Goal: Task Accomplishment & Management: Manage account settings

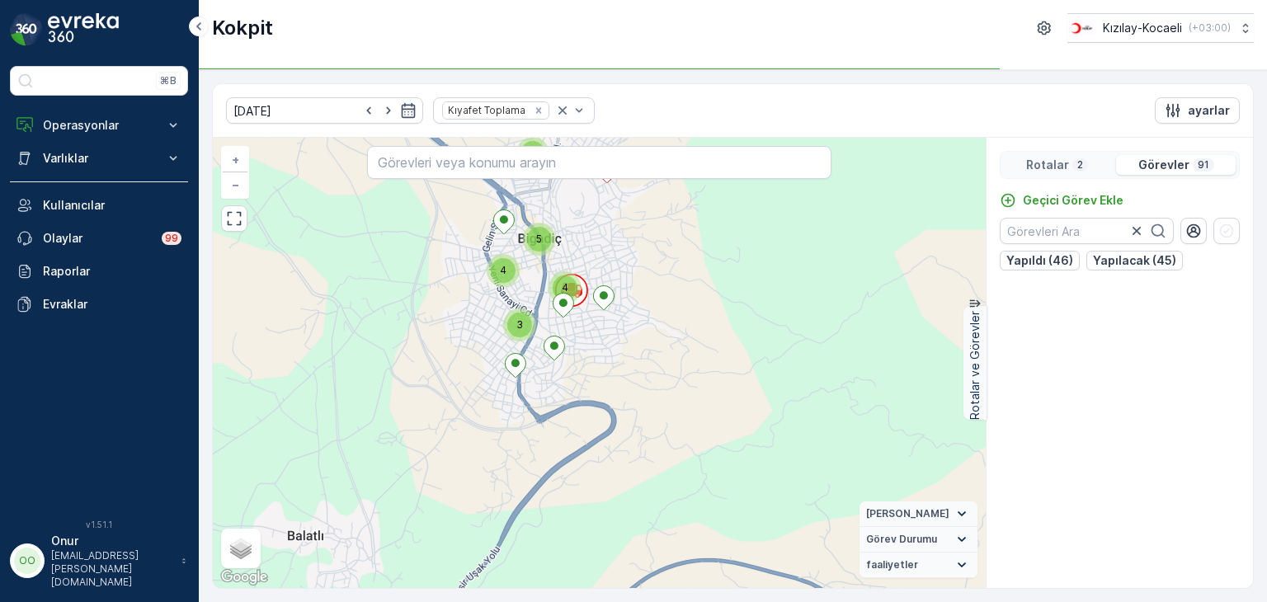
scroll to position [1155, 0]
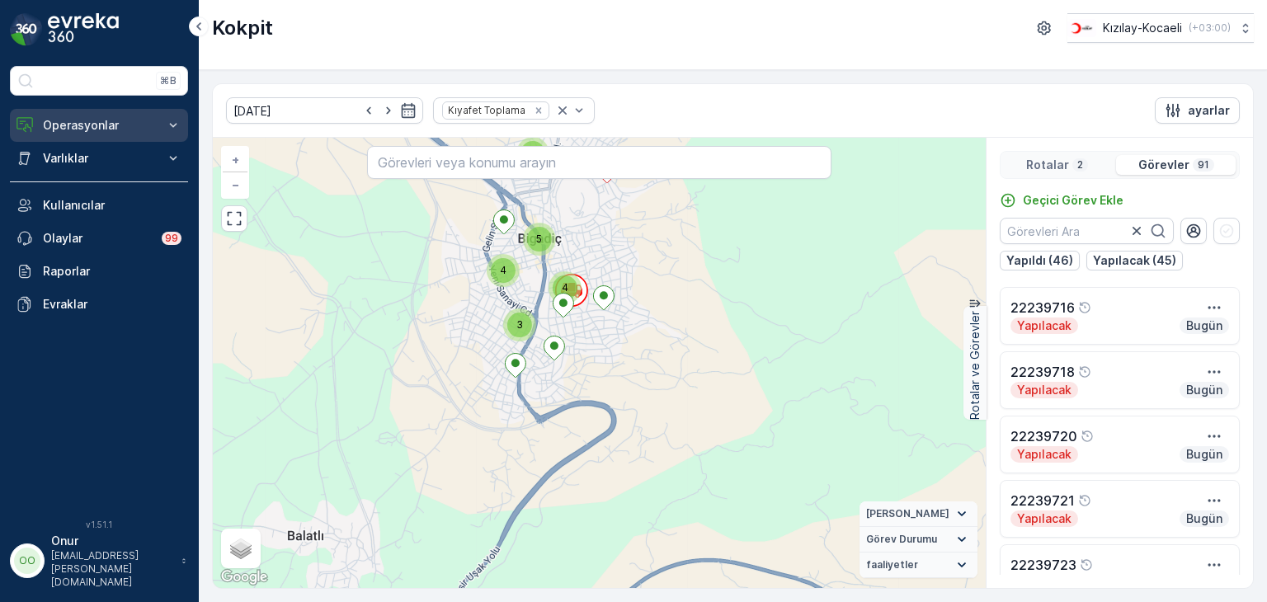
click at [92, 131] on p "Operasyonlar" at bounding box center [99, 125] width 112 height 17
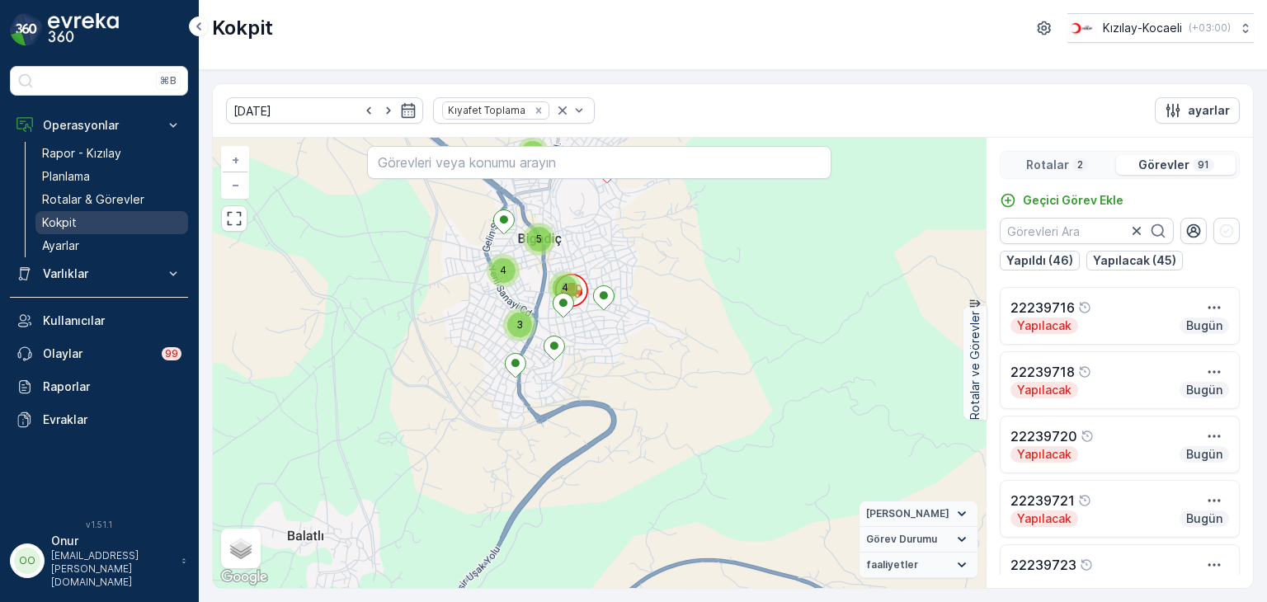
click at [69, 219] on p "Kokpit" at bounding box center [59, 223] width 35 height 17
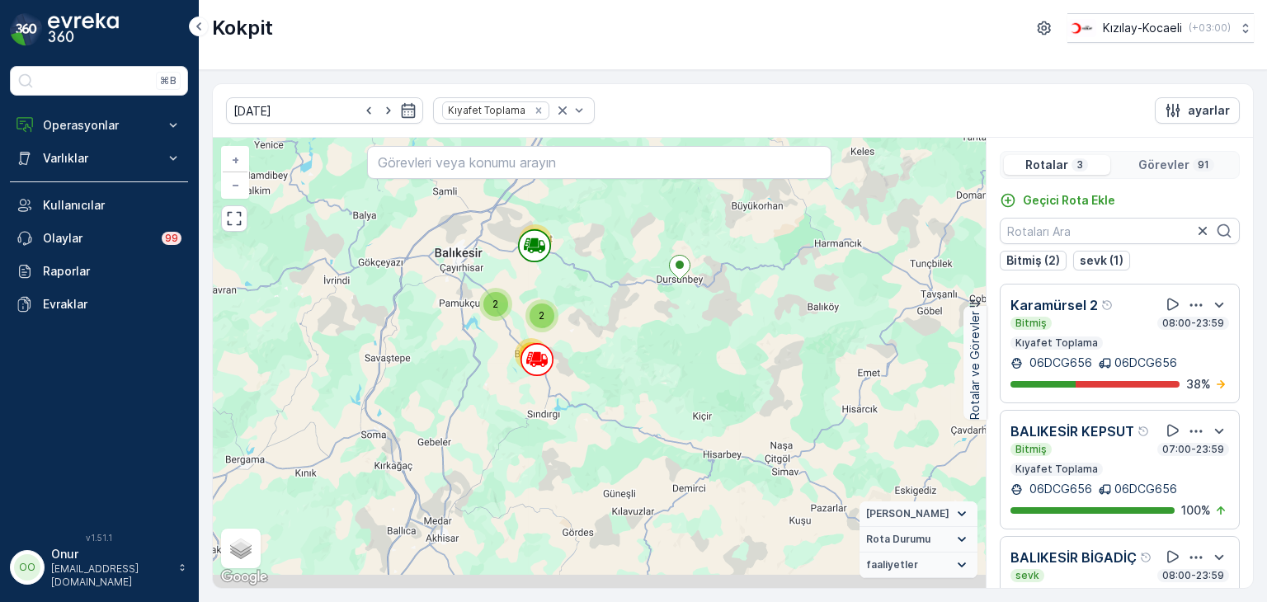
drag, startPoint x: 549, startPoint y: 408, endPoint x: 591, endPoint y: 328, distance: 90.4
click at [591, 328] on div "19 28 2 2 27 12 + − Uydu Yol haritası Arazi Karışık Leaflet Klavye kısayolları …" at bounding box center [599, 363] width 773 height 450
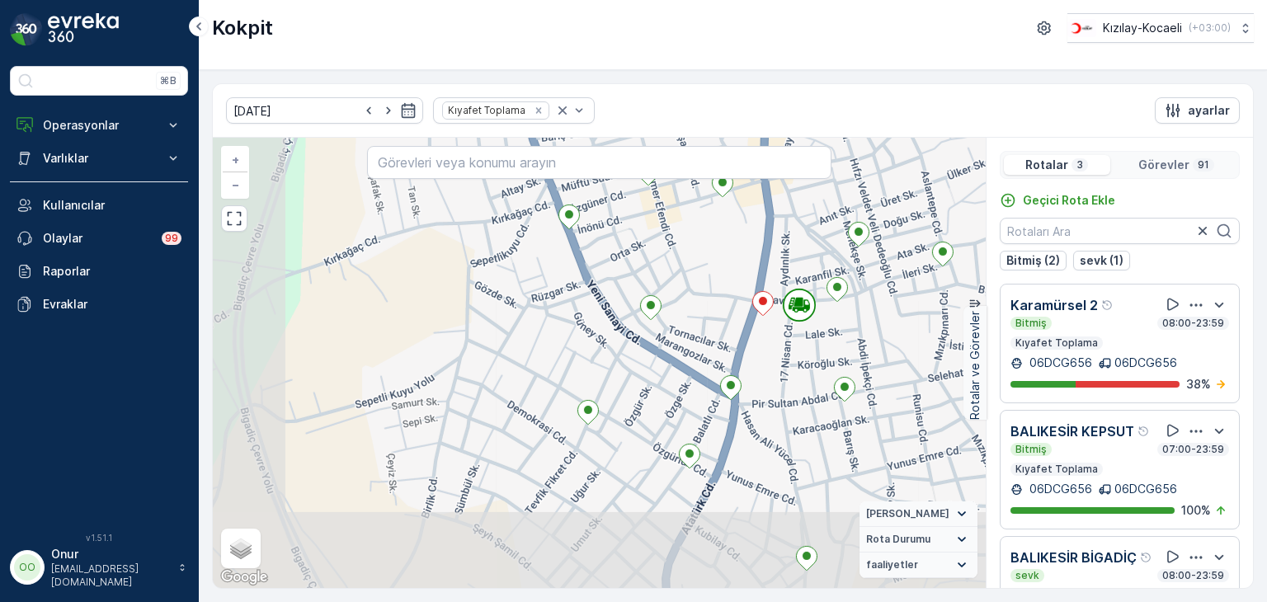
drag, startPoint x: 706, startPoint y: 446, endPoint x: 863, endPoint y: 347, distance: 185.8
click at [863, 347] on div "2 3 2 2 2 + − Uydu Yol haritası Arazi Karışık Leaflet Klavye kısayolları Harita…" at bounding box center [599, 363] width 773 height 450
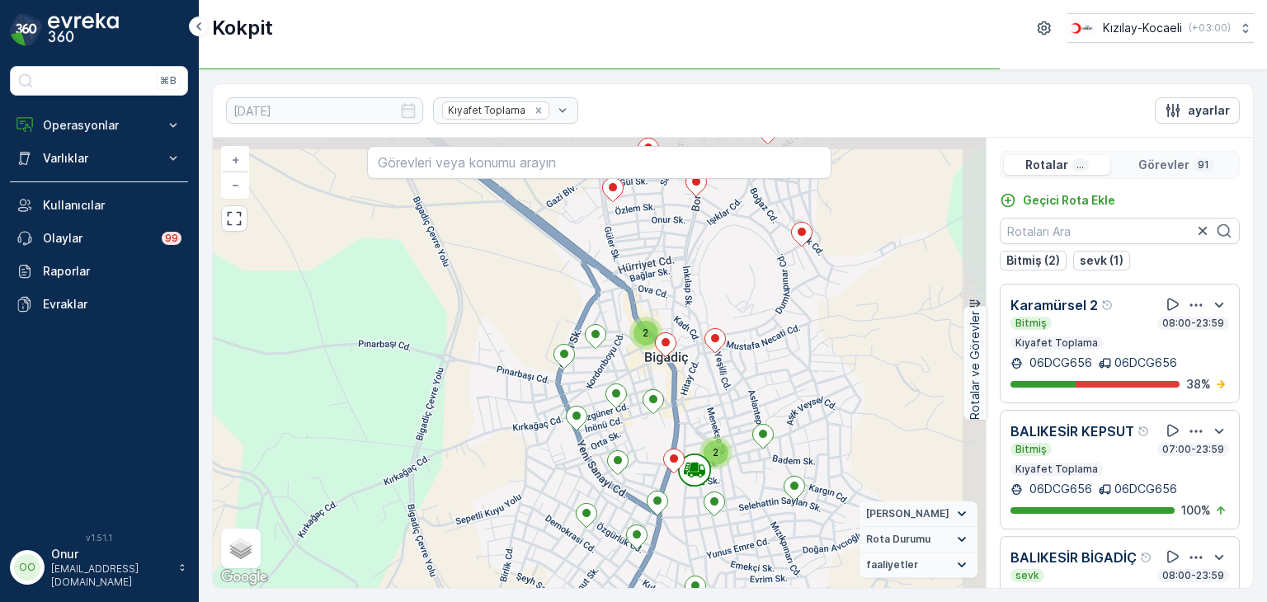
drag, startPoint x: 759, startPoint y: 439, endPoint x: 664, endPoint y: 547, distance: 143.8
click at [664, 547] on div "2 3 2 2 2 2 2 2 2 3 + − Uydu Yol haritası Arazi Karışık Leaflet Klavye kısayoll…" at bounding box center [599, 363] width 773 height 450
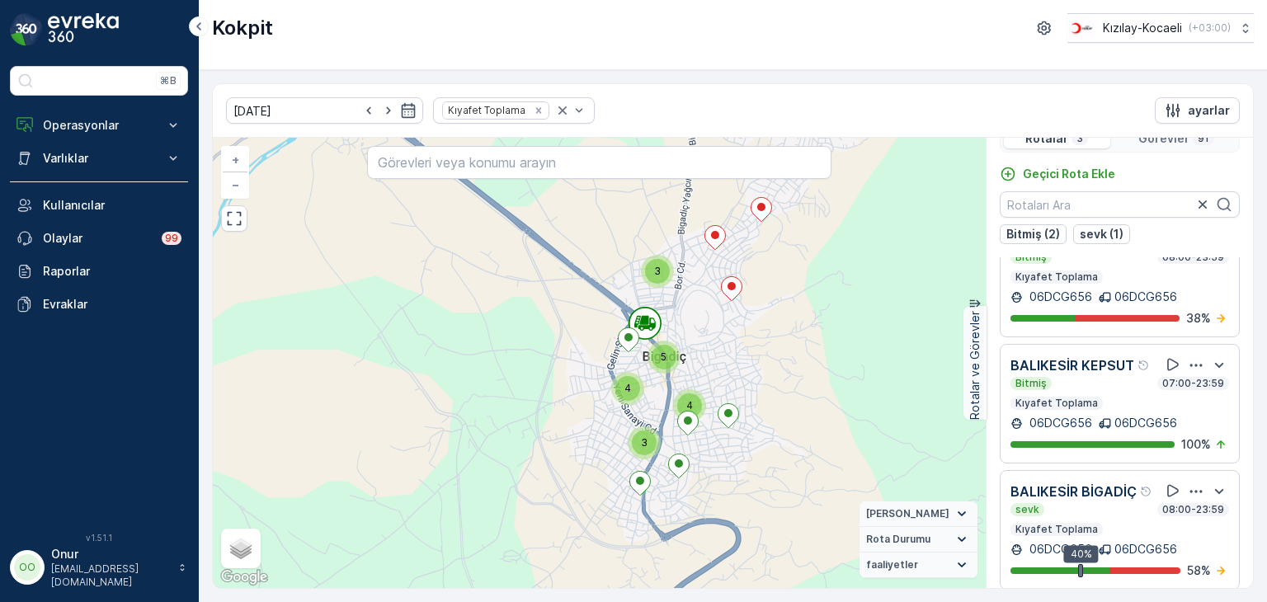
scroll to position [40, 0]
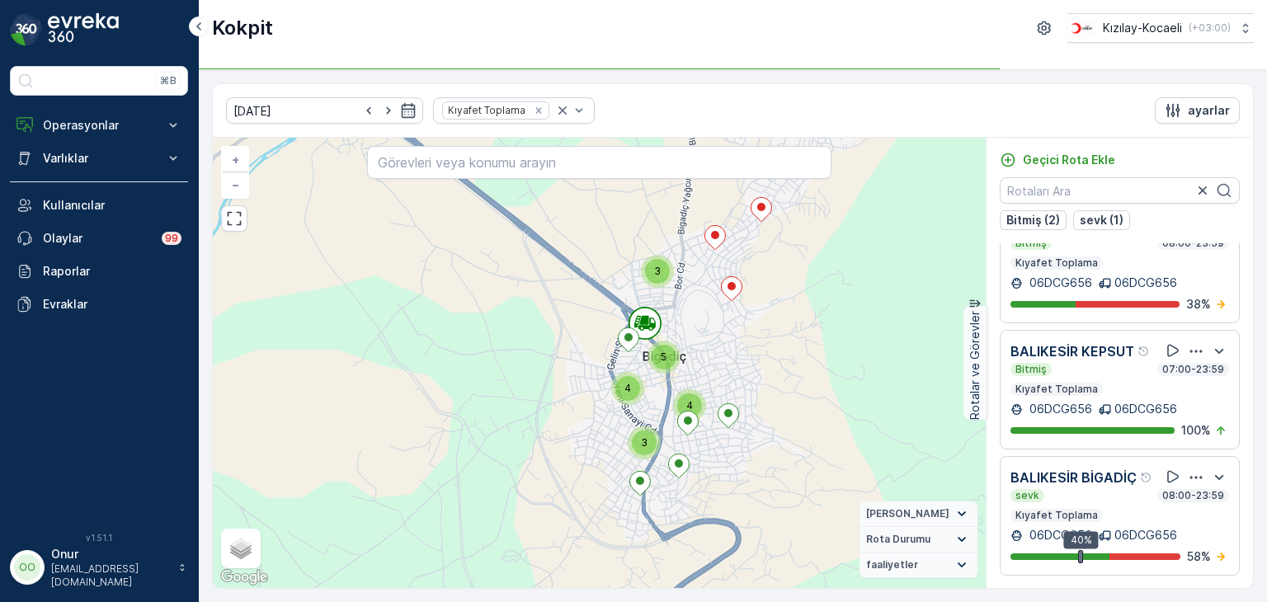
click at [1188, 469] on icon "button" at bounding box center [1196, 477] width 17 height 17
click at [1167, 461] on span "Daha fazla ayrıntı görün" at bounding box center [1176, 453] width 131 height 17
click at [82, 125] on p "Operasyonlar" at bounding box center [99, 125] width 112 height 17
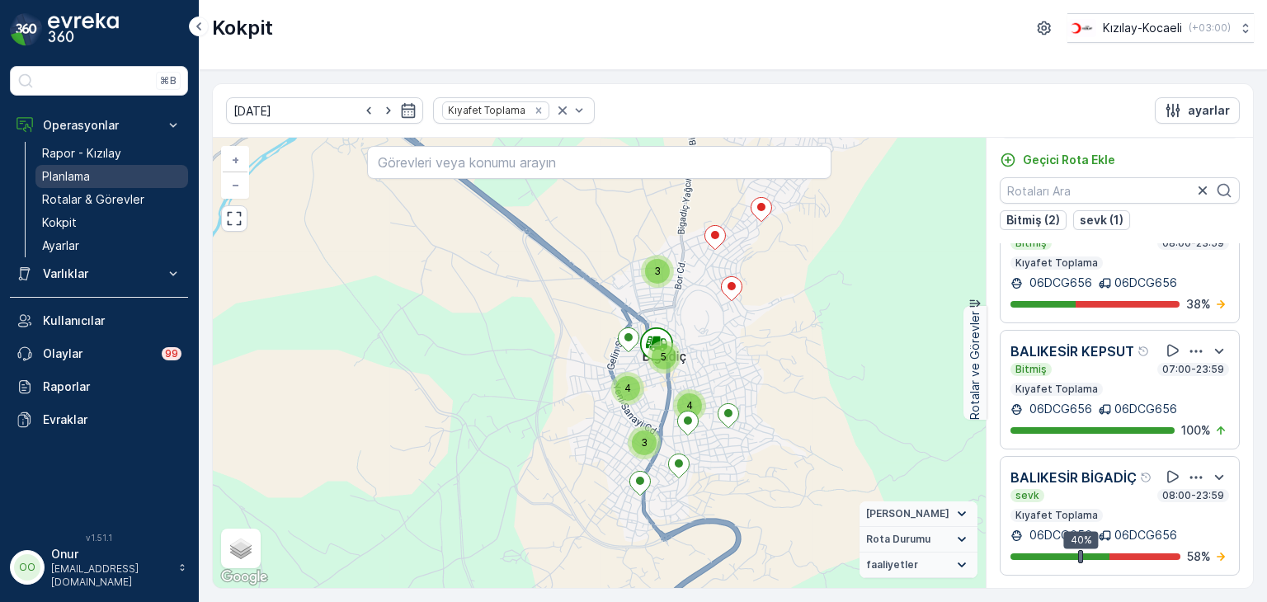
click at [84, 172] on p "Planlama" at bounding box center [66, 176] width 48 height 17
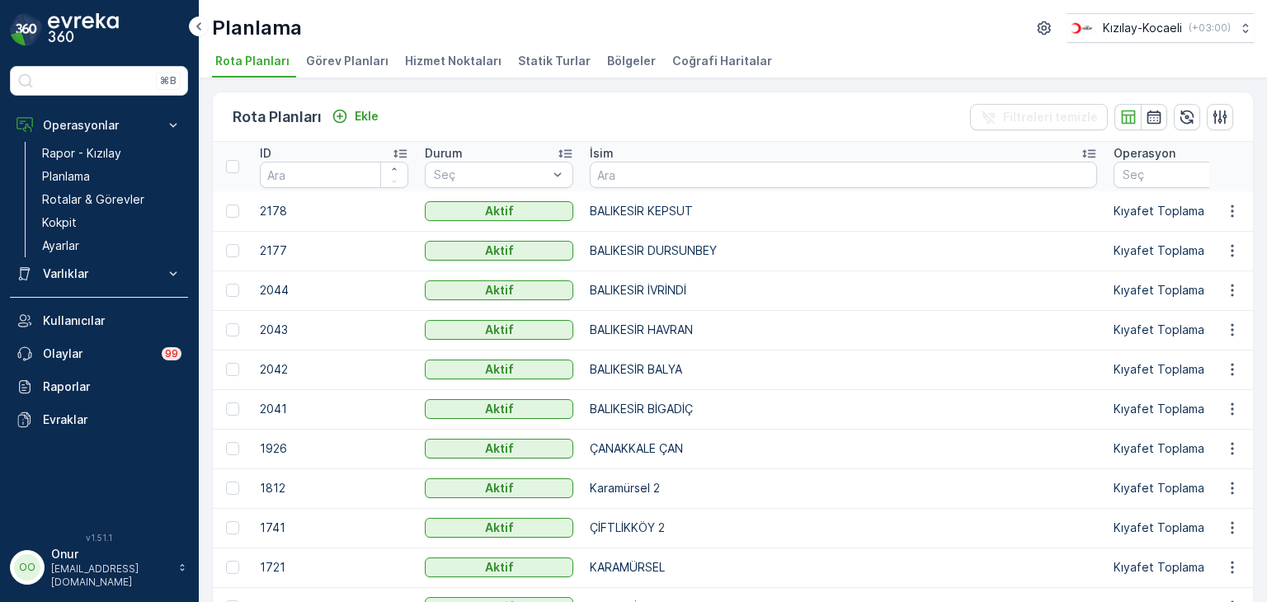
click at [446, 60] on span "Hizmet Noktaları" at bounding box center [453, 61] width 97 height 17
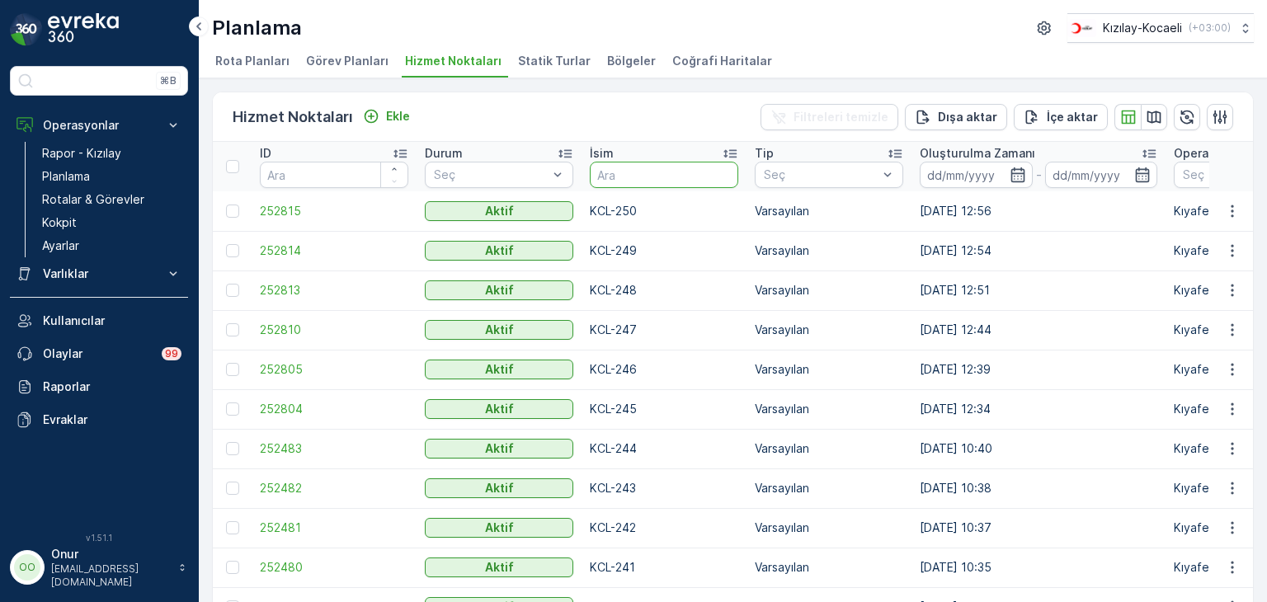
click at [637, 180] on input "text" at bounding box center [664, 175] width 149 height 26
type input "004"
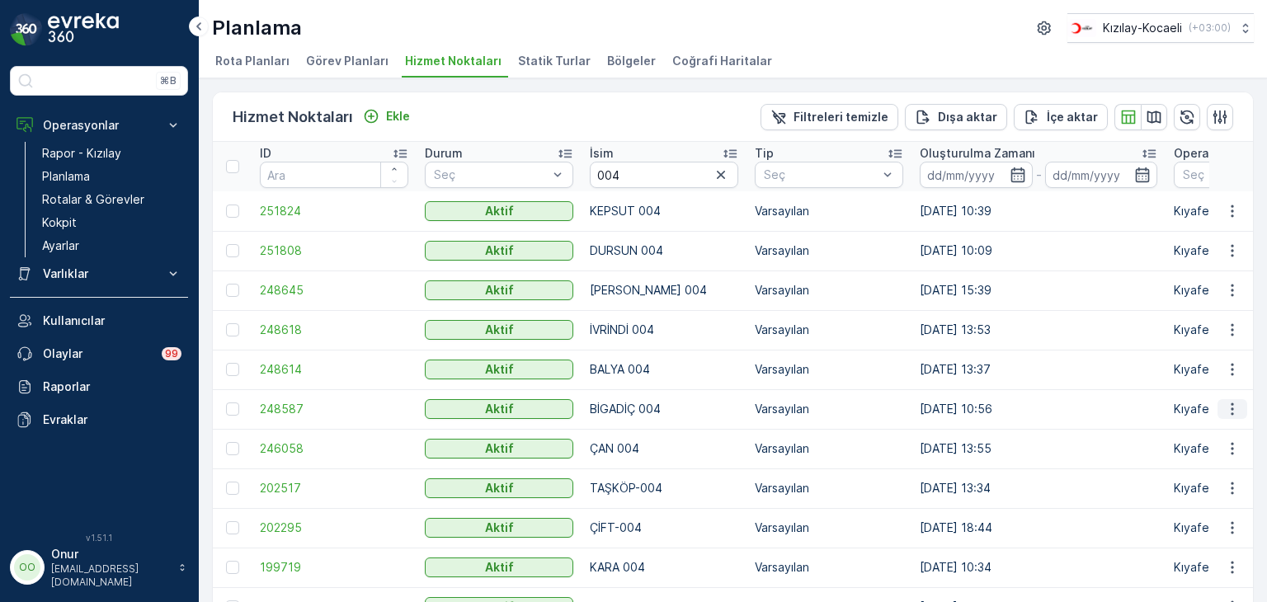
click at [1233, 413] on icon "button" at bounding box center [1232, 409] width 17 height 17
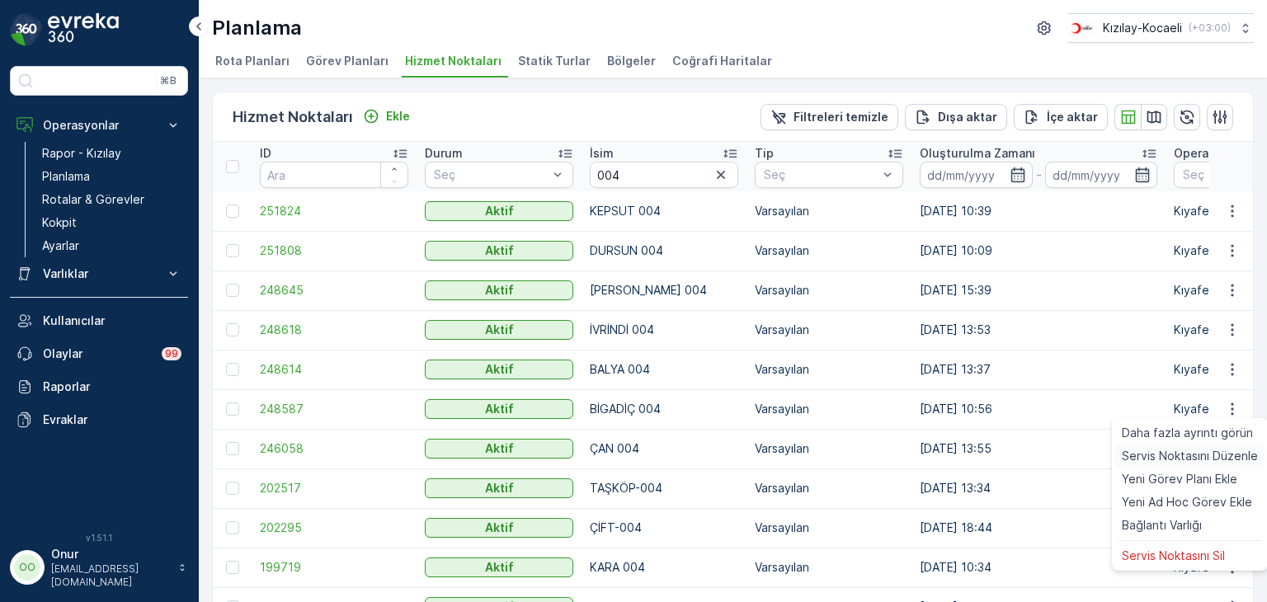
click at [1185, 454] on span "Servis Noktasını Düzenle" at bounding box center [1190, 456] width 136 height 17
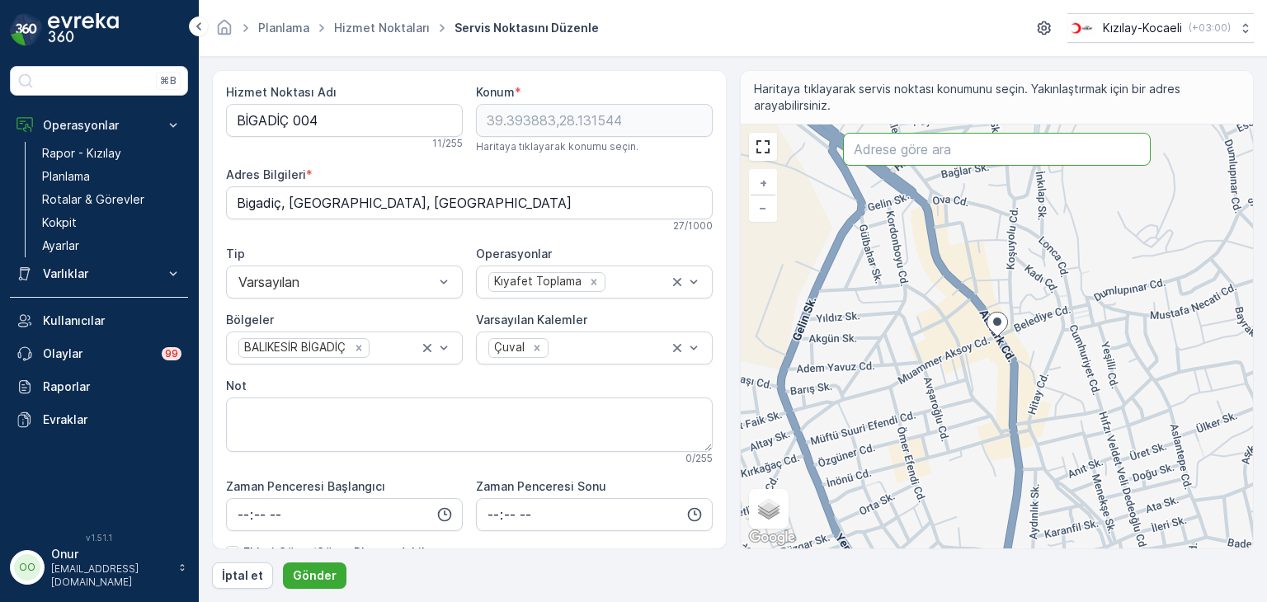
paste input "Çavuş, Güler Sk. No:2"
type input "Çavuş, Güler Sk. No:2"
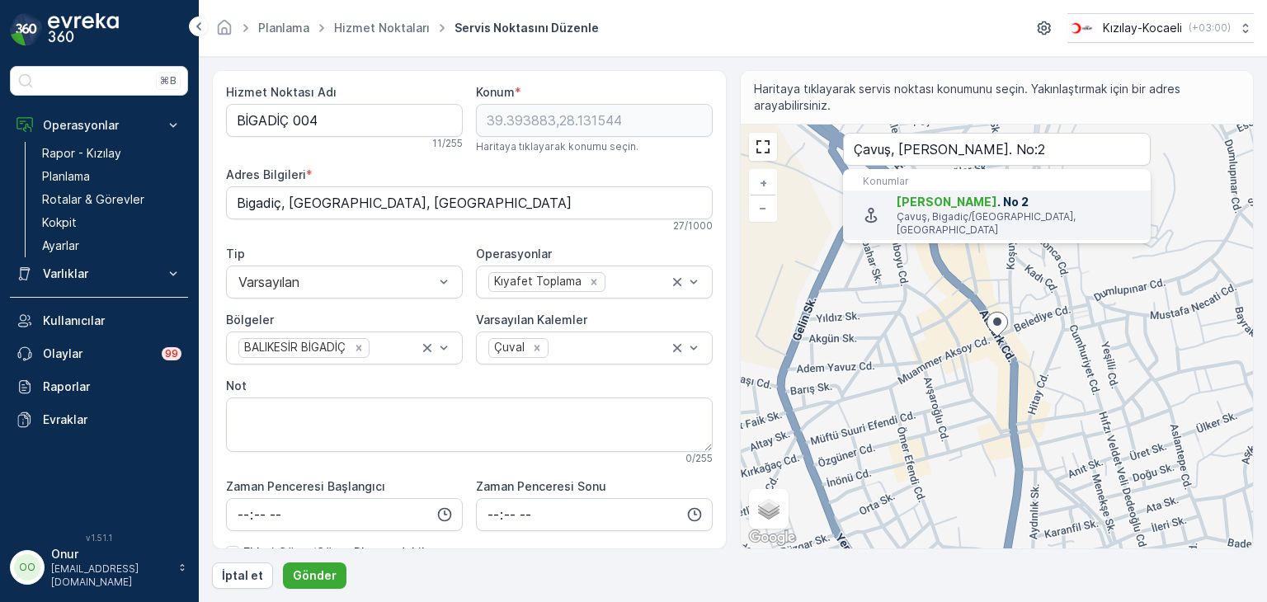
click at [973, 223] on li "Güler Sk . No 2 Çavuş, Bigadiç/Balıkesir, Türkiye" at bounding box center [997, 216] width 308 height 50
type input "39.39795,28.131589"
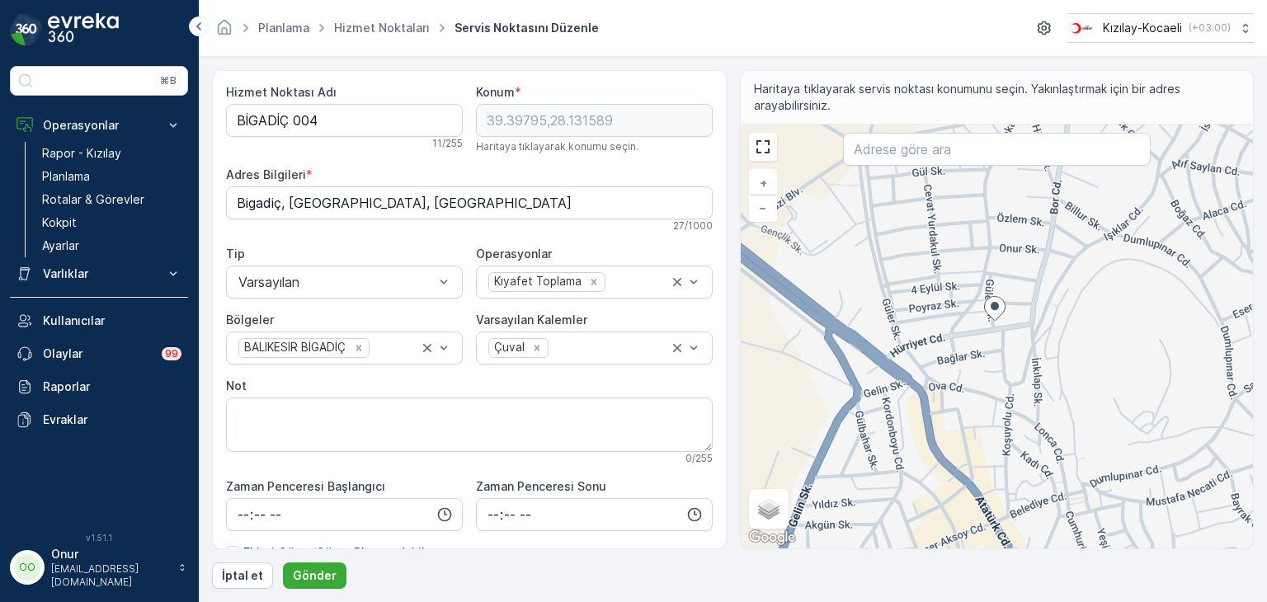
drag, startPoint x: 995, startPoint y: 265, endPoint x: 995, endPoint y: 381, distance: 116.3
click at [995, 381] on div "+ − Uydu Yol haritası Arazi Karışık Leaflet Klavye kısayolları Harita Verileri …" at bounding box center [997, 337] width 513 height 424
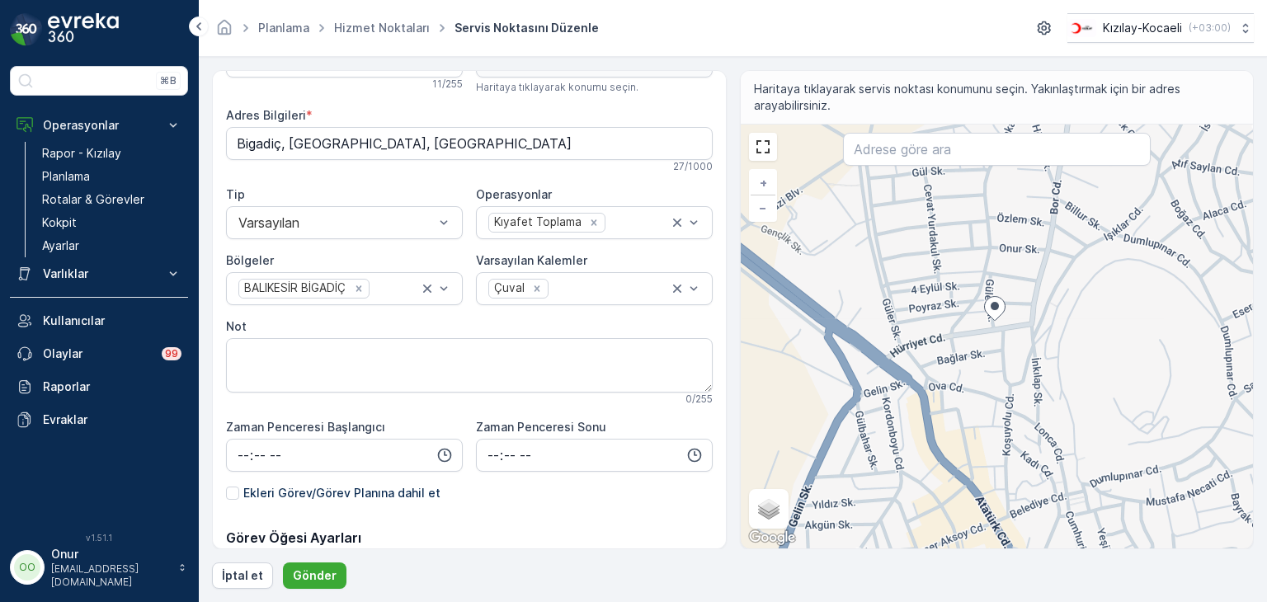
scroll to position [17, 0]
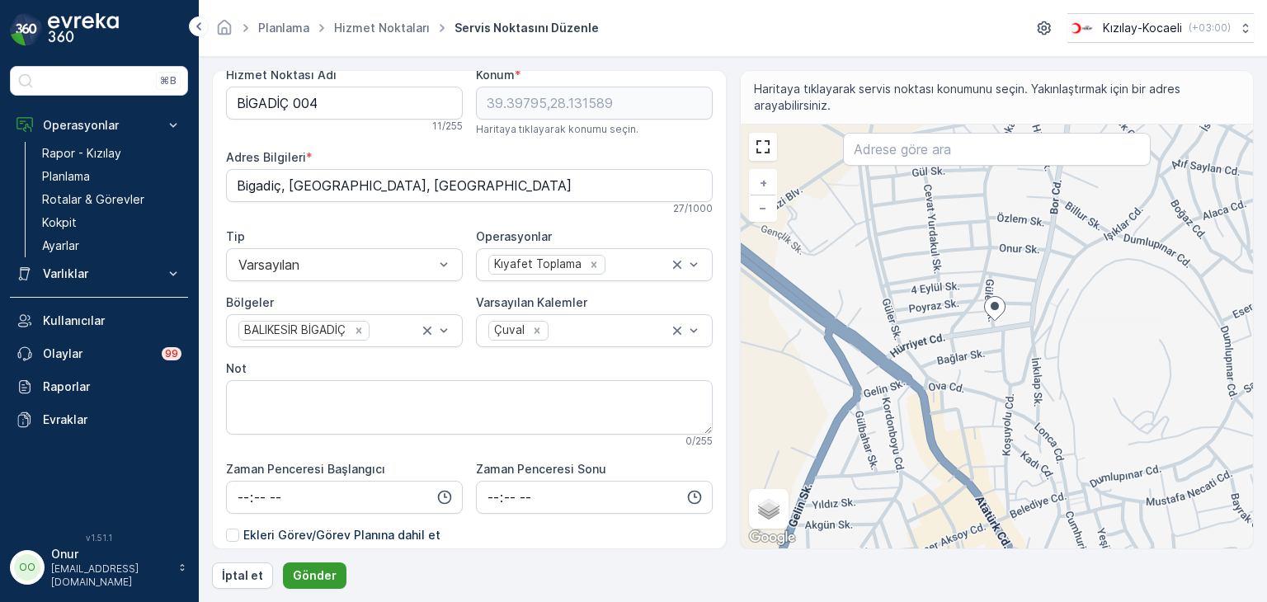
click at [328, 570] on p "Gönder" at bounding box center [315, 576] width 44 height 17
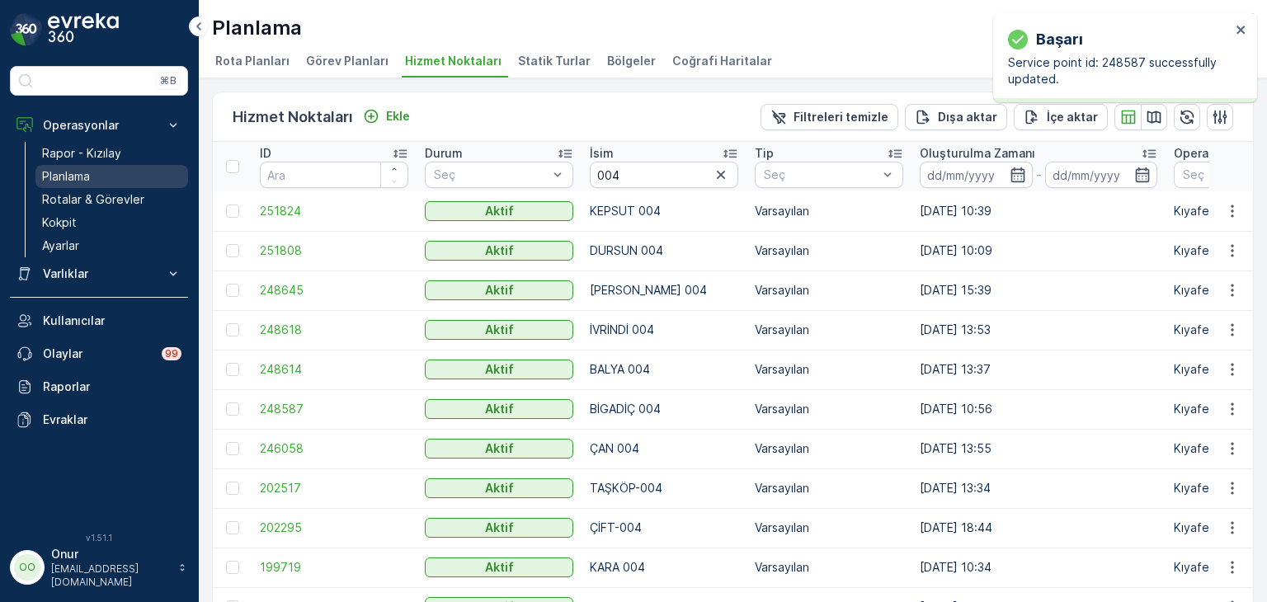
click at [87, 172] on p "Planlama" at bounding box center [66, 176] width 48 height 17
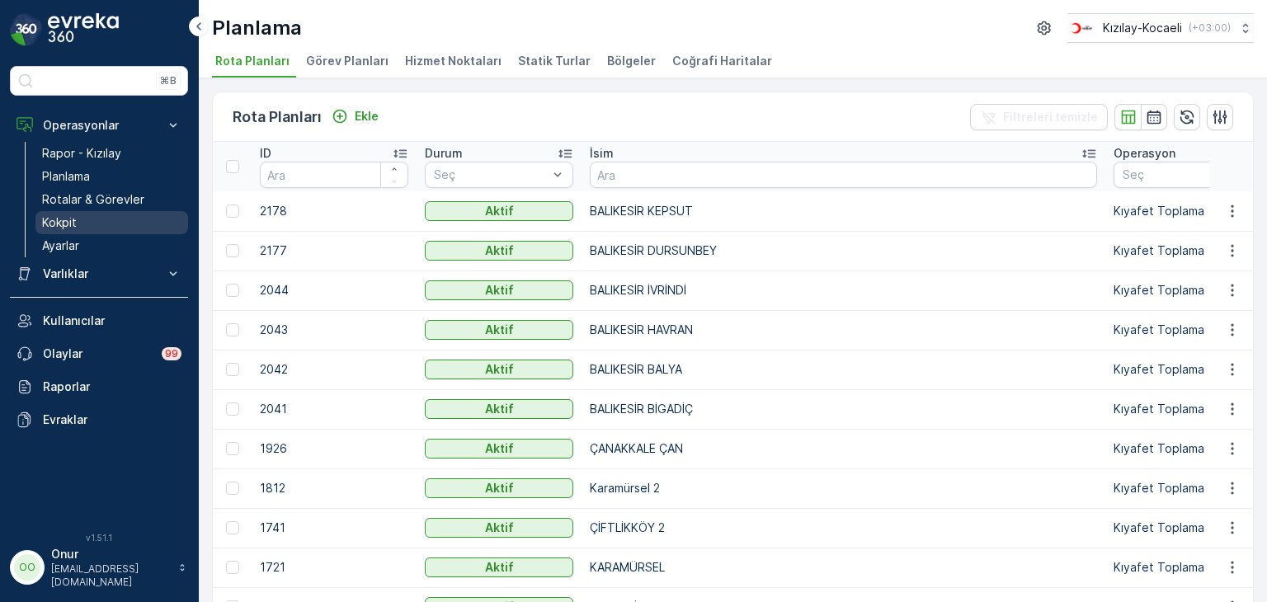
click at [98, 224] on link "Kokpit" at bounding box center [111, 222] width 153 height 23
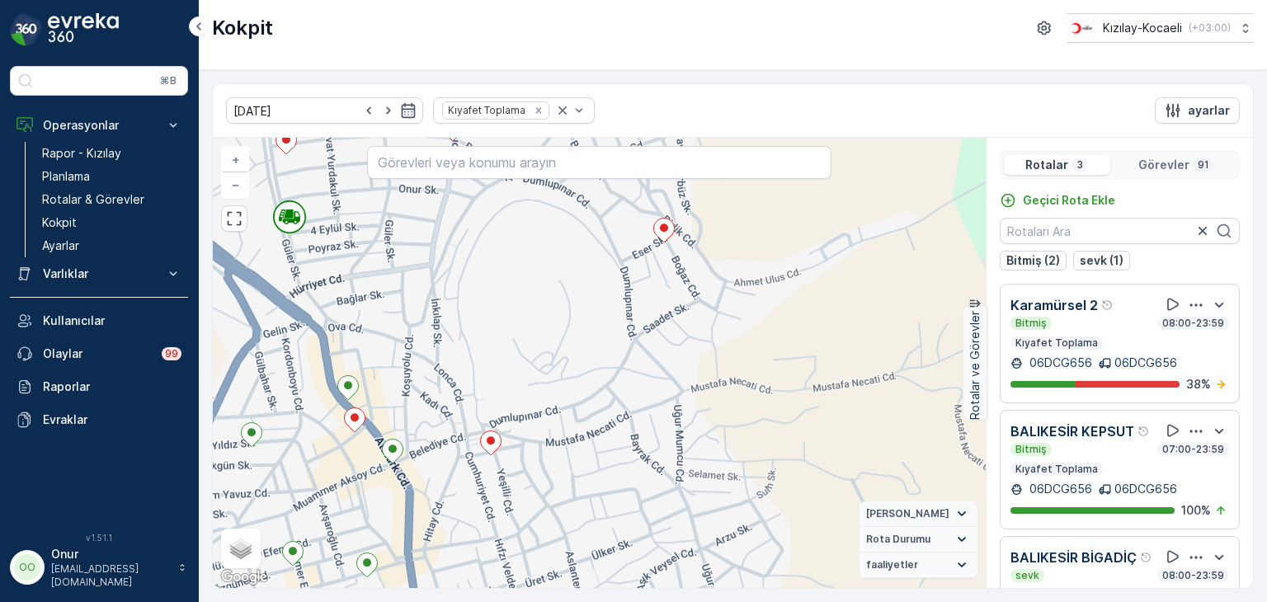
drag, startPoint x: 430, startPoint y: 405, endPoint x: 460, endPoint y: 578, distance: 175.9
click at [460, 578] on div "2 3 2 2 2 + − Uydu Yol haritası Arazi Karışık Leaflet Klavye kısayolları Harita…" at bounding box center [599, 363] width 773 height 450
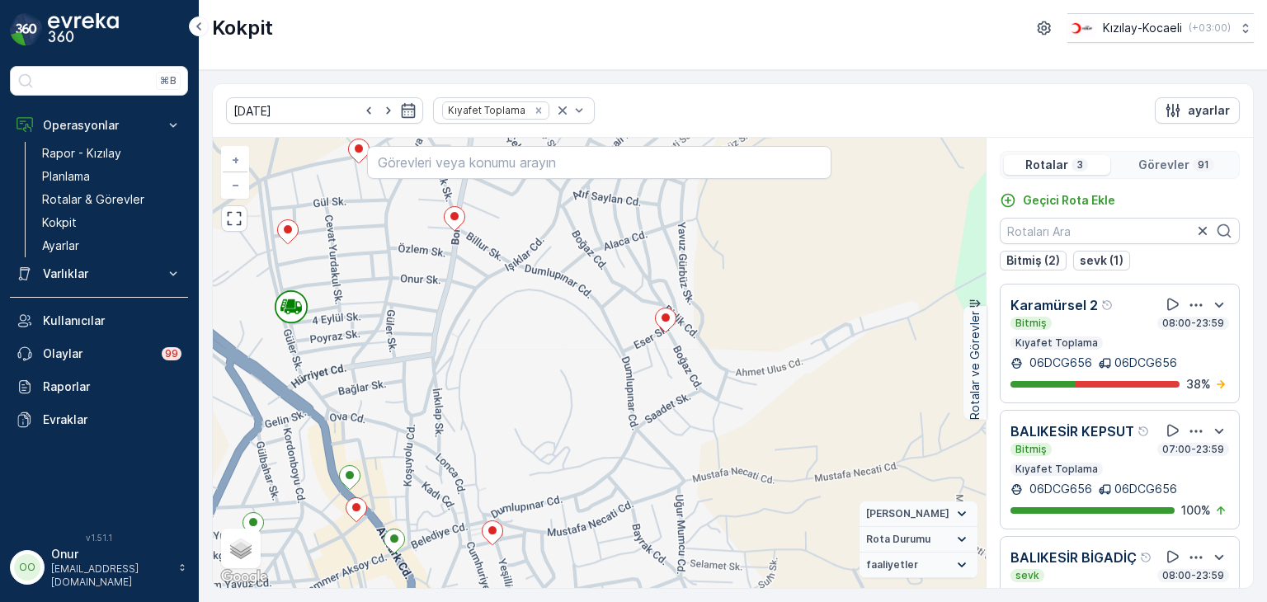
drag, startPoint x: 515, startPoint y: 370, endPoint x: 515, endPoint y: 446, distance: 76.7
click at [515, 446] on div "2 3 2 2 2 + − Uydu Yol haritası Arazi Karışık Leaflet Klavye kısayolları Harita…" at bounding box center [599, 363] width 773 height 450
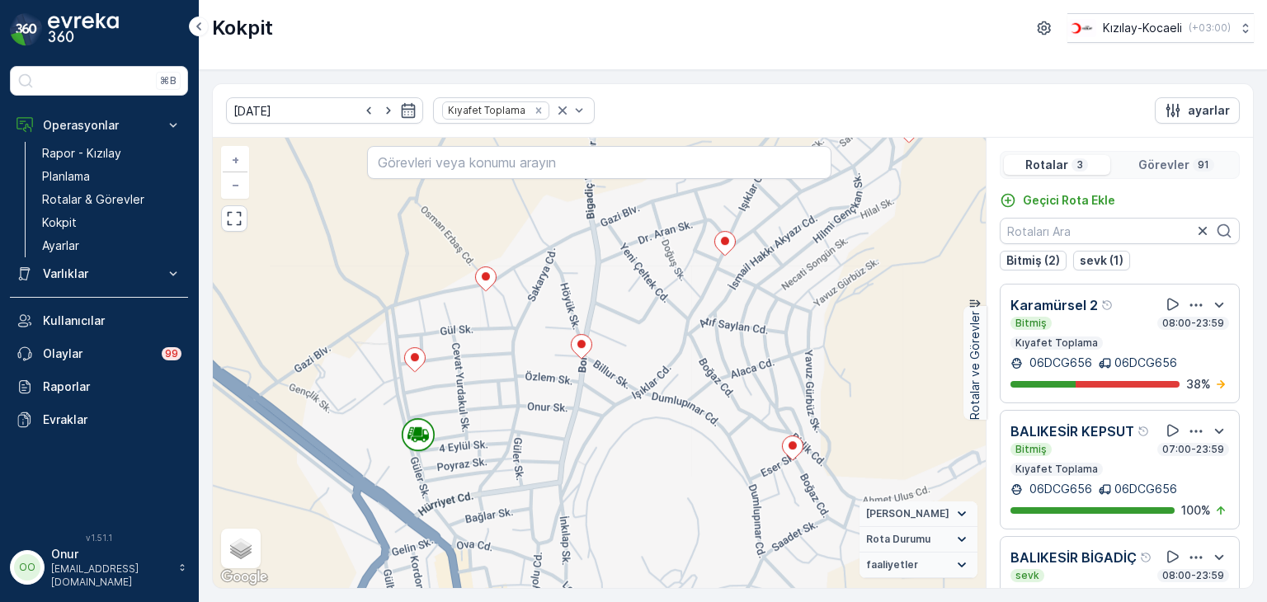
drag, startPoint x: 515, startPoint y: 446, endPoint x: 642, endPoint y: 574, distance: 180.3
click at [642, 574] on div "2 3 2 2 2 + − Uydu Yol haritası Arazi Karışık Leaflet Klavye kısayolları Harita…" at bounding box center [599, 363] width 773 height 450
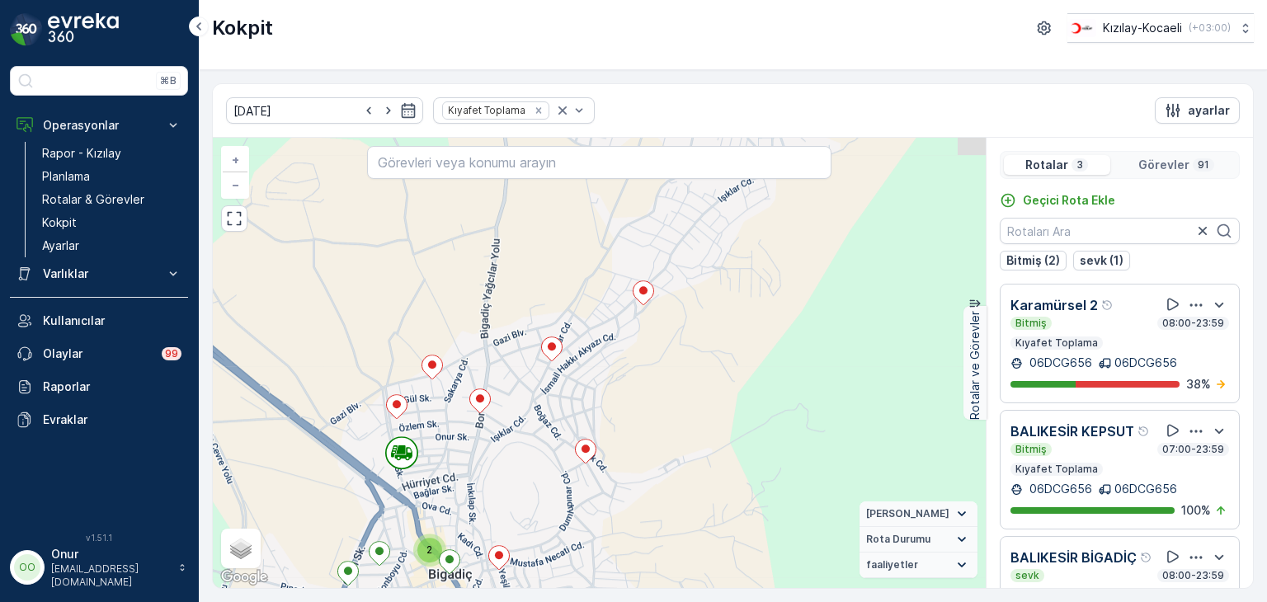
drag, startPoint x: 636, startPoint y: 555, endPoint x: 510, endPoint y: 514, distance: 132.8
click at [510, 514] on div "2 3 2 2 2 2 2 2 2 3 + − Uydu Yol haritası Arazi Karışık Leaflet Klavye kısayoll…" at bounding box center [599, 363] width 773 height 450
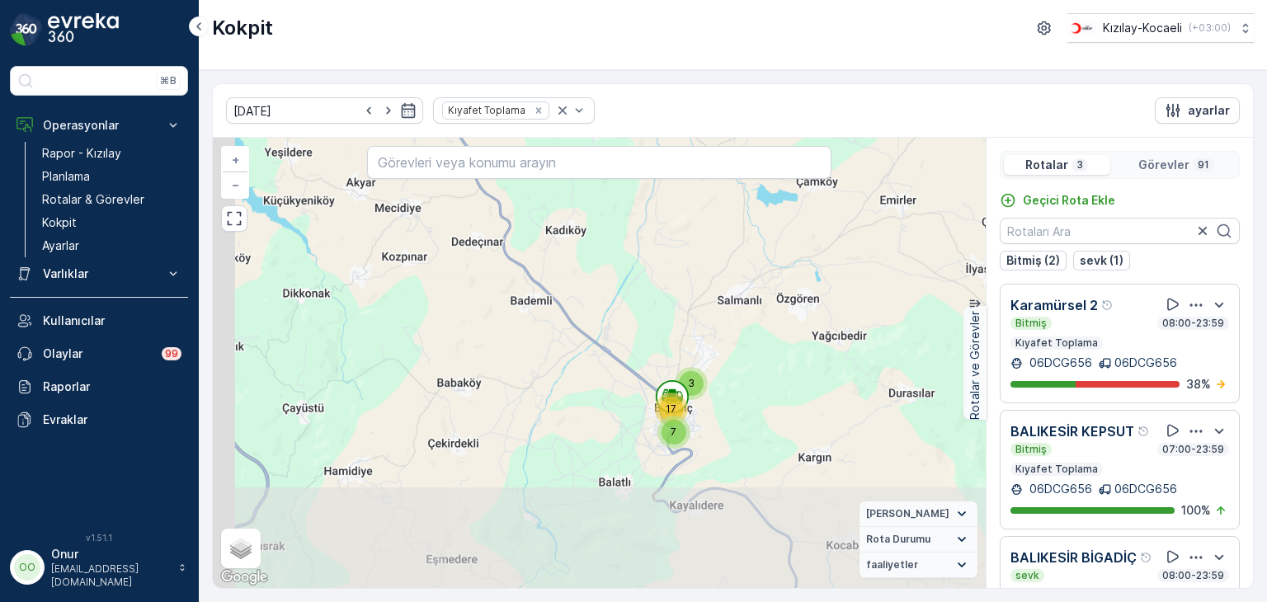
drag, startPoint x: 554, startPoint y: 480, endPoint x: 699, endPoint y: 380, distance: 175.5
click at [695, 380] on span "3" at bounding box center [691, 383] width 7 height 12
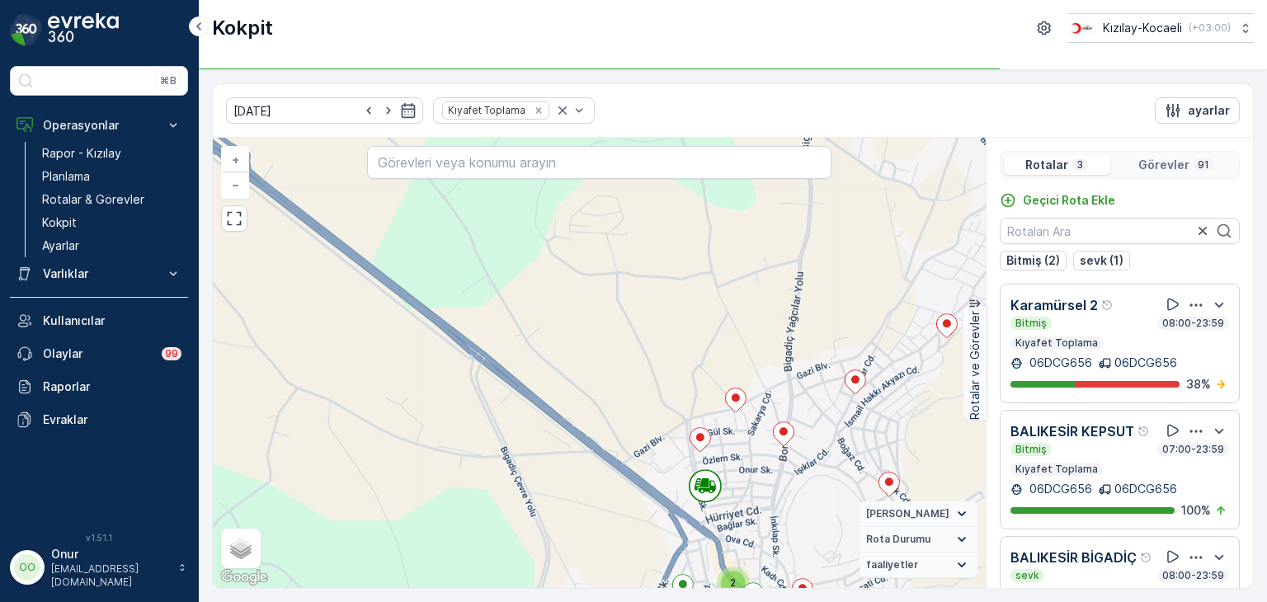
drag, startPoint x: 703, startPoint y: 315, endPoint x: 741, endPoint y: 500, distance: 188.7
click at [741, 500] on div "2 3 2 2 2 2 2 2 2 3 + − Uydu Yol haritası Arazi Karışık Leaflet Klavye kısayoll…" at bounding box center [599, 363] width 773 height 450
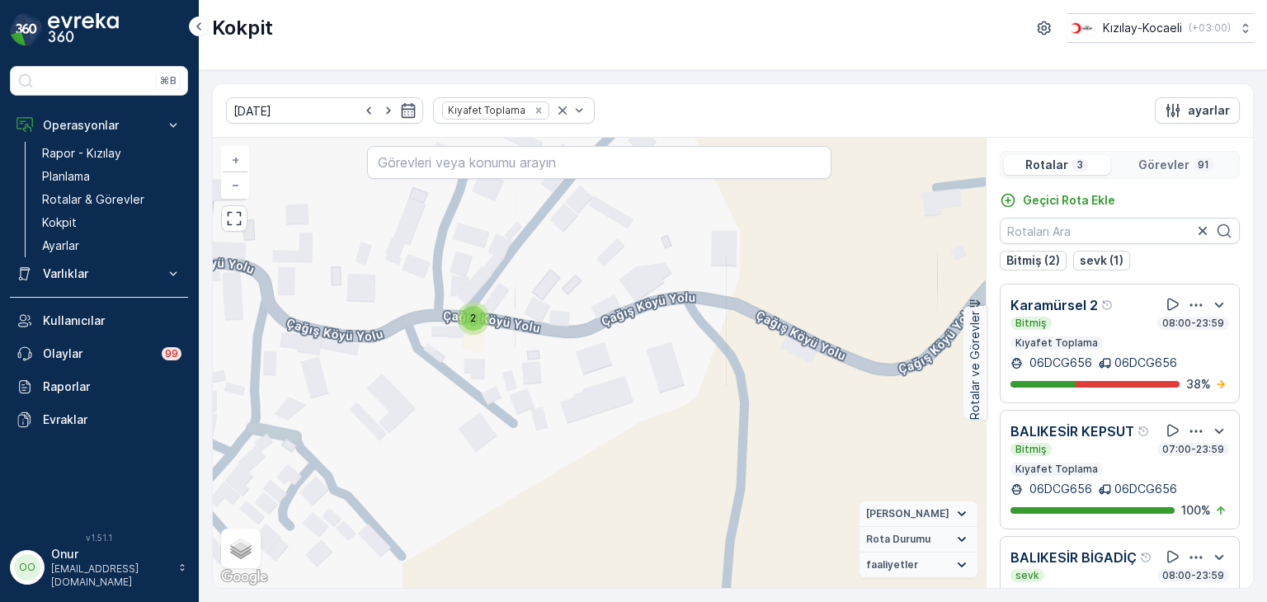
click at [476, 321] on div "2" at bounding box center [473, 318] width 25 height 25
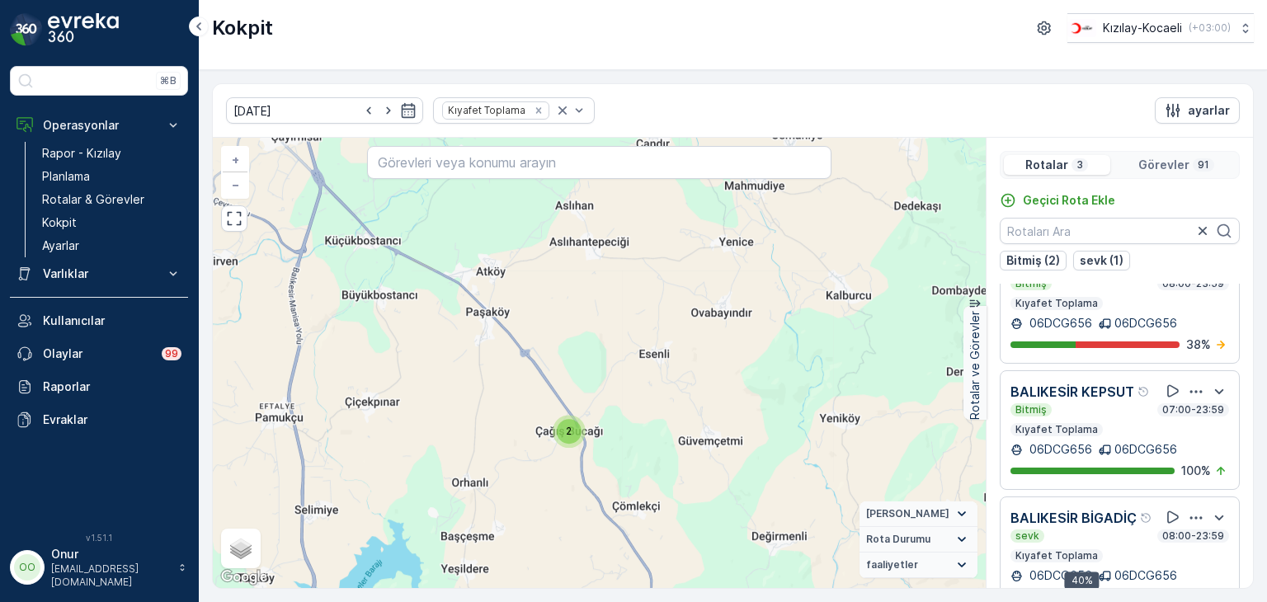
scroll to position [40, 0]
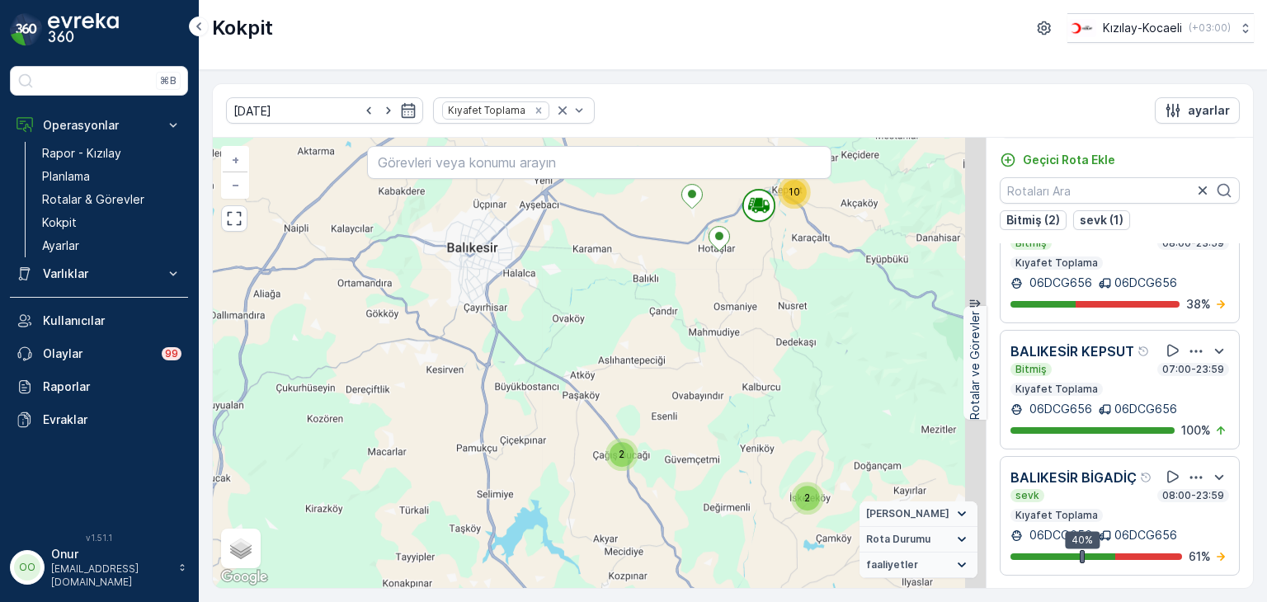
drag, startPoint x: 790, startPoint y: 486, endPoint x: 666, endPoint y: 466, distance: 125.3
click at [666, 466] on div "12 7 8 20 2 2 27 10 + − Uydu Yol haritası Arazi Karışık Leaflet Klavye kısayoll…" at bounding box center [599, 363] width 773 height 450
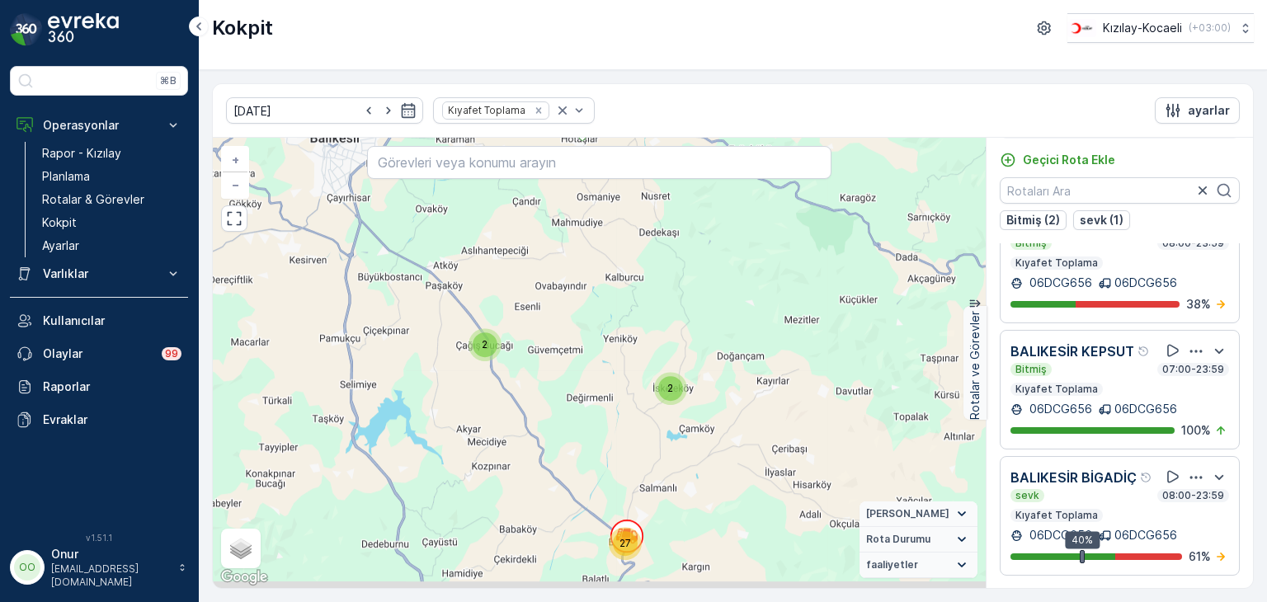
drag, startPoint x: 681, startPoint y: 502, endPoint x: 672, endPoint y: 323, distance: 179.3
click at [672, 323] on div "12 7 8 20 2 2 27 10 + − Uydu Yol haritası Arazi Karışık Leaflet Klavye kısayoll…" at bounding box center [599, 363] width 773 height 450
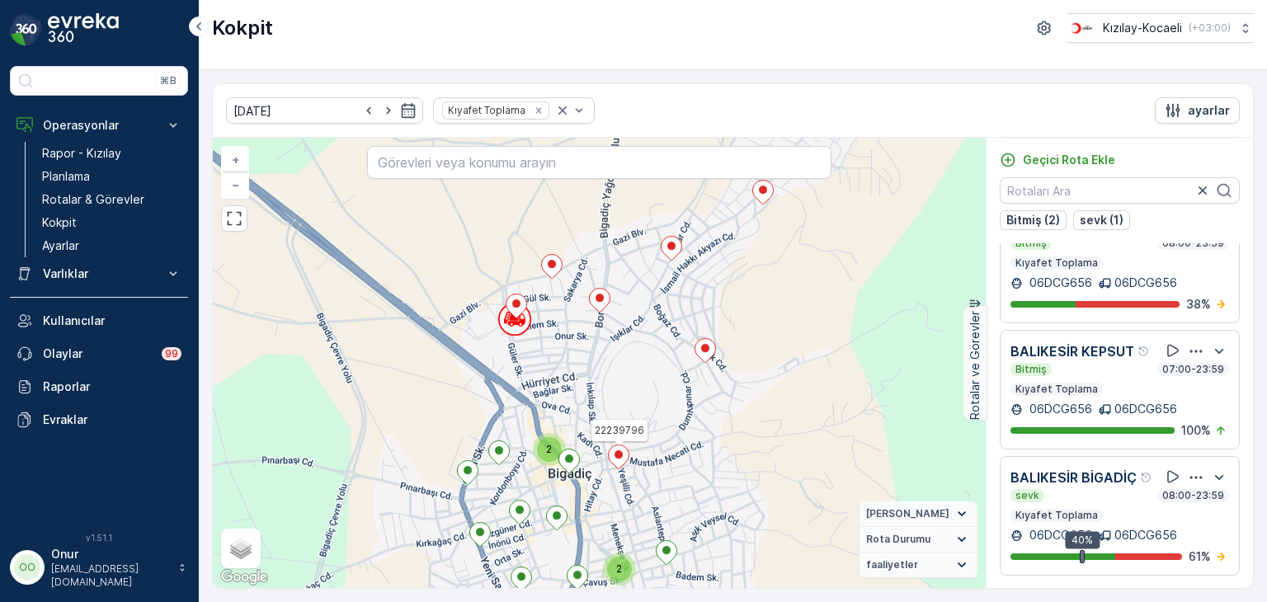
drag, startPoint x: 621, startPoint y: 488, endPoint x: 610, endPoint y: 368, distance: 120.2
click at [610, 446] on icon at bounding box center [618, 458] width 21 height 24
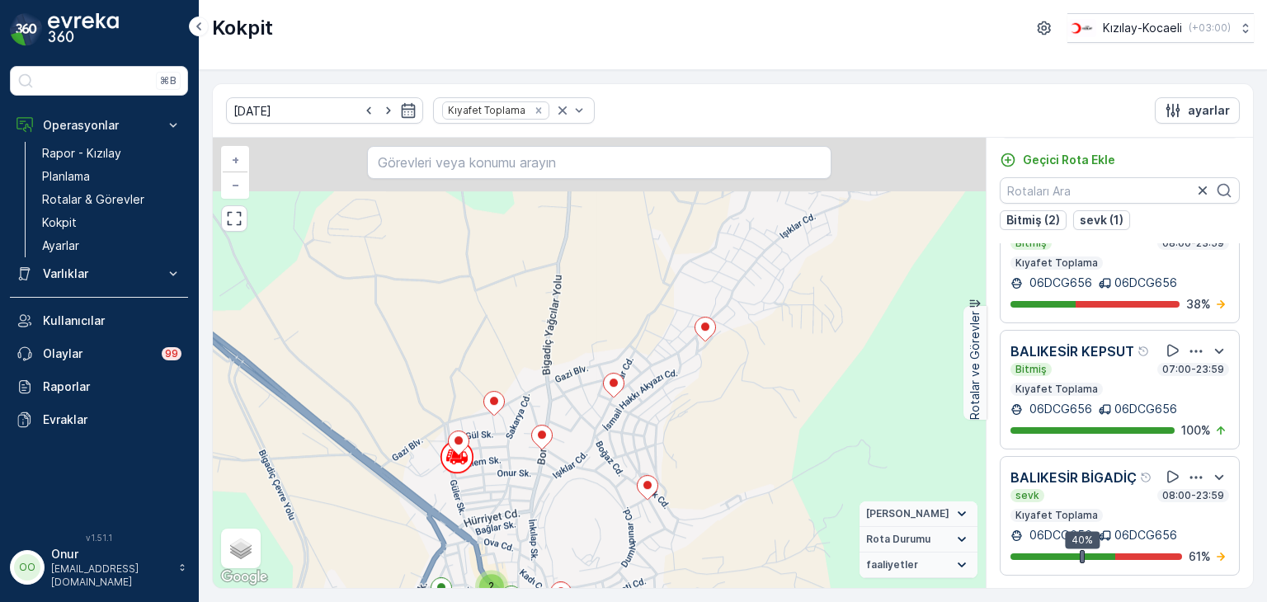
drag, startPoint x: 602, startPoint y: 268, endPoint x: 557, endPoint y: 497, distance: 233.0
click at [557, 497] on div "2 3 2 2 2 2 2 2 2 3 + − Uydu Yol haritası Arazi Karışık Leaflet Klavye kısayoll…" at bounding box center [599, 363] width 773 height 450
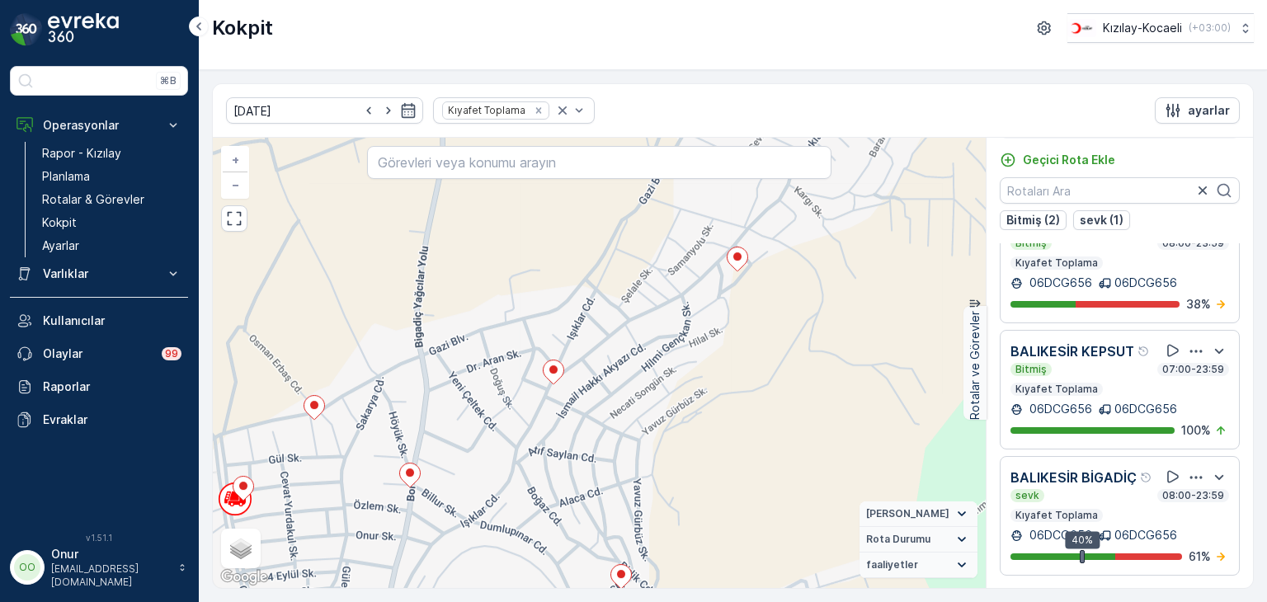
drag, startPoint x: 593, startPoint y: 443, endPoint x: 708, endPoint y: 210, distance: 259.4
click at [708, 210] on div "2 3 2 2 2 + − Uydu Yol haritası Arazi Karışık Leaflet Klavye kısayolları Harita…" at bounding box center [599, 363] width 773 height 450
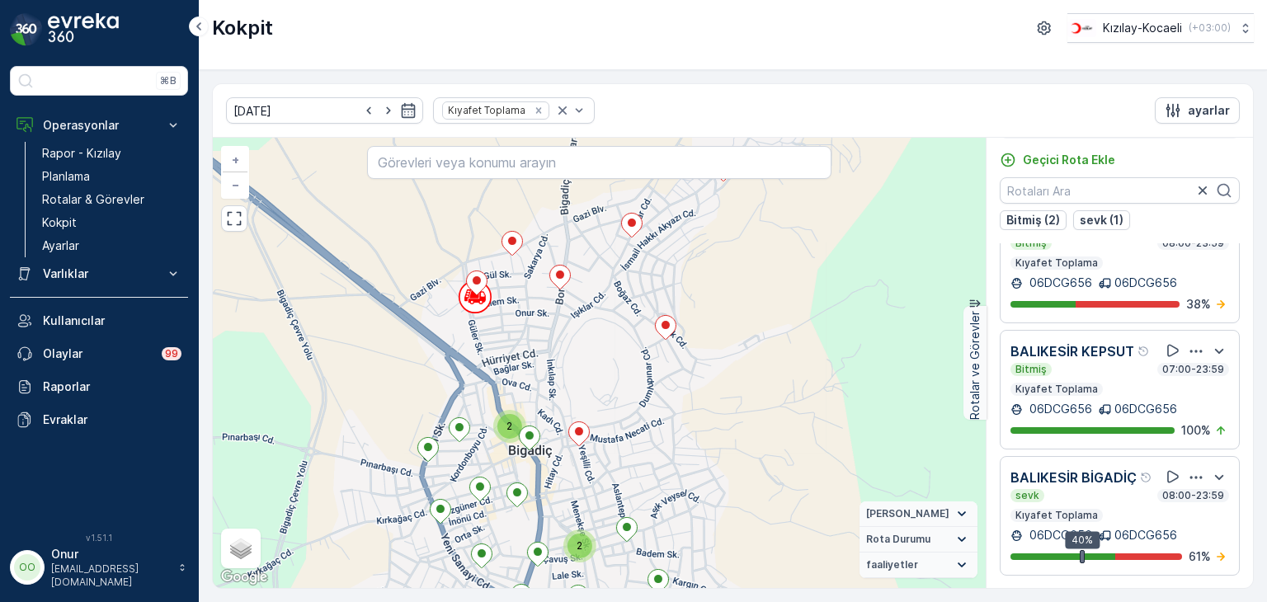
drag, startPoint x: 614, startPoint y: 413, endPoint x: 619, endPoint y: 386, distance: 27.7
click at [619, 386] on div "2 3 2 2 2 2 2 2 2 3 + − Uydu Yol haritası Arazi Karışık Leaflet Klavye kısayoll…" at bounding box center [599, 363] width 773 height 450
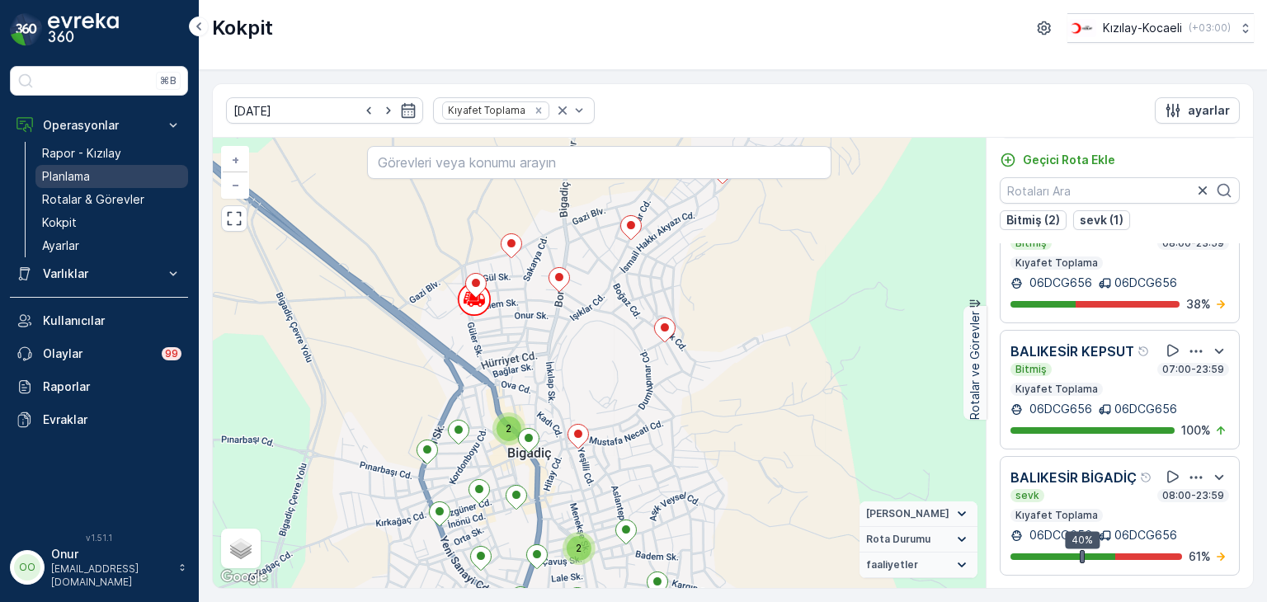
click at [94, 176] on link "Planlama" at bounding box center [111, 176] width 153 height 23
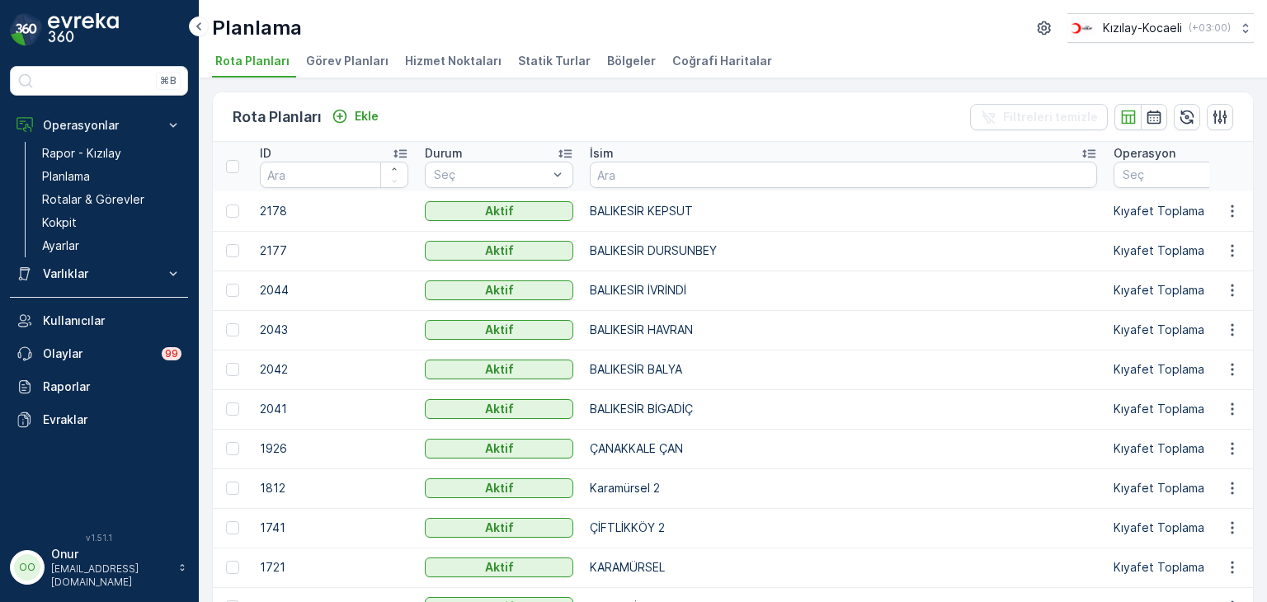
click at [615, 57] on span "Bölgeler" at bounding box center [631, 61] width 49 height 17
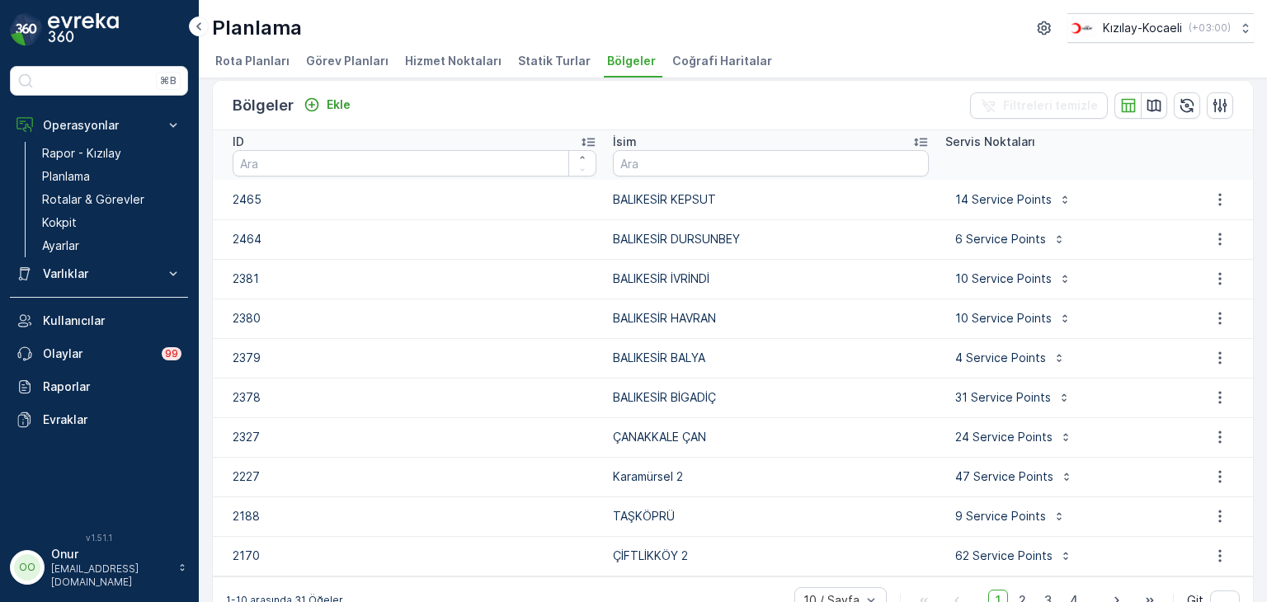
scroll to position [45, 0]
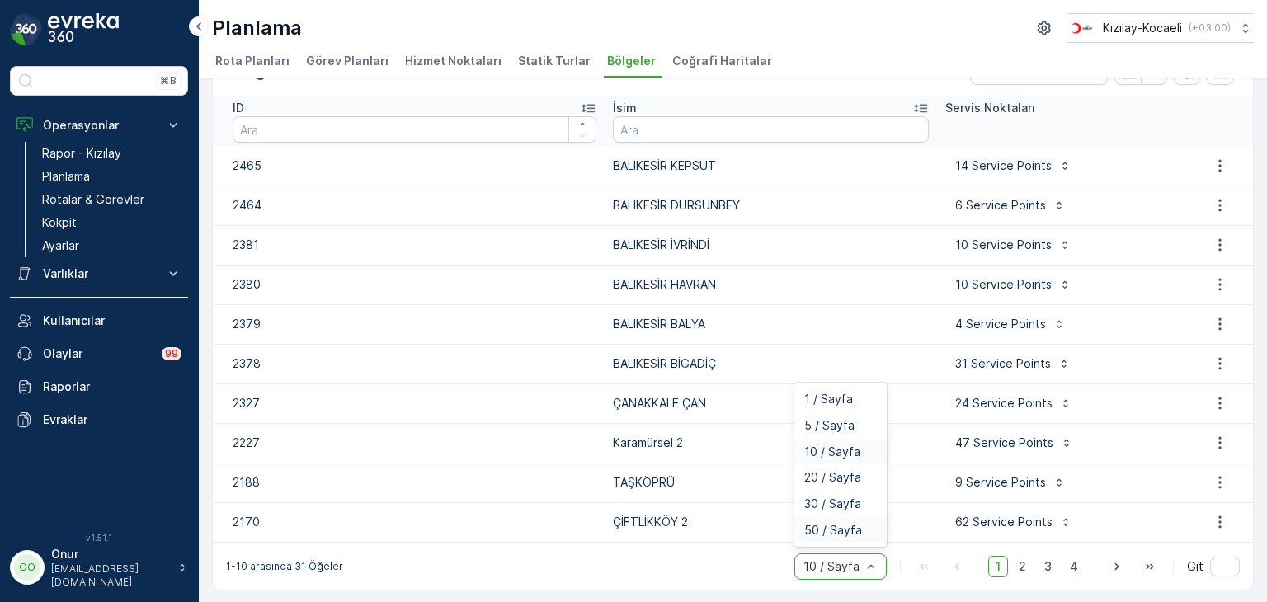
click at [835, 532] on span "50 / Sayfa" at bounding box center [833, 530] width 58 height 13
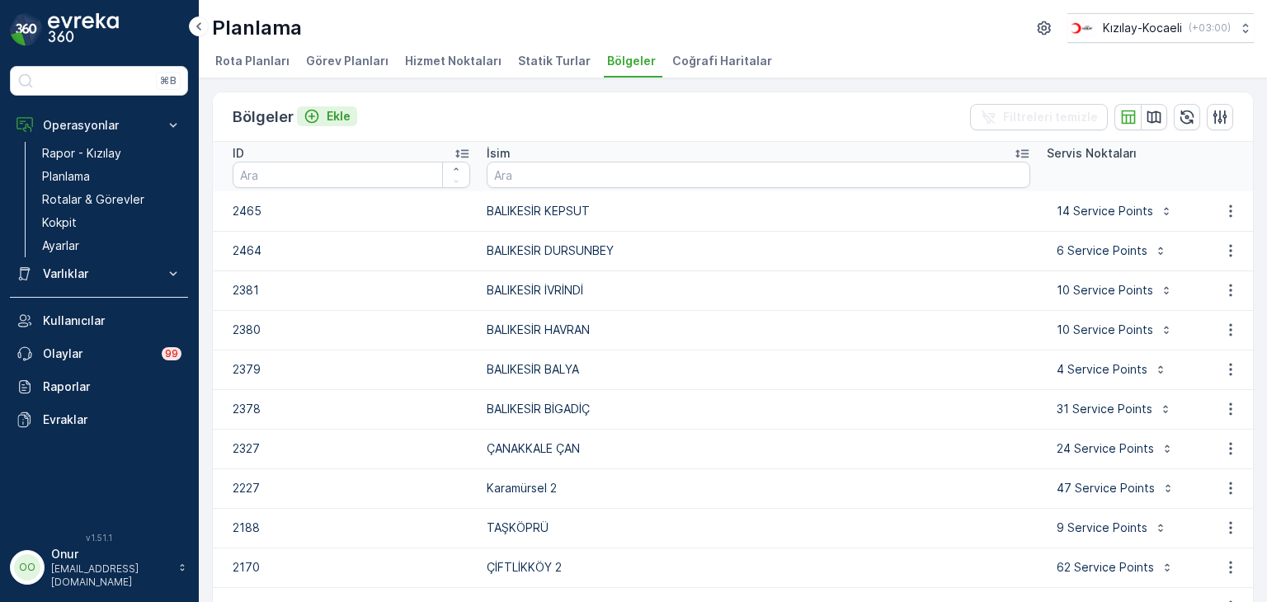
click at [336, 112] on p "Ekle" at bounding box center [339, 116] width 24 height 17
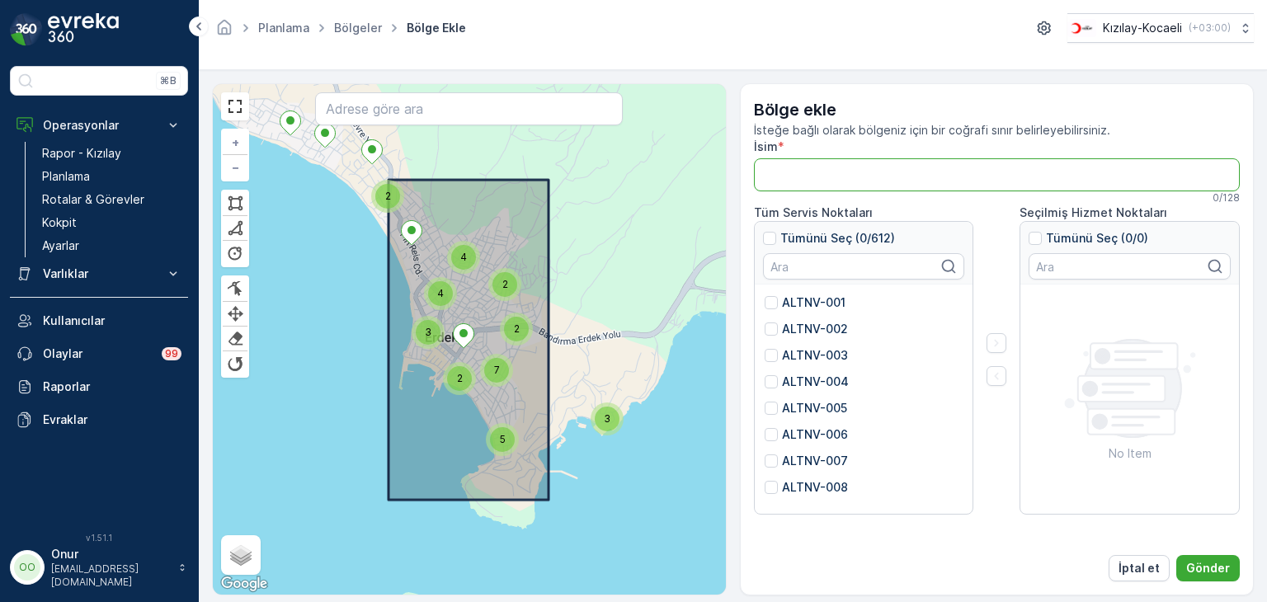
click at [795, 181] on input "İsim" at bounding box center [997, 174] width 487 height 33
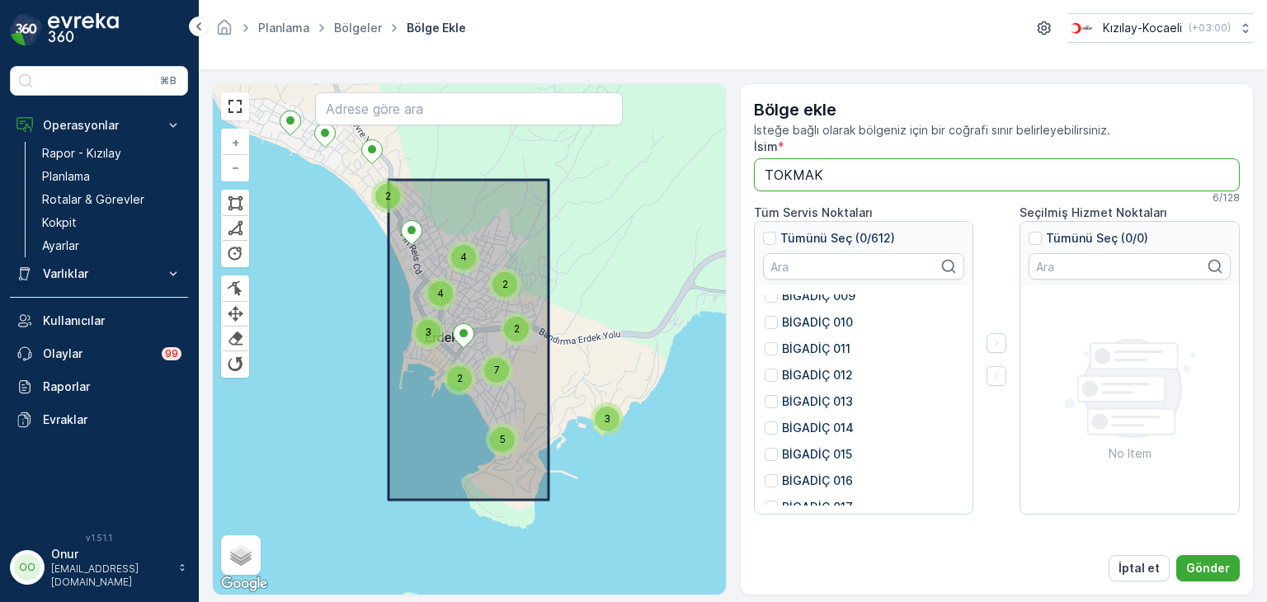
scroll to position [990, 0]
type input "TOKMAK"
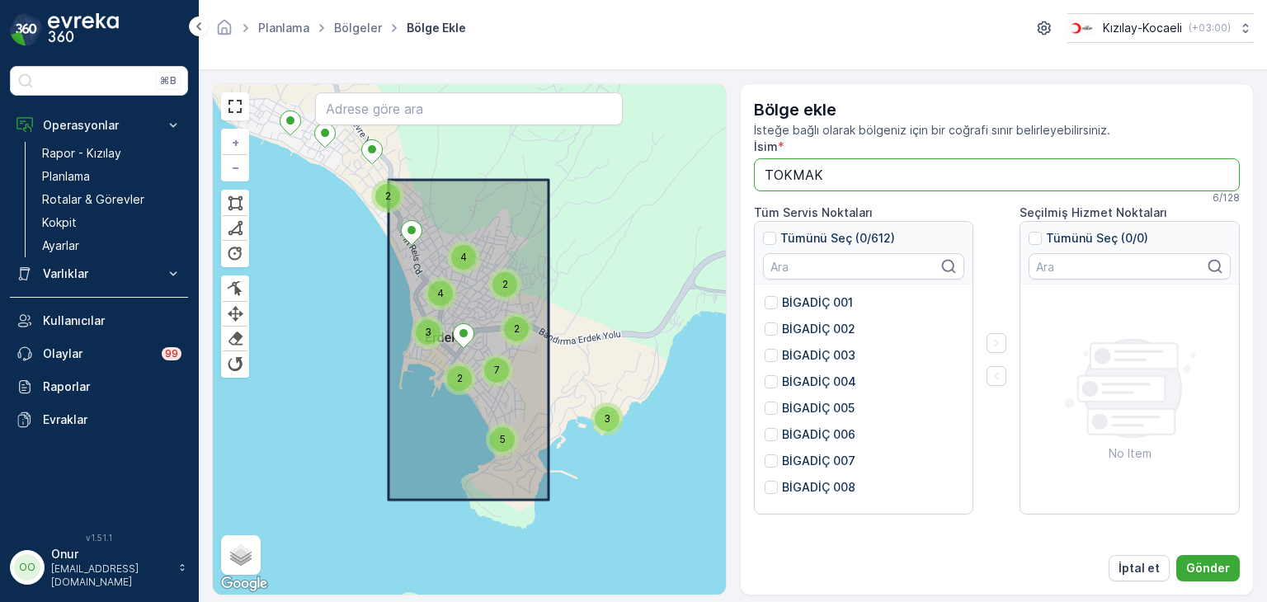
click at [817, 430] on p "BİGADİÇ 006" at bounding box center [818, 435] width 73 height 17
click at [765, 427] on input "BİGADİÇ 006" at bounding box center [765, 427] width 0 height 0
click at [772, 408] on div at bounding box center [771, 408] width 13 height 13
click at [765, 400] on input "BİGADİÇ 005" at bounding box center [765, 400] width 0 height 0
click at [1195, 565] on p "Gönder" at bounding box center [1208, 568] width 44 height 17
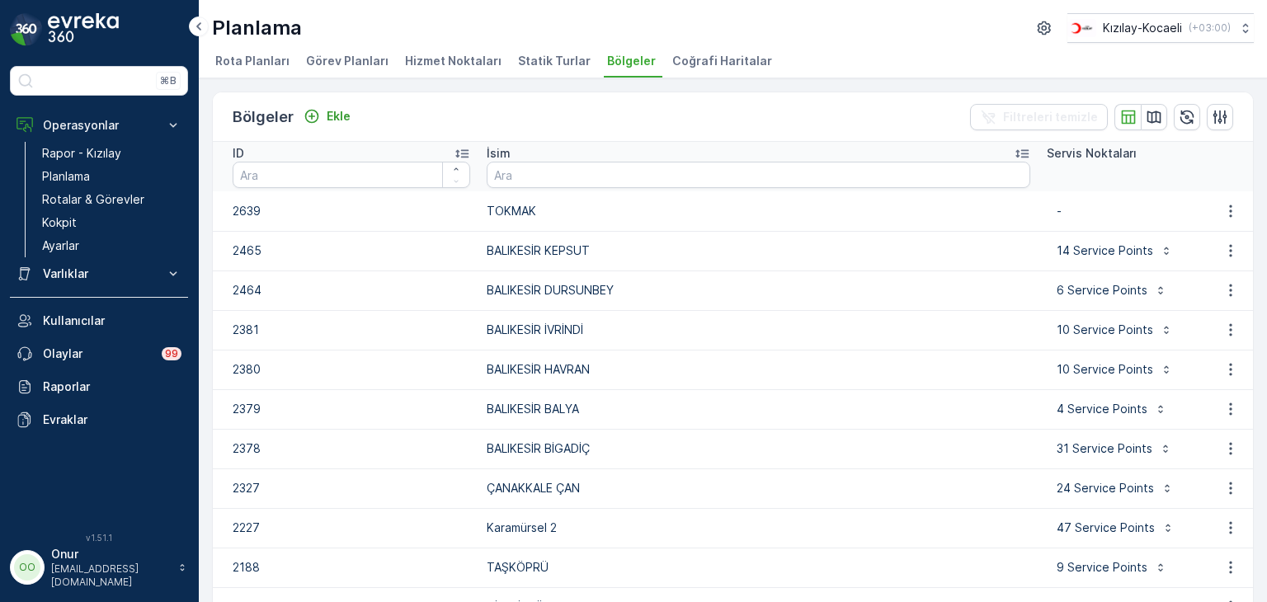
click at [529, 64] on span "Statik Turlar" at bounding box center [554, 61] width 73 height 17
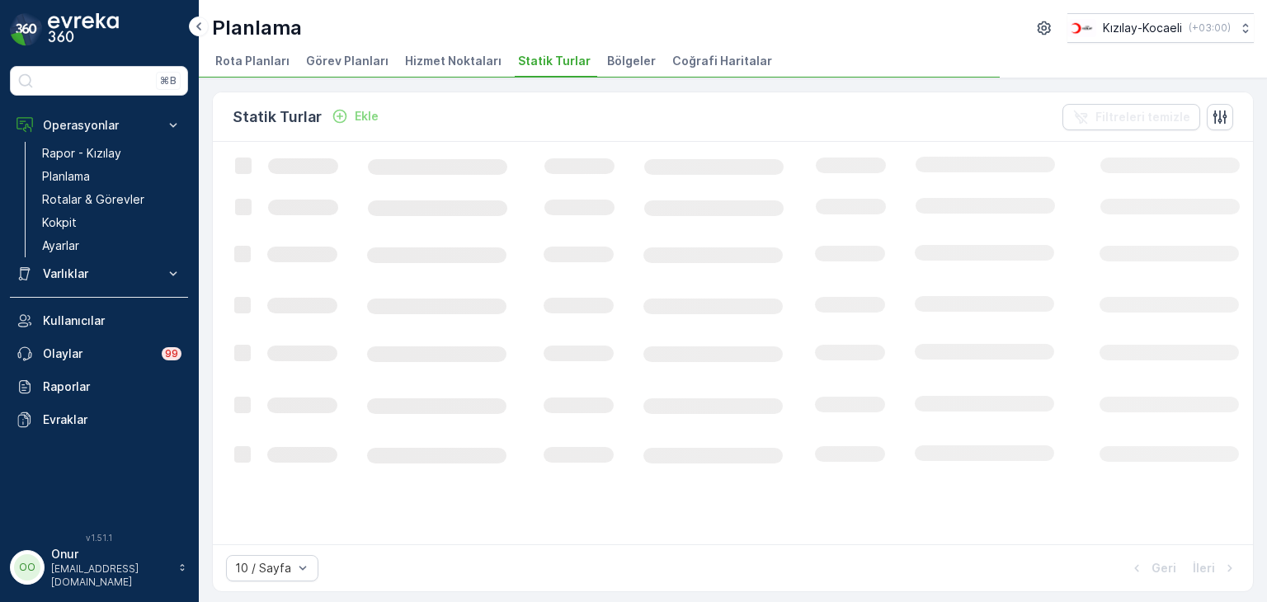
click at [417, 63] on span "Hizmet Noktaları" at bounding box center [453, 61] width 97 height 17
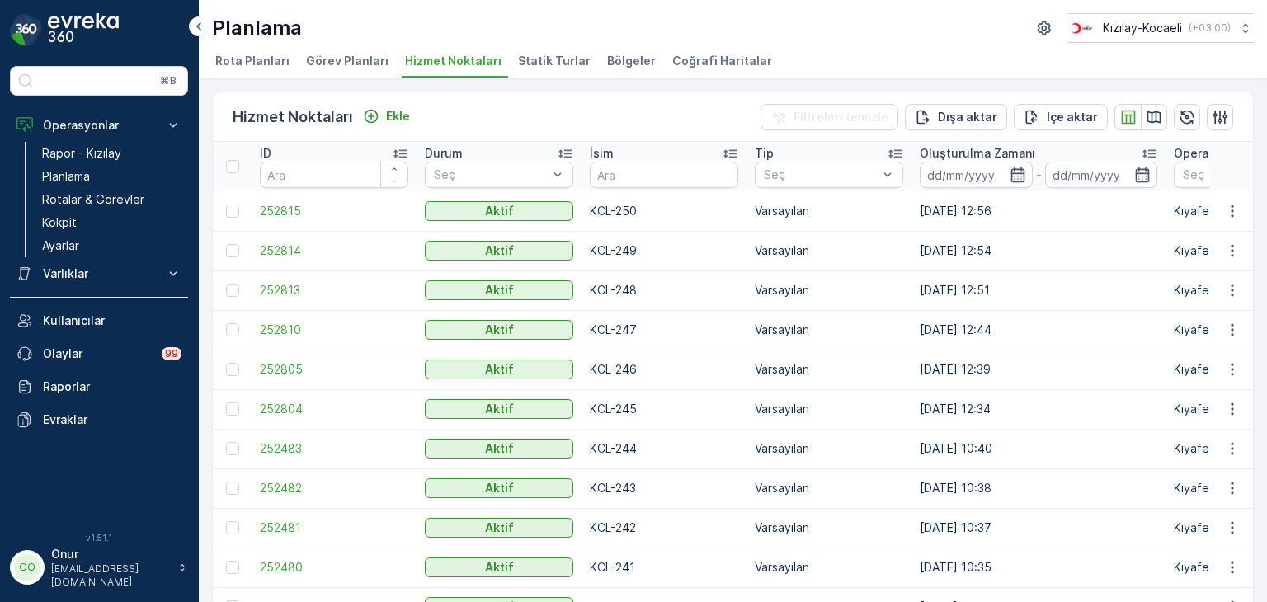
click at [615, 61] on span "Bölgeler" at bounding box center [631, 61] width 49 height 17
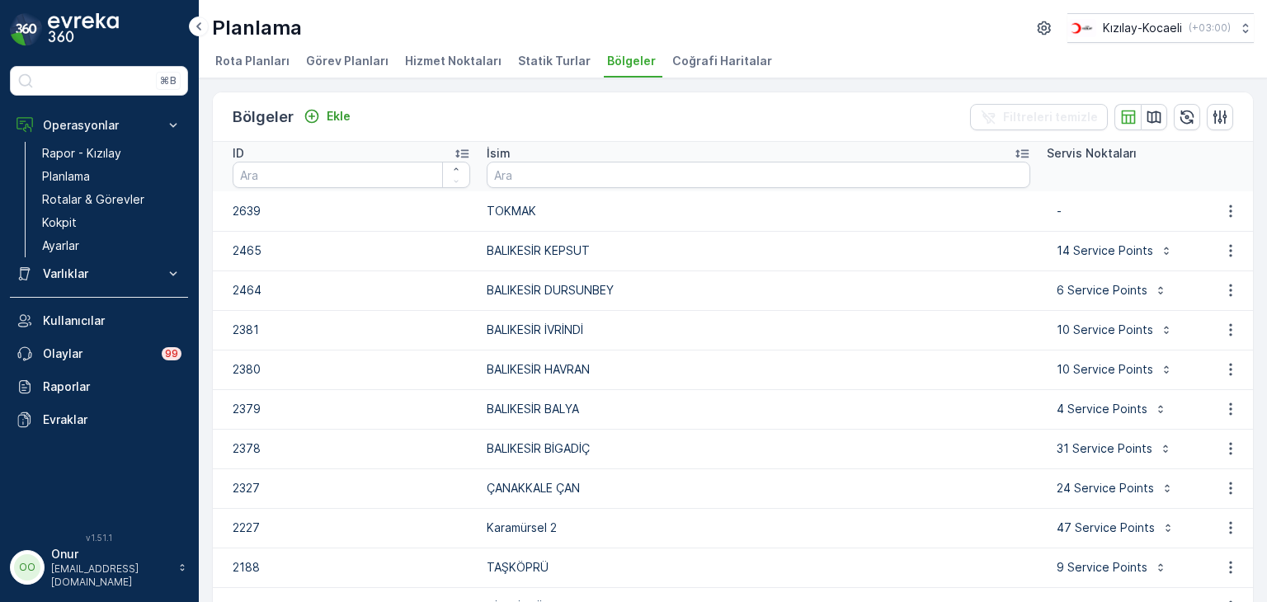
click at [700, 67] on span "Coğrafi Haritalar" at bounding box center [722, 61] width 100 height 17
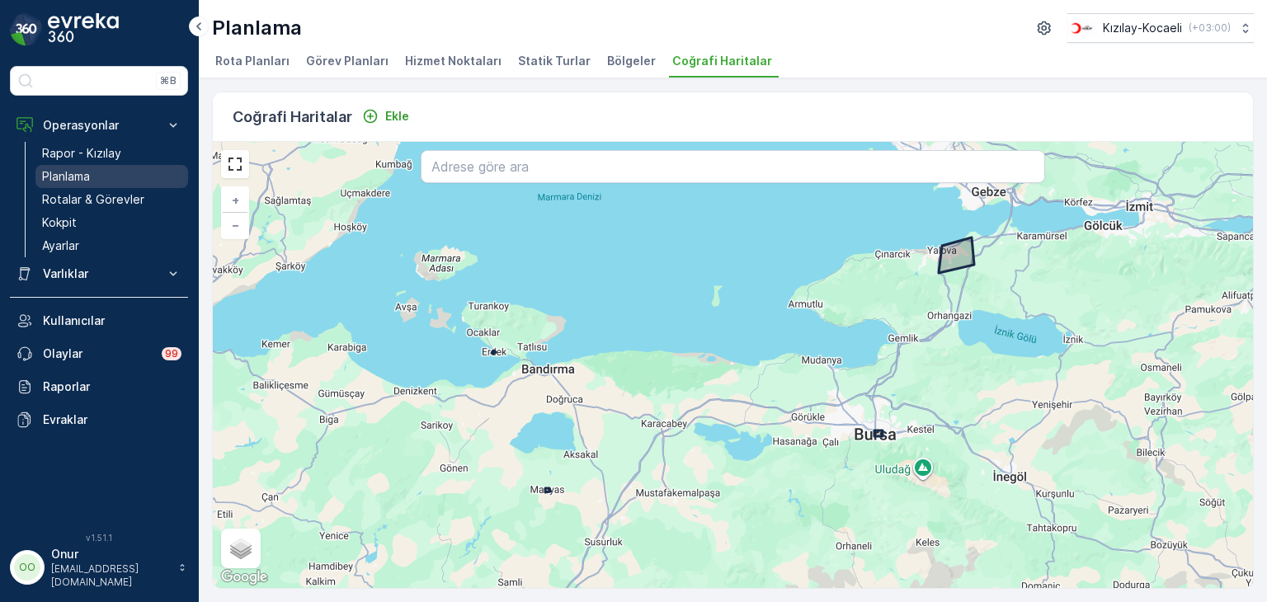
click at [86, 174] on p "Planlama" at bounding box center [66, 176] width 48 height 17
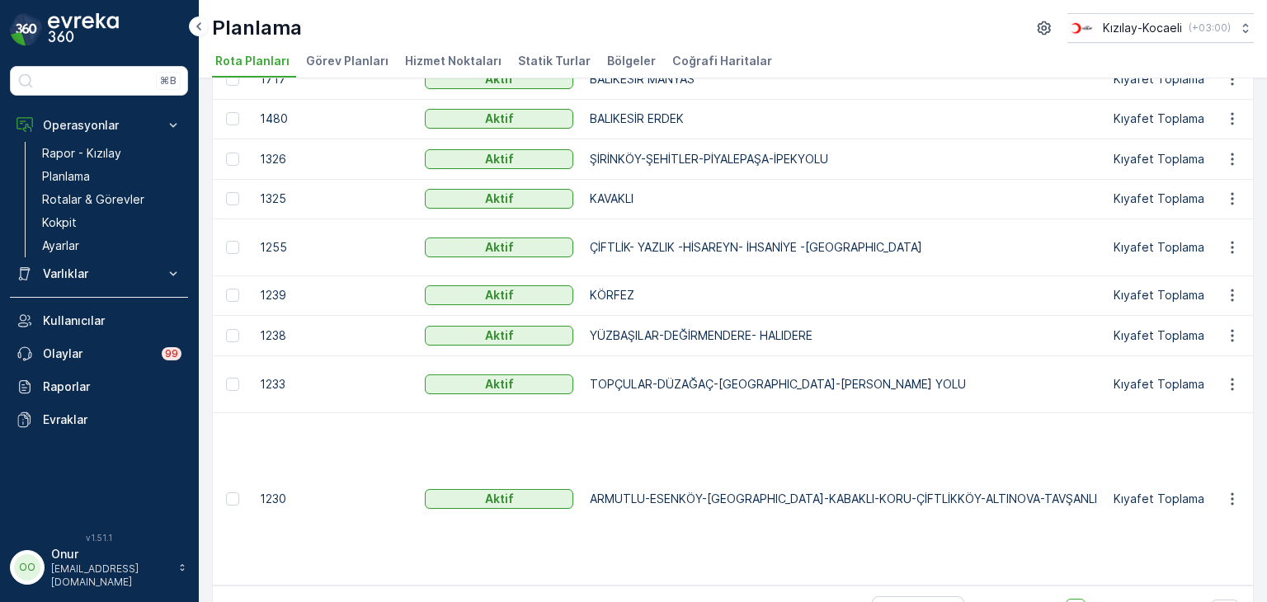
scroll to position [545, 0]
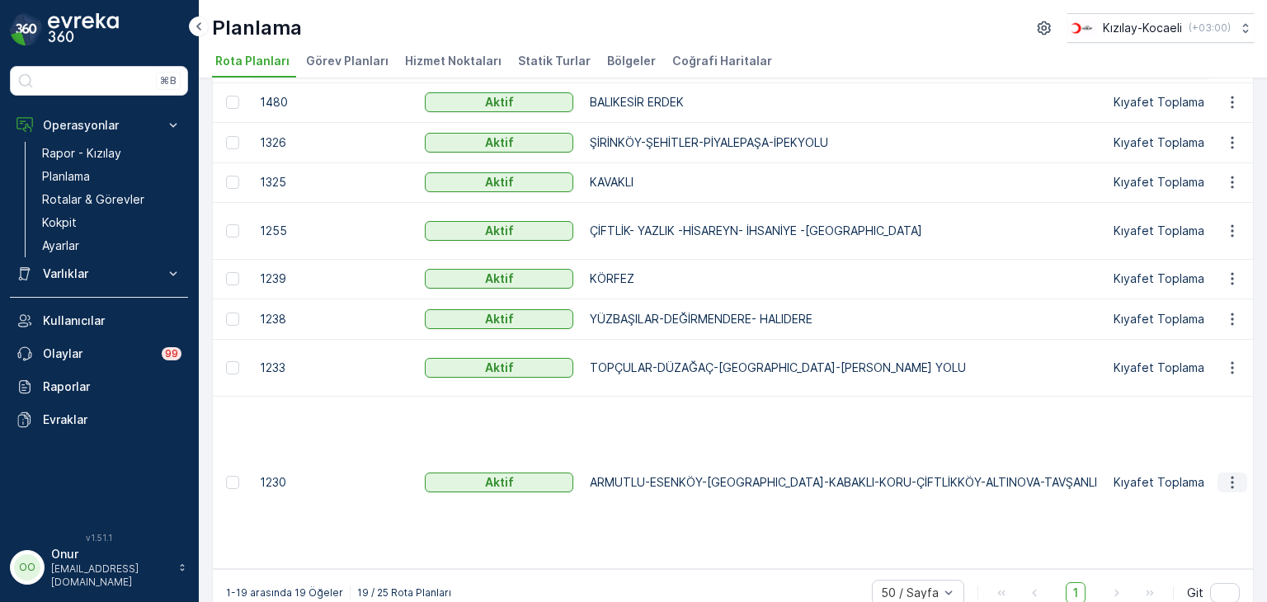
click at [1224, 474] on icon "button" at bounding box center [1232, 482] width 17 height 17
click at [1201, 493] on span "Rota Planını Düzenle" at bounding box center [1202, 496] width 113 height 17
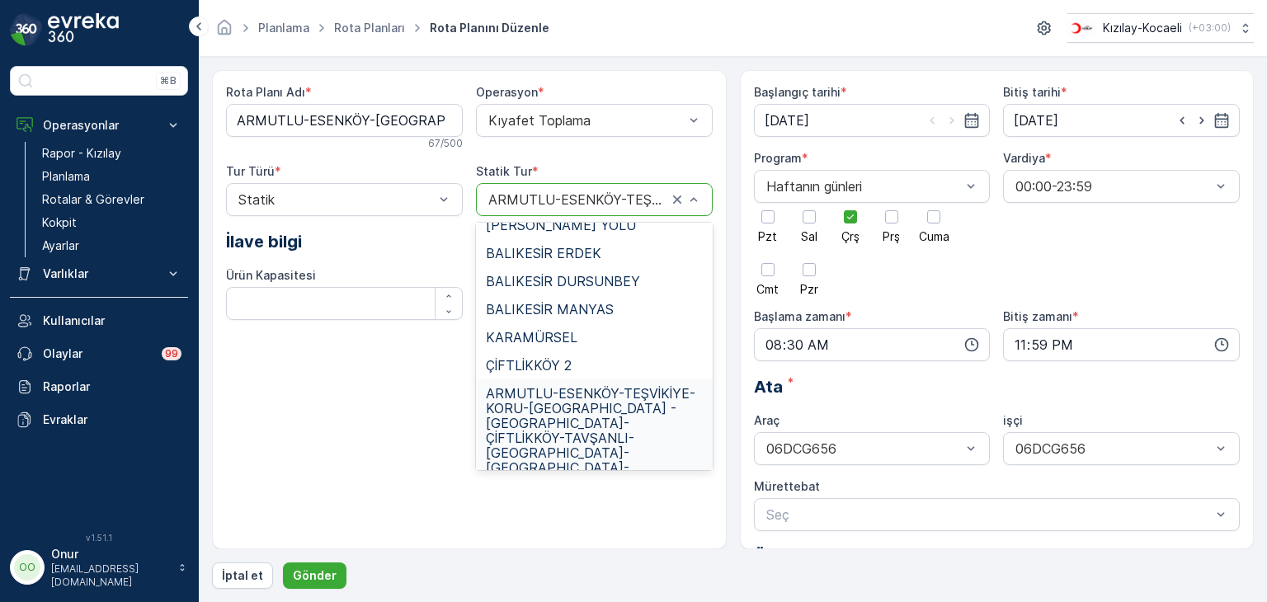
scroll to position [439, 0]
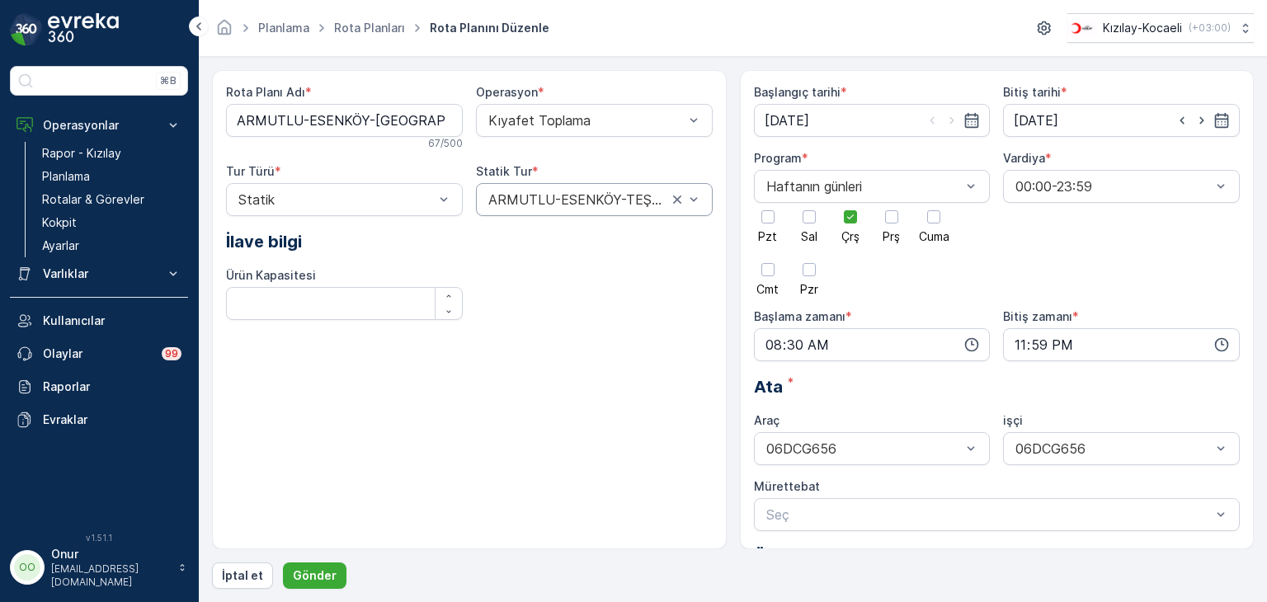
click at [367, 473] on div "Rota Planı Adı * ARMUTLU-ESENKÖY-TEŞVİKİYE-KABAKLI-KORU-ÇİFTLİKKÖY-ALTINOVA-TAV…" at bounding box center [469, 309] width 515 height 479
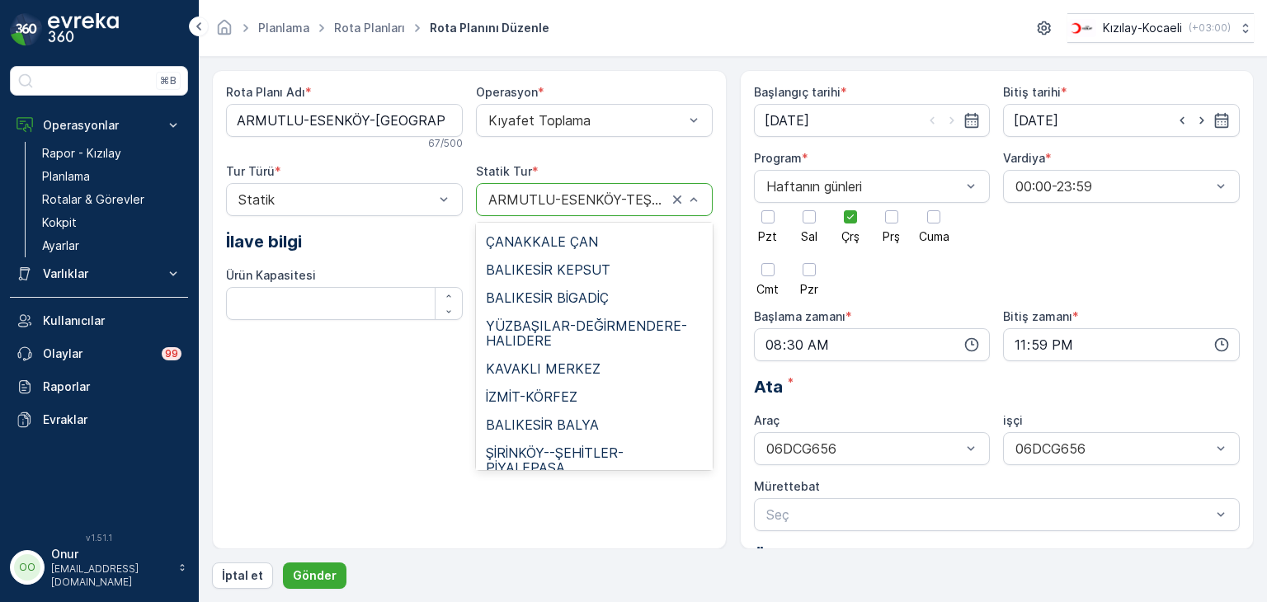
scroll to position [0, 0]
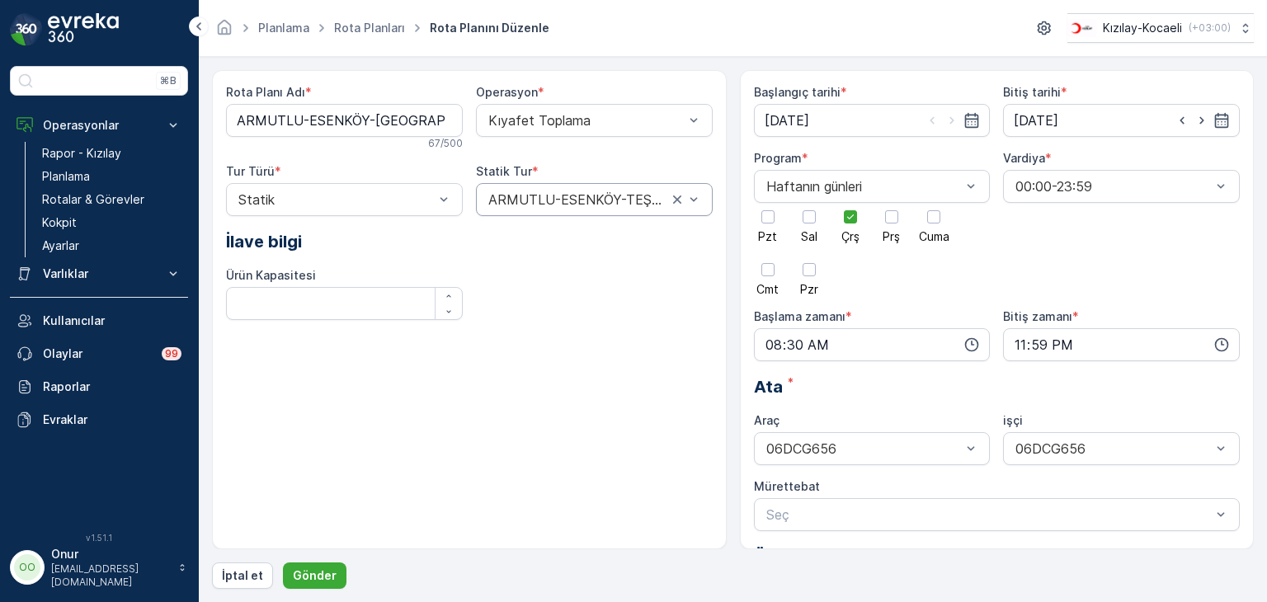
click at [389, 470] on div "Rota Planı Adı * ARMUTLU-ESENKÖY-TEŞVİKİYE-KABAKLI-KORU-ÇİFTLİKKÖY-ALTINOVA-TAV…" at bounding box center [469, 309] width 515 height 479
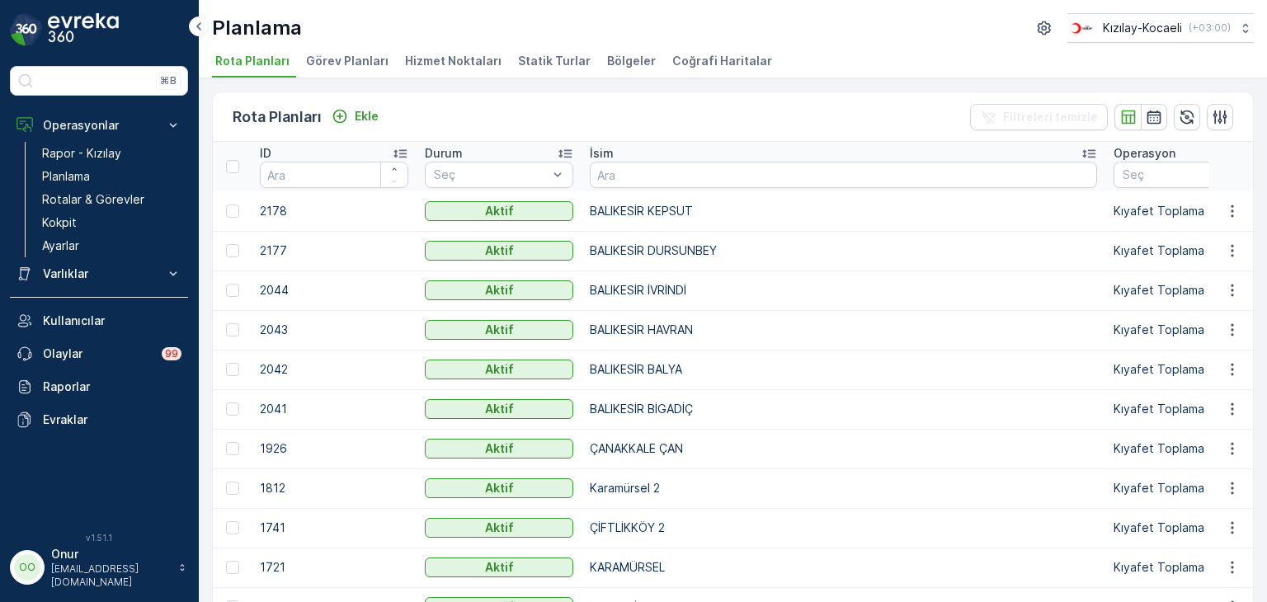
click at [611, 57] on span "Bölgeler" at bounding box center [631, 61] width 49 height 17
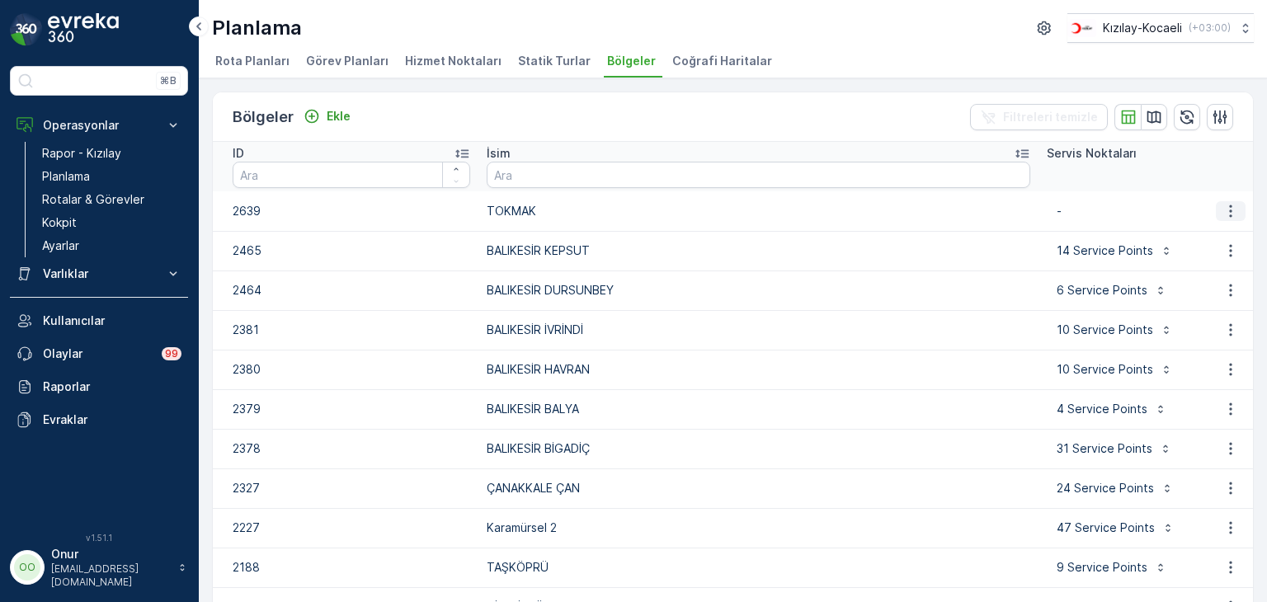
click at [1223, 207] on icon "button" at bounding box center [1231, 211] width 17 height 17
click at [1208, 238] on span "Bölgeyi düzenle" at bounding box center [1216, 235] width 89 height 17
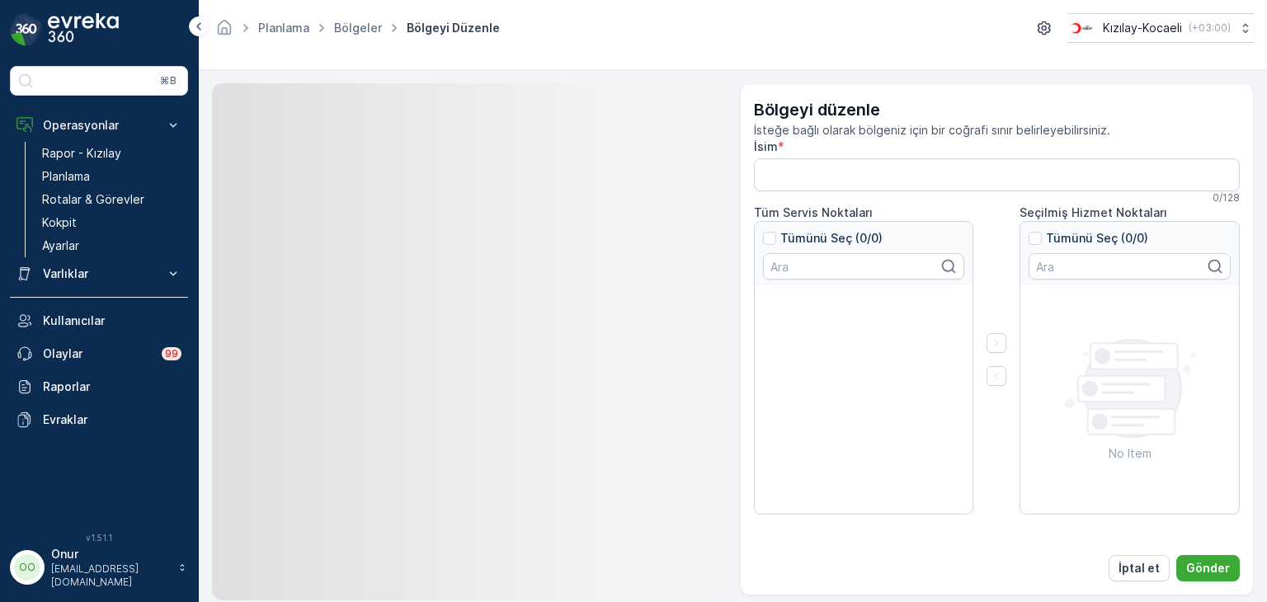
type input "TOKMAK"
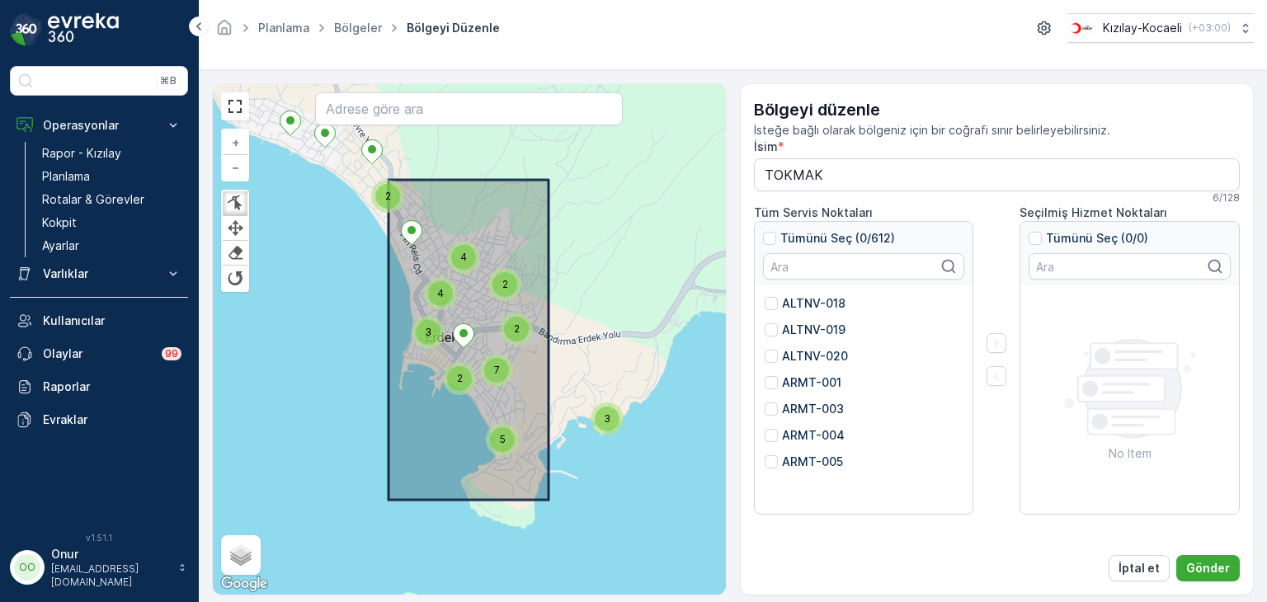
scroll to position [743, 0]
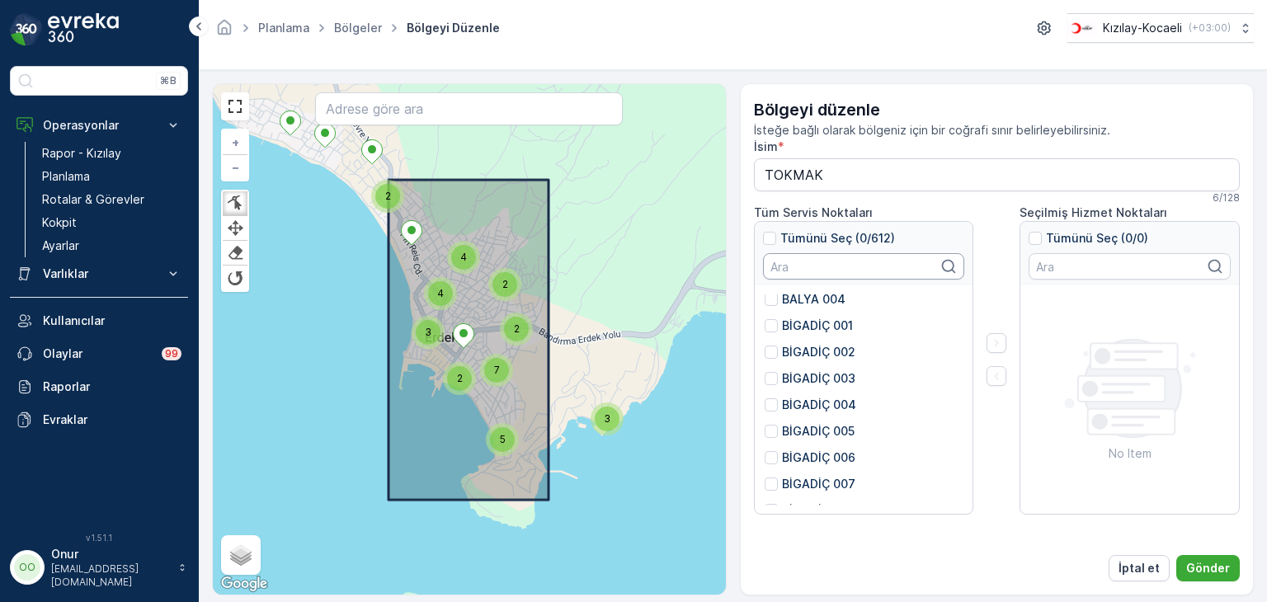
click at [809, 272] on input "text" at bounding box center [864, 266] width 202 height 26
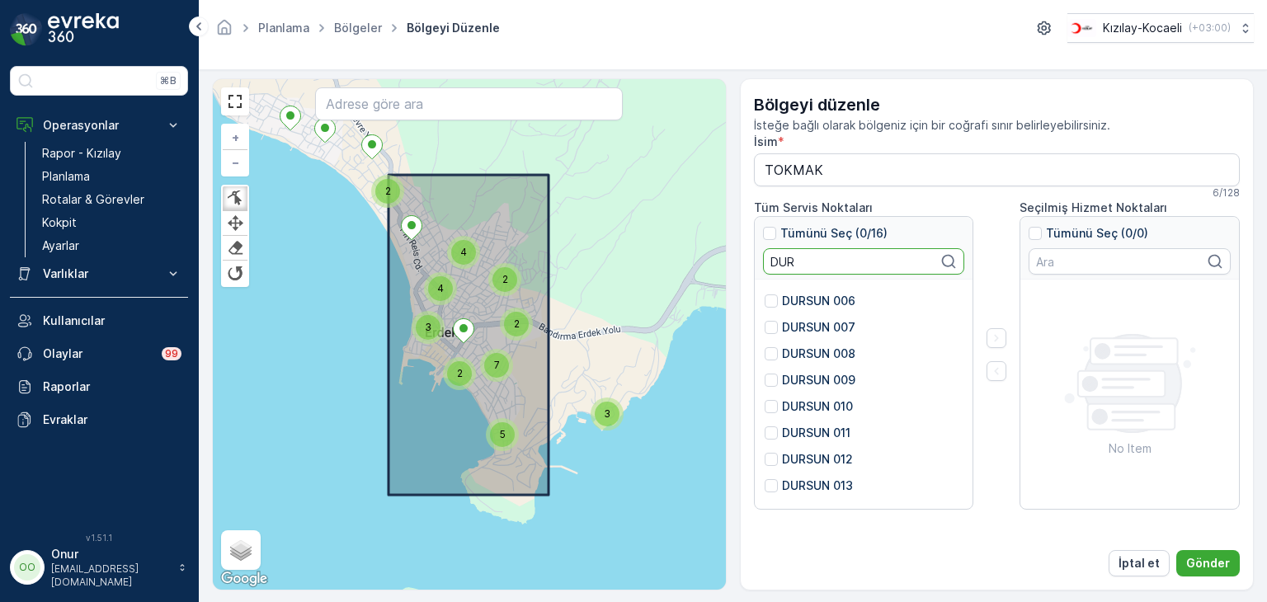
scroll to position [46, 0]
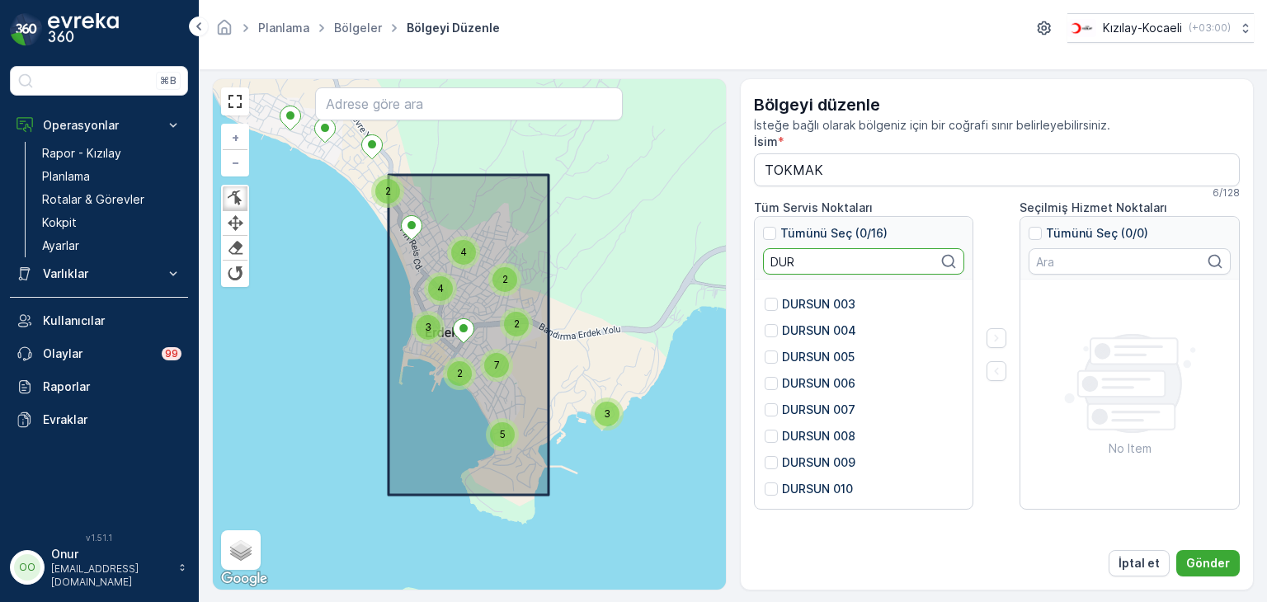
type input "DUR"
click at [841, 361] on p "DURSUN 005" at bounding box center [818, 357] width 73 height 17
click at [765, 349] on input "DURSUN 005" at bounding box center [765, 349] width 0 height 0
click at [842, 382] on p "DURSUN 006" at bounding box center [818, 383] width 73 height 17
click at [765, 375] on input "DURSUN 006" at bounding box center [765, 375] width 0 height 0
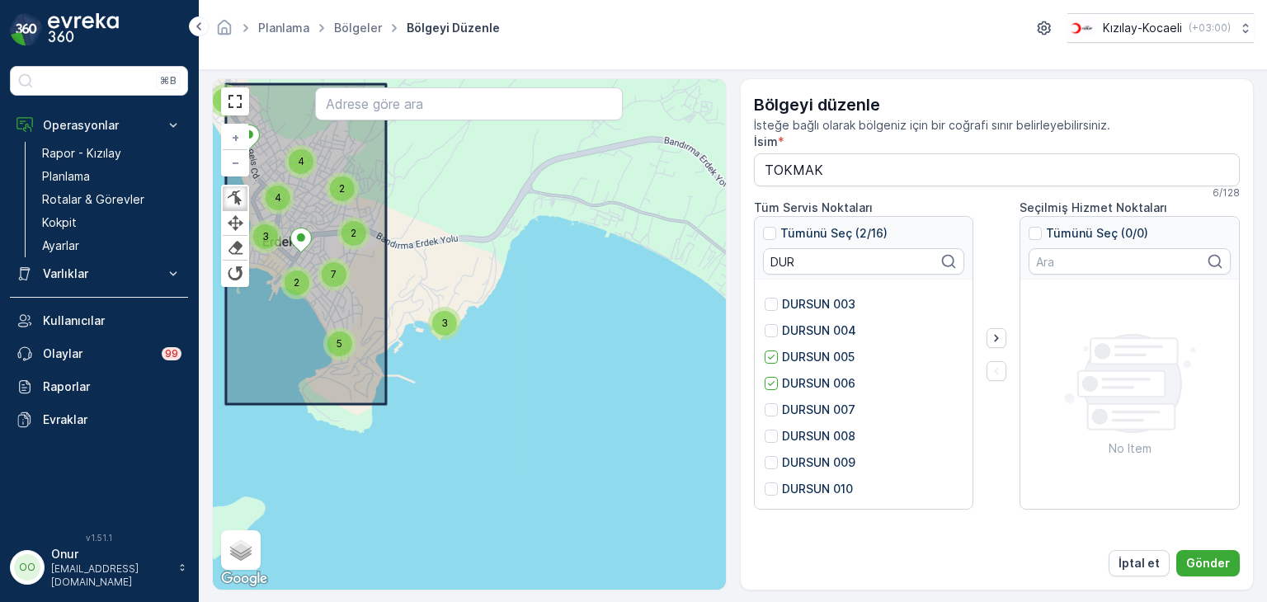
drag, startPoint x: 606, startPoint y: 433, endPoint x: 356, endPoint y: 311, distance: 279.0
click at [356, 311] on div "4 2 2 2 2 2 2 2 2 3 2 2 2 2 2 3 4 4 3 3 3 3 2 2 3 5 2 2 2 2 2 2 2 2 2 2 6 3 6 5…" at bounding box center [469, 334] width 513 height 511
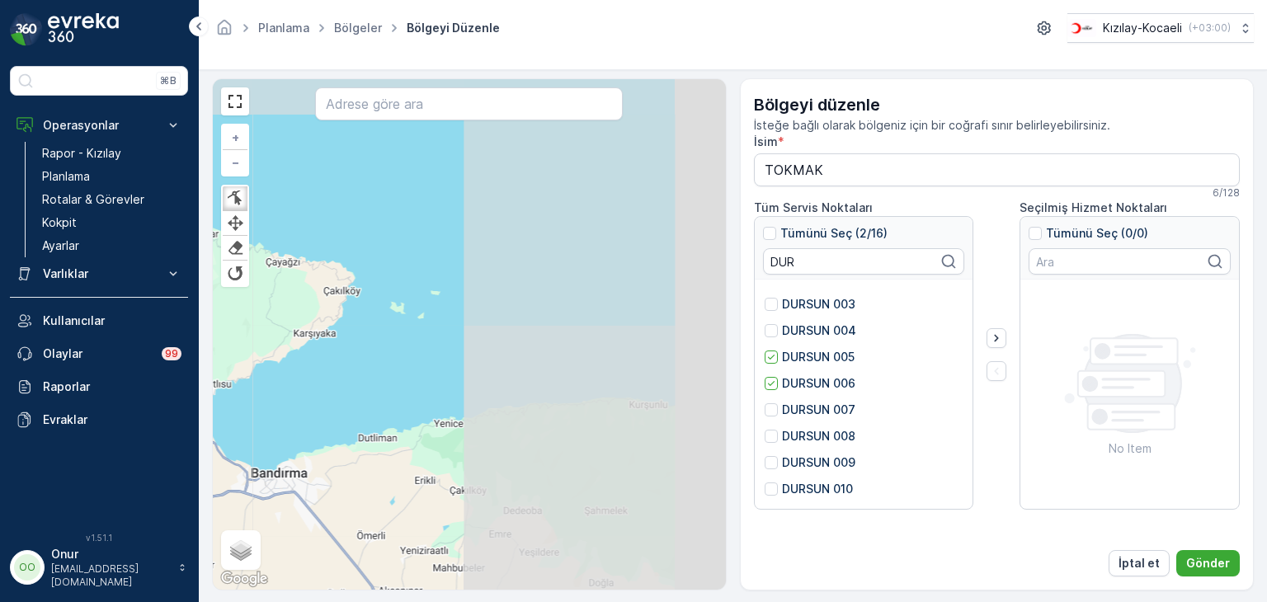
drag, startPoint x: 596, startPoint y: 408, endPoint x: 296, endPoint y: 476, distance: 307.2
click at [296, 476] on div "2 2 5 34 24 10 10 8 4 6 2 2 26 12 15 8 2 2 6 11 54 37 12 8 12 12 9 7 7 7 6 8 3 …" at bounding box center [469, 334] width 513 height 511
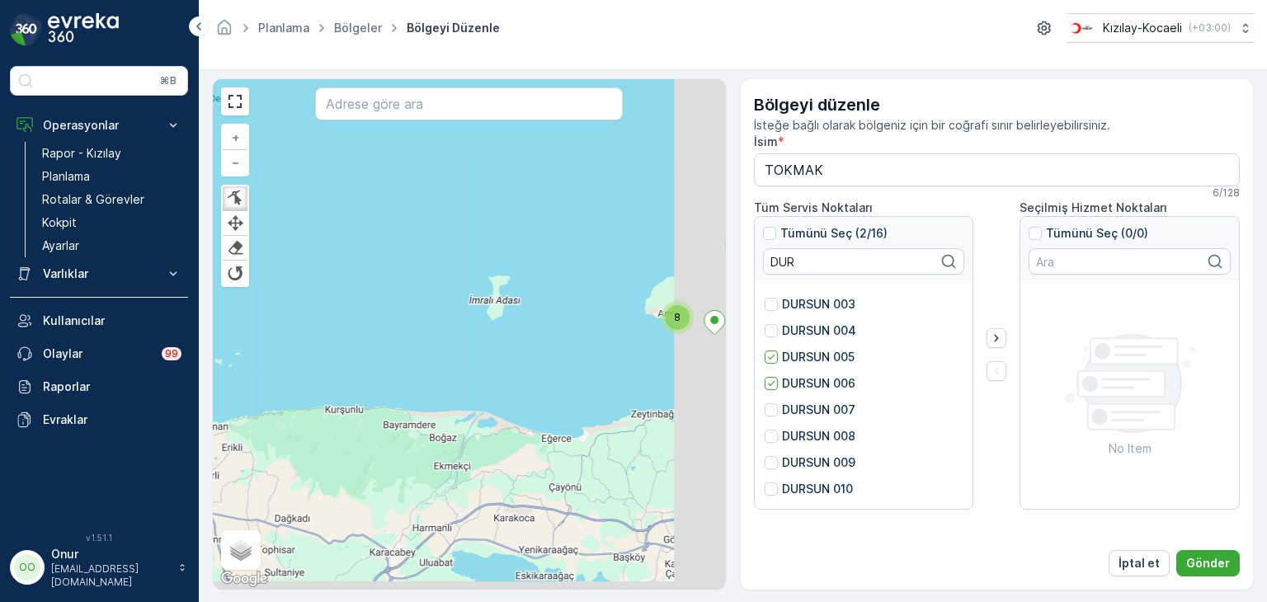
drag, startPoint x: 677, startPoint y: 441, endPoint x: 295, endPoint y: 429, distance: 381.4
click at [295, 429] on div "3 2 39 24 10 10 8 4 6 2 2 26 13 2 16 8 2 8 11 55 49 20 21 8 7 13 11 236 + − Fin…" at bounding box center [469, 334] width 513 height 511
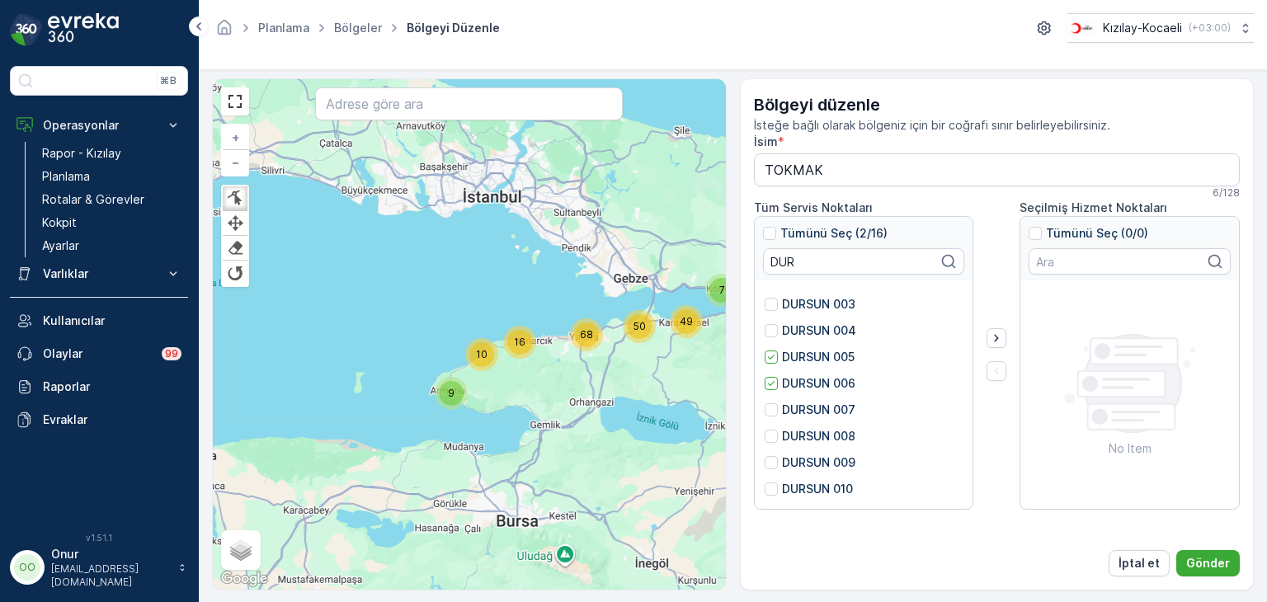
drag, startPoint x: 570, startPoint y: 448, endPoint x: 568, endPoint y: 464, distance: 15.9
click at [568, 464] on div "3 41 24 10 10 8 4 6 2 2 26 15 16 9 10 68 49 50 7 260 + − Finish Finish Finish F…" at bounding box center [469, 334] width 513 height 511
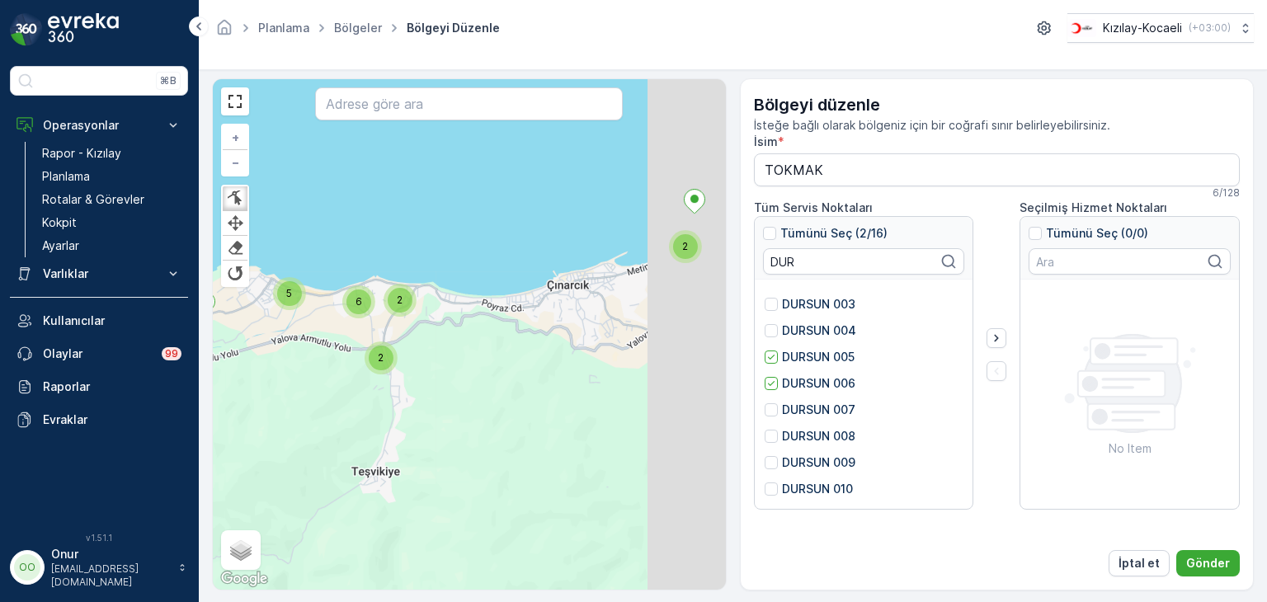
drag, startPoint x: 515, startPoint y: 361, endPoint x: 340, endPoint y: 479, distance: 211.0
click at [340, 479] on div "2 2 4 14 5 12 3 9 2 4 6 3 6 10 8 3 2 2 2 2 2 3 2 8 9 5 7 2 5 2 6 4 3 2 2 2 2 2 …" at bounding box center [469, 334] width 513 height 511
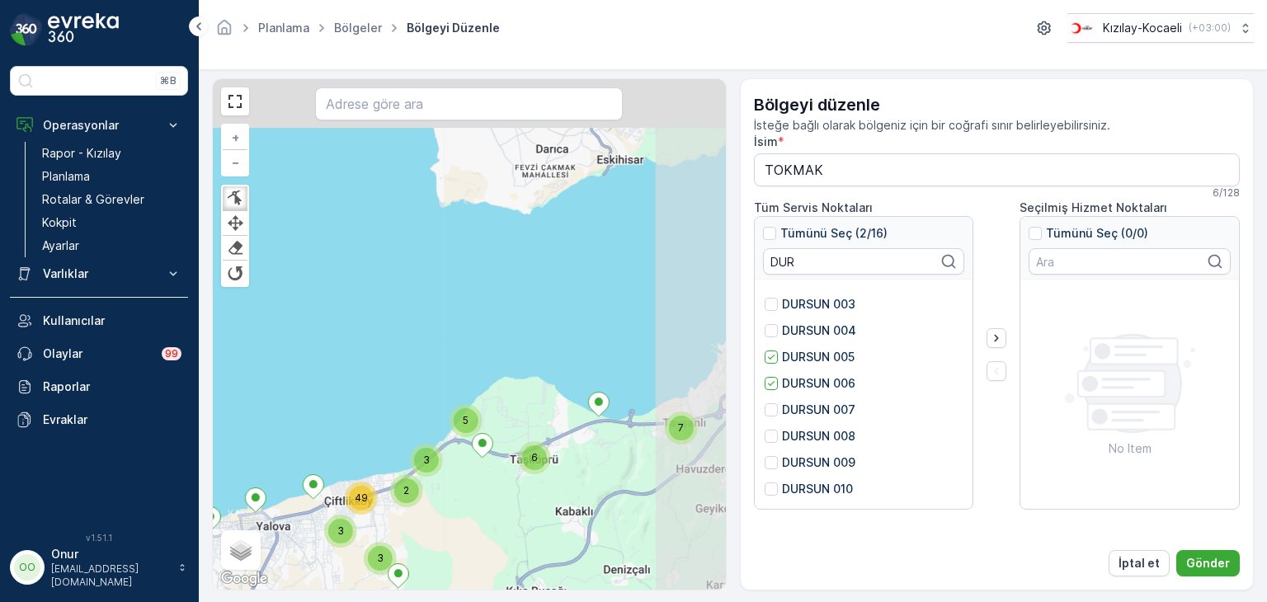
drag, startPoint x: 593, startPoint y: 400, endPoint x: 388, endPoint y: 501, distance: 228.8
click at [388, 501] on div "2 2 5 14 20 11 5 8 10 10 8 3 3 3 2 2 2 23 5 7 2 5 8 4 4 2 2 2 4 3 3 3 2 3 49 14…" at bounding box center [469, 334] width 513 height 511
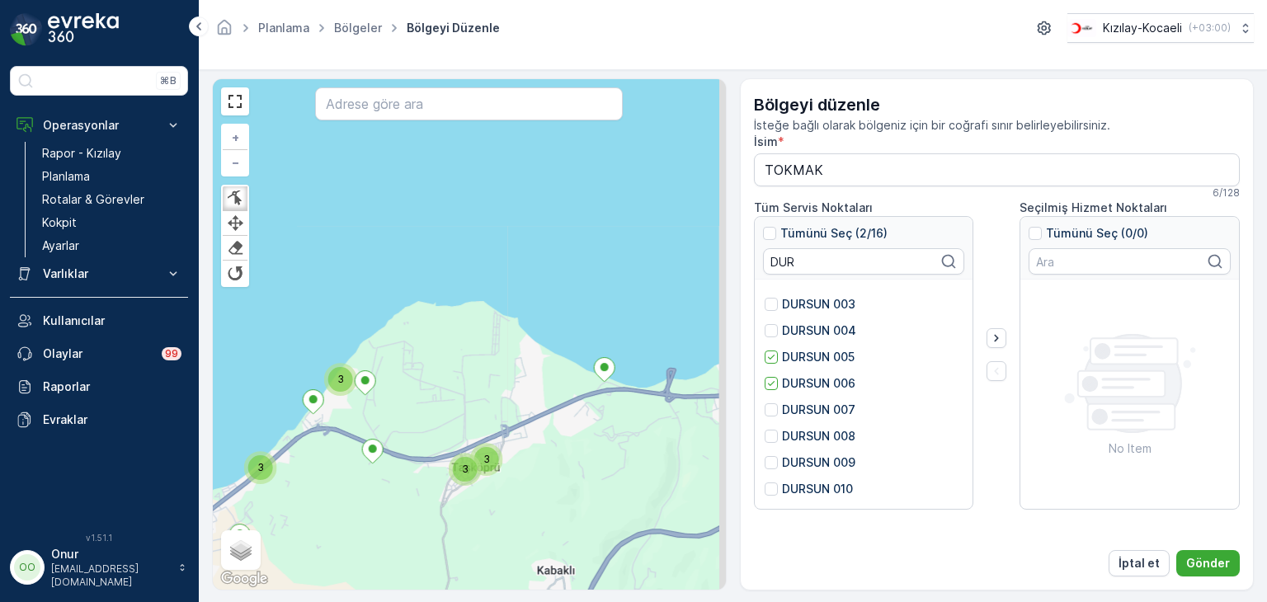
drag, startPoint x: 592, startPoint y: 480, endPoint x: 271, endPoint y: 549, distance: 328.2
click at [271, 549] on div "2 2 4 14 5 12 3 9 2 4 6 3 6 10 8 3 2 2 2 2 2 3 2 8 9 5 7 2 5 2 6 4 3 2 2 2 2 2 …" at bounding box center [469, 334] width 513 height 511
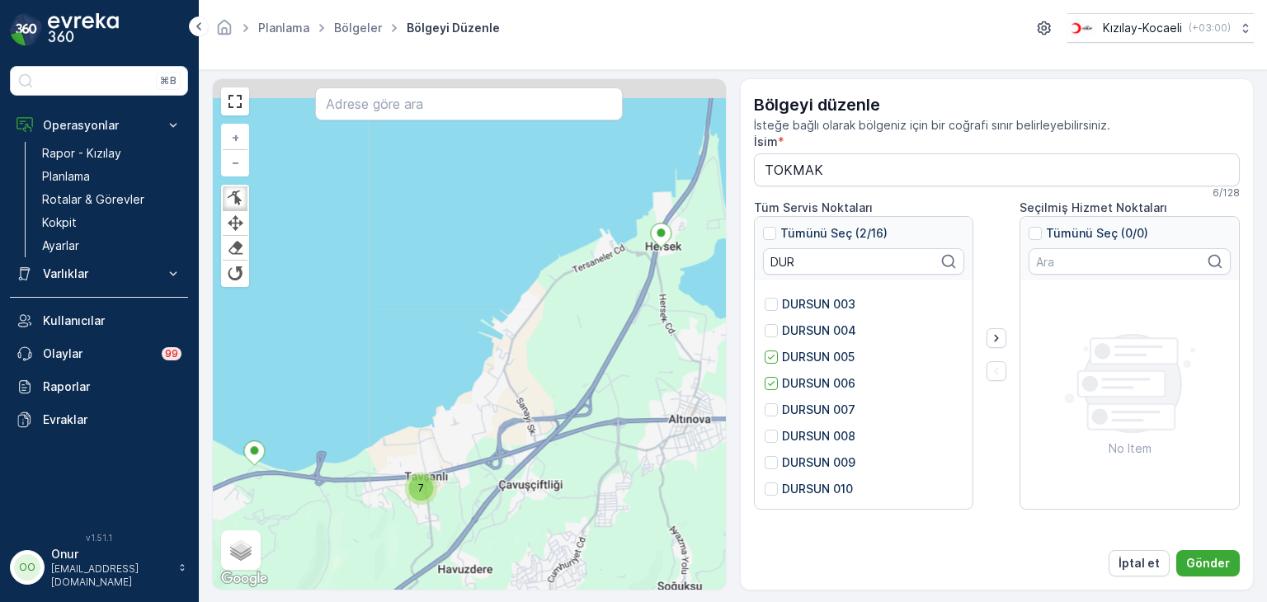
drag, startPoint x: 568, startPoint y: 446, endPoint x: 416, endPoint y: 509, distance: 164.2
click at [416, 509] on div "2 2 4 14 5 12 3 9 2 4 6 3 6 10 8 3 2 2 2 2 2 3 2 8 9 5 7 2 5 2 6 4 3 2 2 2 2 2 …" at bounding box center [469, 334] width 513 height 511
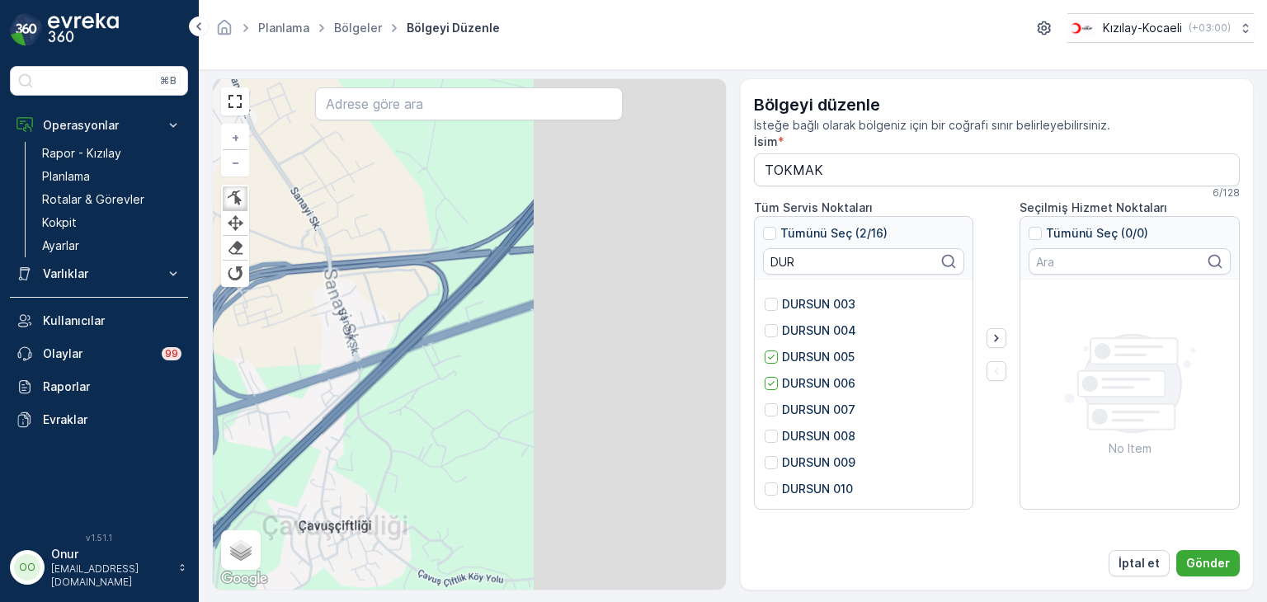
drag, startPoint x: 584, startPoint y: 449, endPoint x: 350, endPoint y: 460, distance: 234.6
click at [350, 460] on div "2 2 2 3 2 3 2 3 2 2 3 3 2 2 2 2 2 2 3 2 2 2 2 2 2 2 3 2 2 2 2 2 2 4 3 2 2 2 2 2…" at bounding box center [469, 334] width 513 height 511
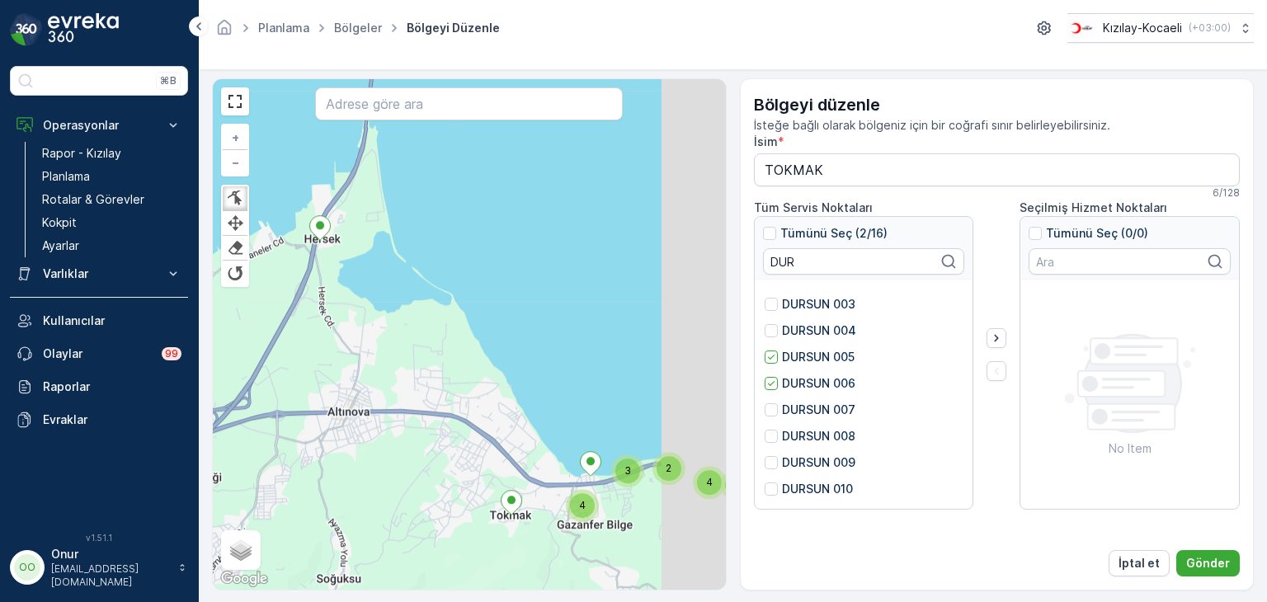
drag, startPoint x: 545, startPoint y: 436, endPoint x: 361, endPoint y: 443, distance: 184.1
click at [361, 443] on div "2 2 4 14 5 12 3 9 2 4 6 3 6 10 8 3 2 2 2 2 2 3 2 8 9 5 7 2 5 2 6 4 3 2 2 2 2 2 …" at bounding box center [469, 334] width 513 height 511
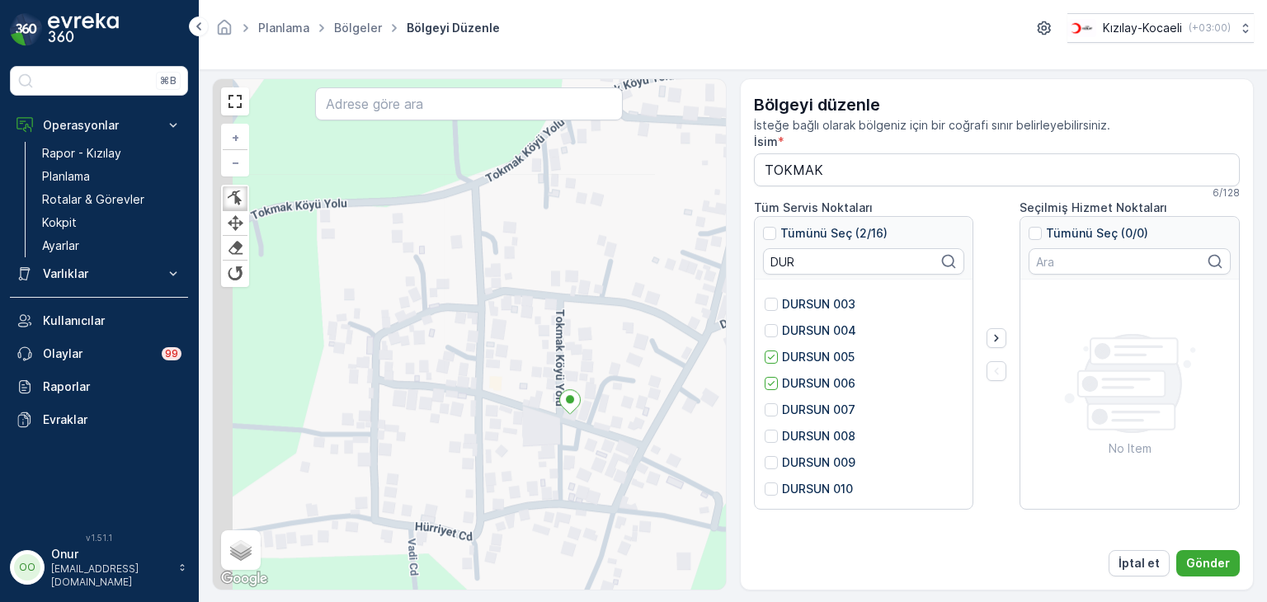
drag, startPoint x: 426, startPoint y: 360, endPoint x: 532, endPoint y: 377, distance: 107.8
click at [532, 377] on div "2 2 2 2 2 2 2 2 2 + − Finish Finish Finish Finish Uydu Yol haritası Arazi Karış…" at bounding box center [469, 334] width 513 height 511
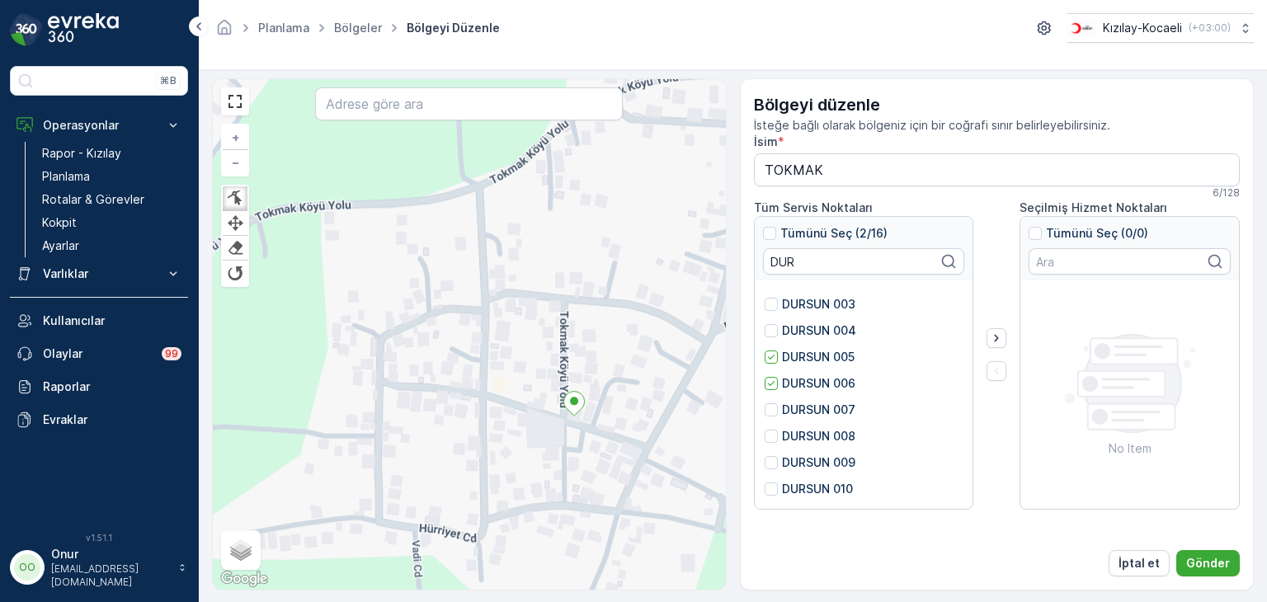
click at [526, 380] on div "2 2 2 2 2 2 2 2 2 + − Finish Finish Finish Finish Uydu Yol haritası Arazi Karış…" at bounding box center [469, 334] width 513 height 511
click at [234, 227] on div at bounding box center [235, 223] width 17 height 16
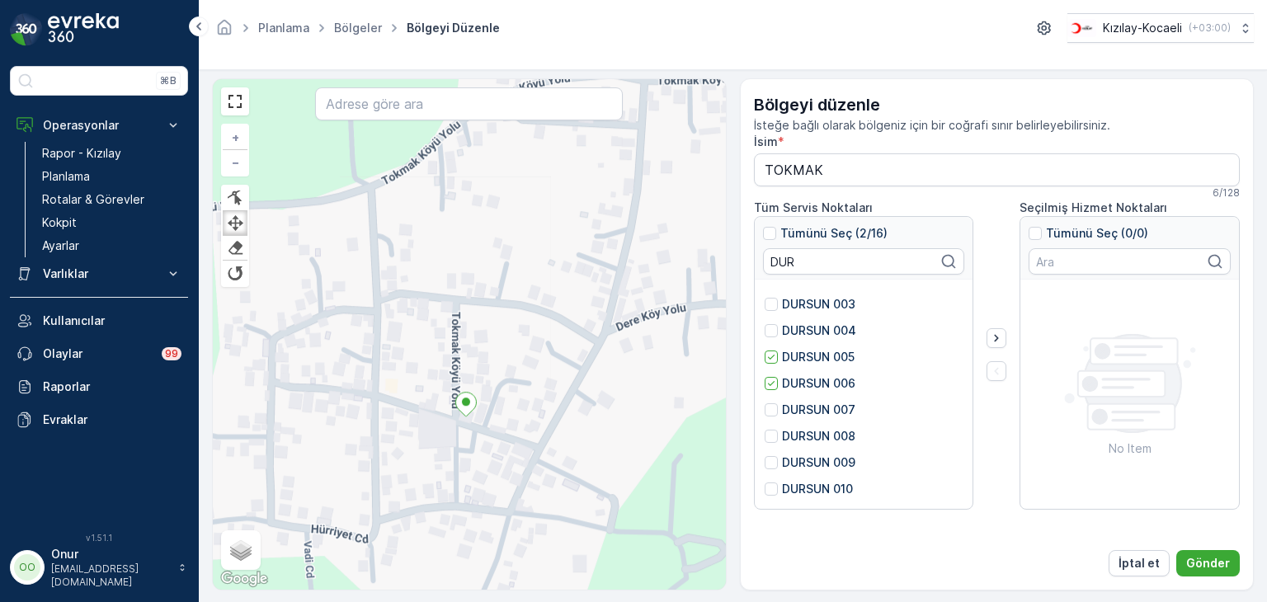
drag, startPoint x: 427, startPoint y: 298, endPoint x: 281, endPoint y: 295, distance: 146.1
click at [281, 295] on div "2 2 2 2 2 2 2 2 2 + − Finish Finish Finish Finish Uydu Yol haritası Arazi Karış…" at bounding box center [469, 334] width 513 height 511
click at [1141, 265] on input "text" at bounding box center [1130, 261] width 202 height 26
click at [1195, 568] on p "Gönder" at bounding box center [1208, 563] width 44 height 17
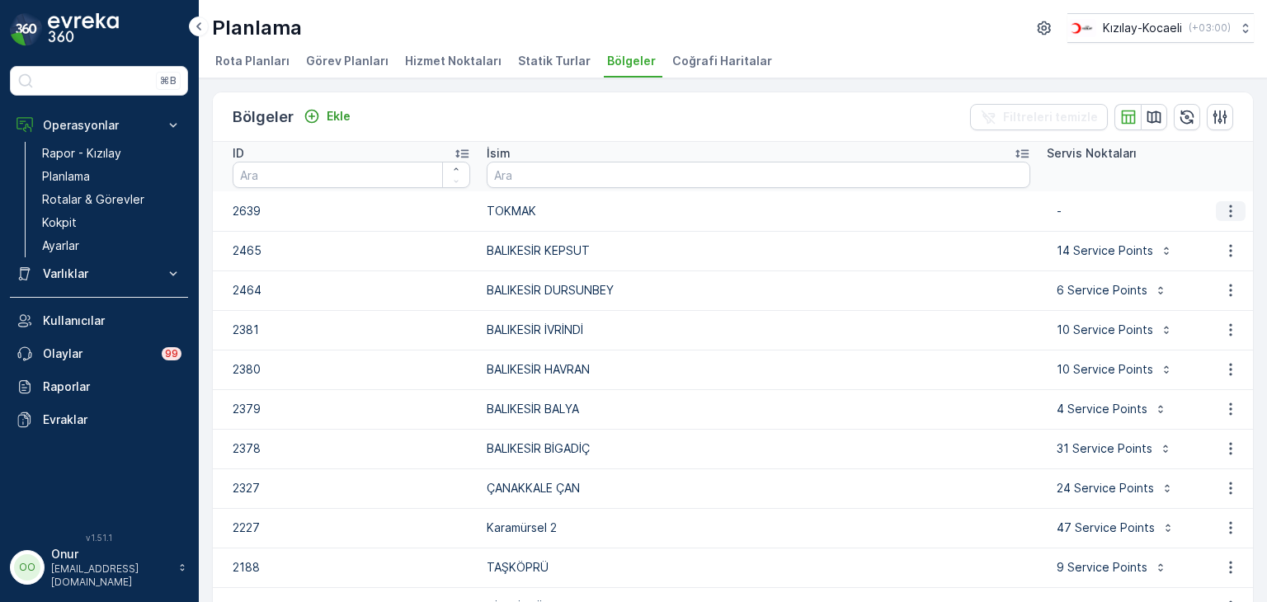
click at [1223, 210] on icon "button" at bounding box center [1231, 211] width 17 height 17
click at [1197, 239] on span "Bölgeyi düzenle" at bounding box center [1216, 235] width 89 height 17
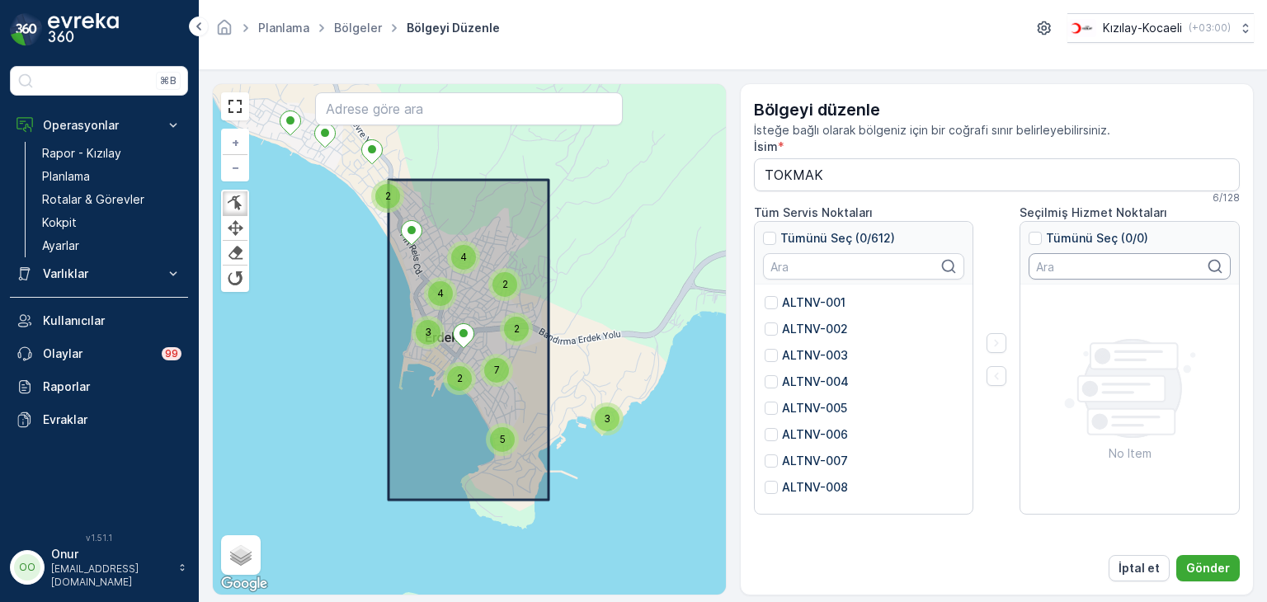
click at [1050, 270] on input "text" at bounding box center [1130, 266] width 202 height 26
type input "DU"
click at [819, 355] on p "ALTNV-003" at bounding box center [815, 355] width 66 height 17
click at [765, 347] on input "ALTNV-003" at bounding box center [765, 347] width 0 height 0
click at [819, 355] on p "ALTNV-003" at bounding box center [815, 355] width 66 height 17
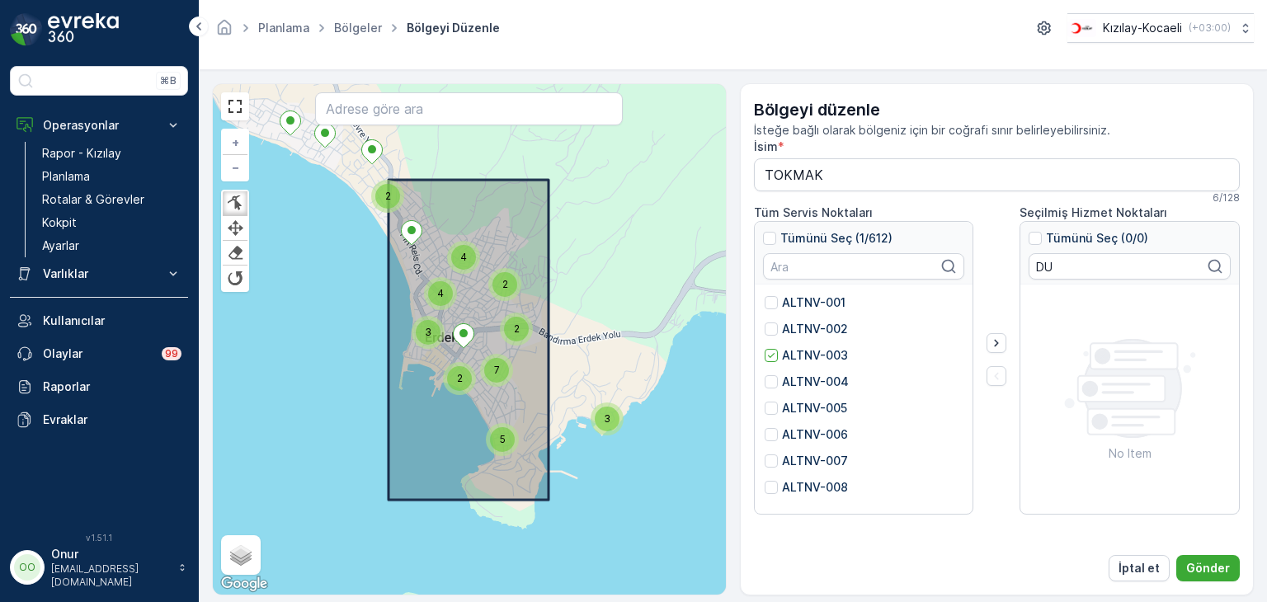
click at [765, 347] on input "ALTNV-003" at bounding box center [765, 347] width 0 height 0
click at [809, 273] on input "text" at bounding box center [864, 266] width 202 height 26
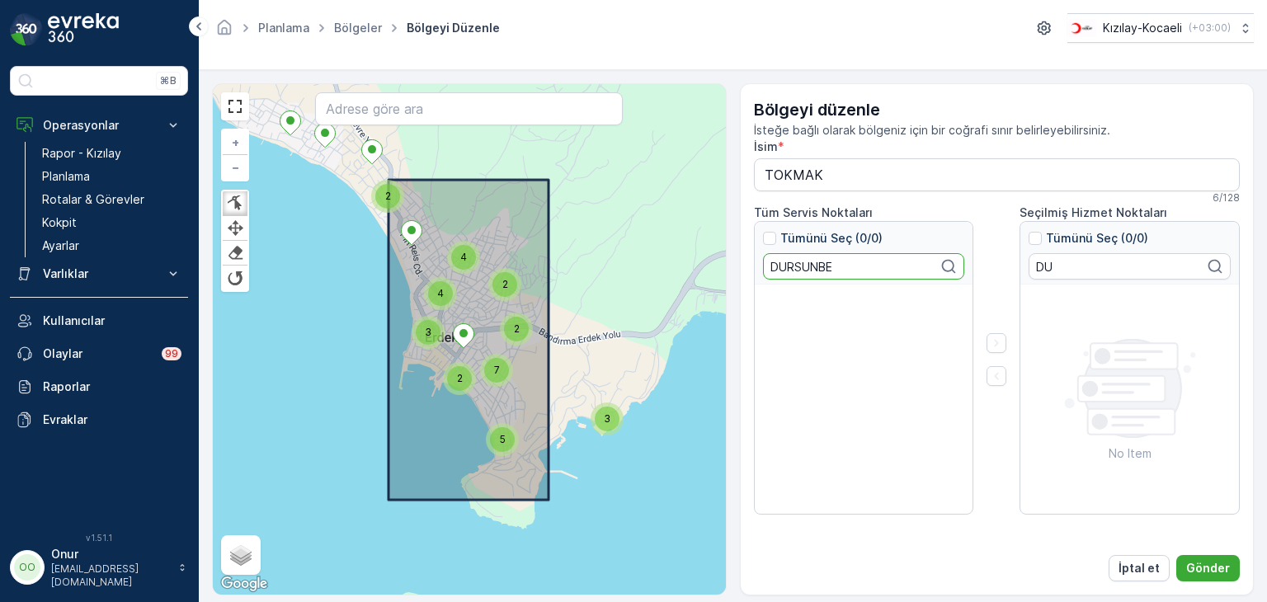
type input "DURSUNBEY"
drag, startPoint x: 848, startPoint y: 266, endPoint x: 667, endPoint y: 265, distance: 180.7
click at [667, 265] on div "2 2 2 4 3 4 5 2 2 7 3 3 5 2 3 2 3 2 2 3 2 2 2 2 2 3 2 2 2 2 2 3 3 4 4 3 2 2 2 4…" at bounding box center [733, 339] width 1042 height 512
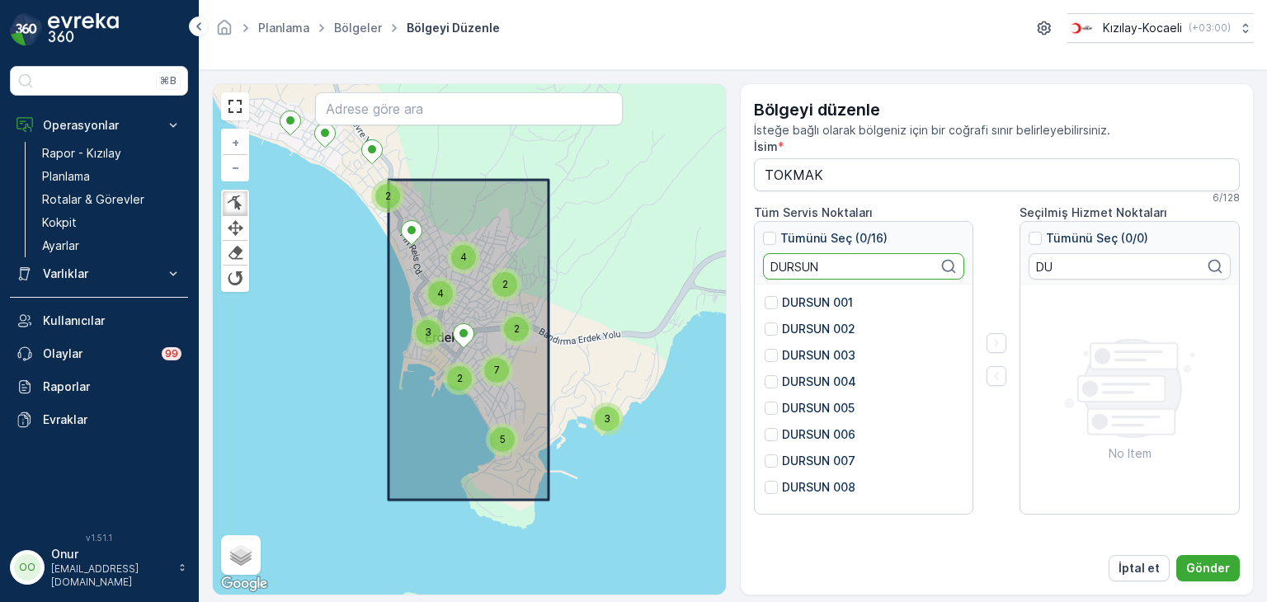
type input "DURSUN"
click at [842, 418] on div "DURSUN 005" at bounding box center [864, 413] width 198 height 26
click at [827, 410] on p "DURSUN 005" at bounding box center [818, 408] width 73 height 17
click at [765, 400] on input "DURSUN 005" at bounding box center [765, 400] width 0 height 0
click at [805, 436] on p "DURSUN 006" at bounding box center [818, 435] width 73 height 17
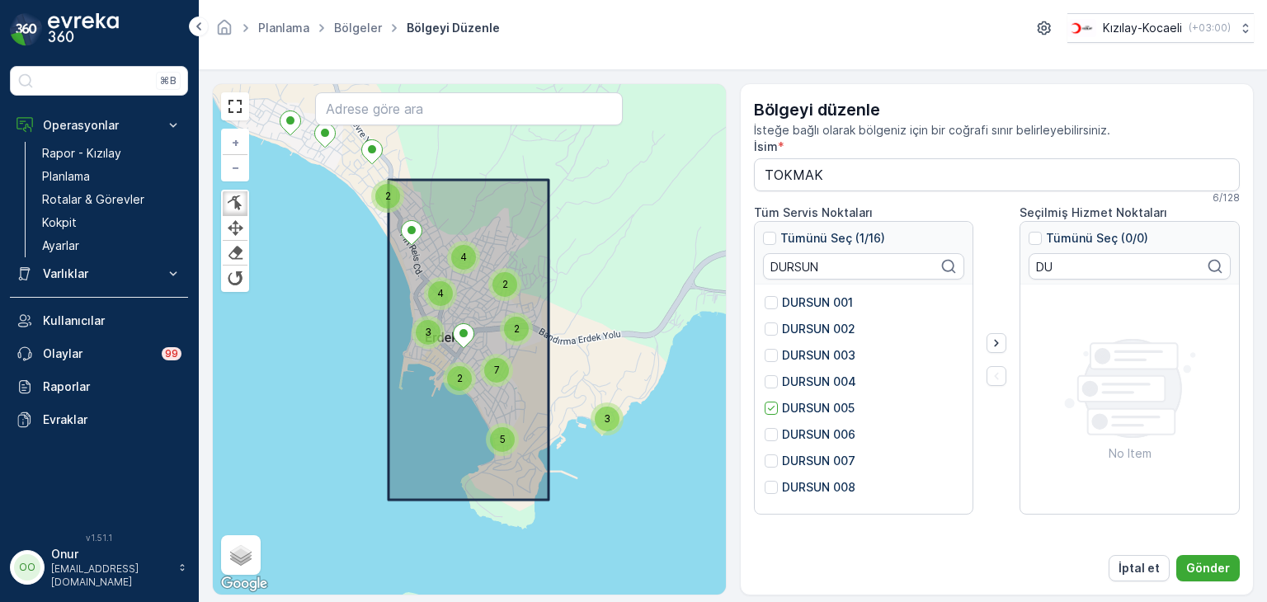
click at [765, 427] on input "DURSUN 006" at bounding box center [765, 427] width 0 height 0
click at [999, 347] on icon "button" at bounding box center [996, 343] width 17 height 17
click at [1213, 582] on div "Bölgeyi düzenle İsteğe bağlı olarak bölgeniz için bir coğrafi sınır belirleyebi…" at bounding box center [997, 339] width 515 height 512
click at [1208, 568] on p "Gönder" at bounding box center [1208, 568] width 44 height 17
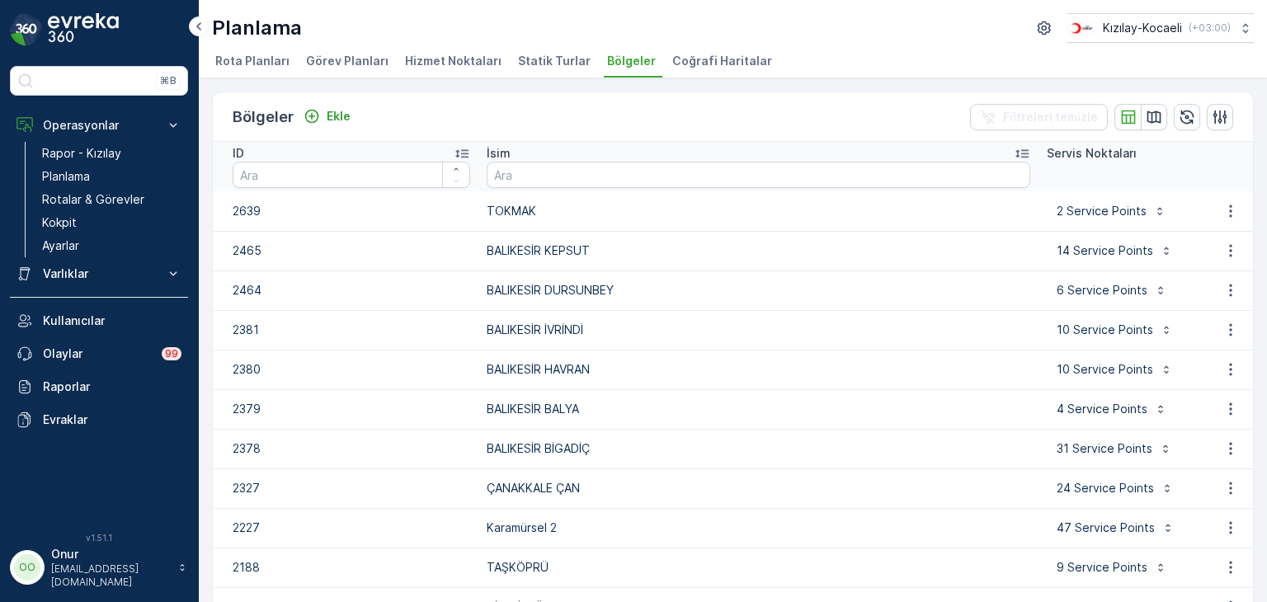
click at [444, 58] on span "Hizmet Noktaları" at bounding box center [453, 61] width 97 height 17
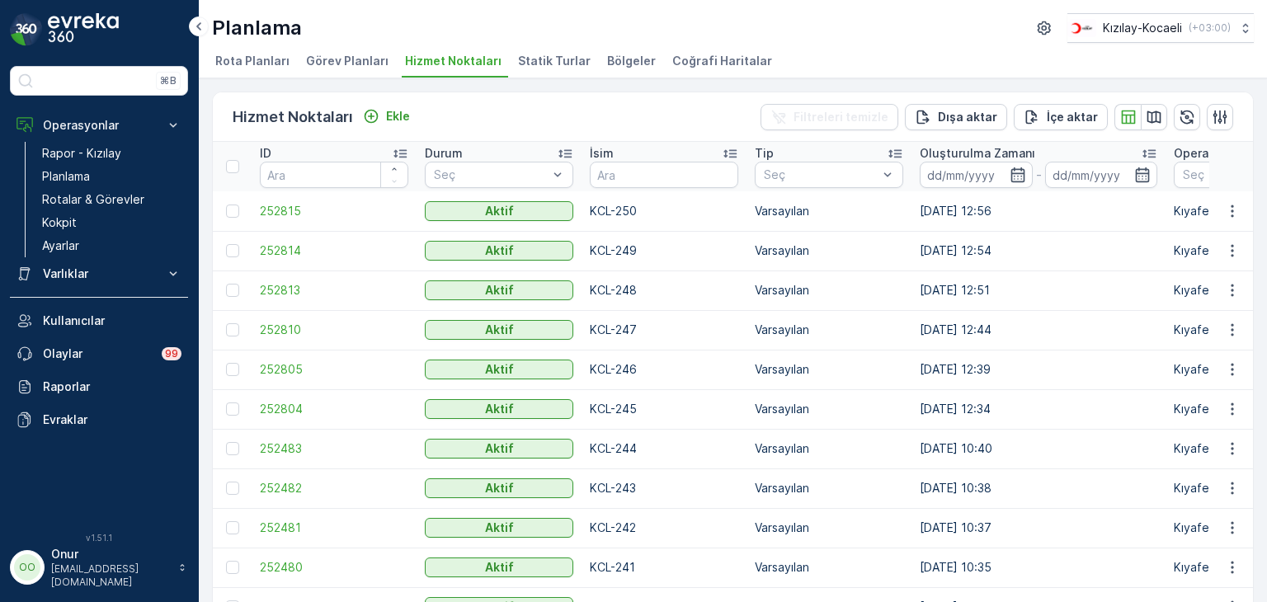
click at [354, 60] on span "Görev Planları" at bounding box center [347, 61] width 83 height 17
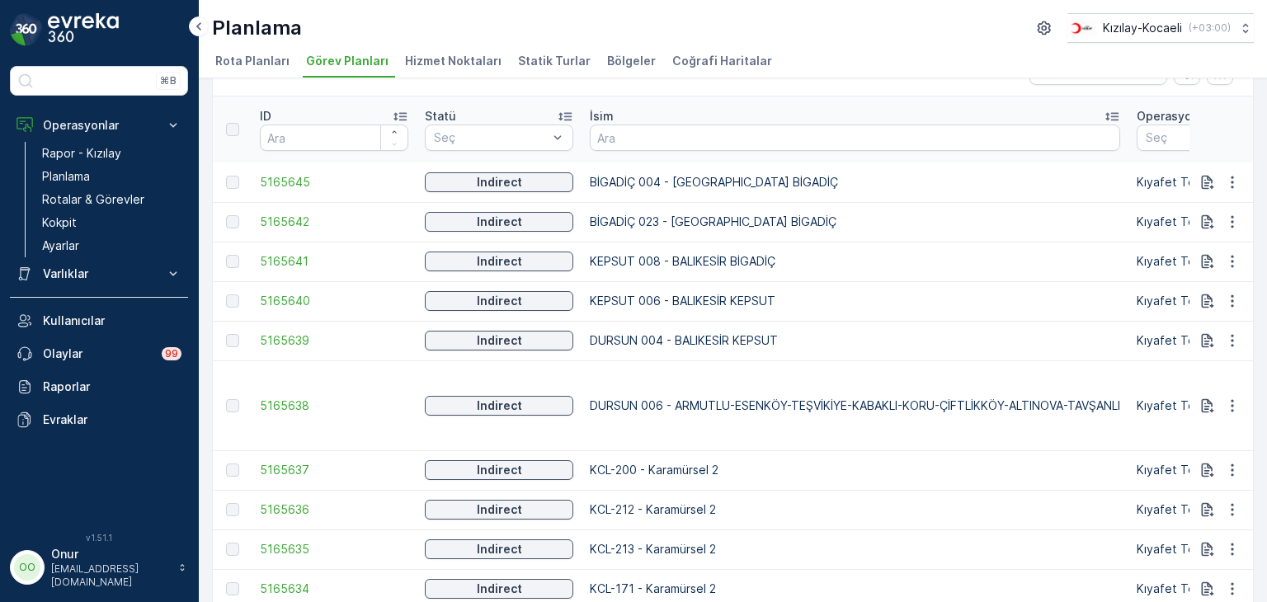
scroll to position [87, 0]
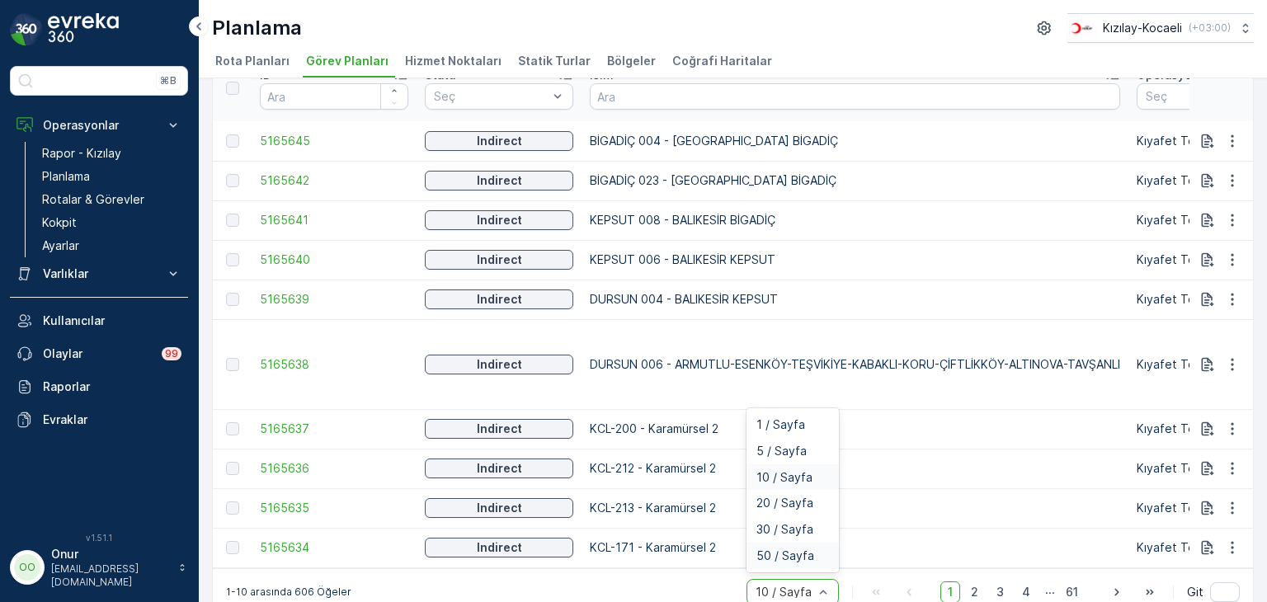
click at [812, 549] on div "50 / Sayfa" at bounding box center [793, 555] width 73 height 13
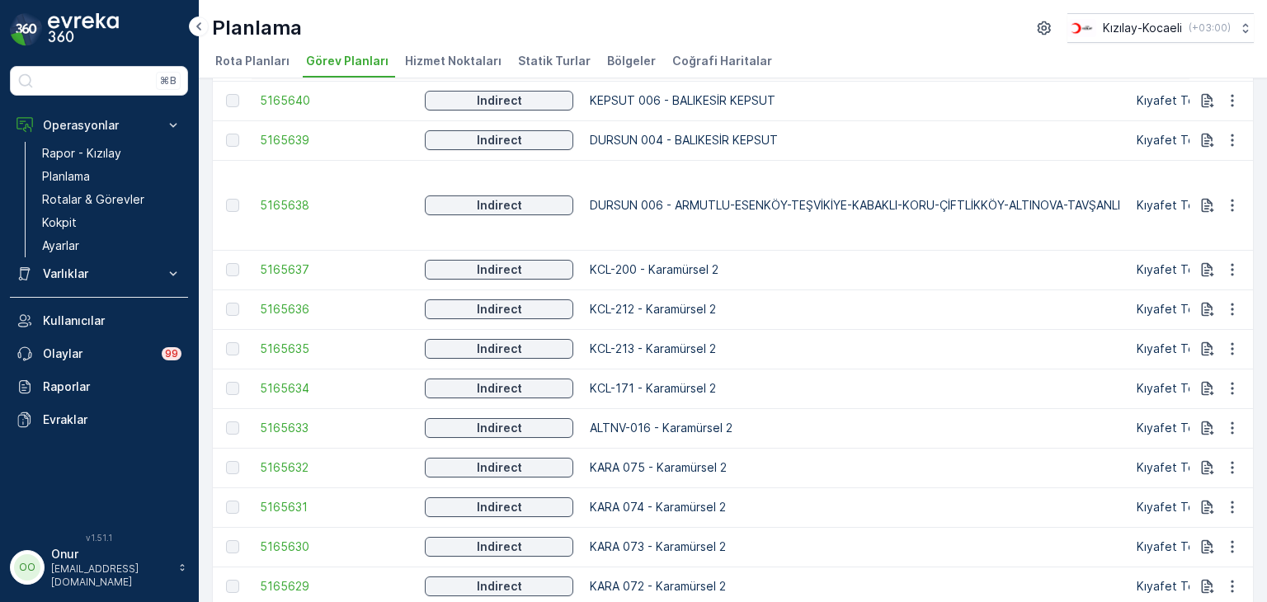
scroll to position [582, 0]
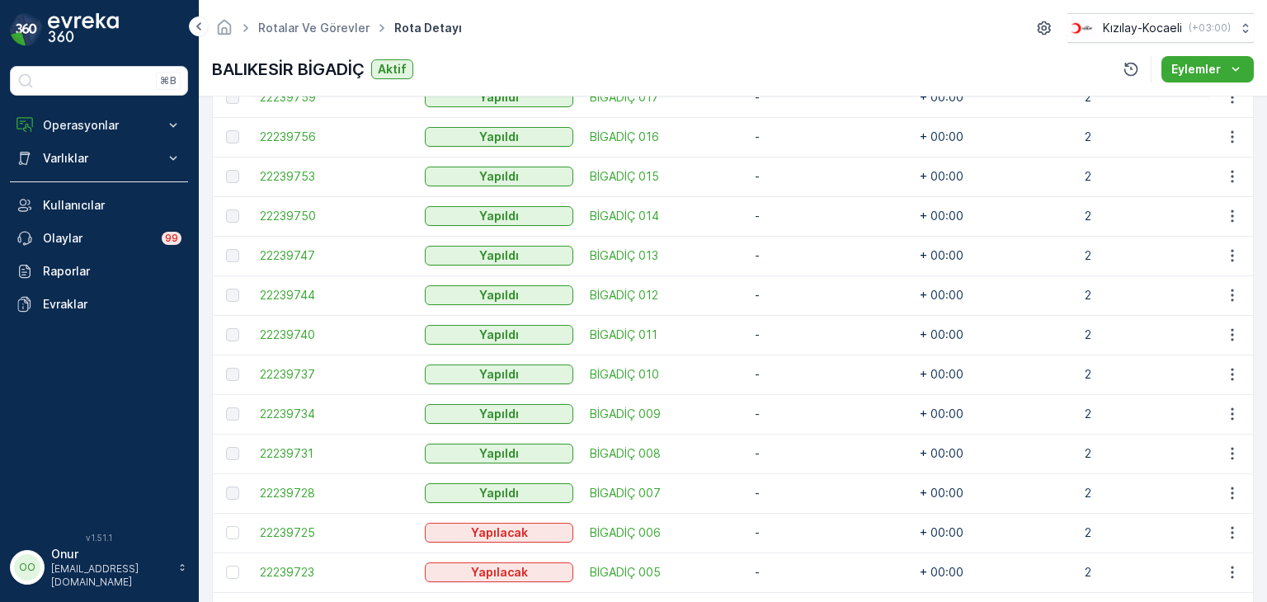
scroll to position [1155, 0]
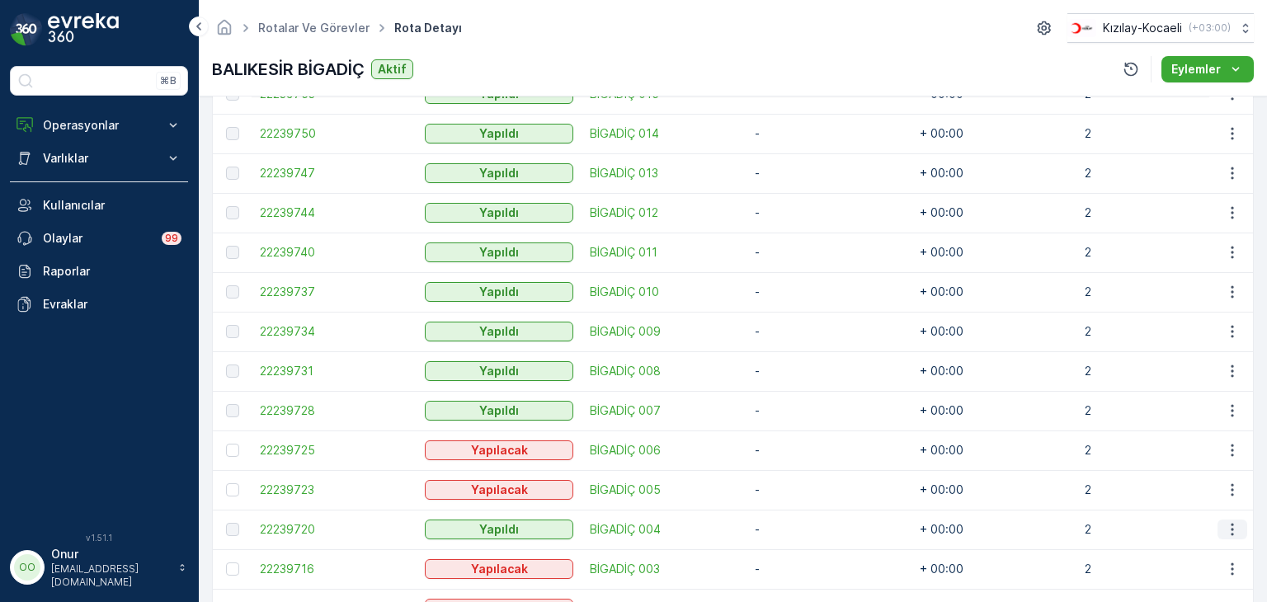
click at [1232, 530] on icon "button" at bounding box center [1232, 529] width 17 height 17
click at [1208, 553] on span "Daha fazla ayrıntı görün" at bounding box center [1194, 553] width 131 height 17
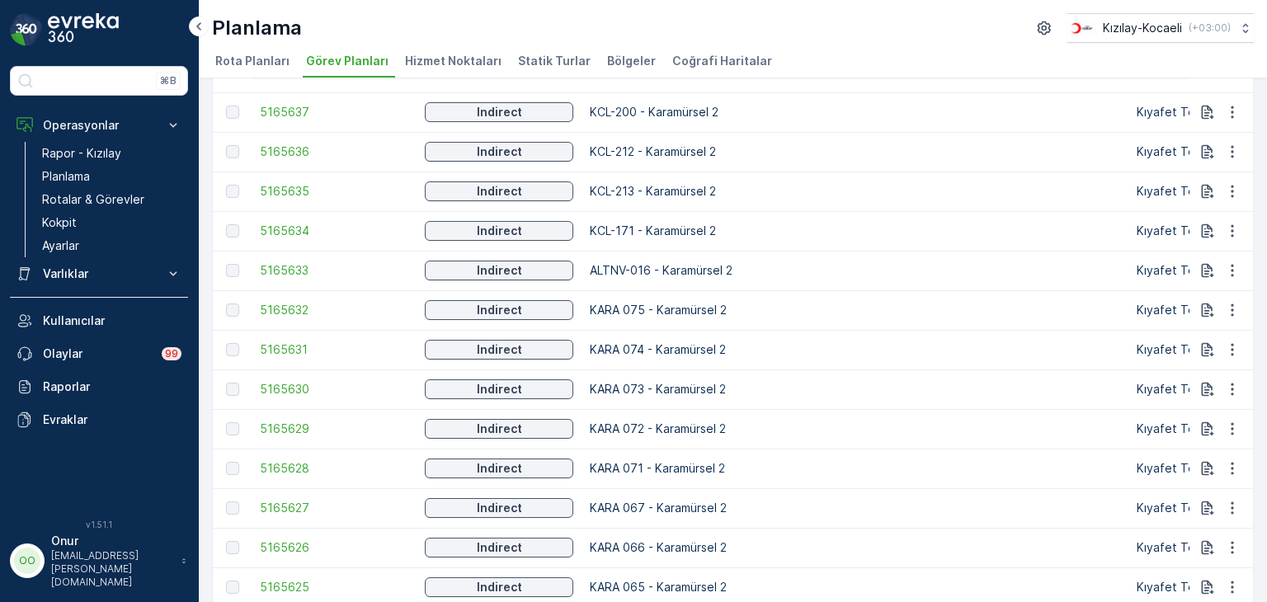
scroll to position [268, 0]
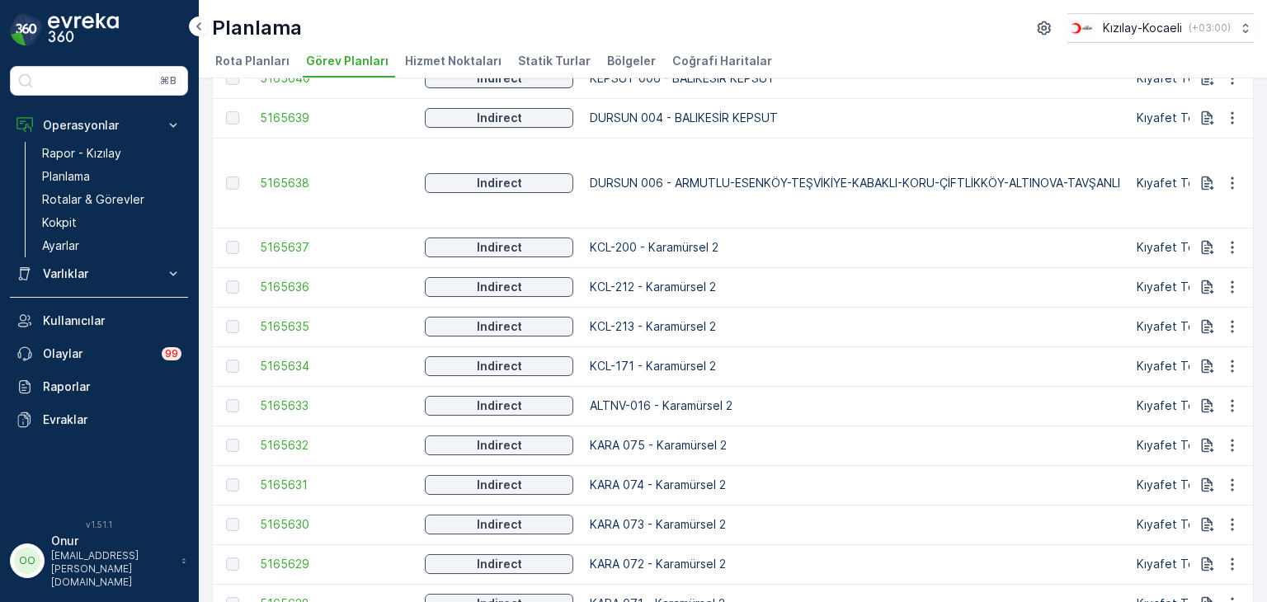
click at [224, 58] on span "Rota Planları" at bounding box center [252, 61] width 74 height 17
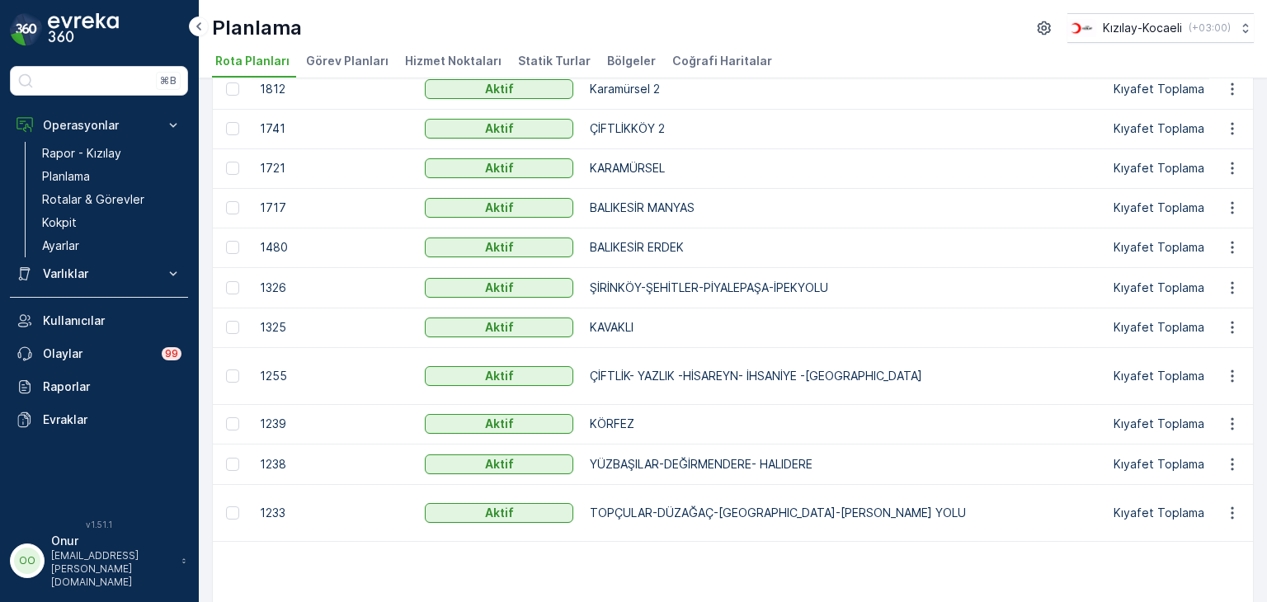
scroll to position [495, 0]
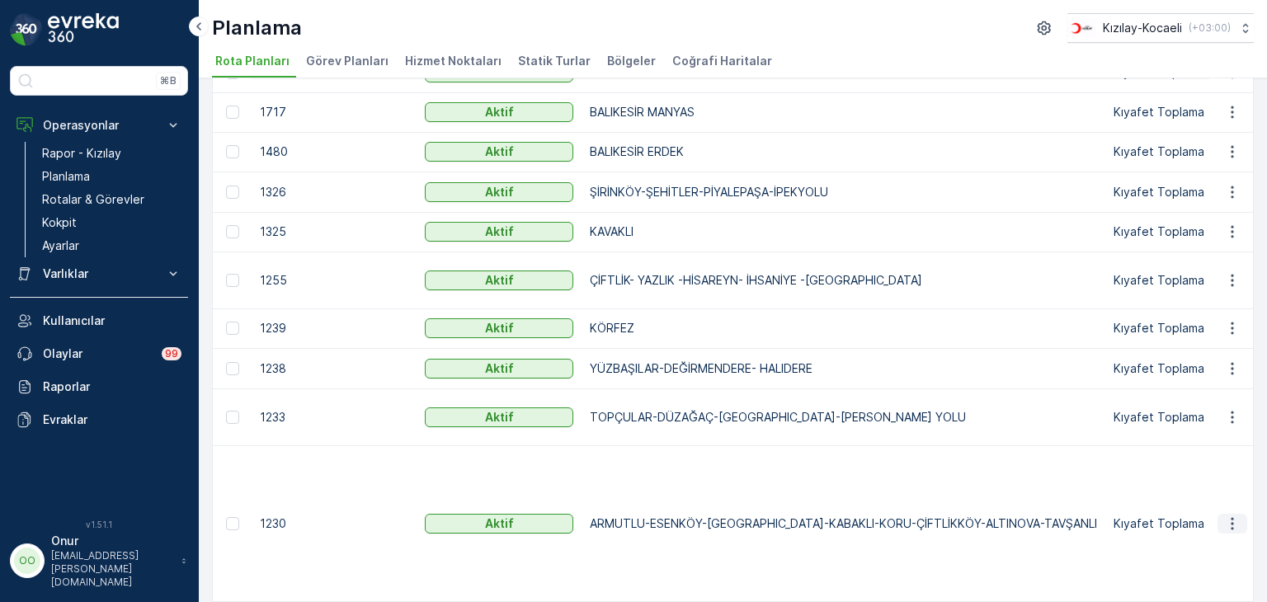
click at [1227, 522] on icon "button" at bounding box center [1232, 524] width 17 height 17
click at [1221, 545] on span "Rota Planını Düzenle" at bounding box center [1202, 547] width 113 height 17
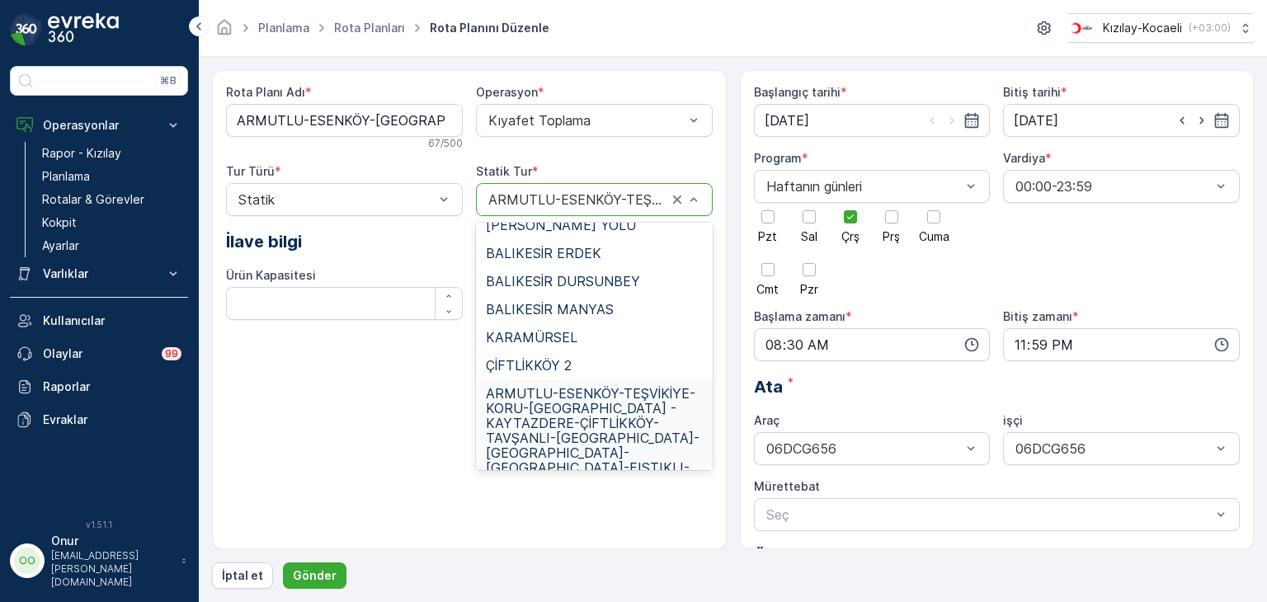
scroll to position [439, 0]
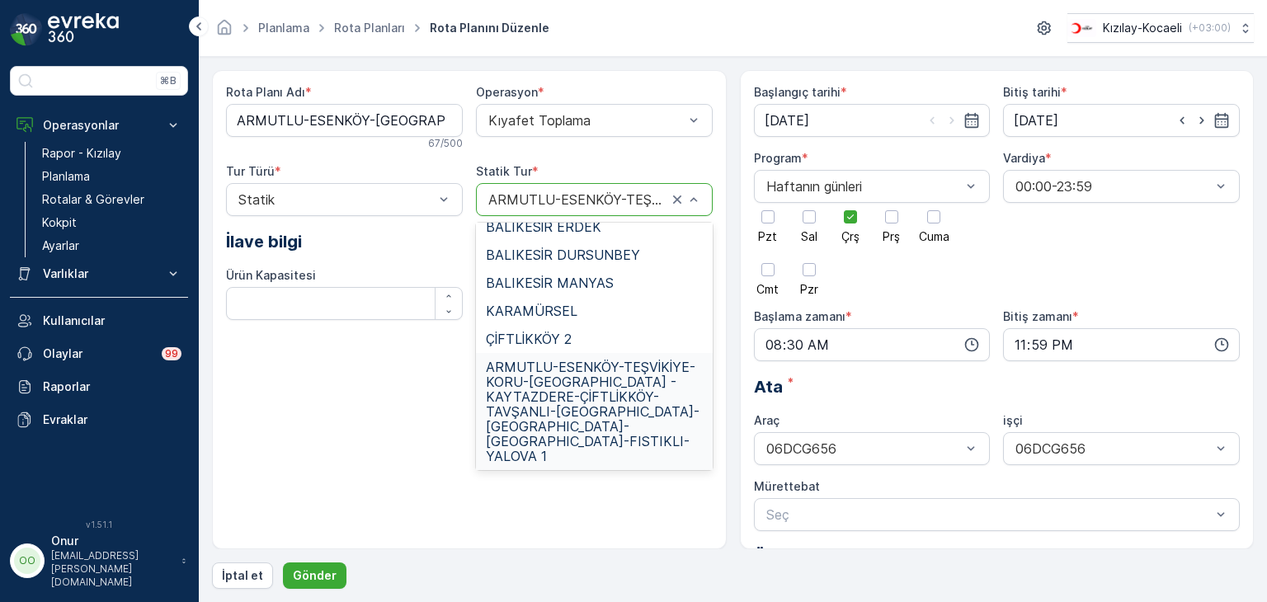
click at [559, 502] on div "Rota Planı Adı * ARMUTLU-ESENKÖY-TEŞVİKİYE-KABAKLI-KORU-ÇİFTLİKKÖY-ALTINOVA-TAV…" at bounding box center [469, 309] width 515 height 479
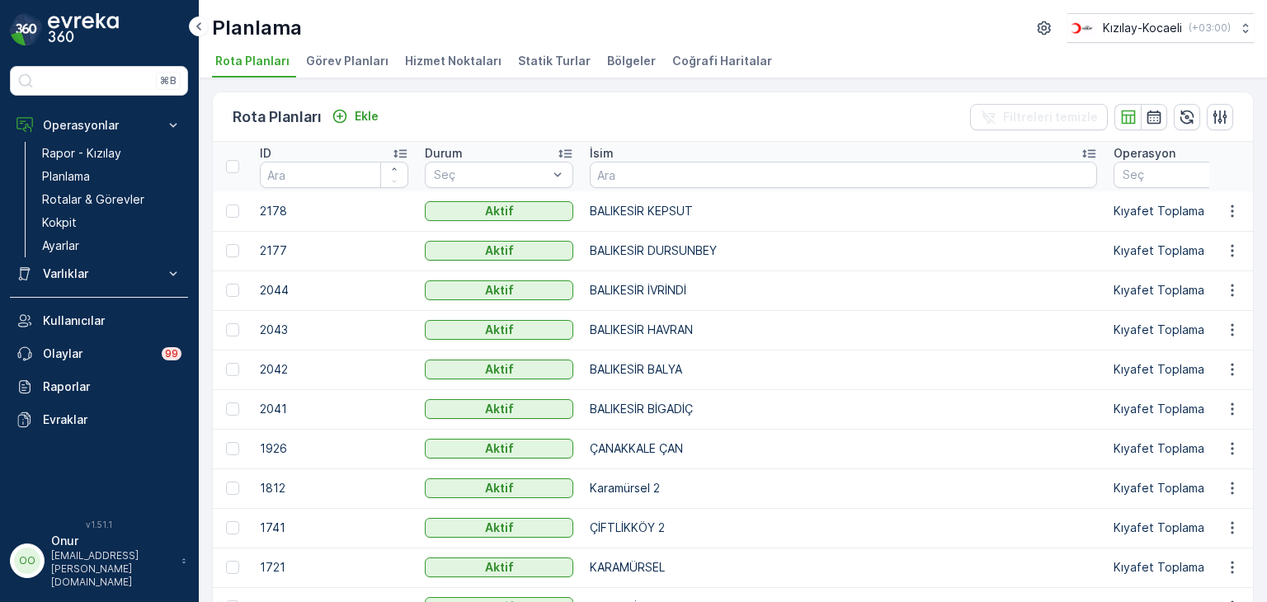
click at [367, 60] on span "Görev Planları" at bounding box center [347, 61] width 83 height 17
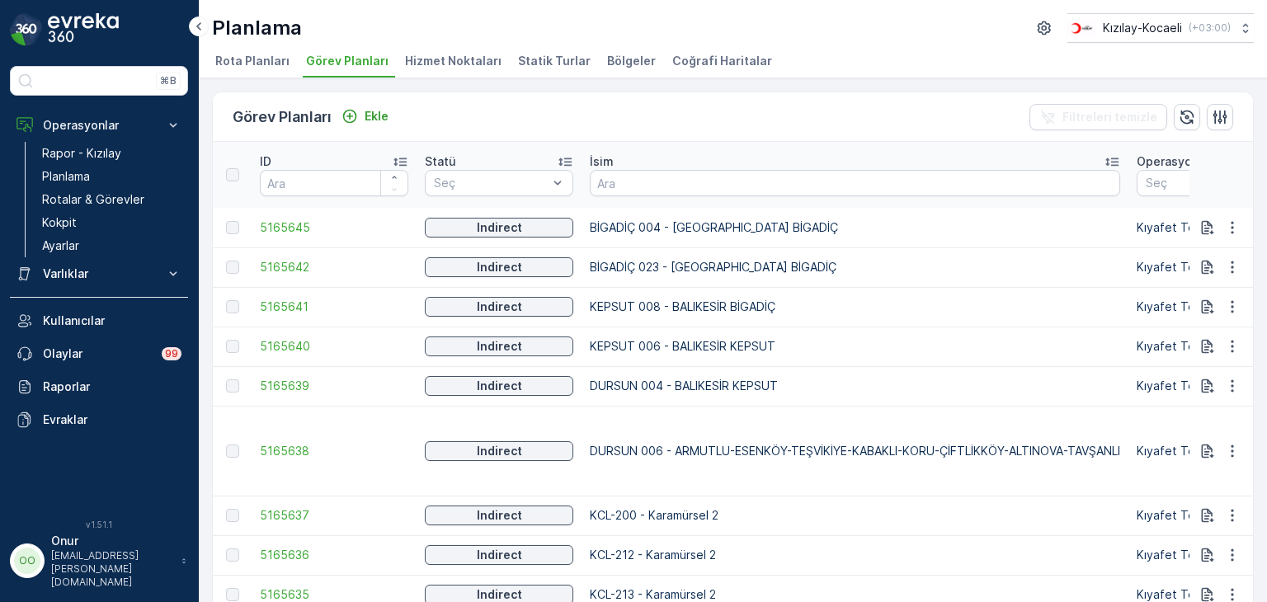
click at [439, 68] on span "Hizmet Noktaları" at bounding box center [453, 61] width 97 height 17
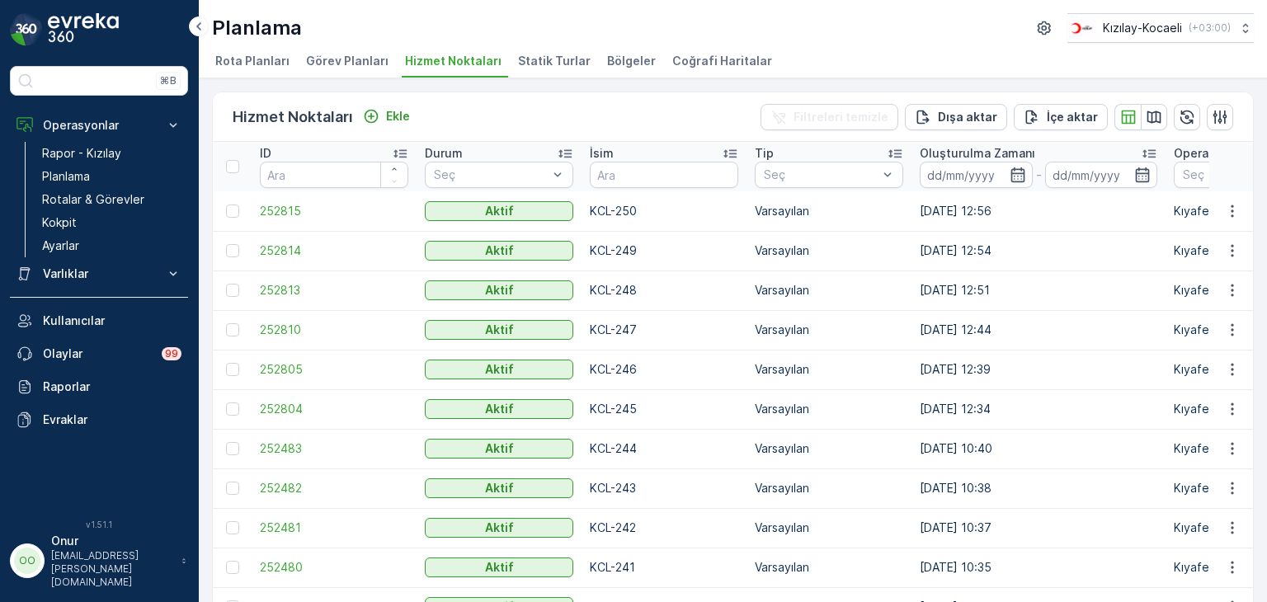
click at [560, 70] on li "Statik Turlar" at bounding box center [556, 64] width 83 height 28
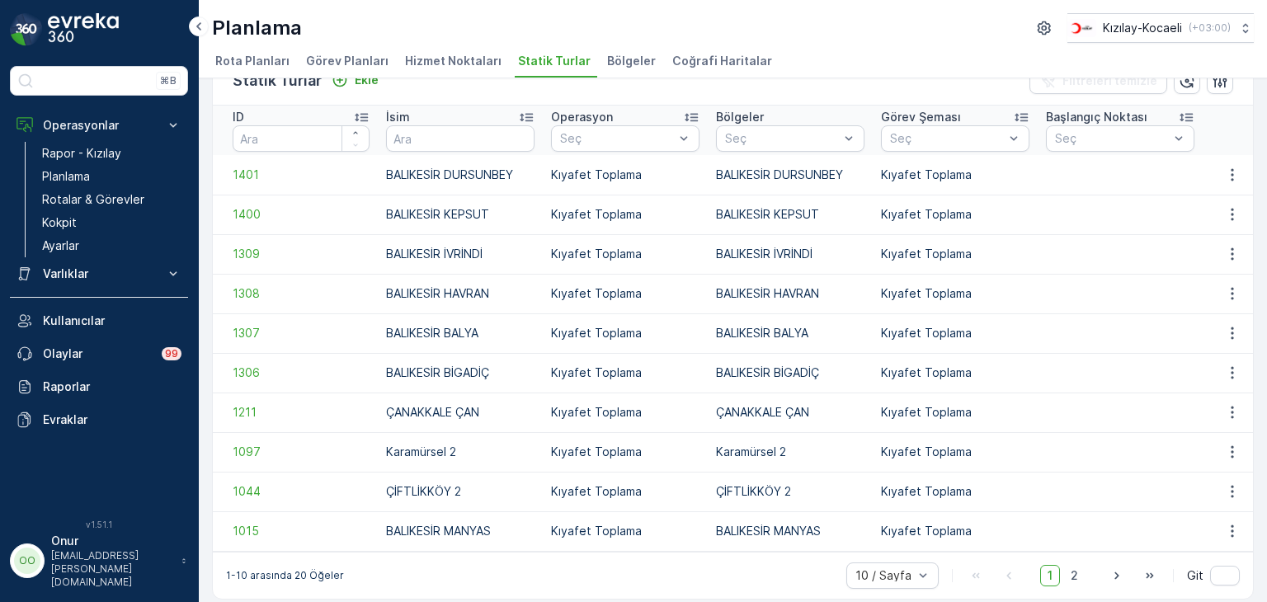
scroll to position [53, 0]
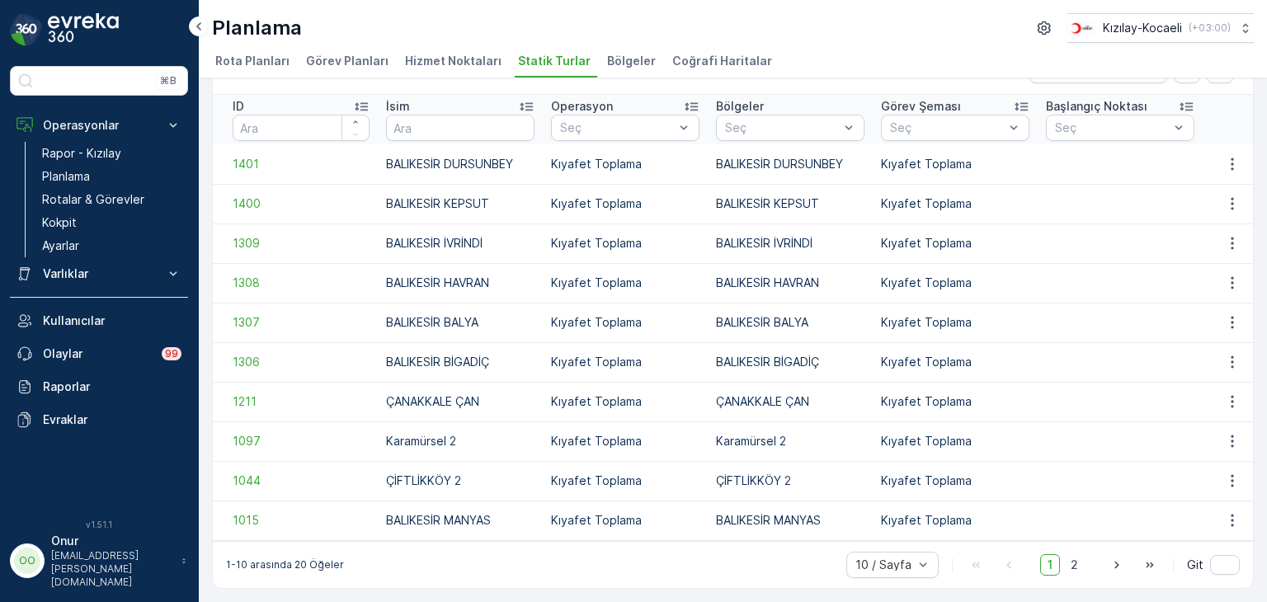
click at [621, 57] on span "Bölgeler" at bounding box center [631, 61] width 49 height 17
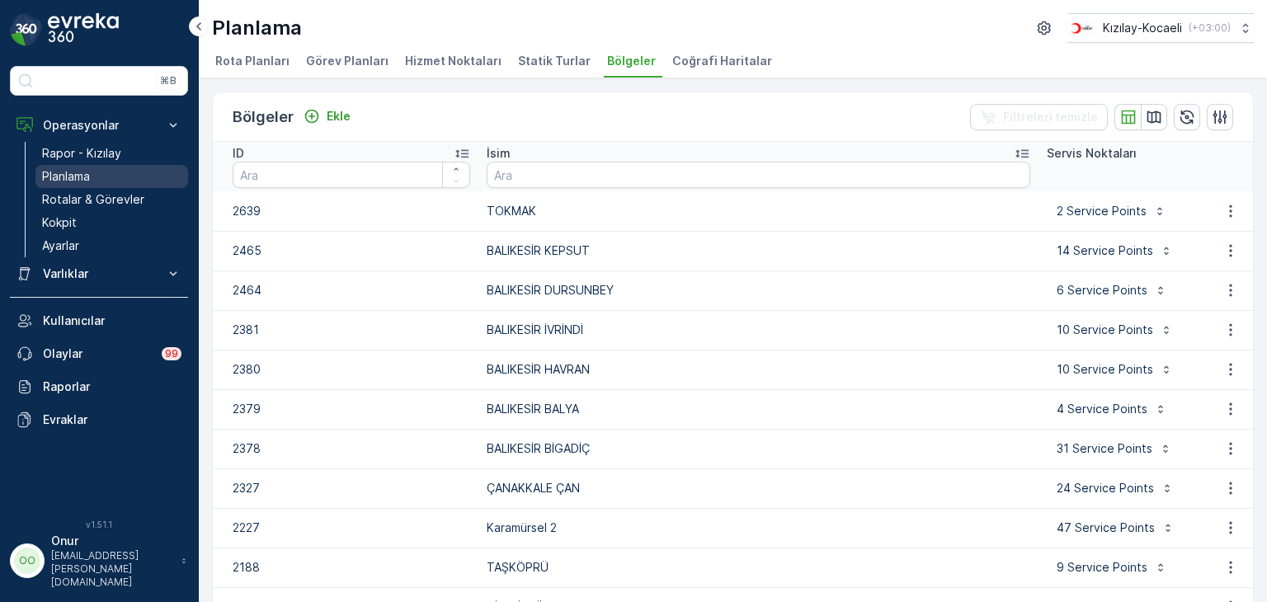
click at [52, 178] on p "Planlama" at bounding box center [66, 176] width 48 height 17
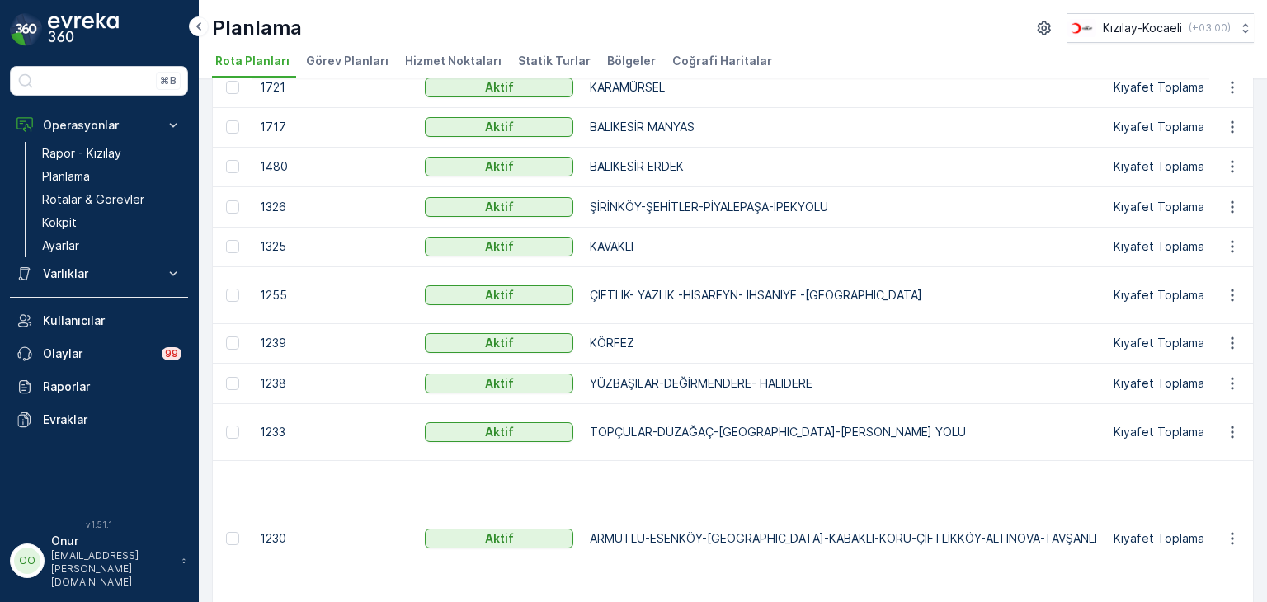
scroll to position [495, 0]
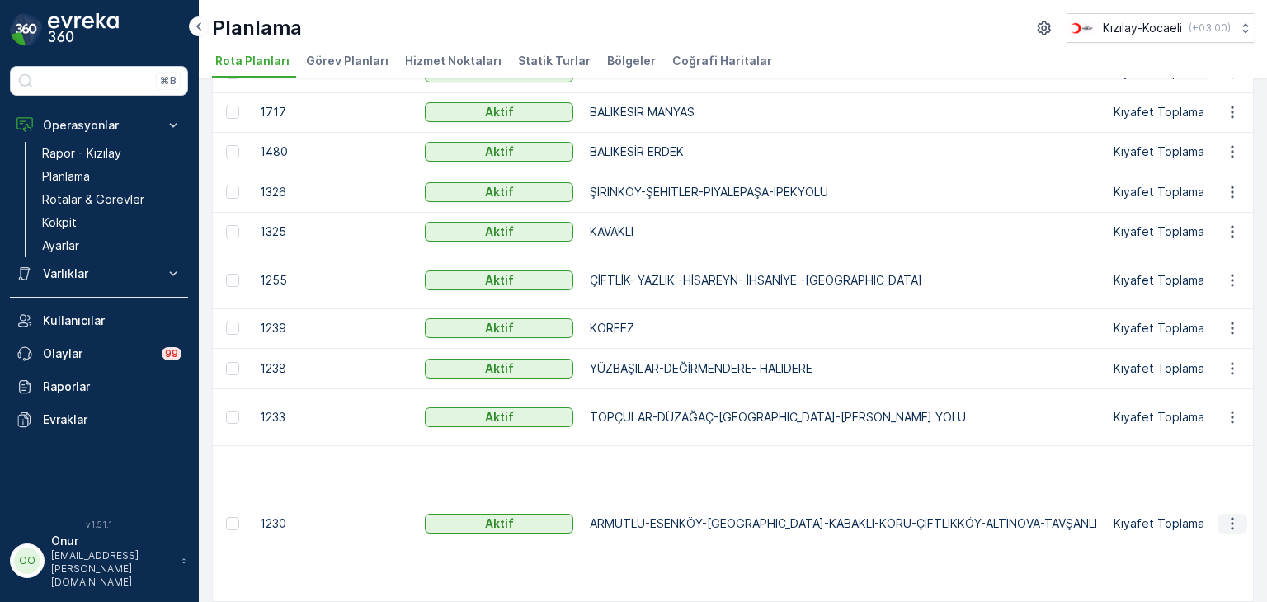
click at [1226, 524] on icon "button" at bounding box center [1232, 524] width 17 height 17
click at [1202, 551] on span "Rota Planını Düzenle" at bounding box center [1202, 547] width 113 height 17
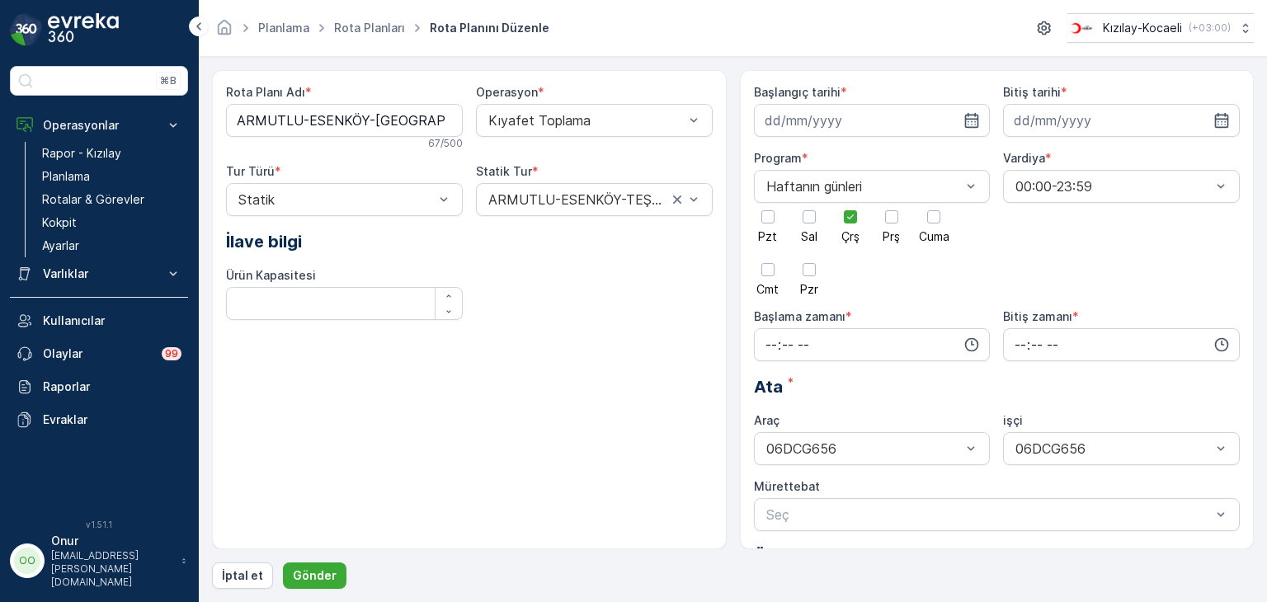
type input "27.07.2023"
type input "31.12.2025"
type input "08:30"
type input "23:59"
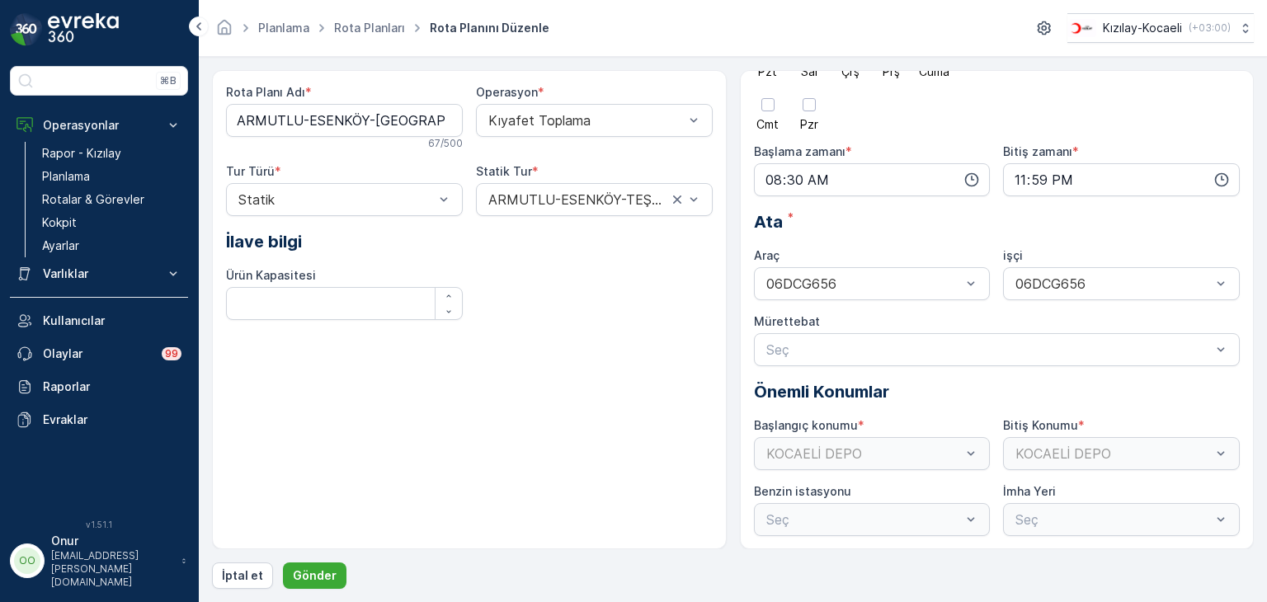
click at [950, 459] on div "KOCAELİ DEPO" at bounding box center [872, 453] width 237 height 33
click at [967, 510] on div "Seç" at bounding box center [872, 519] width 237 height 33
click at [365, 27] on link "Rota Planları" at bounding box center [369, 28] width 71 height 14
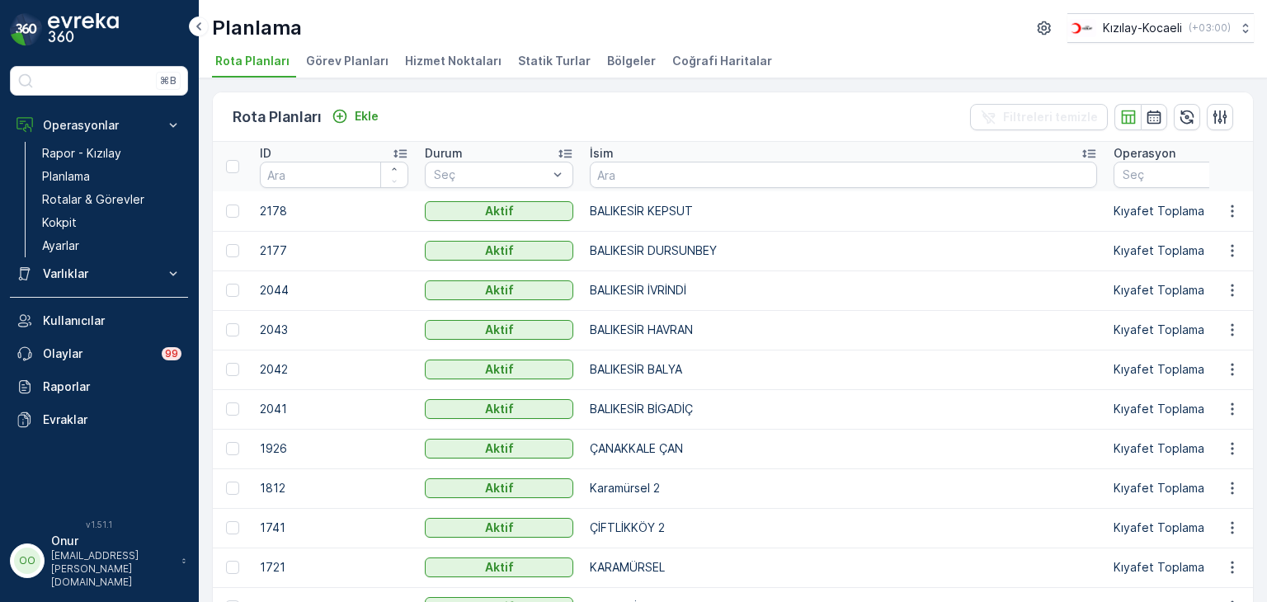
click at [620, 68] on span "Bölgeler" at bounding box center [631, 61] width 49 height 17
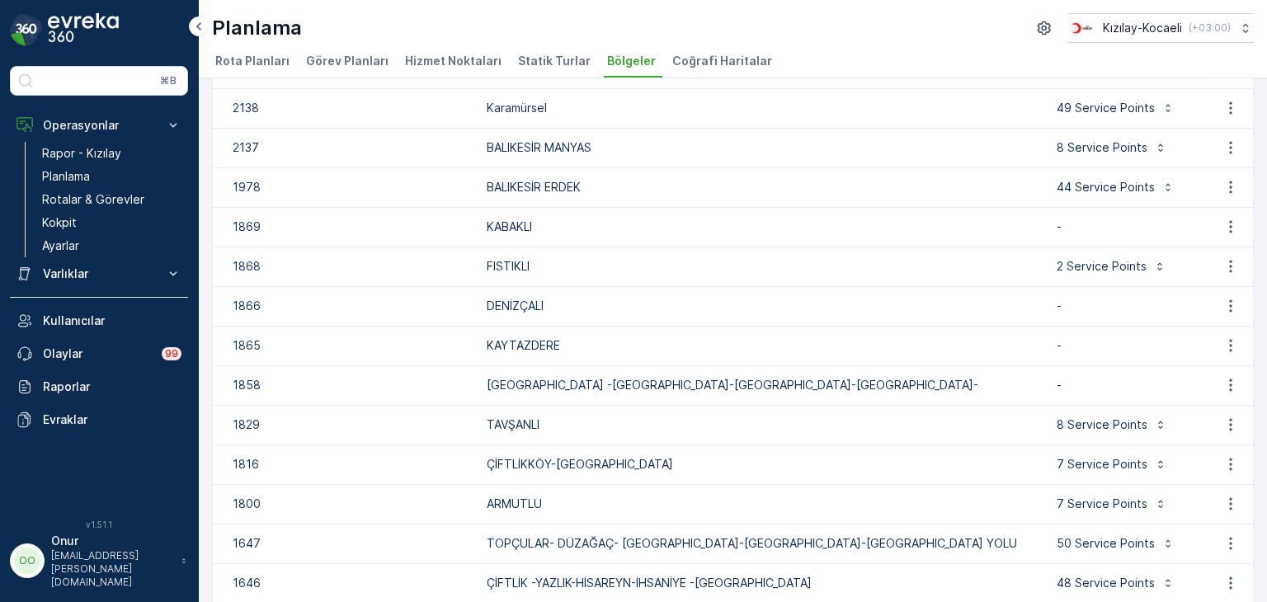
scroll to position [660, 0]
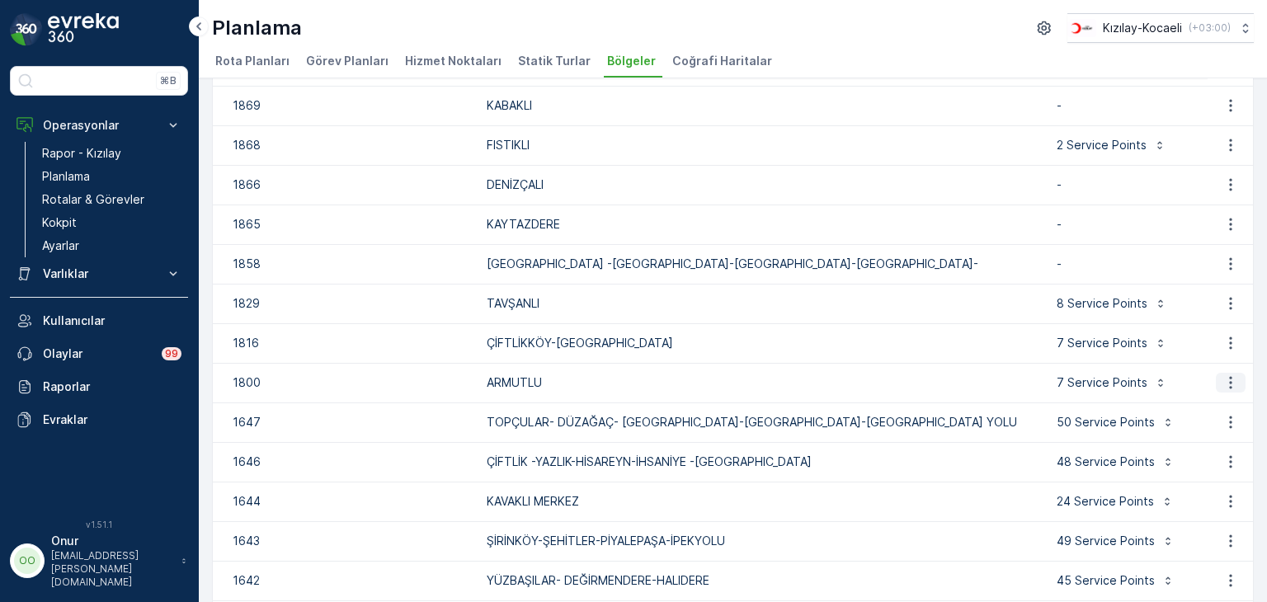
click at [1223, 383] on icon "button" at bounding box center [1231, 383] width 17 height 17
click at [1208, 398] on span "Bölgeyi düzenle" at bounding box center [1216, 406] width 89 height 17
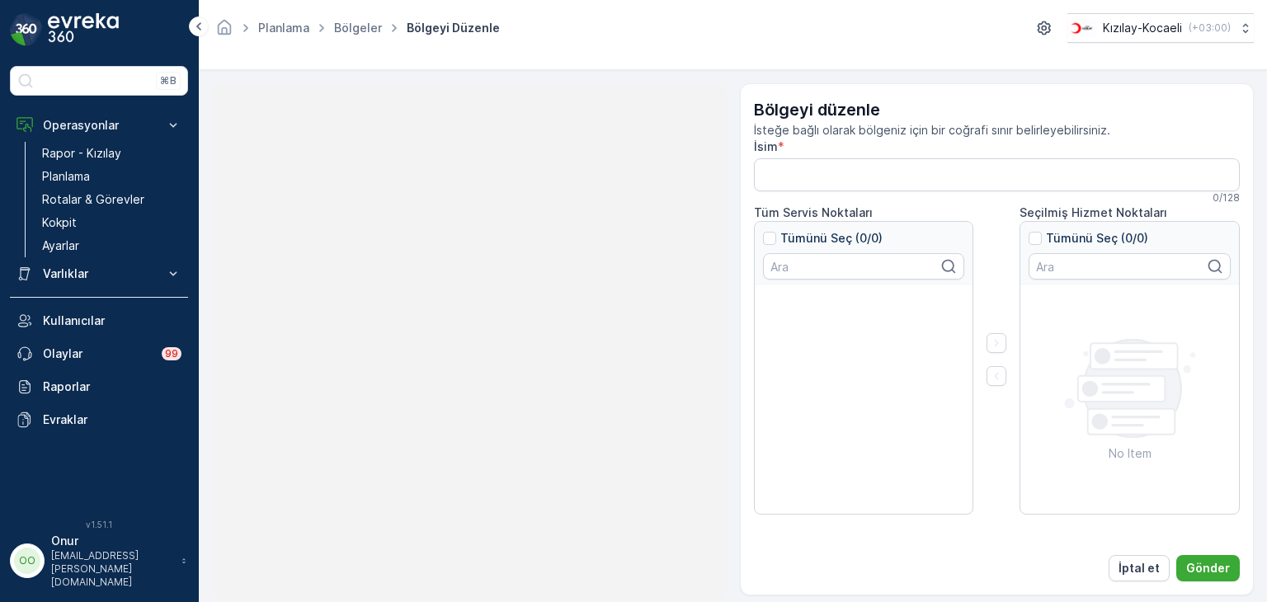
type input "ARMUTLU"
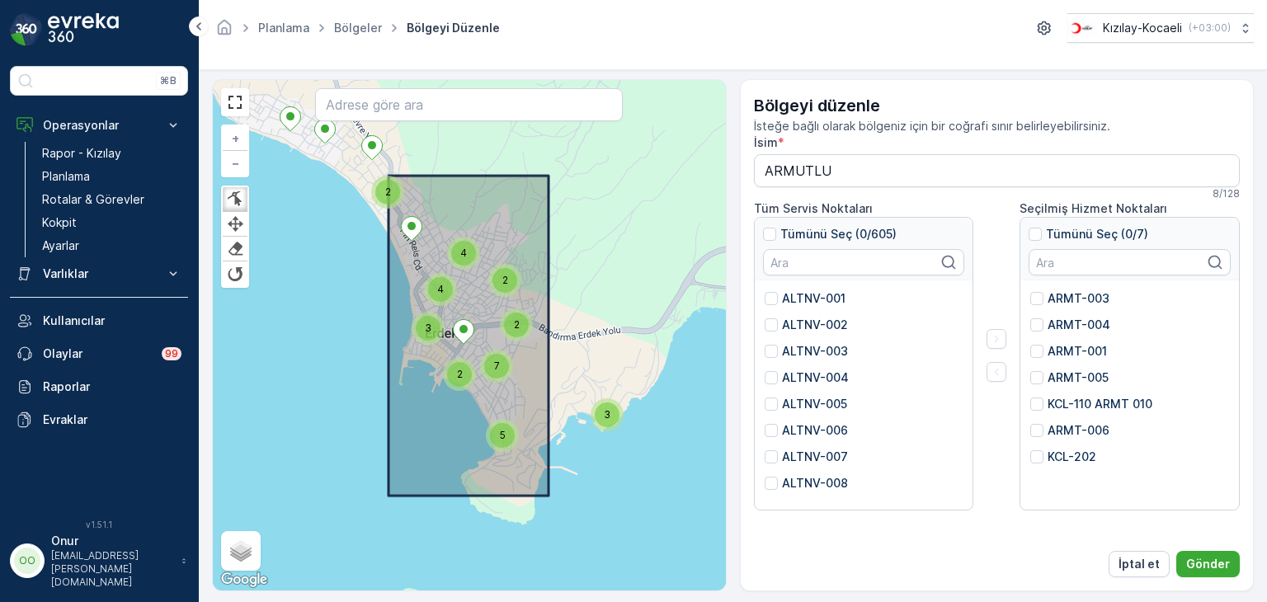
scroll to position [5, 0]
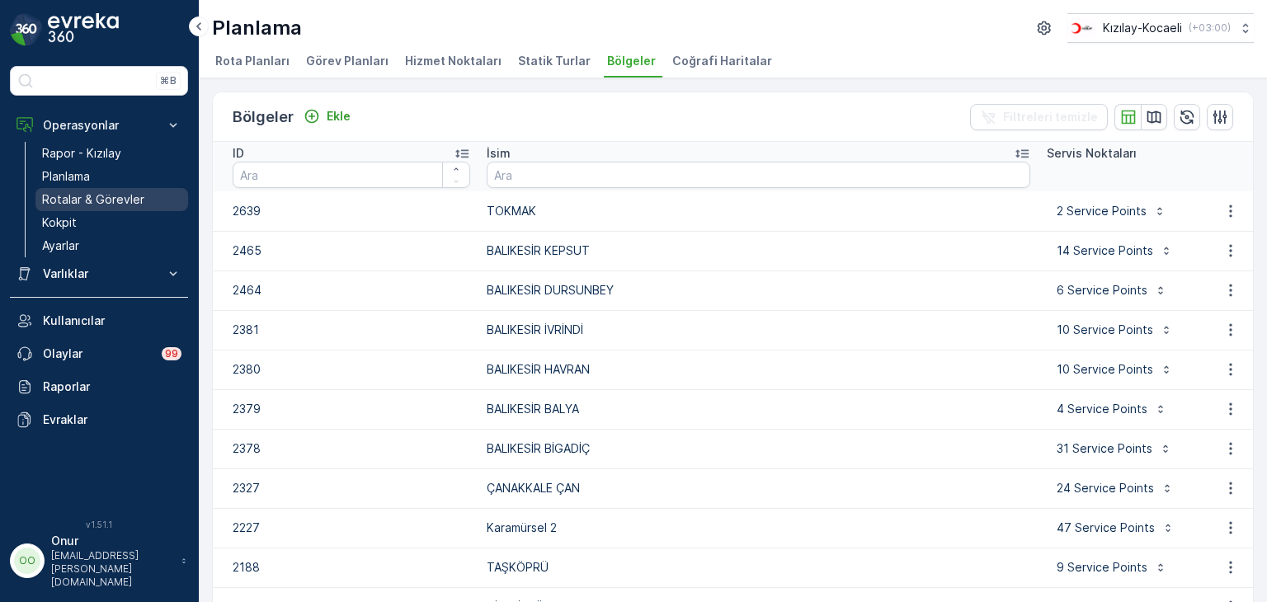
click at [103, 204] on p "Rotalar & Görevler" at bounding box center [93, 199] width 102 height 17
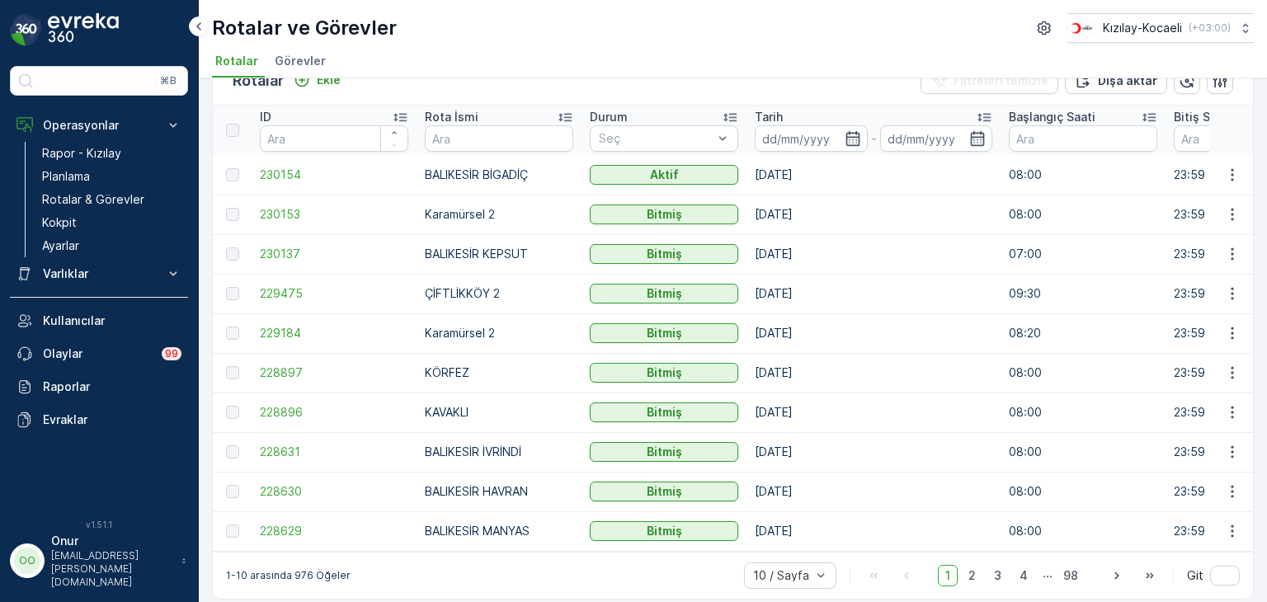
scroll to position [53, 0]
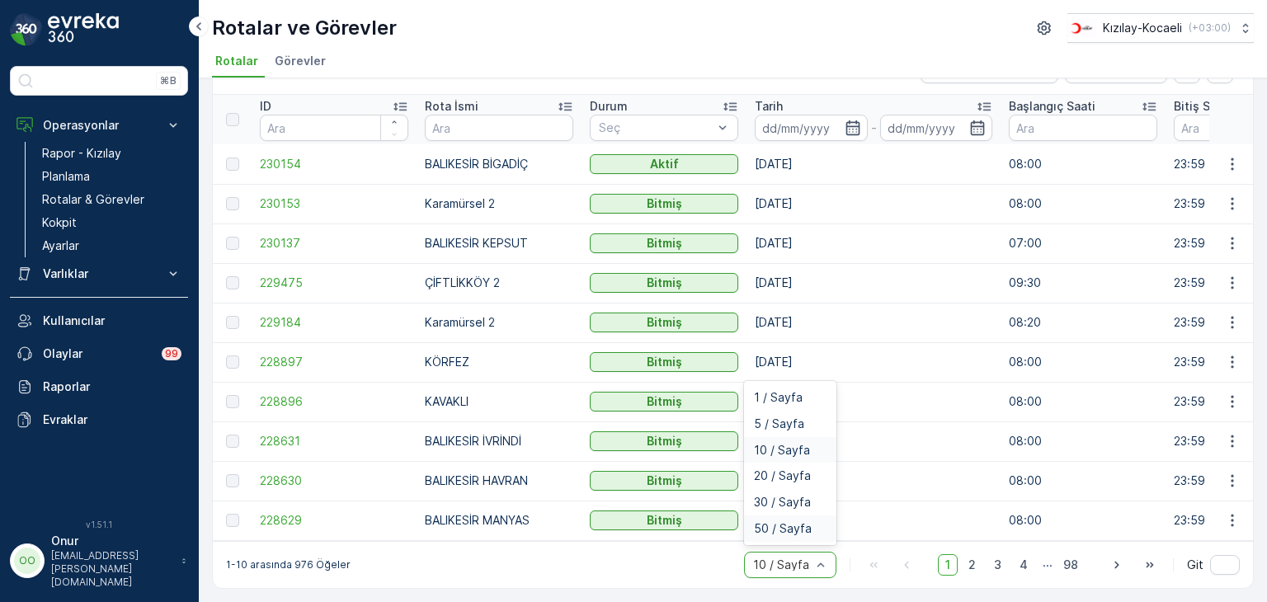
click at [799, 534] on span "50 / Sayfa" at bounding box center [783, 528] width 58 height 13
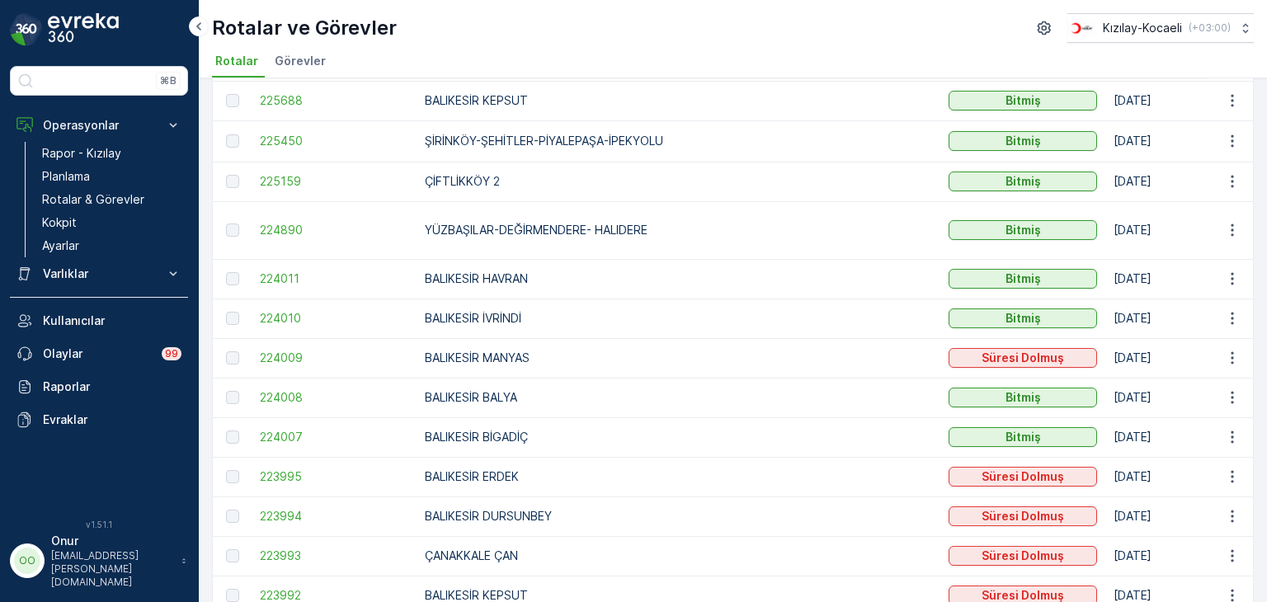
scroll to position [1290, 0]
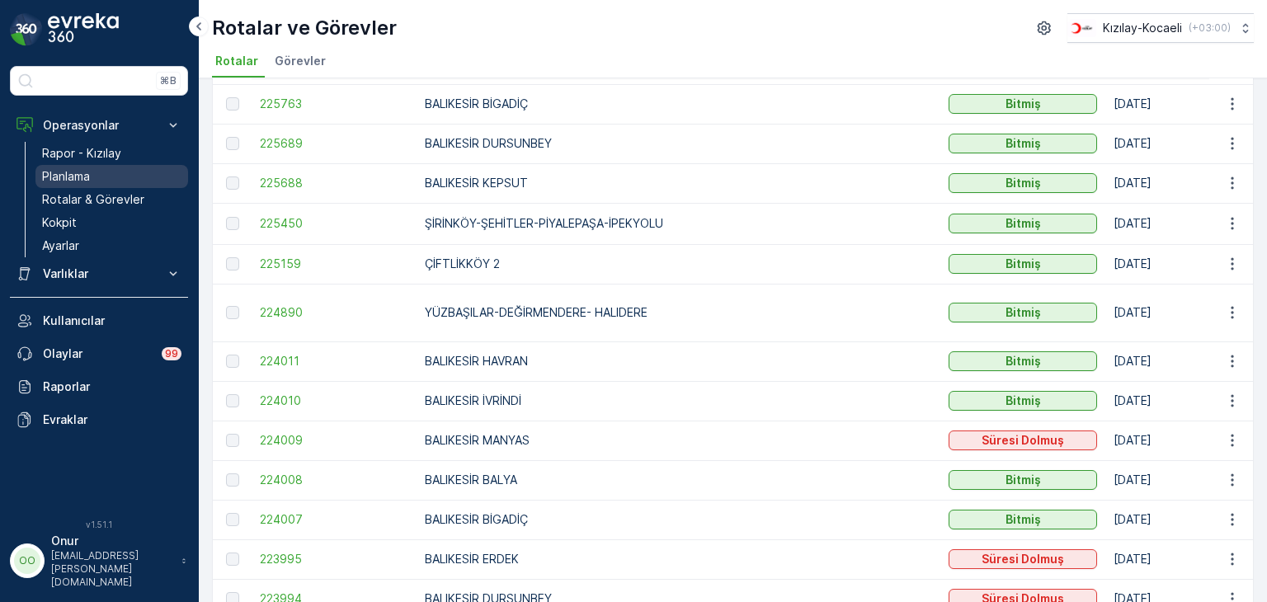
click at [93, 176] on link "Planlama" at bounding box center [111, 176] width 153 height 23
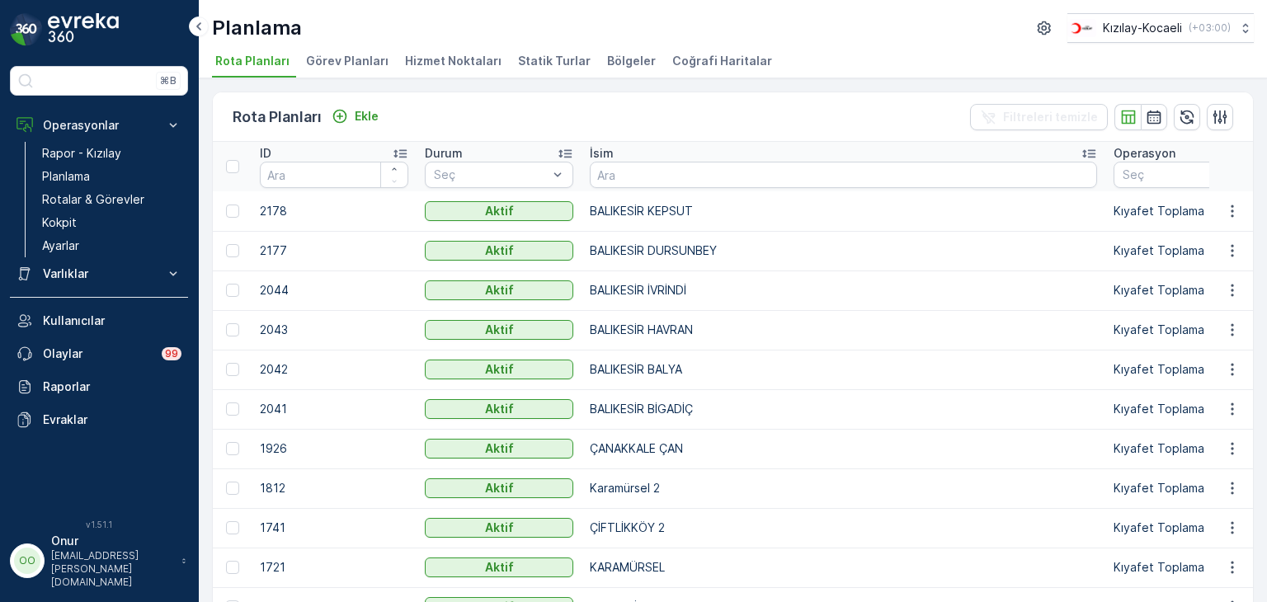
click at [607, 65] on span "Bölgeler" at bounding box center [631, 61] width 49 height 17
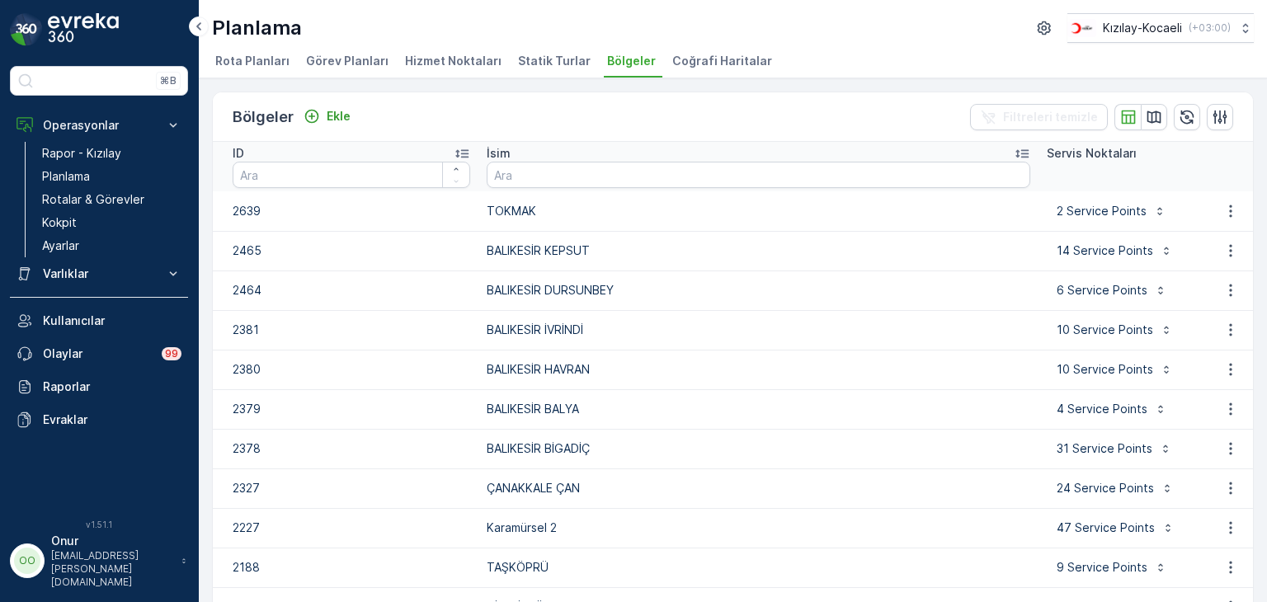
click at [469, 60] on span "Hizmet Noktaları" at bounding box center [453, 61] width 97 height 17
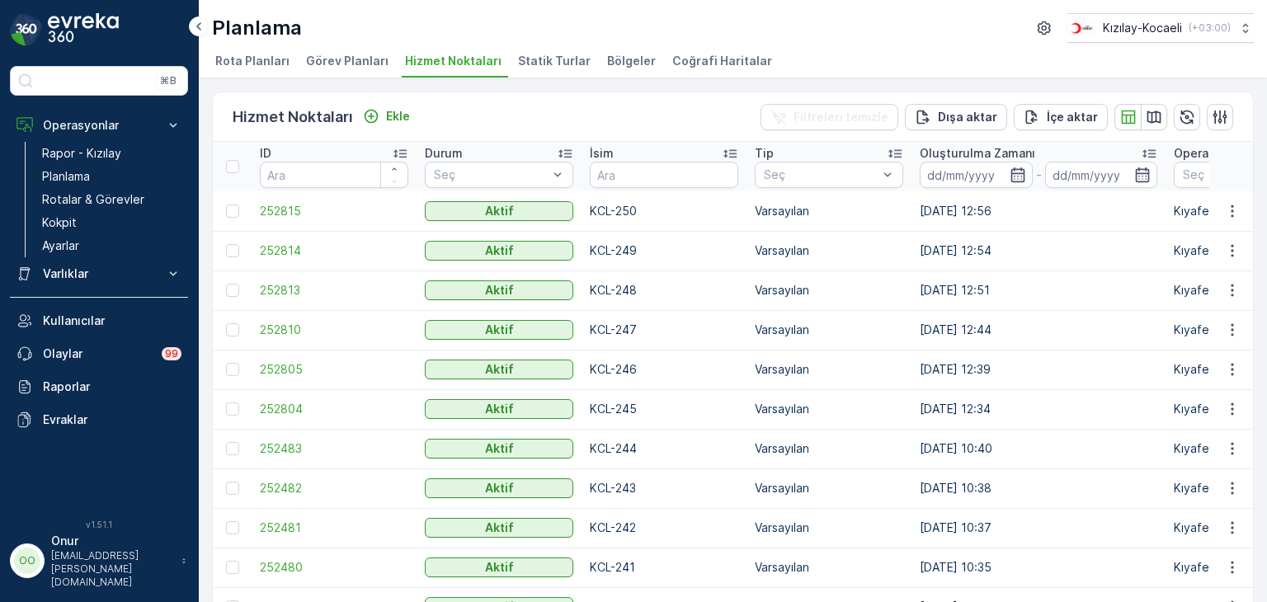
click at [337, 62] on span "Görev Planları" at bounding box center [347, 61] width 83 height 17
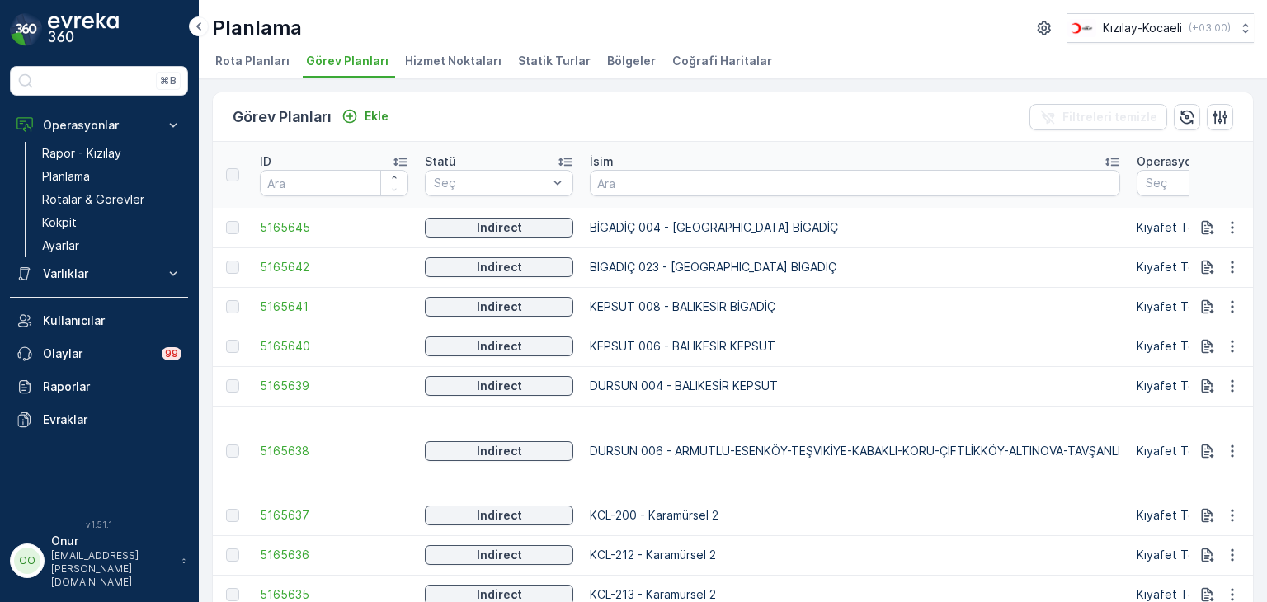
click at [264, 55] on span "Rota Planları" at bounding box center [252, 61] width 74 height 17
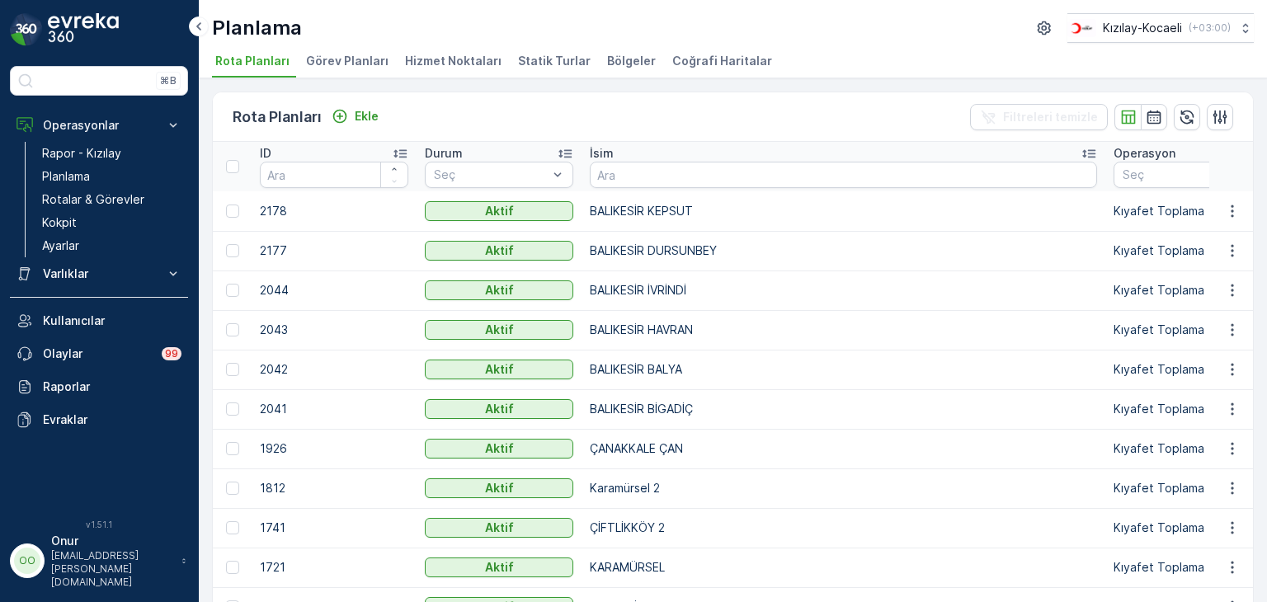
click at [558, 61] on span "Statik Turlar" at bounding box center [554, 61] width 73 height 17
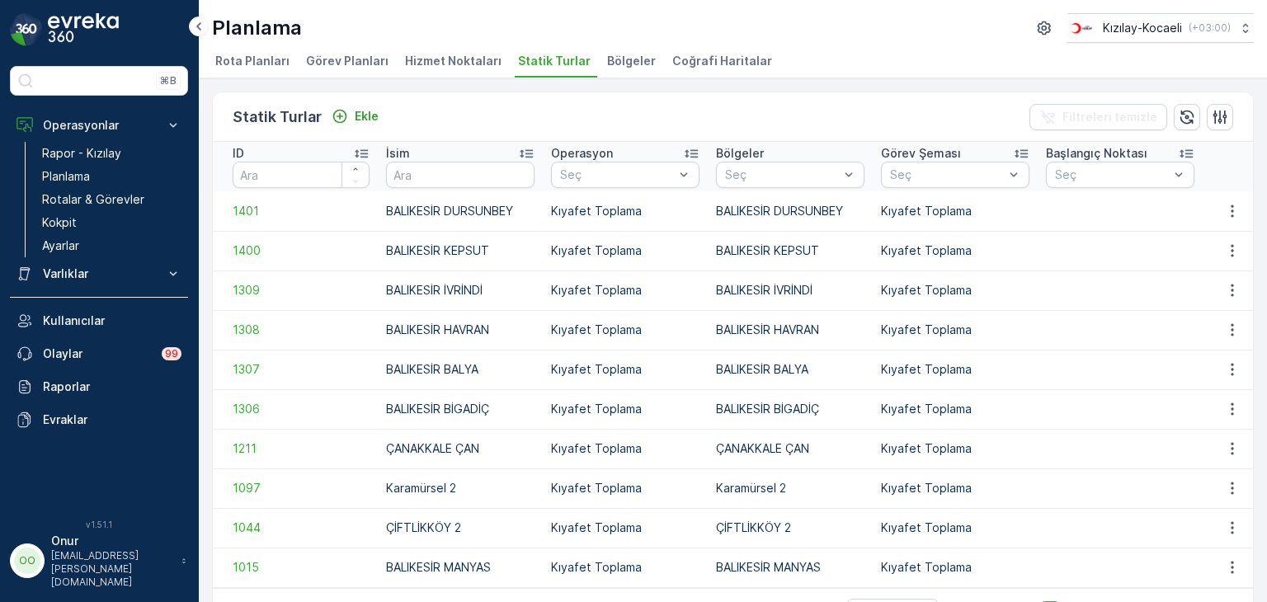
click at [696, 62] on span "Coğrafi Haritalar" at bounding box center [722, 61] width 100 height 17
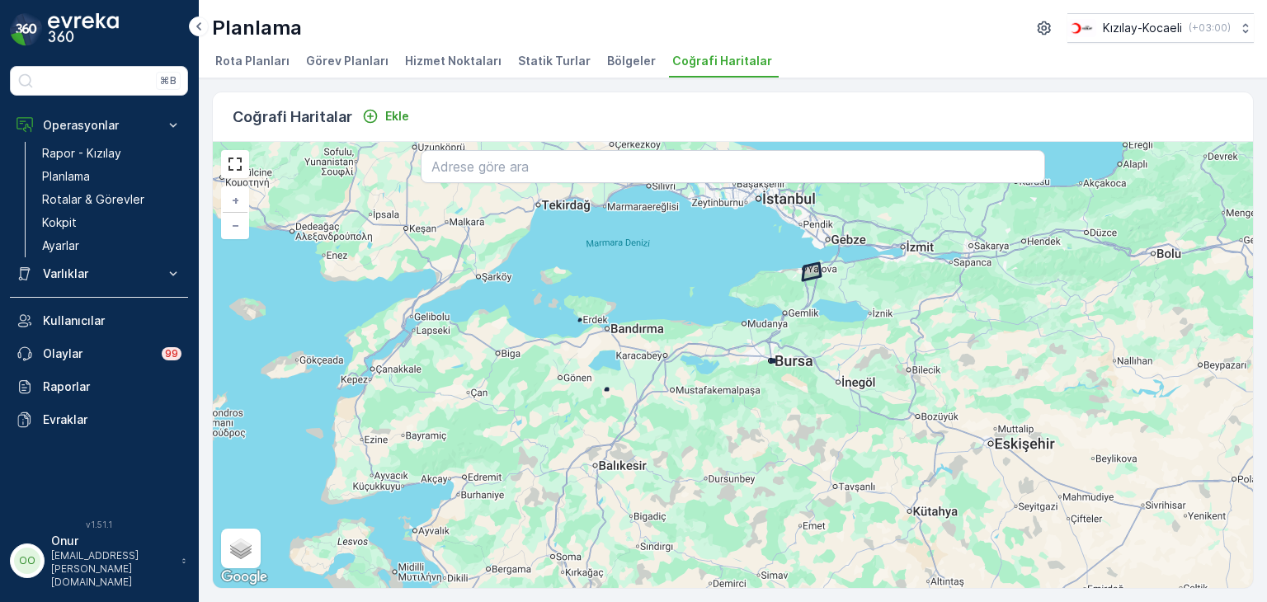
click at [274, 64] on span "Rota Planları" at bounding box center [252, 61] width 74 height 17
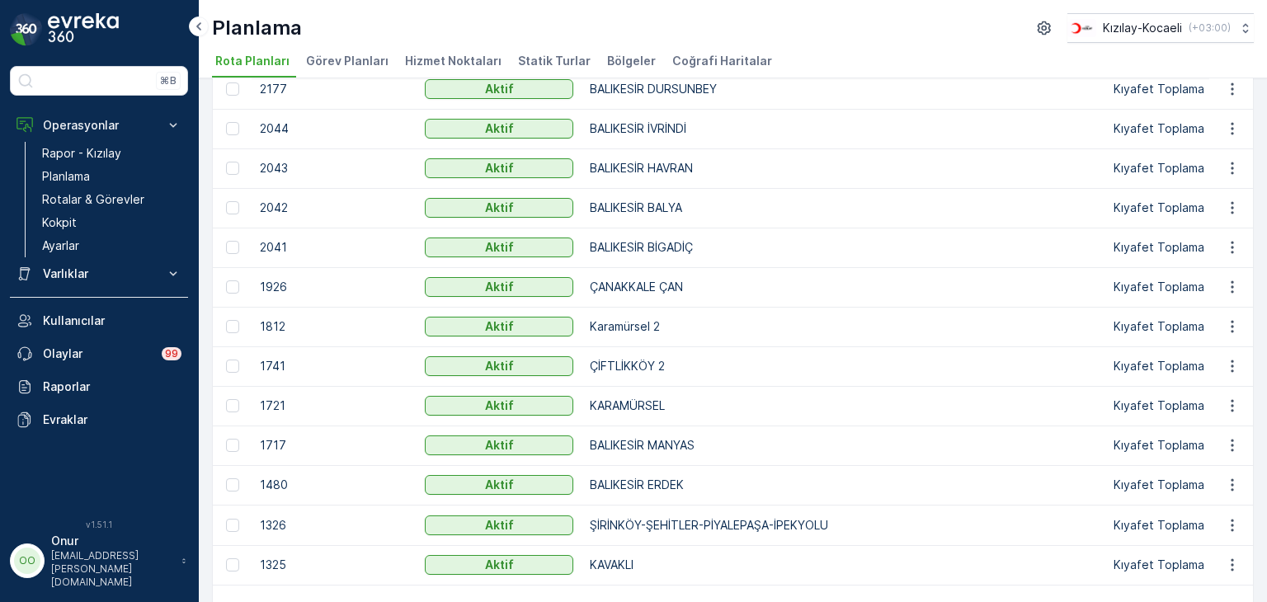
scroll to position [413, 0]
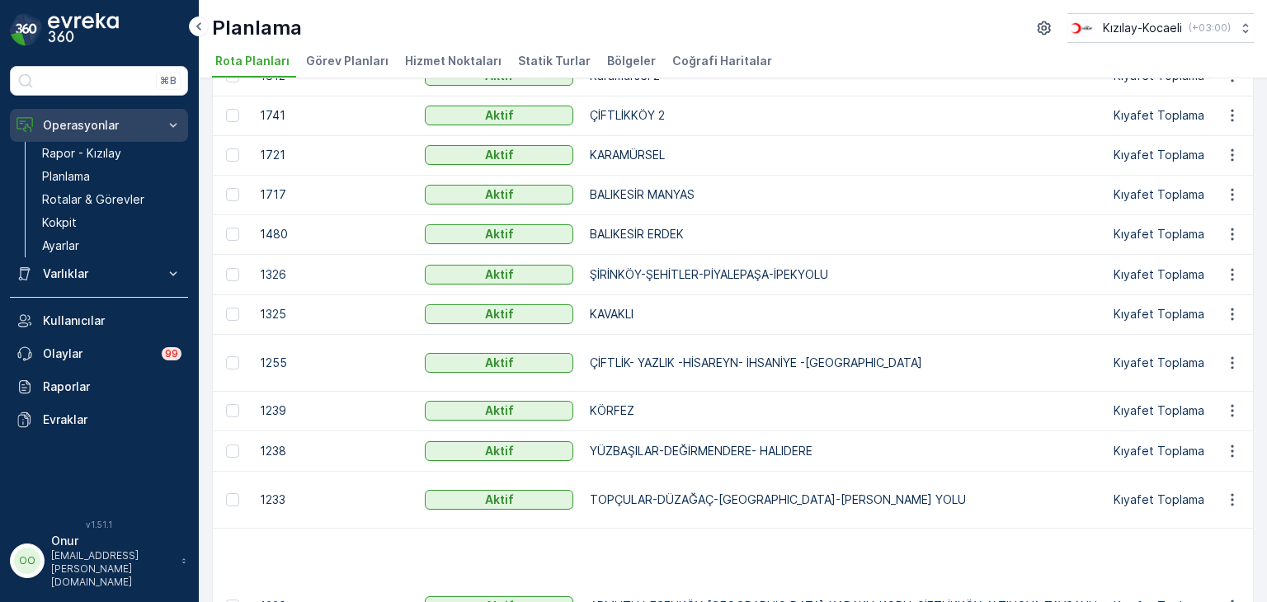
click at [117, 127] on p "Operasyonlar" at bounding box center [99, 125] width 112 height 17
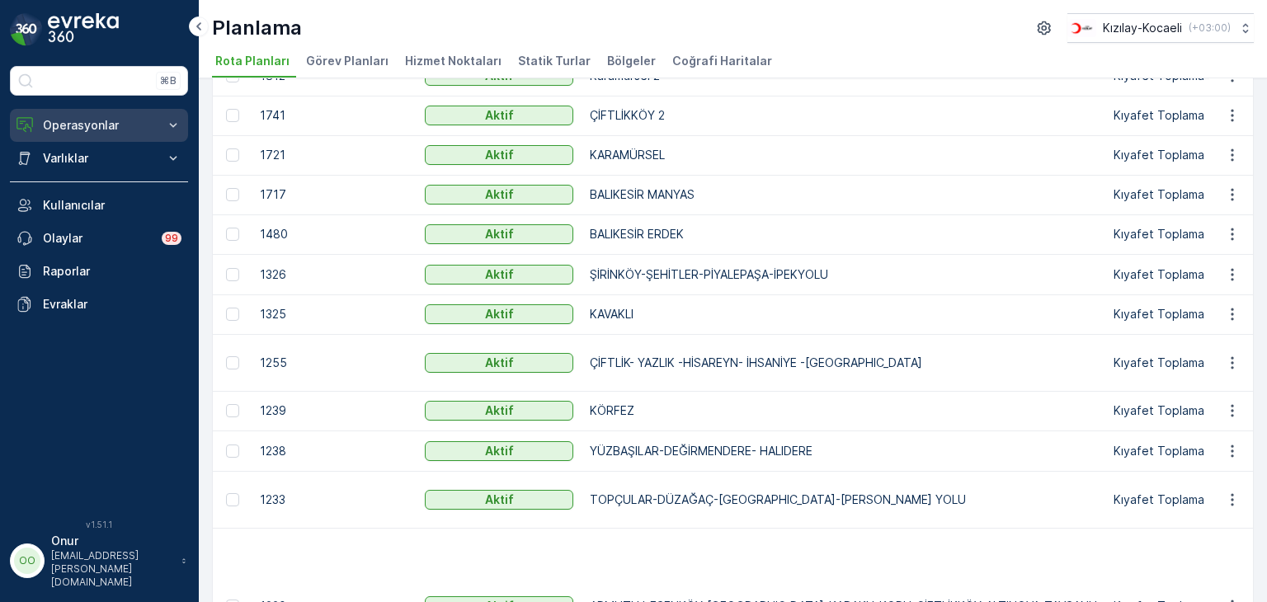
click at [117, 127] on p "Operasyonlar" at bounding box center [99, 125] width 112 height 17
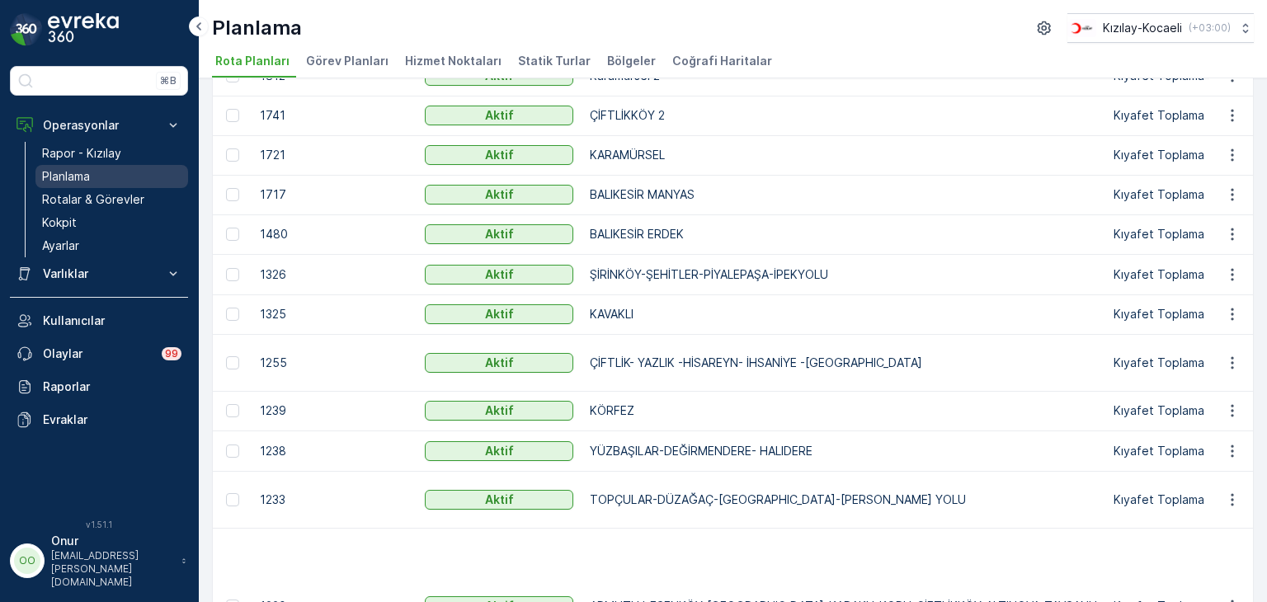
click at [98, 182] on link "Planlama" at bounding box center [111, 176] width 153 height 23
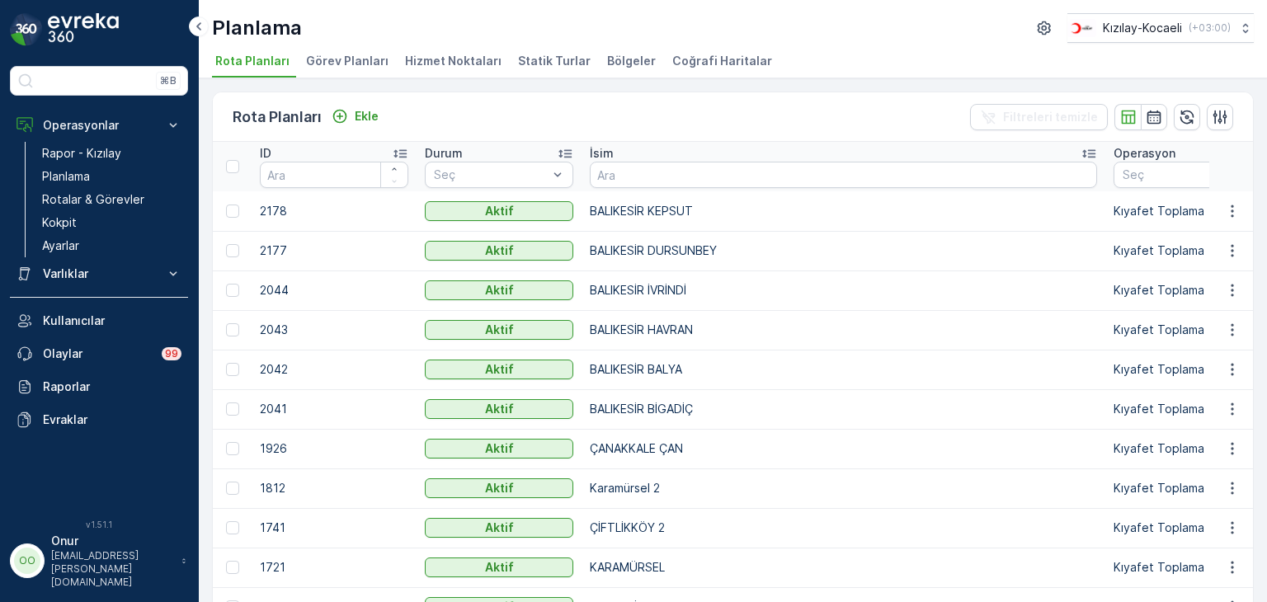
click at [483, 70] on li "Hizmet Noktaları" at bounding box center [455, 64] width 106 height 28
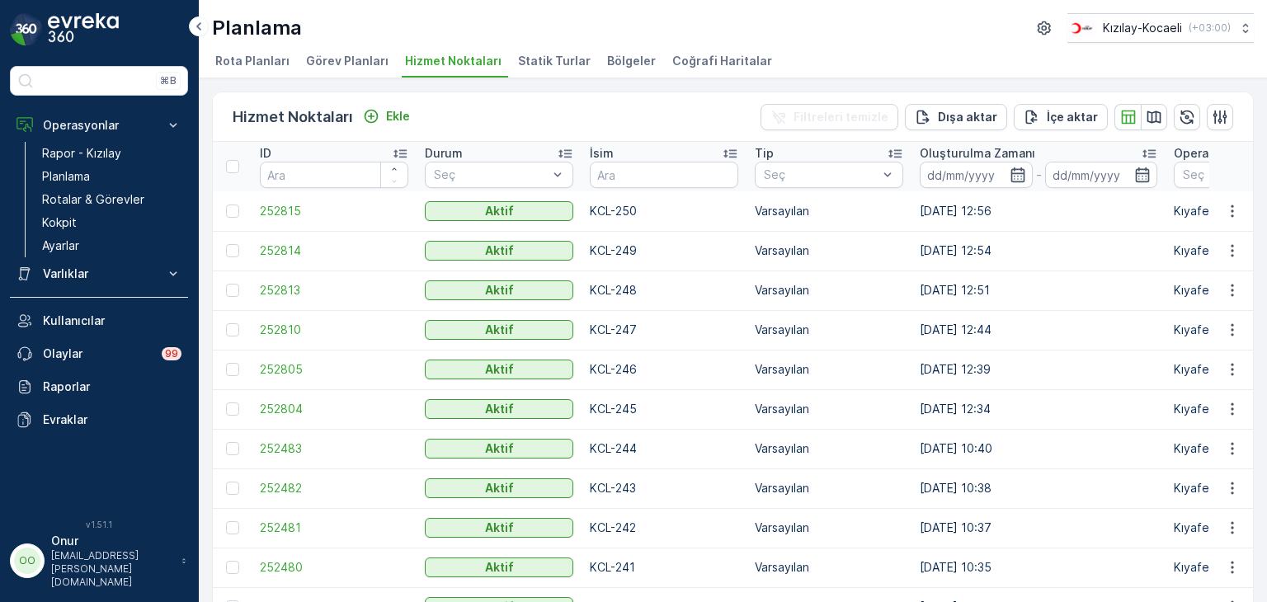
click at [549, 64] on span "Statik Turlar" at bounding box center [554, 61] width 73 height 17
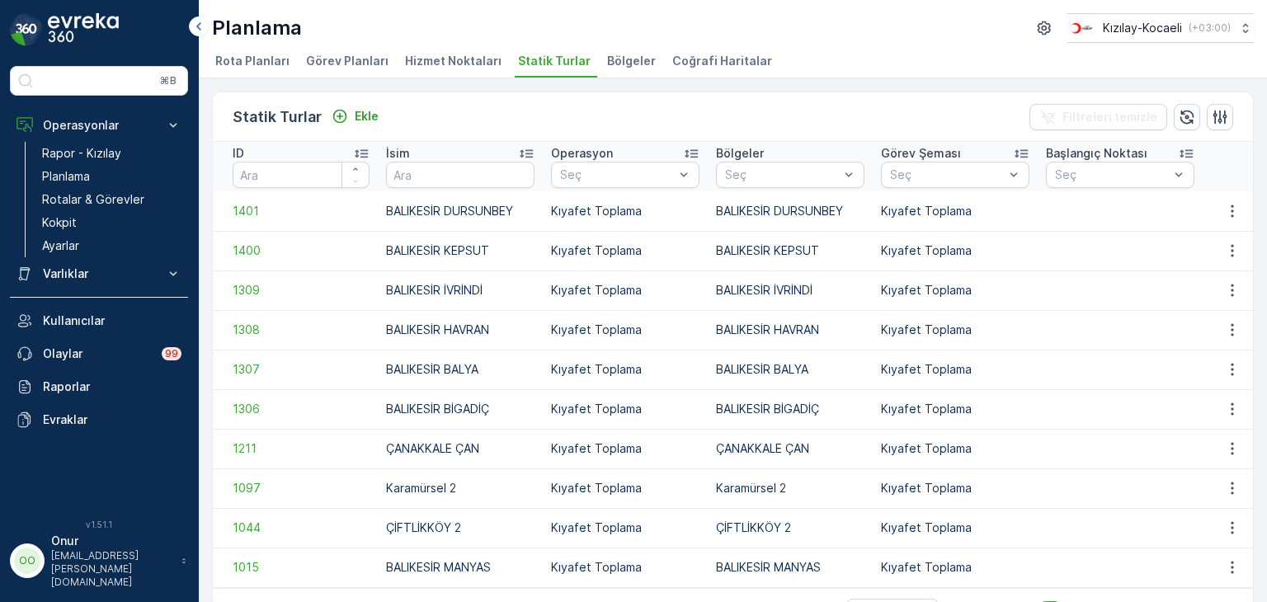
click at [607, 64] on span "Bölgeler" at bounding box center [631, 61] width 49 height 17
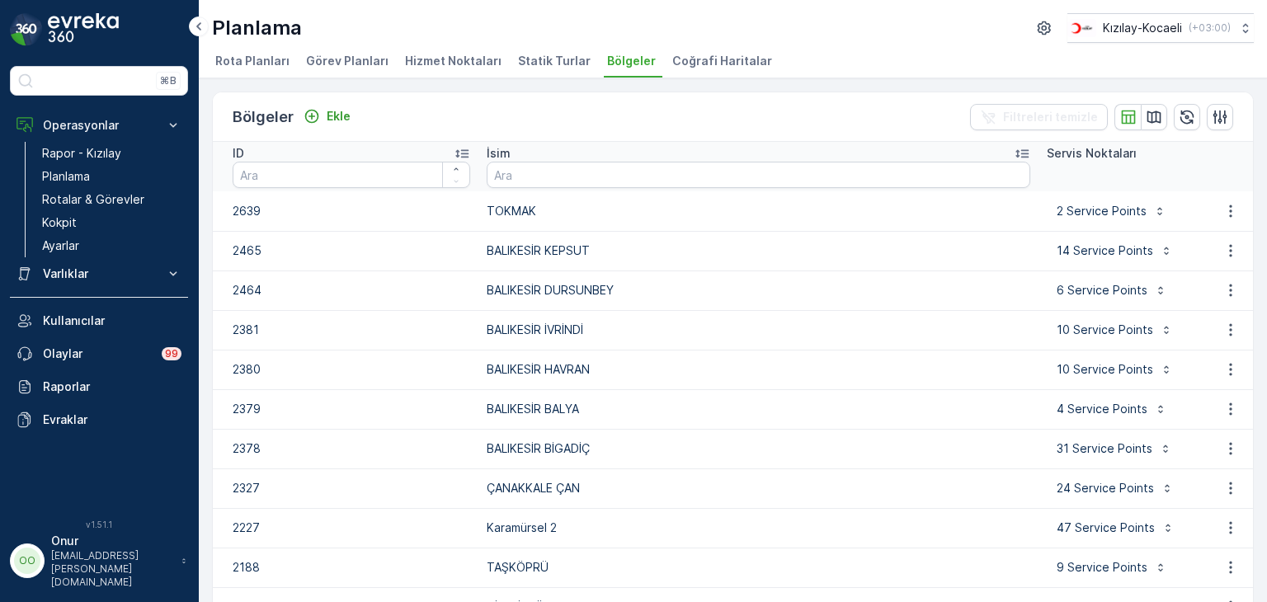
click at [690, 64] on span "Coğrafi Haritalar" at bounding box center [722, 61] width 100 height 17
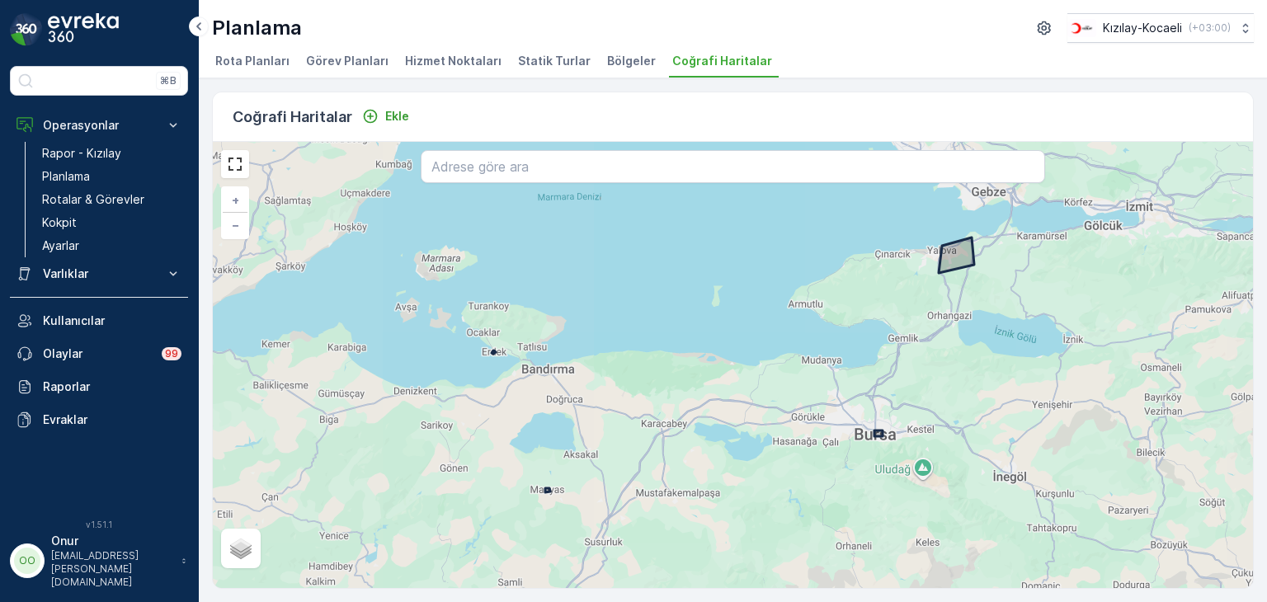
click at [268, 64] on span "Rota Planları" at bounding box center [252, 61] width 74 height 17
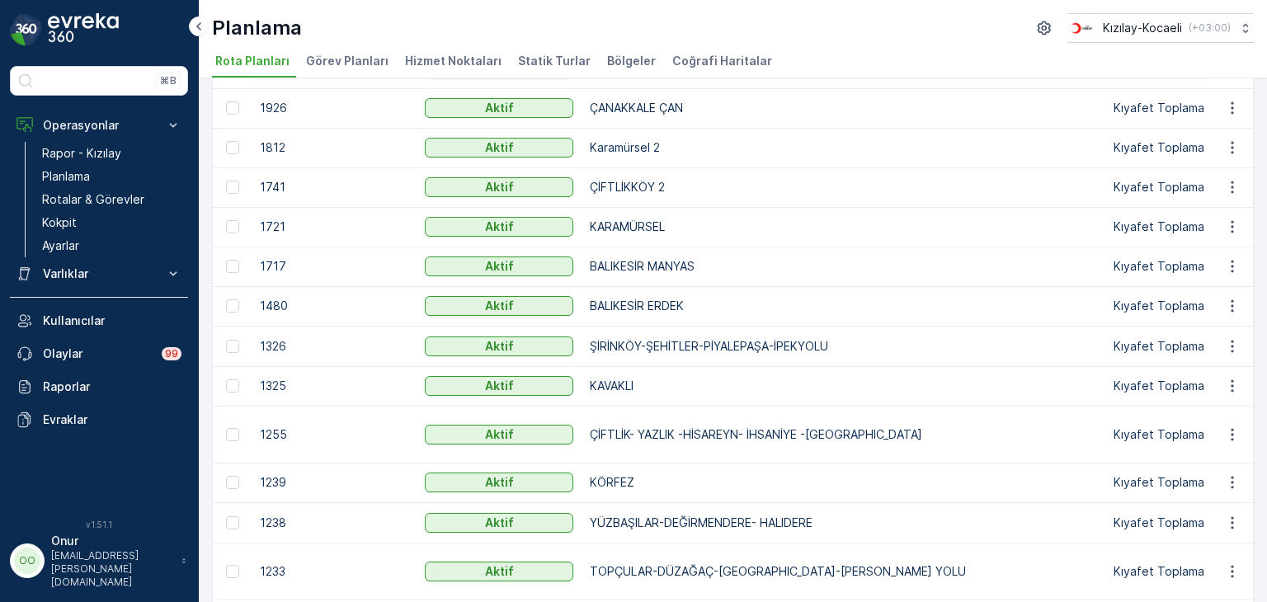
scroll to position [495, 0]
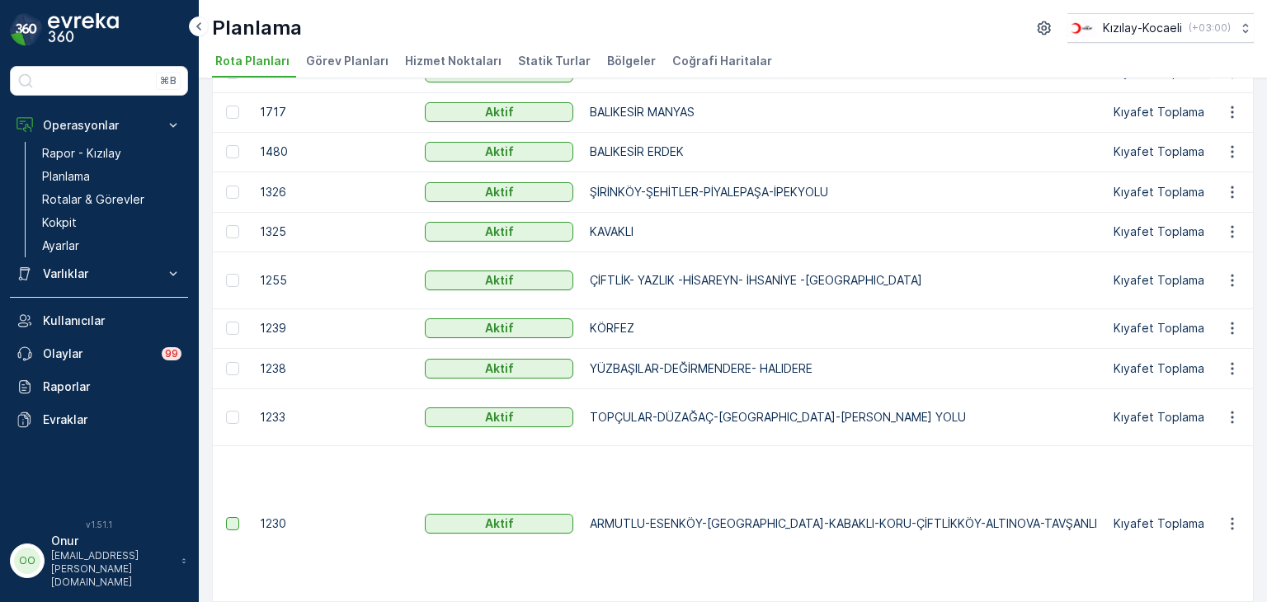
click at [237, 521] on div at bounding box center [232, 523] width 13 height 13
click at [226, 517] on input "checkbox" at bounding box center [226, 517] width 0 height 0
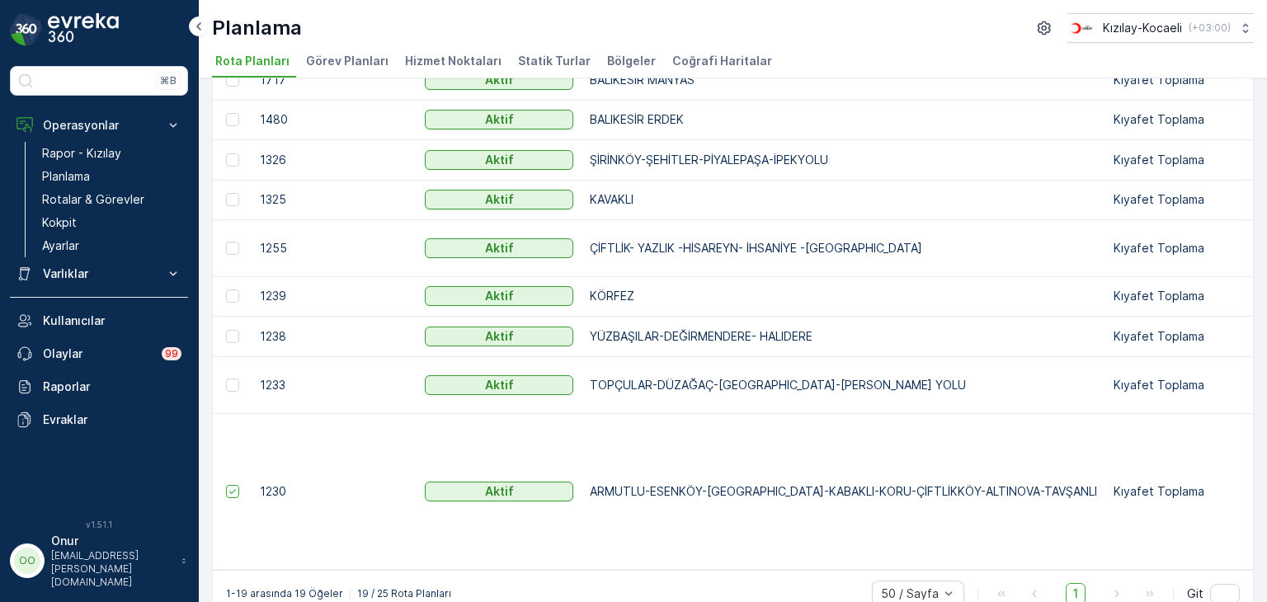
scroll to position [545, 0]
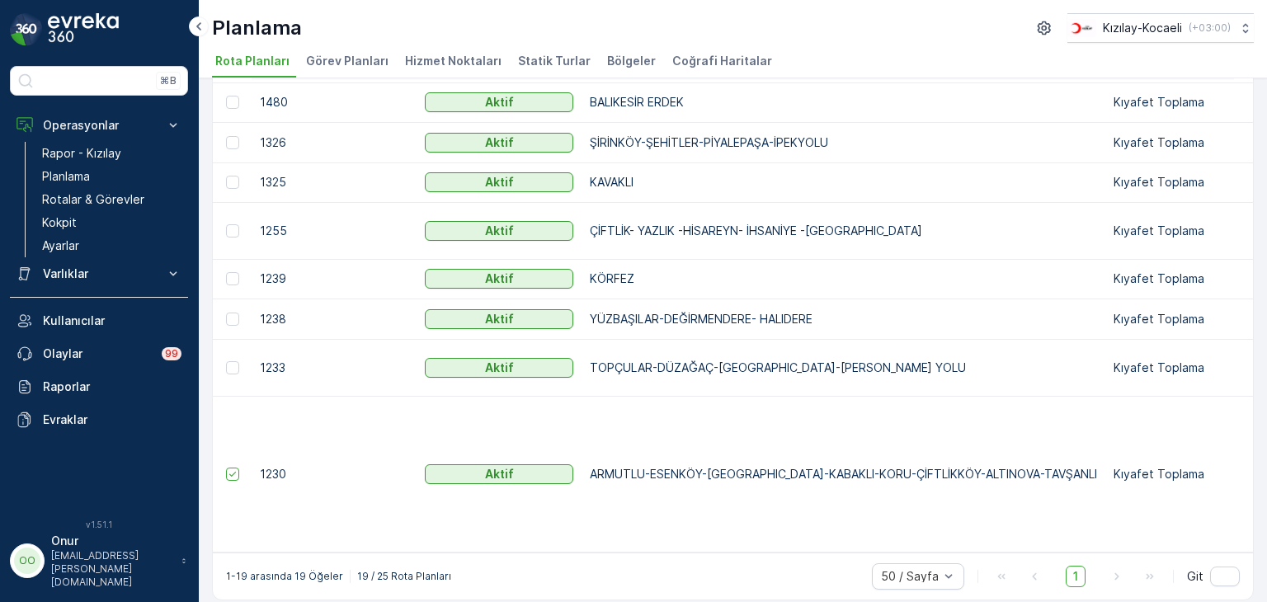
click at [1234, 469] on td at bounding box center [1244, 474] width 20 height 156
drag, startPoint x: 1224, startPoint y: 469, endPoint x: 982, endPoint y: 473, distance: 242.6
click at [1008, 469] on p "ARMUTLU-ESENKÖY-TEŞVİKİYE-KABAKLI-KORU-ÇİFTLİKKÖY-ALTINOVA-TAVŞANLI" at bounding box center [843, 474] width 507 height 17
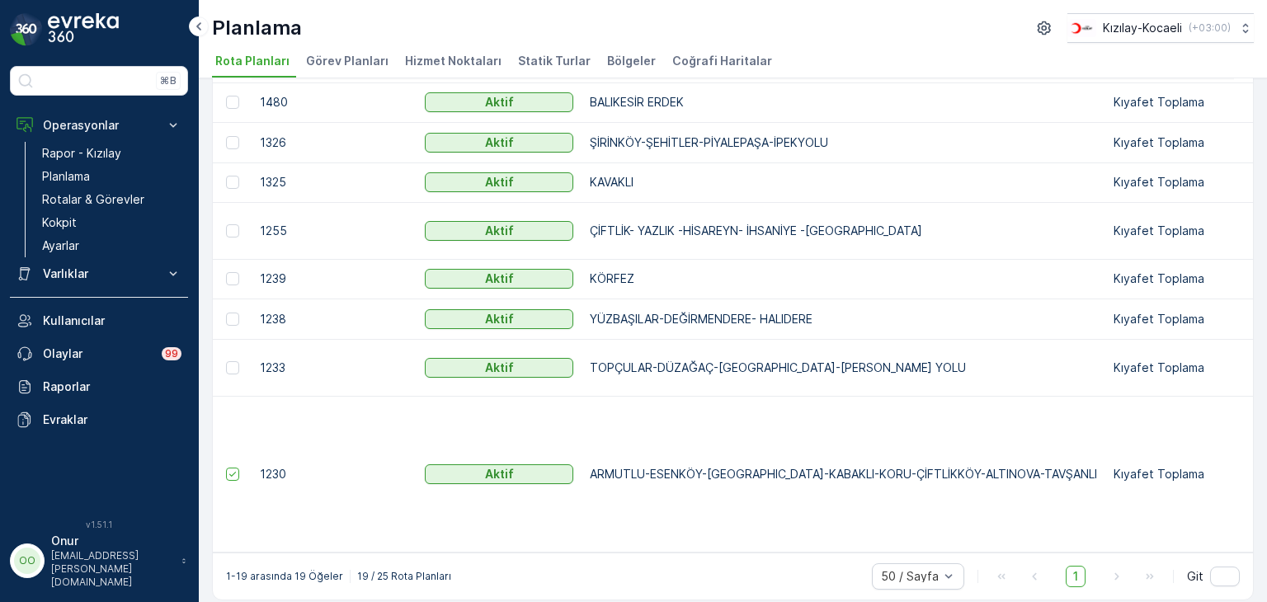
click at [1032, 13] on div "Kızılay-Kocaeli ( +03:00 )" at bounding box center [1142, 28] width 223 height 30
click at [1036, 31] on icon "button" at bounding box center [1044, 28] width 17 height 17
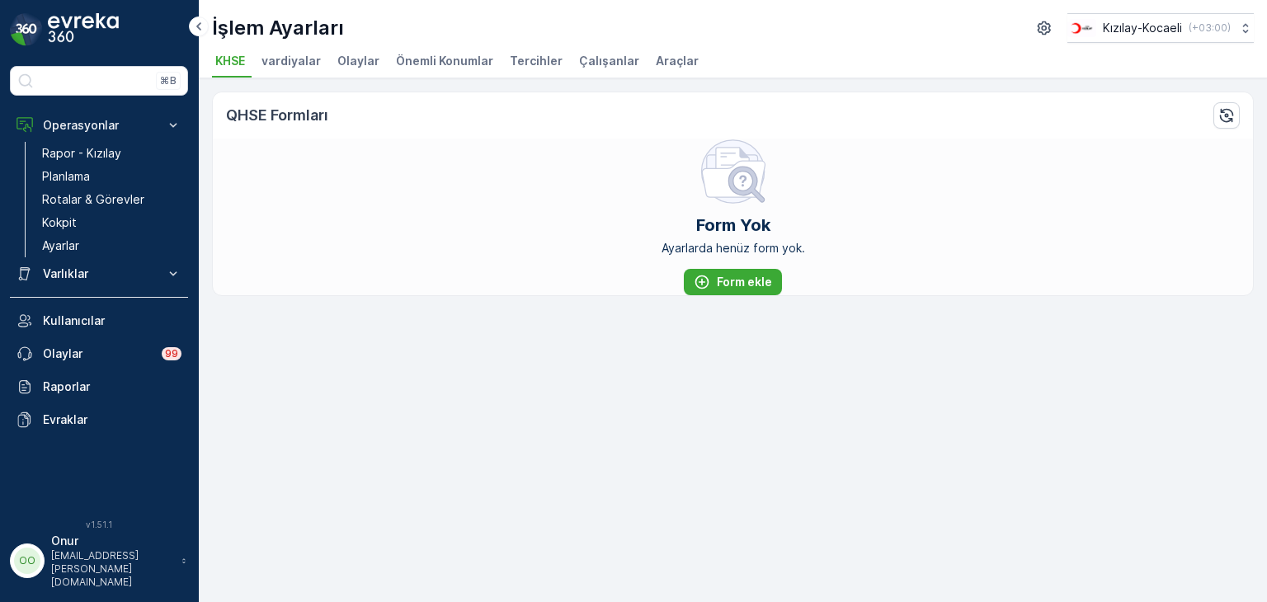
click at [295, 64] on span "vardiyalar" at bounding box center [291, 61] width 59 height 17
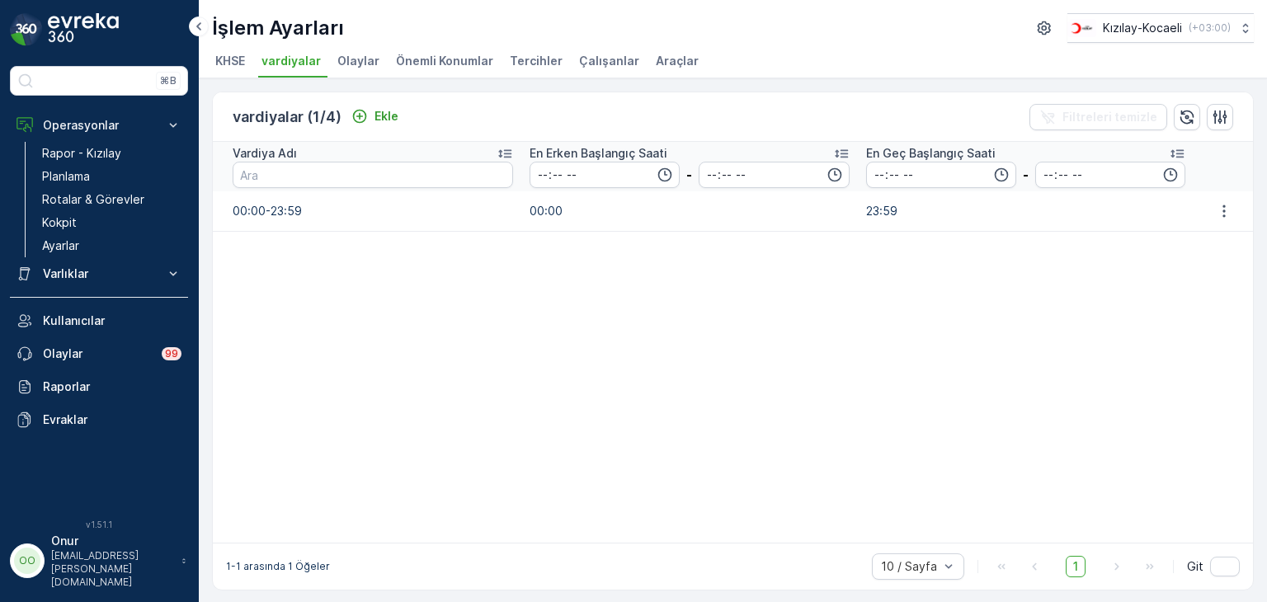
click at [368, 64] on span "Olaylar" at bounding box center [358, 61] width 42 height 17
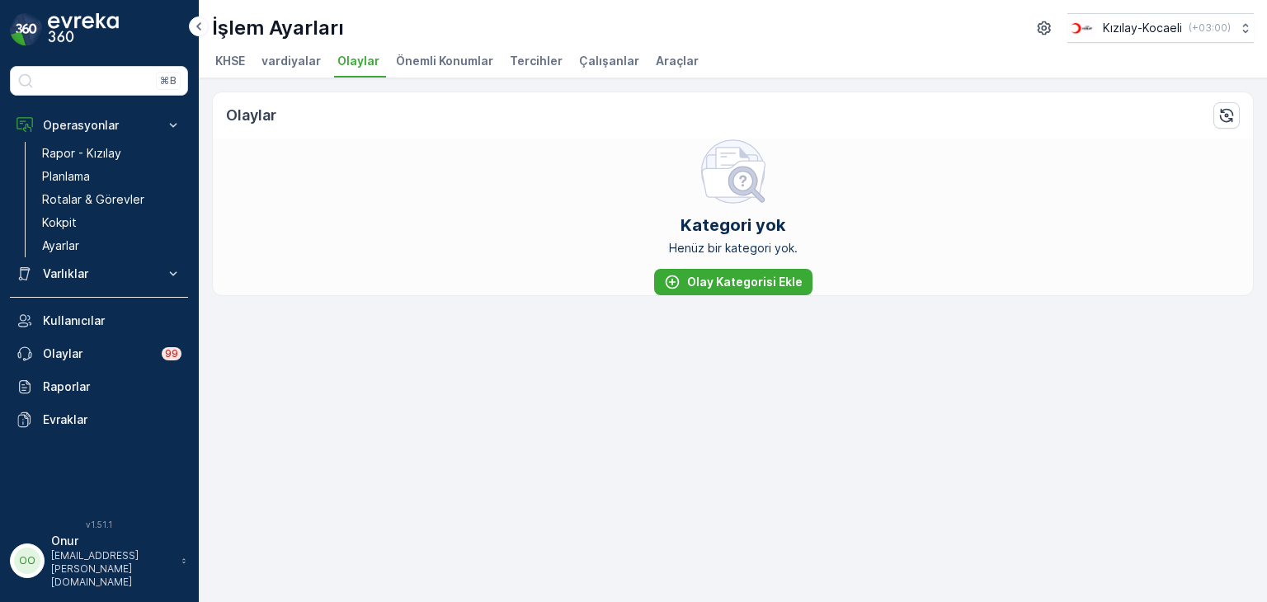
click at [422, 67] on span "Önemli Konumlar" at bounding box center [444, 61] width 97 height 17
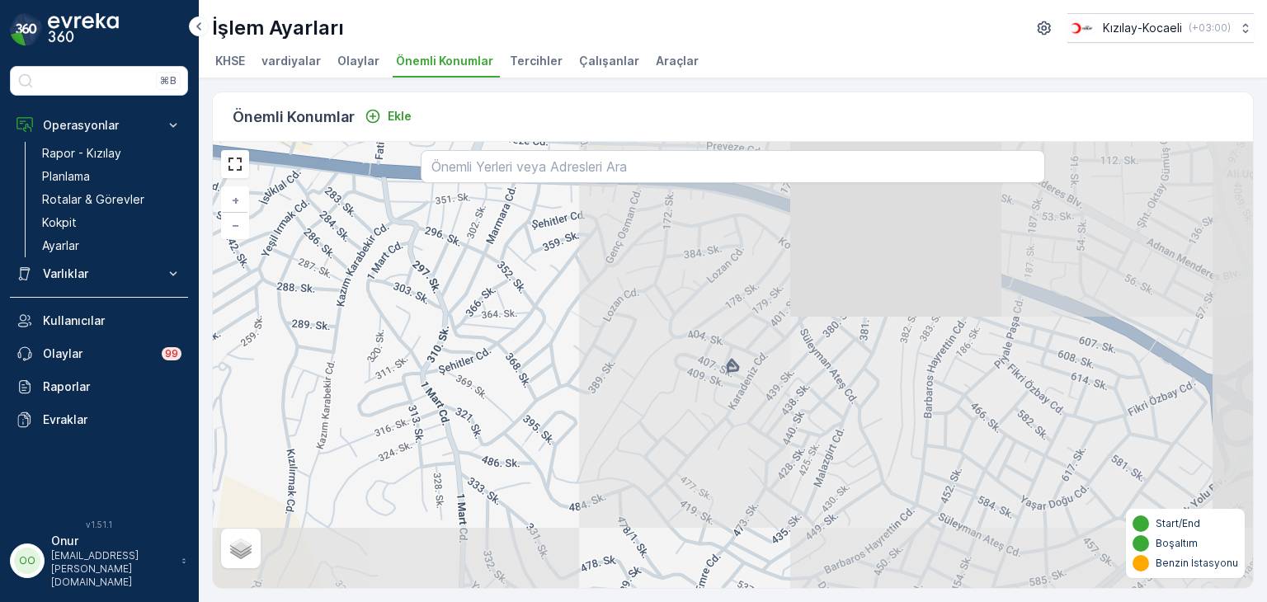
click at [525, 64] on span "Tercihler" at bounding box center [536, 61] width 53 height 17
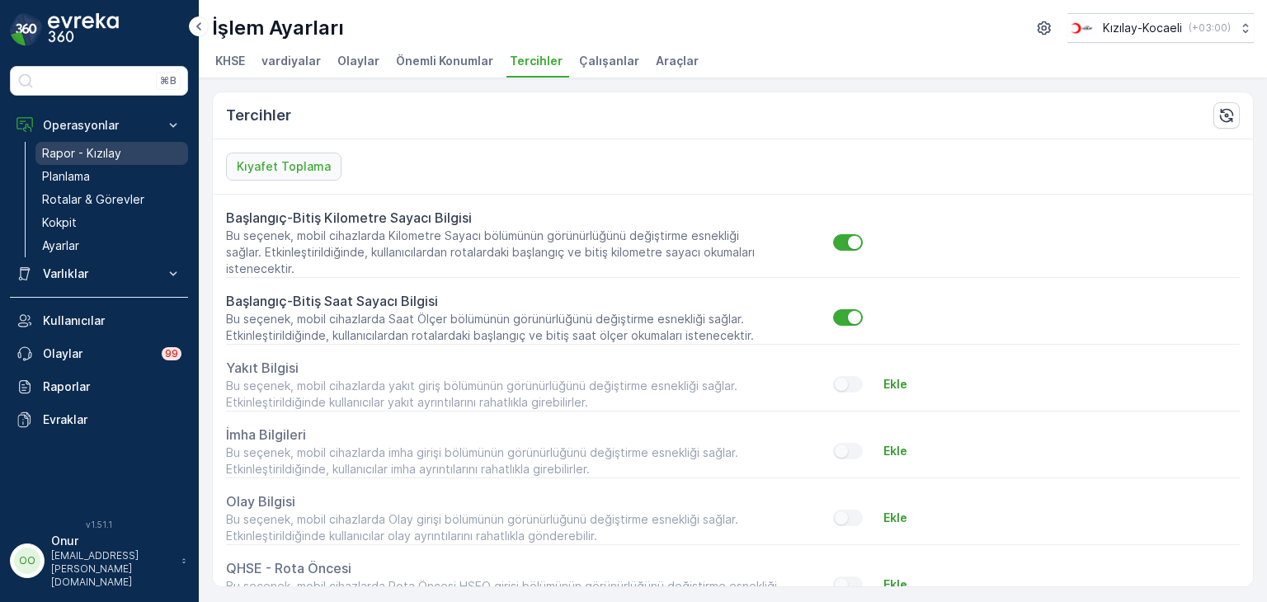
click at [69, 153] on p "Rapor - Kızılay" at bounding box center [81, 153] width 79 height 17
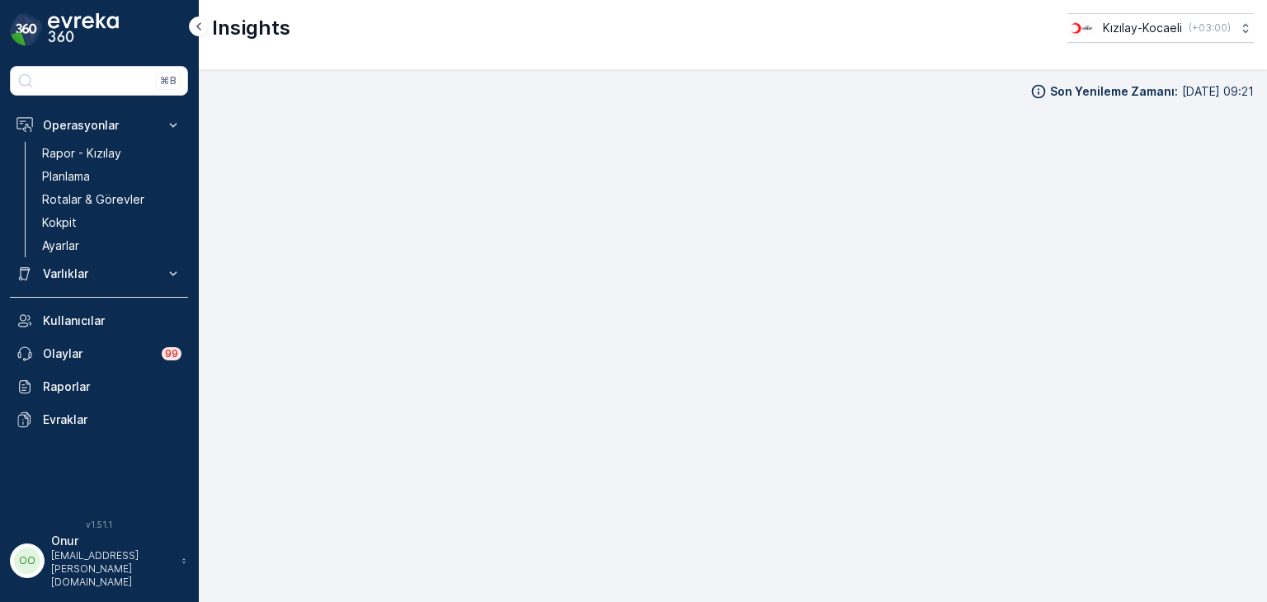
scroll to position [14, 0]
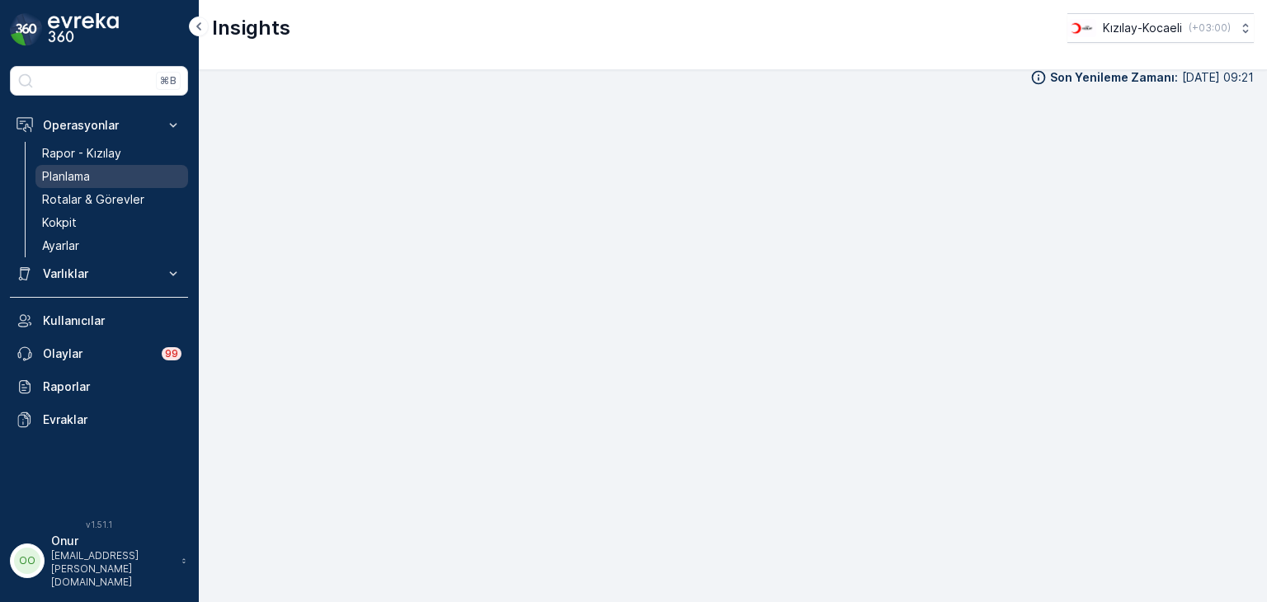
click at [85, 172] on p "Planlama" at bounding box center [66, 176] width 48 height 17
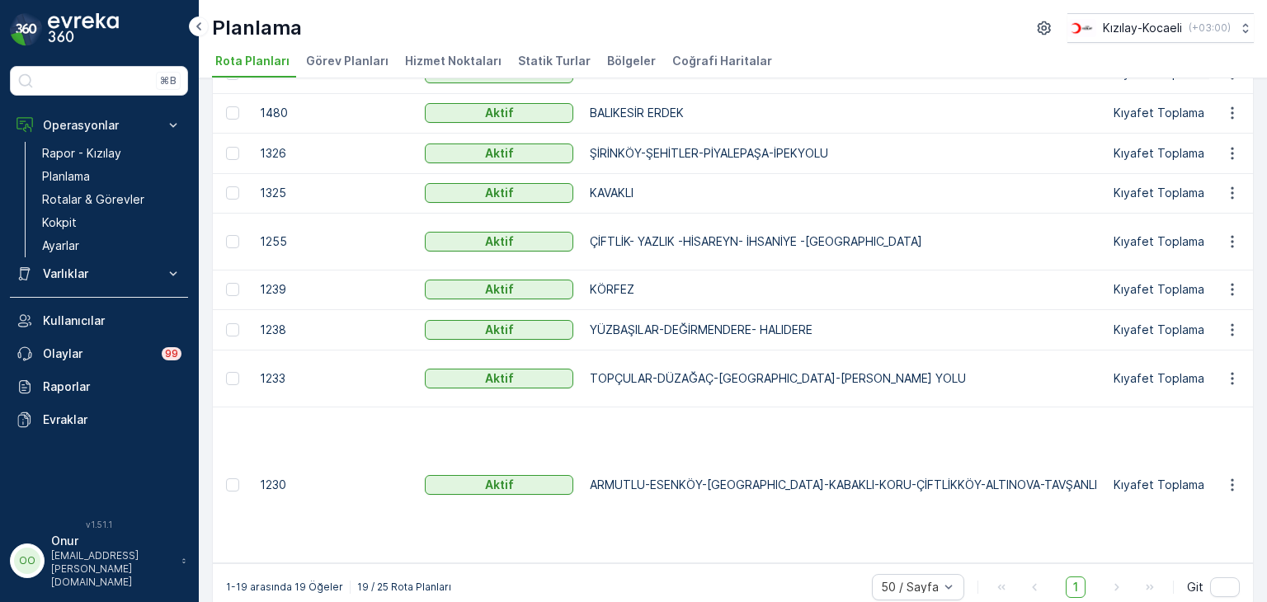
scroll to position [545, 0]
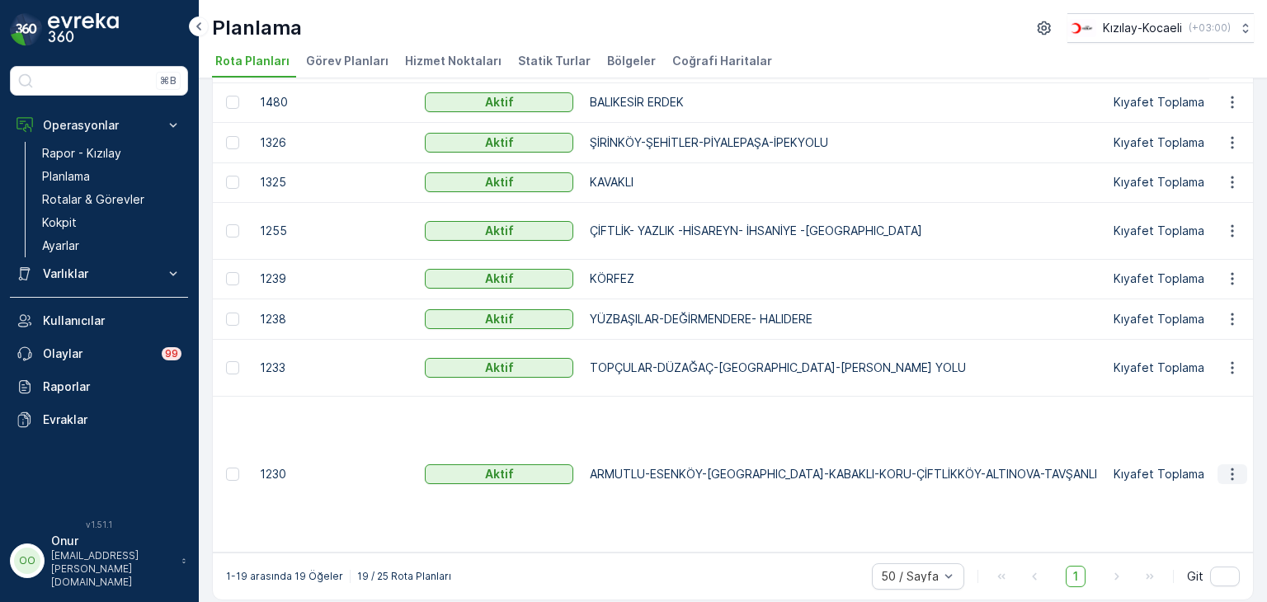
click at [1237, 473] on icon "button" at bounding box center [1232, 474] width 17 height 17
click at [1227, 494] on span "Rota Planını Düzenle" at bounding box center [1202, 496] width 113 height 17
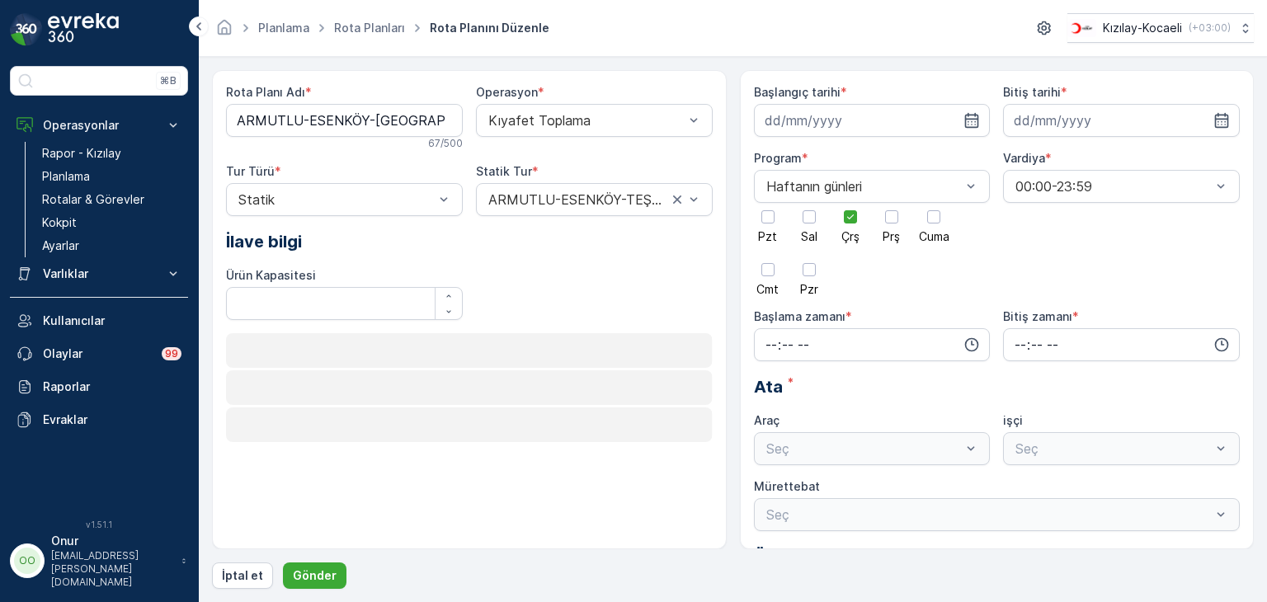
type input "27.07.2023"
type input "31.12.2025"
type input "08:30"
type input "23:59"
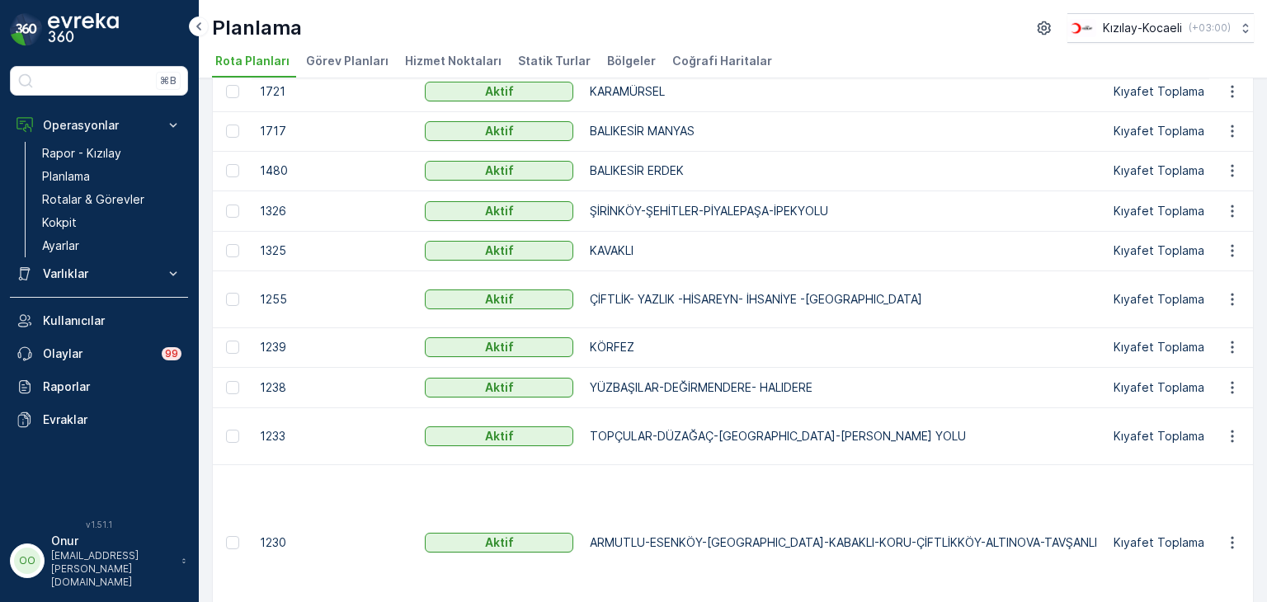
scroll to position [545, 0]
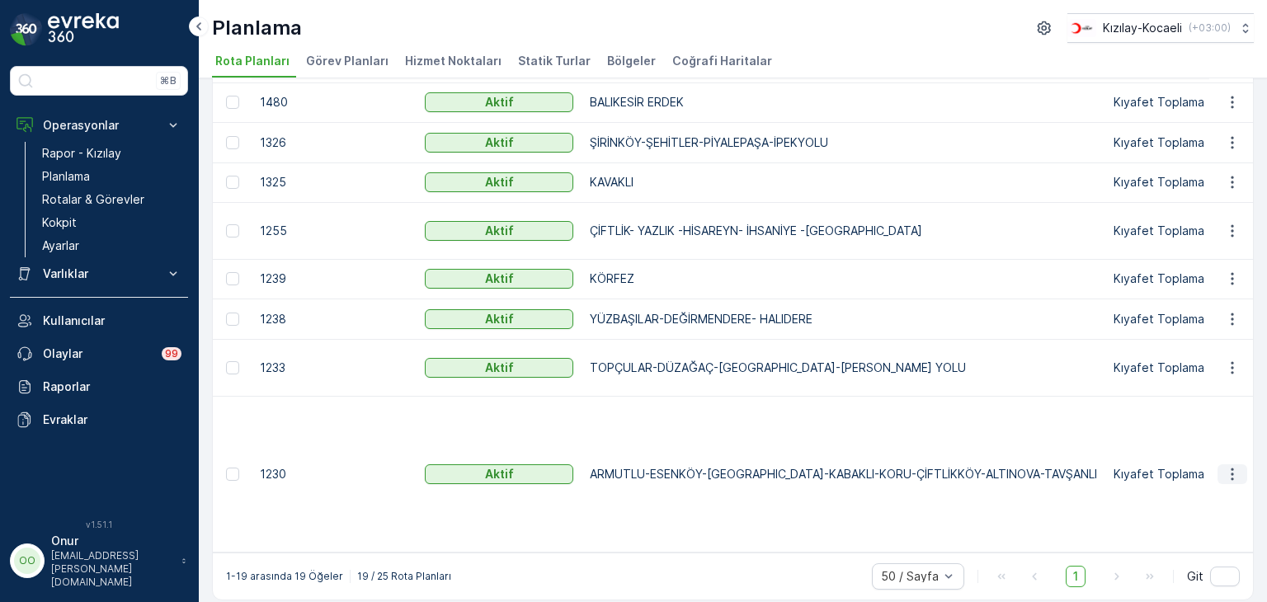
click at [1228, 473] on icon "button" at bounding box center [1232, 474] width 17 height 17
click at [760, 339] on td "YÜZBAŞILAR-DEĞİRMENDERE- HALIDERE" at bounding box center [844, 319] width 524 height 40
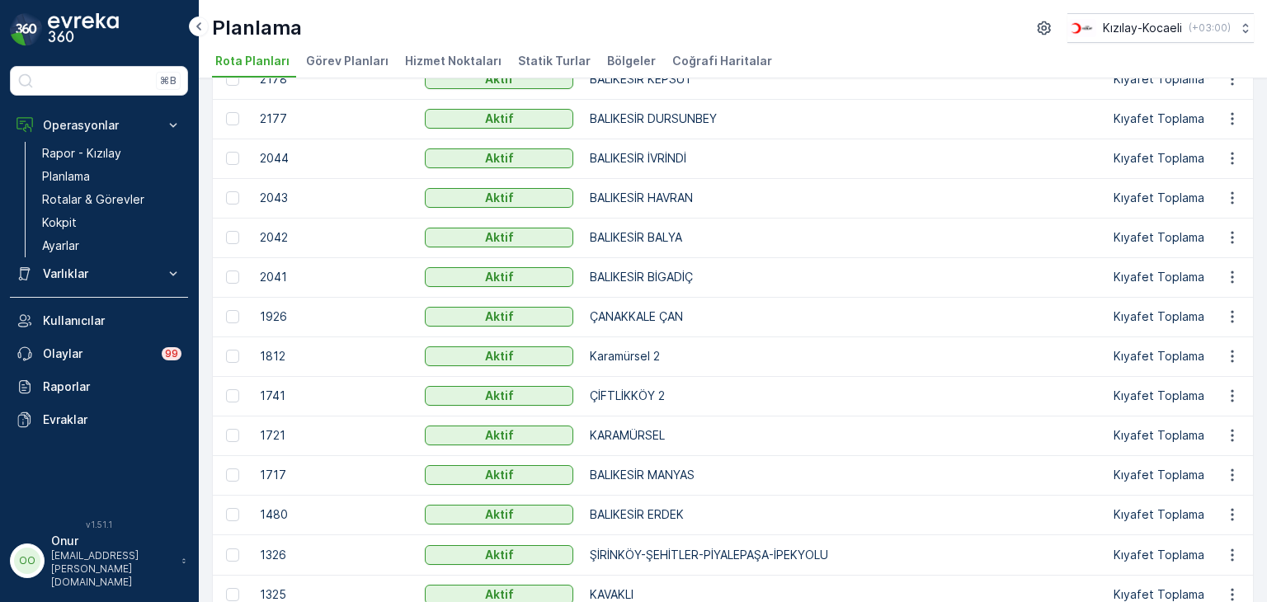
scroll to position [0, 0]
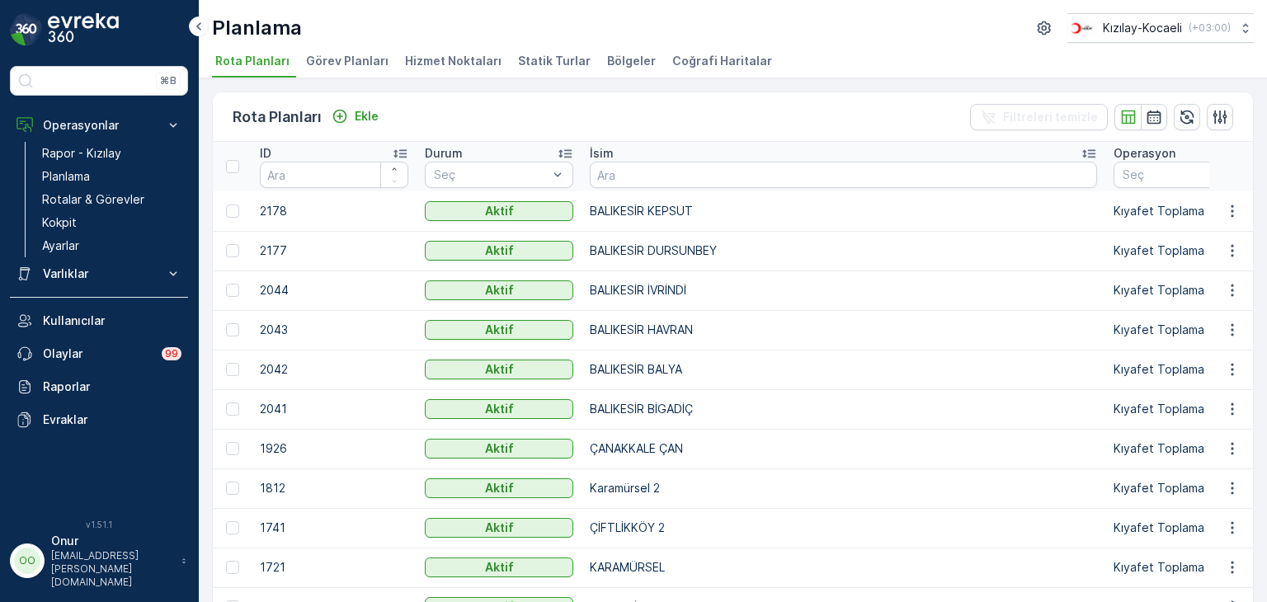
click at [434, 61] on span "Hizmet Noktaları" at bounding box center [453, 61] width 97 height 17
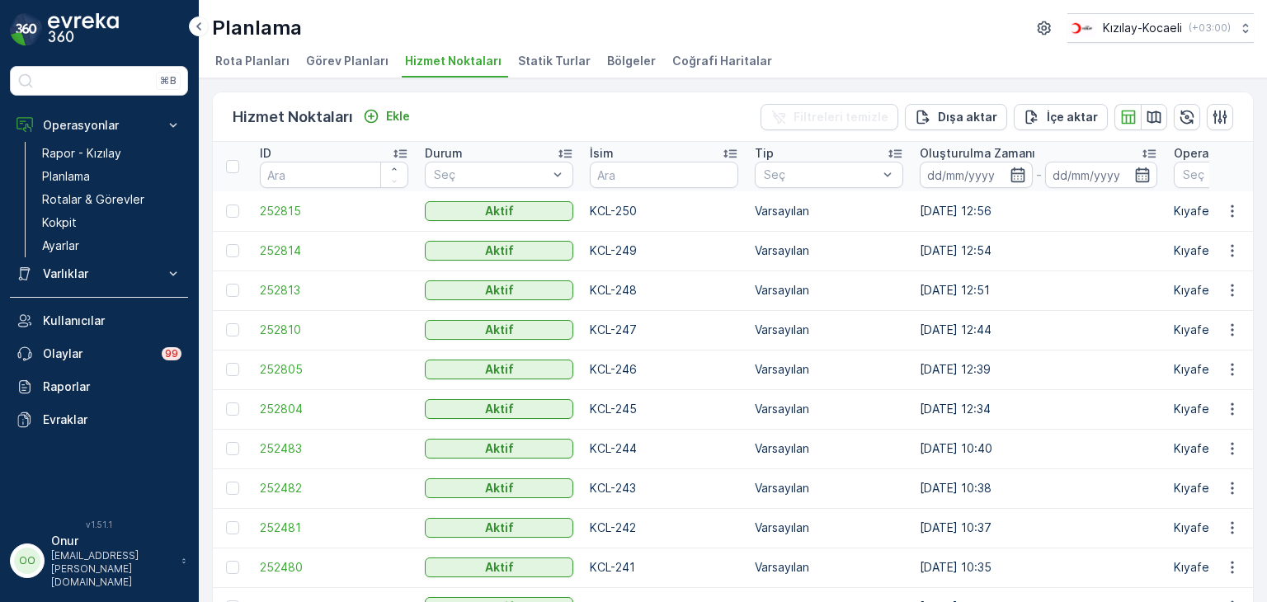
click at [538, 57] on span "Statik Turlar" at bounding box center [554, 61] width 73 height 17
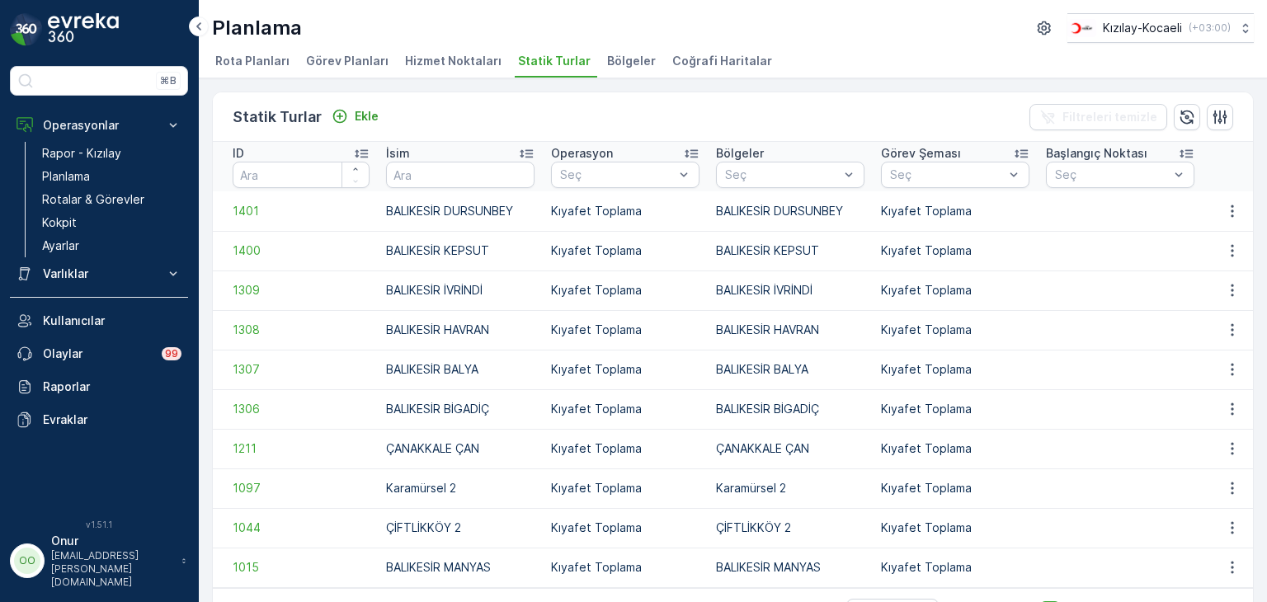
click at [614, 72] on li "Bölgeler" at bounding box center [633, 64] width 59 height 28
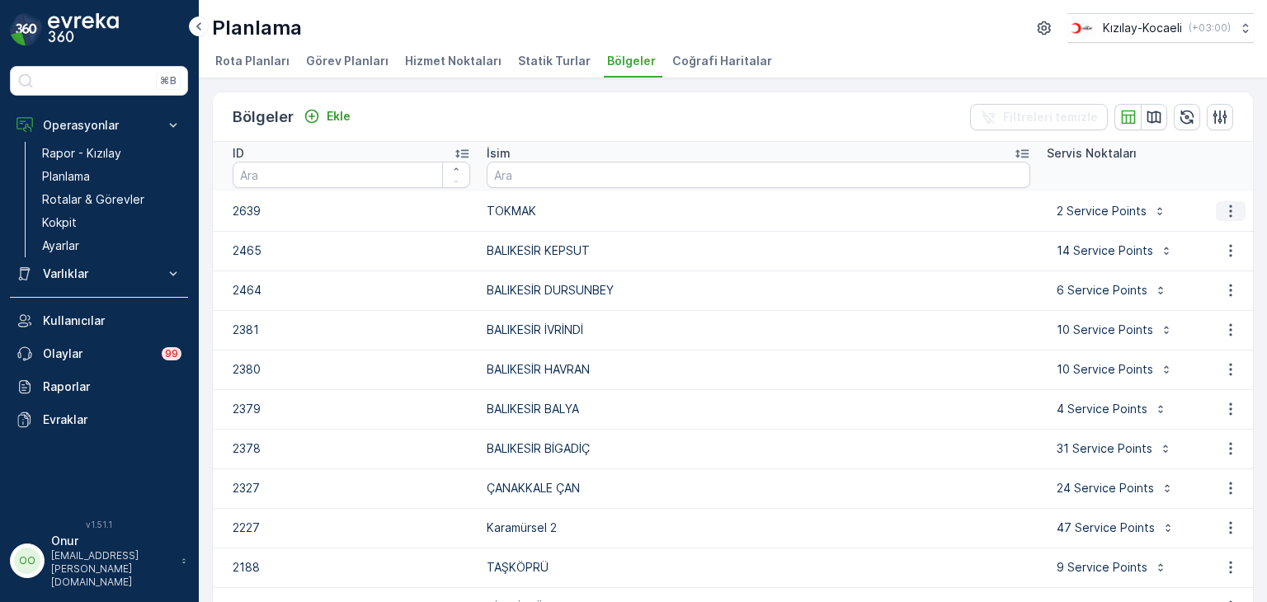
click at [1223, 205] on icon "button" at bounding box center [1231, 211] width 17 height 17
click at [1224, 233] on span "Bölgeyi düzenle" at bounding box center [1216, 235] width 89 height 17
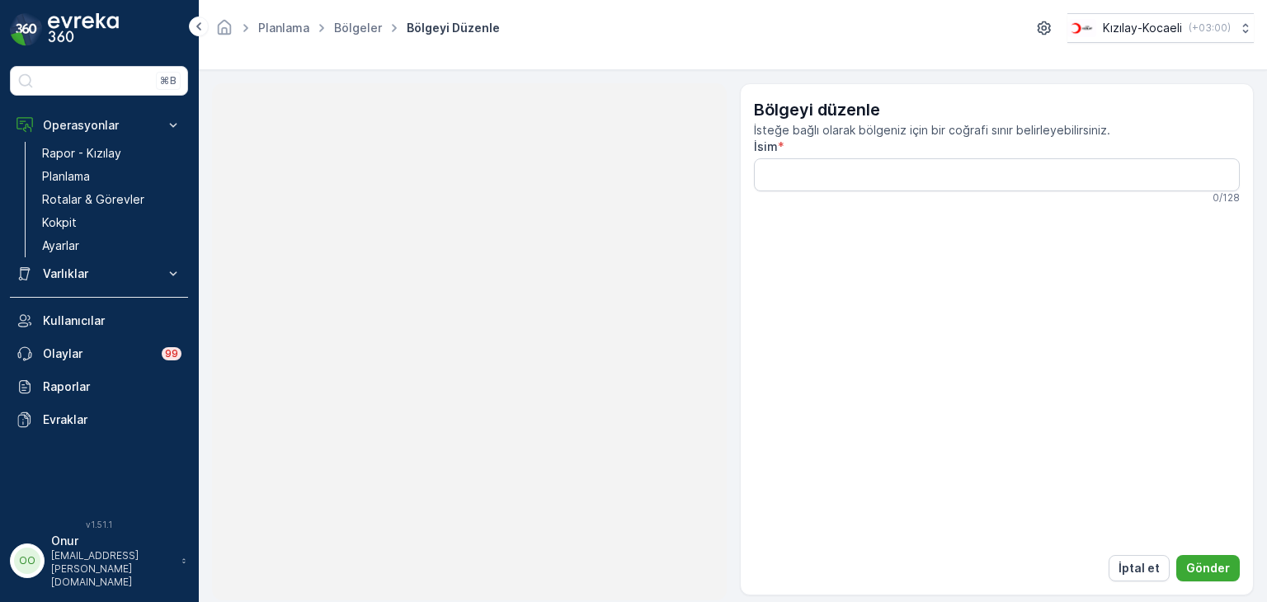
type input "TOKMAK"
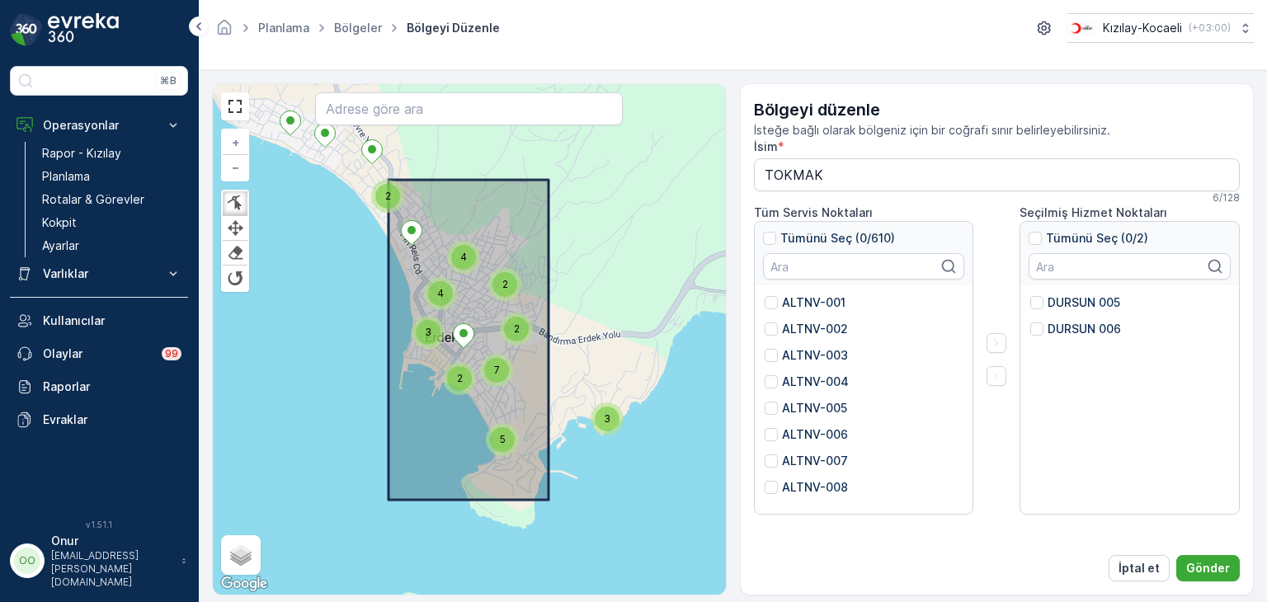
scroll to position [5, 0]
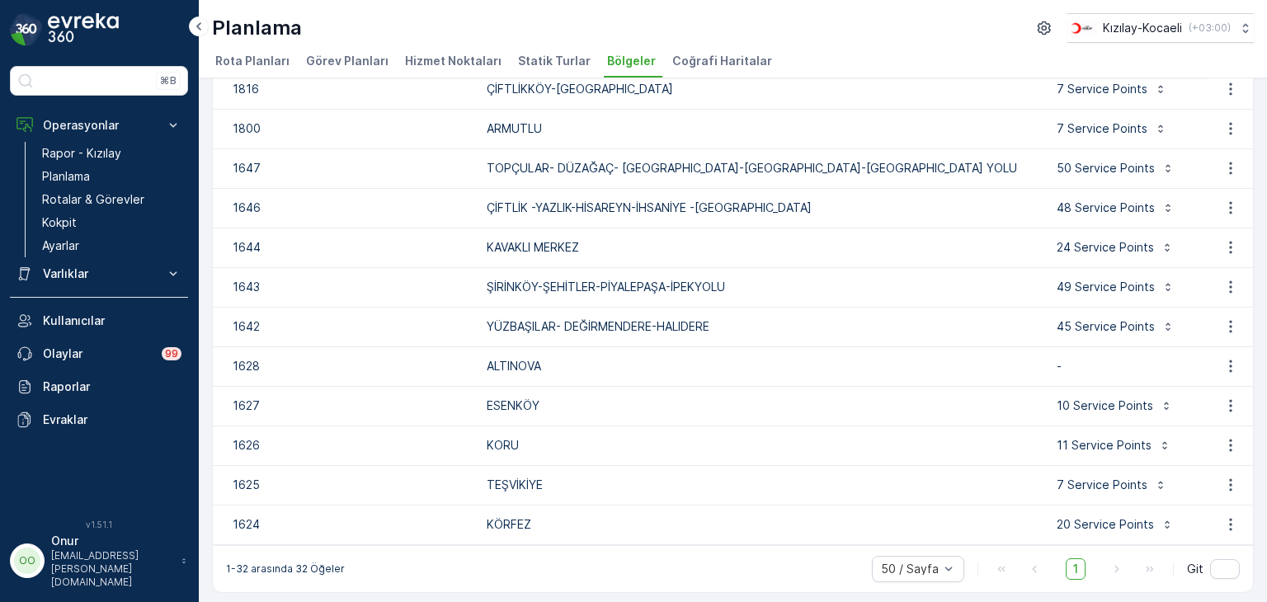
scroll to position [917, 0]
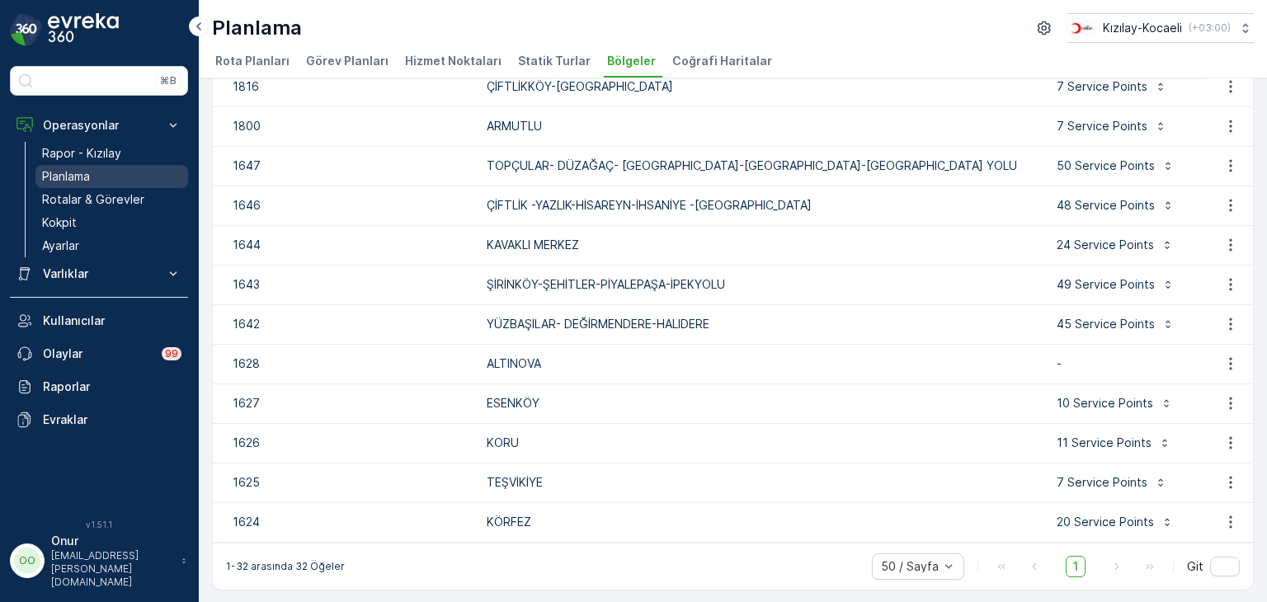
click at [55, 165] on link "Planlama" at bounding box center [111, 176] width 153 height 23
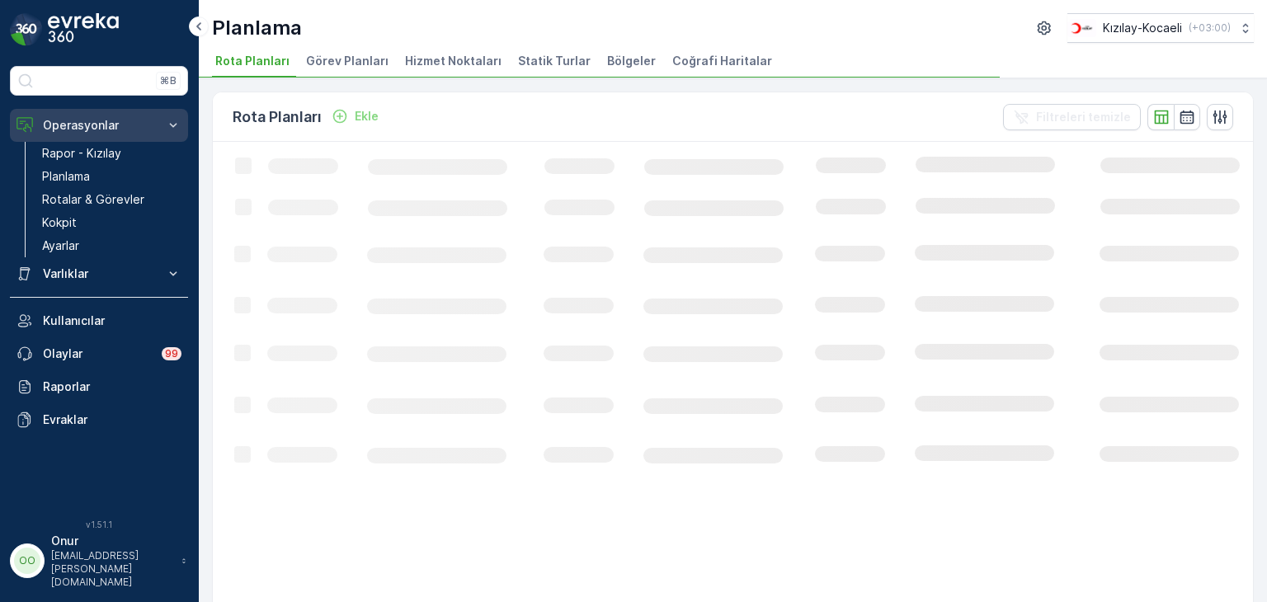
click at [79, 120] on p "Operasyonlar" at bounding box center [99, 125] width 112 height 17
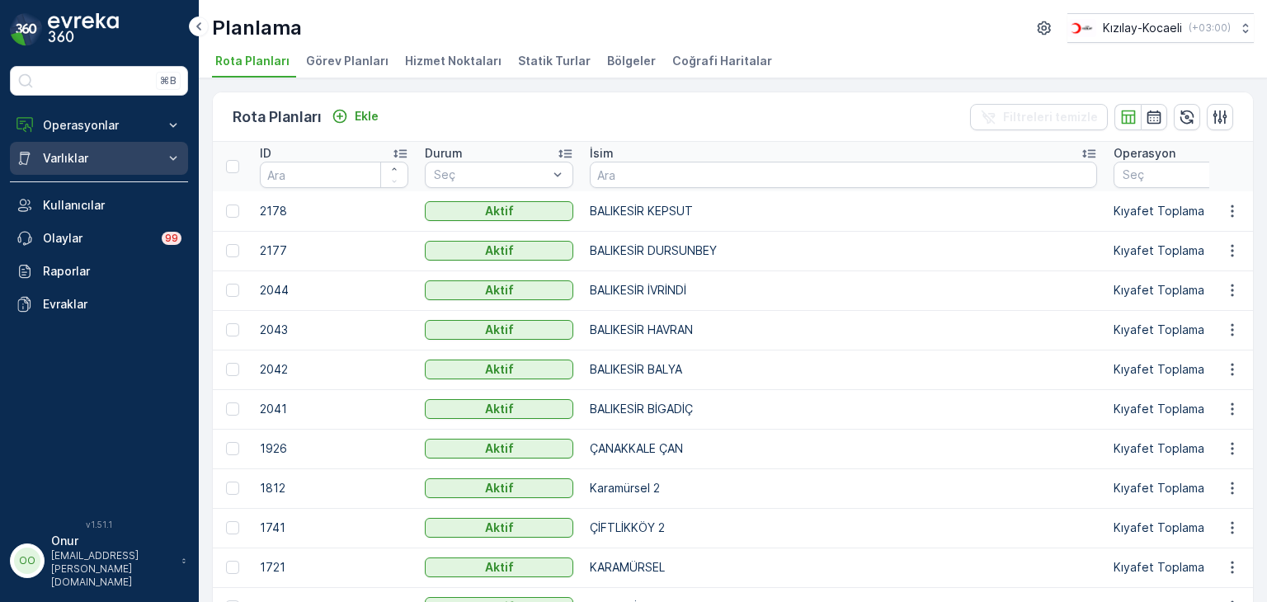
click at [129, 171] on button "Varlıklar" at bounding box center [99, 158] width 178 height 33
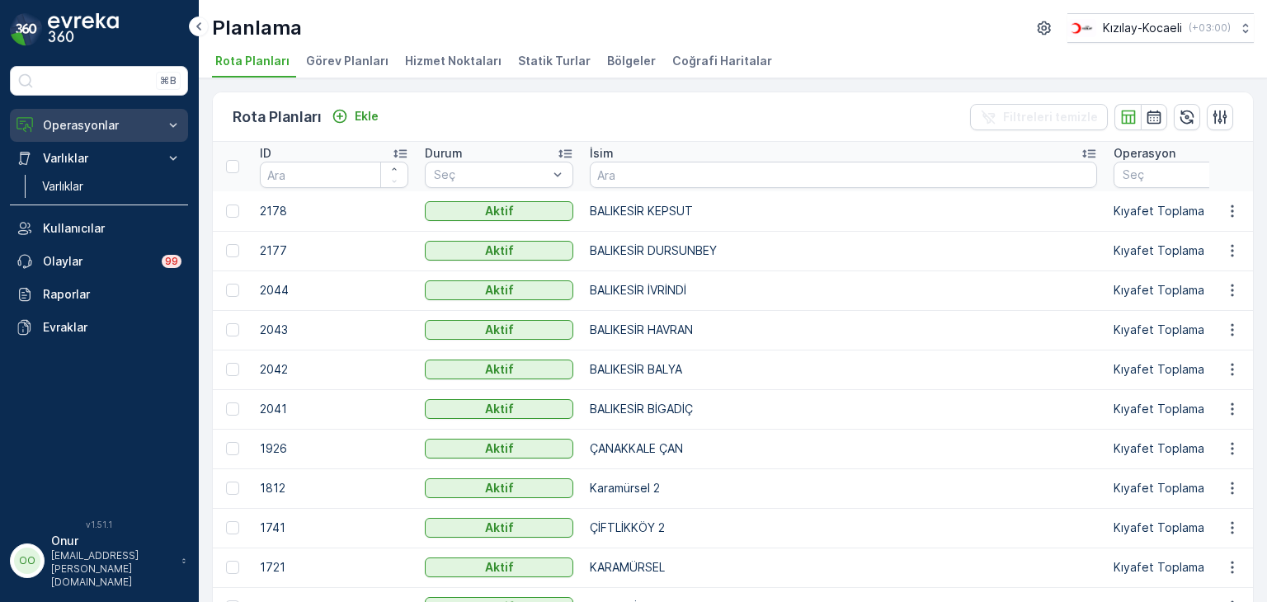
click at [107, 129] on p "Operasyonlar" at bounding box center [99, 125] width 112 height 17
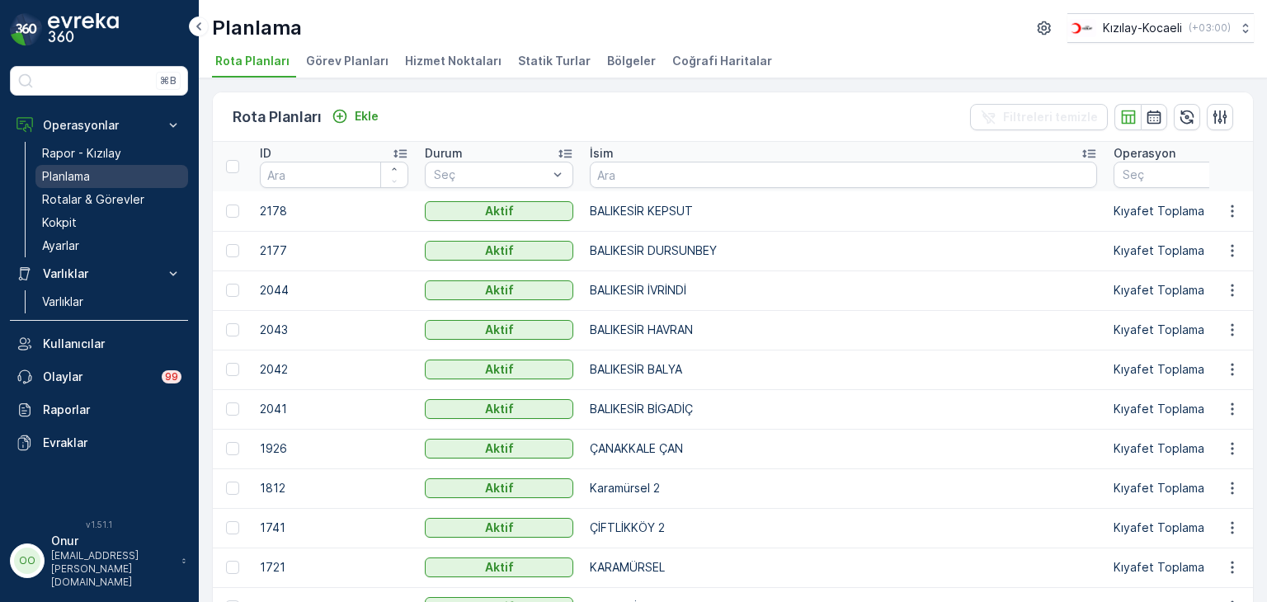
click at [87, 181] on p "Planlama" at bounding box center [66, 176] width 48 height 17
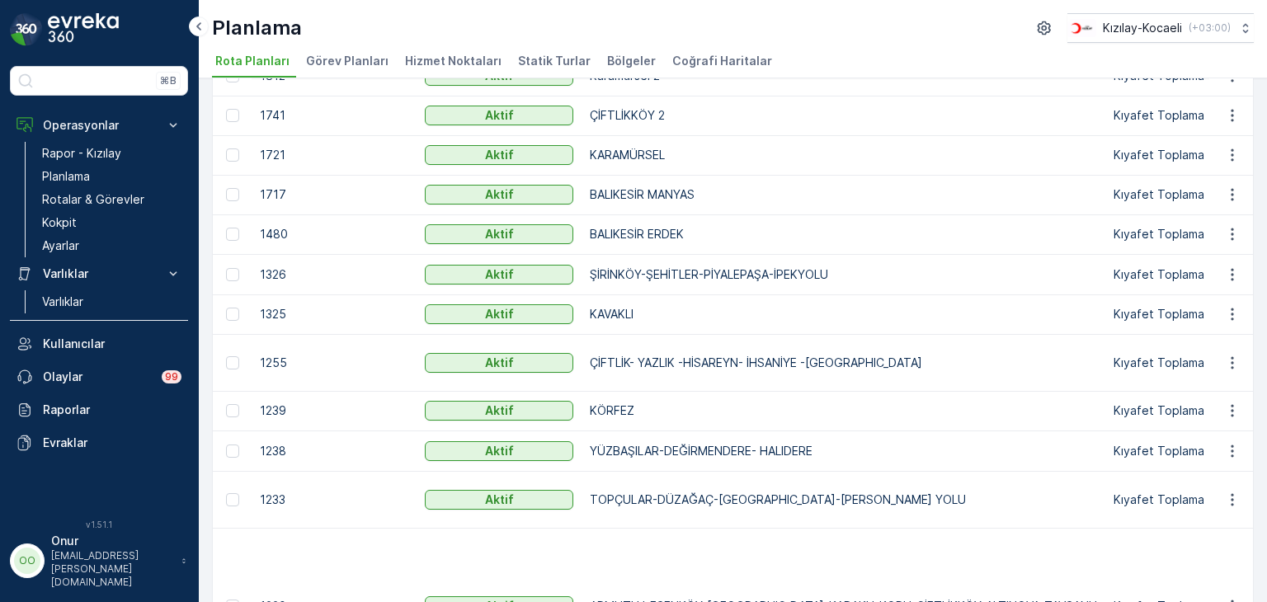
scroll to position [495, 0]
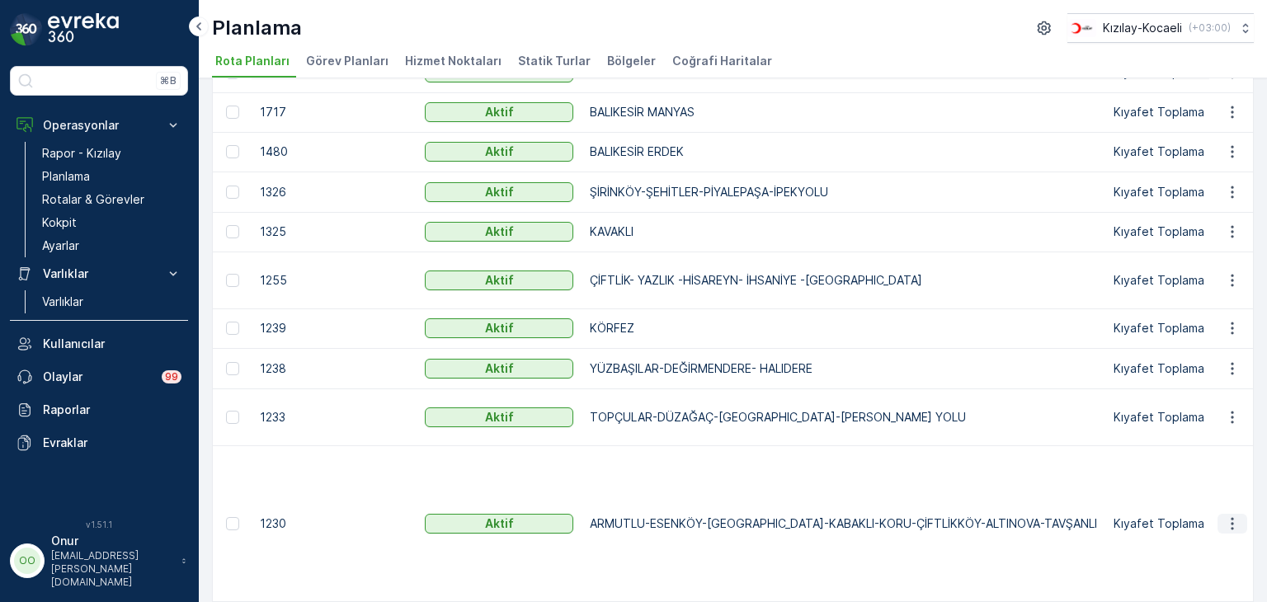
click at [1231, 521] on icon "button" at bounding box center [1232, 524] width 17 height 17
click at [1191, 543] on span "Rota Planını Düzenle" at bounding box center [1202, 547] width 113 height 17
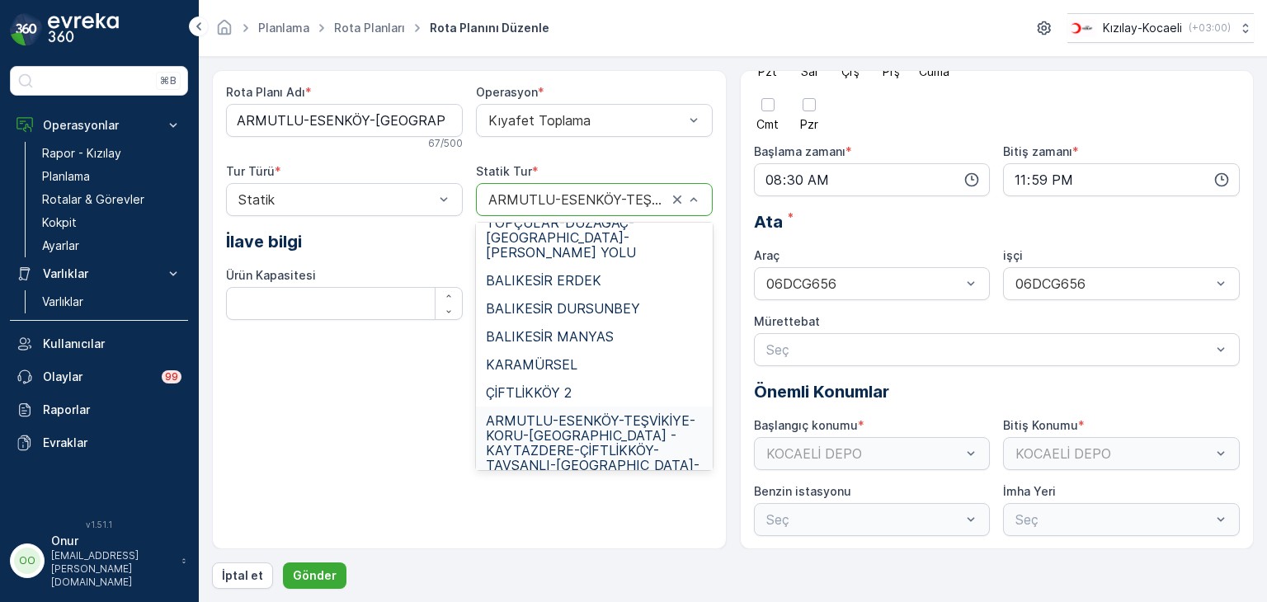
scroll to position [439, 0]
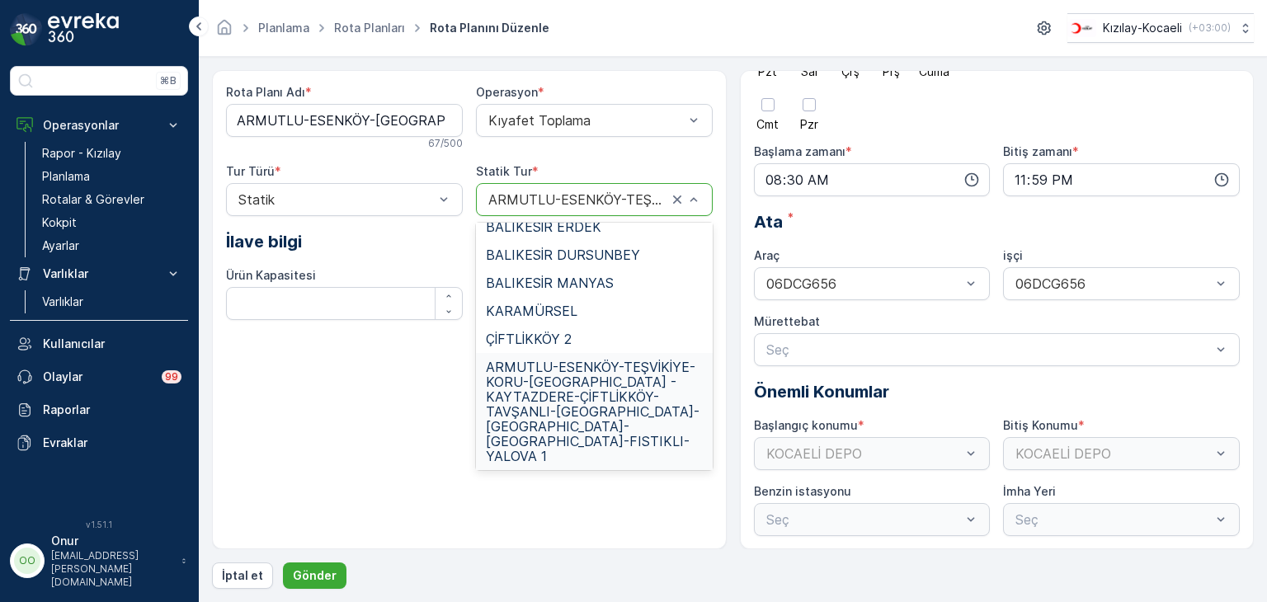
click at [611, 534] on div "Rota Planı Adı * ARMUTLU-ESENKÖY-TEŞVİKİYE-KABAKLI-KORU-ÇİFTLİKKÖY-ALTINOVA-TAV…" at bounding box center [469, 309] width 515 height 479
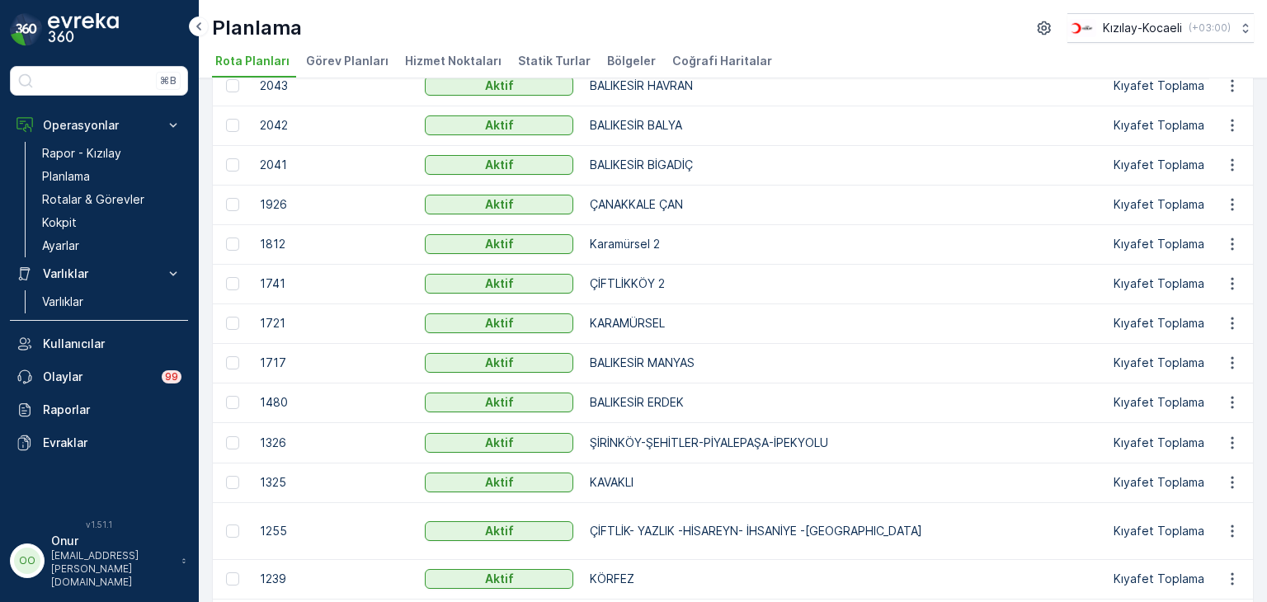
scroll to position [248, 0]
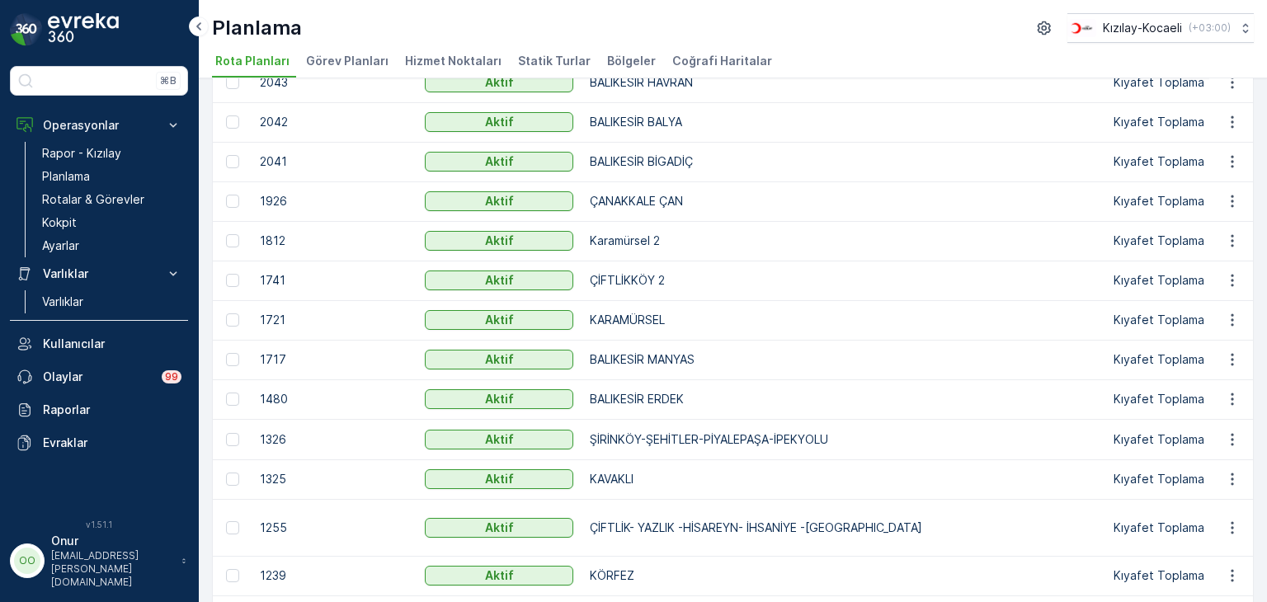
click at [709, 55] on span "Coğrafi Haritalar" at bounding box center [722, 61] width 100 height 17
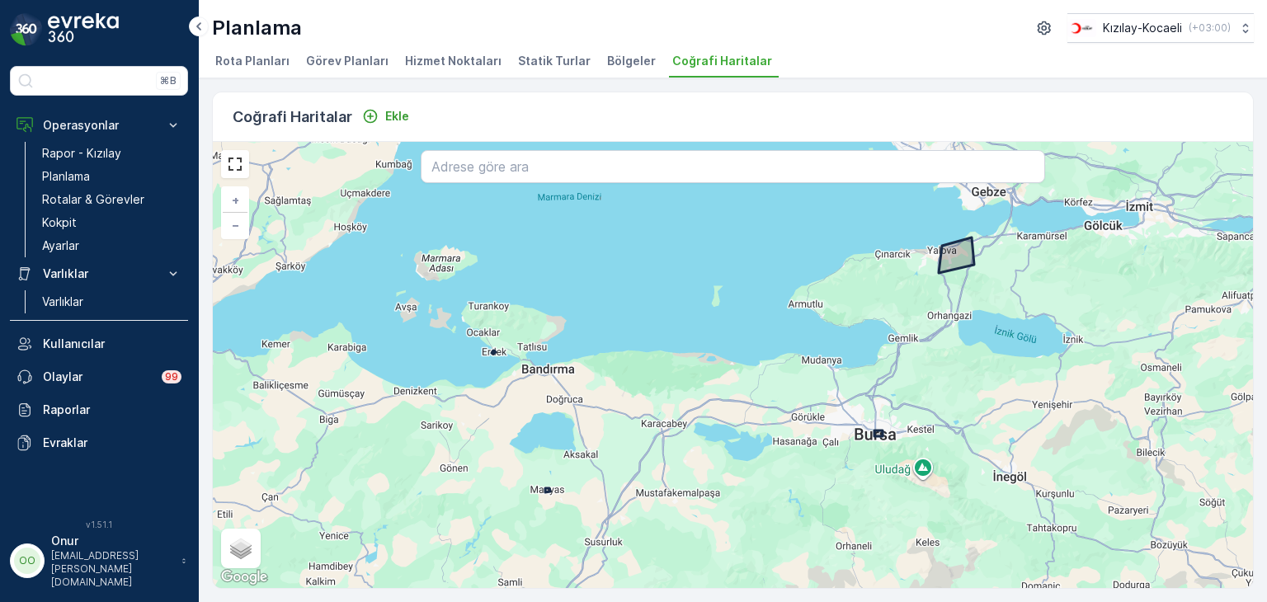
click at [607, 61] on span "Bölgeler" at bounding box center [631, 61] width 49 height 17
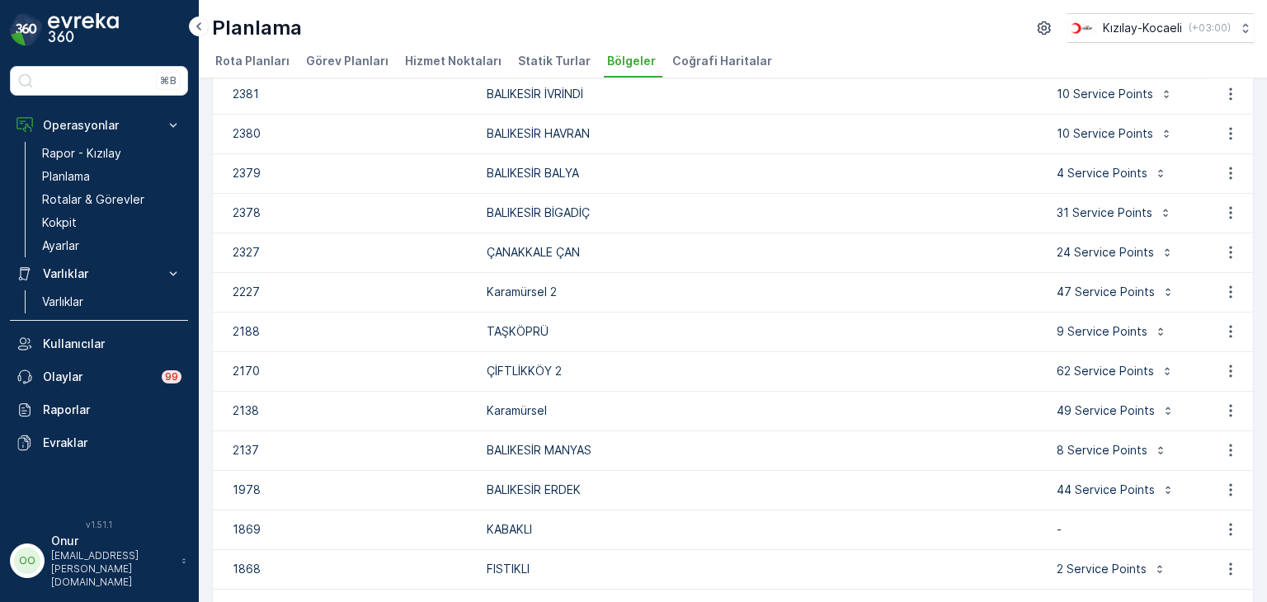
scroll to position [248, 0]
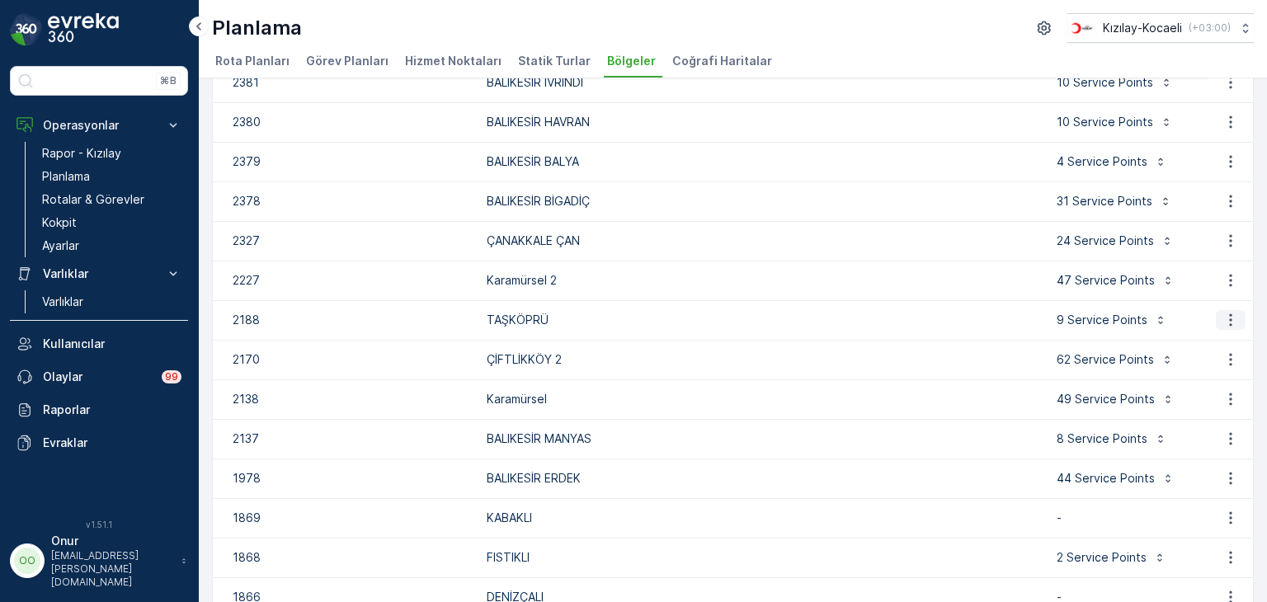
click at [1223, 318] on icon "button" at bounding box center [1231, 320] width 17 height 17
click at [1229, 347] on span "Bölgeyi düzenle" at bounding box center [1216, 344] width 89 height 17
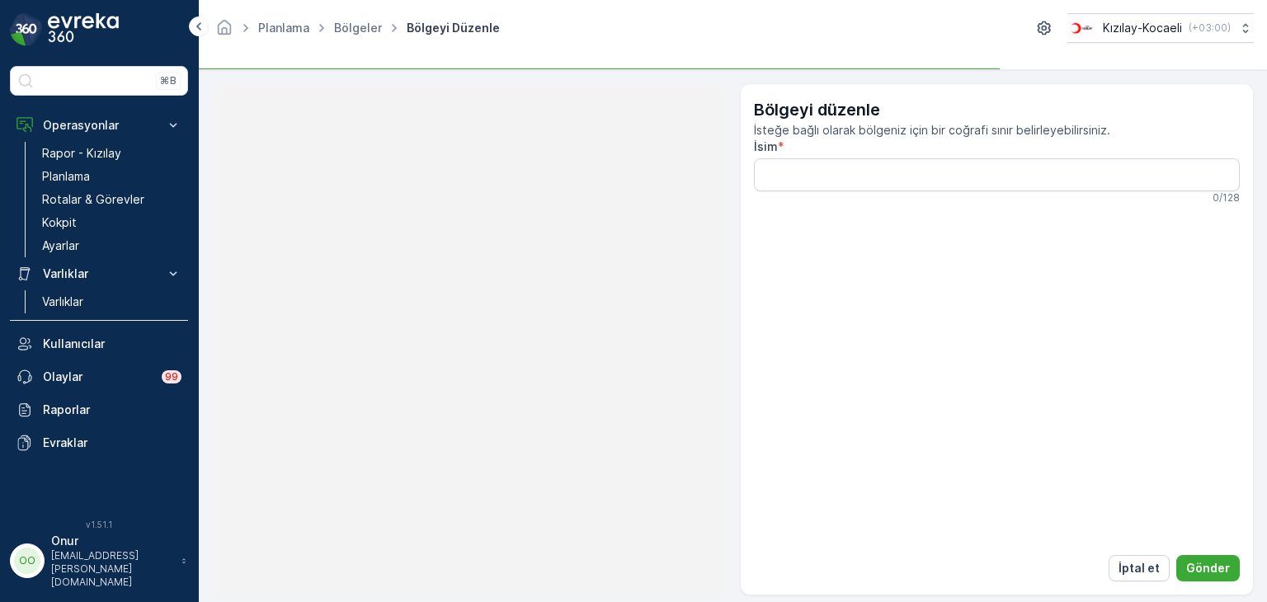
type input "TAŞKÖPRÜ"
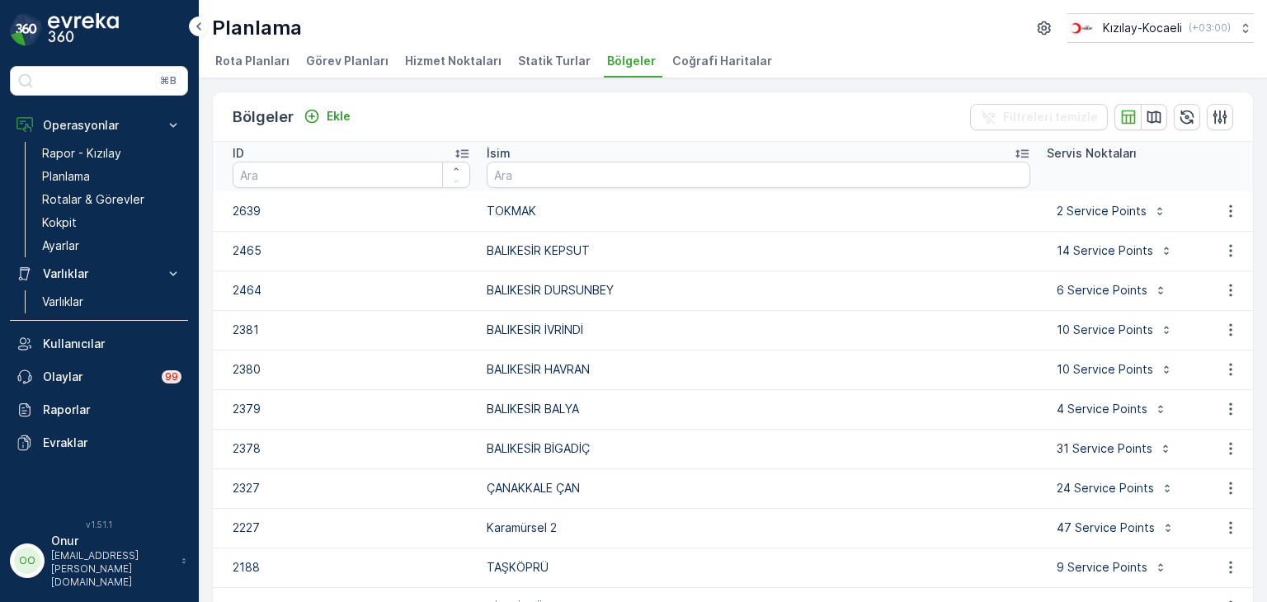
click at [452, 62] on span "Hizmet Noktaları" at bounding box center [453, 61] width 97 height 17
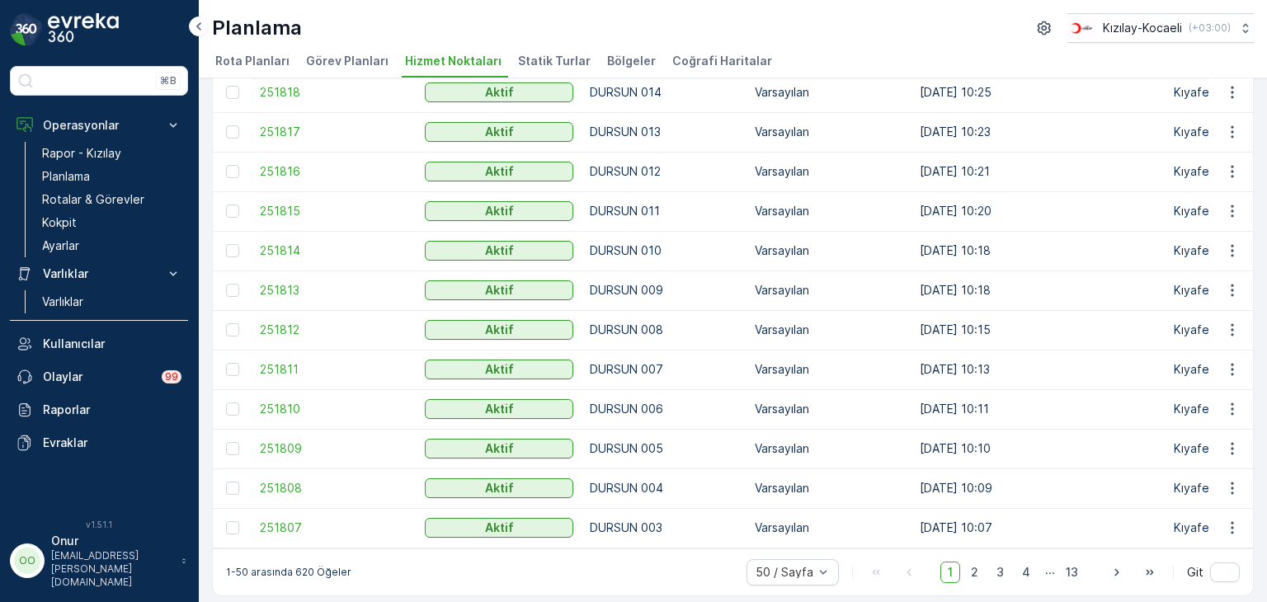
scroll to position [1637, 0]
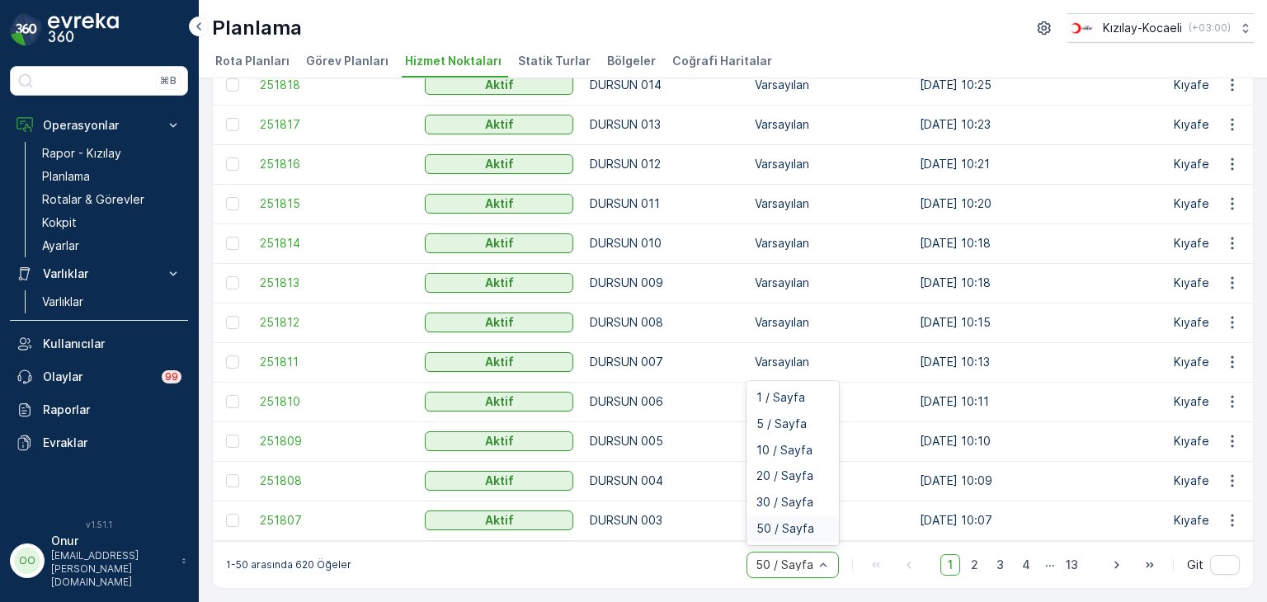
click at [809, 530] on span "50 / Sayfa" at bounding box center [786, 528] width 58 height 13
click at [1233, 394] on icon "button" at bounding box center [1232, 402] width 17 height 17
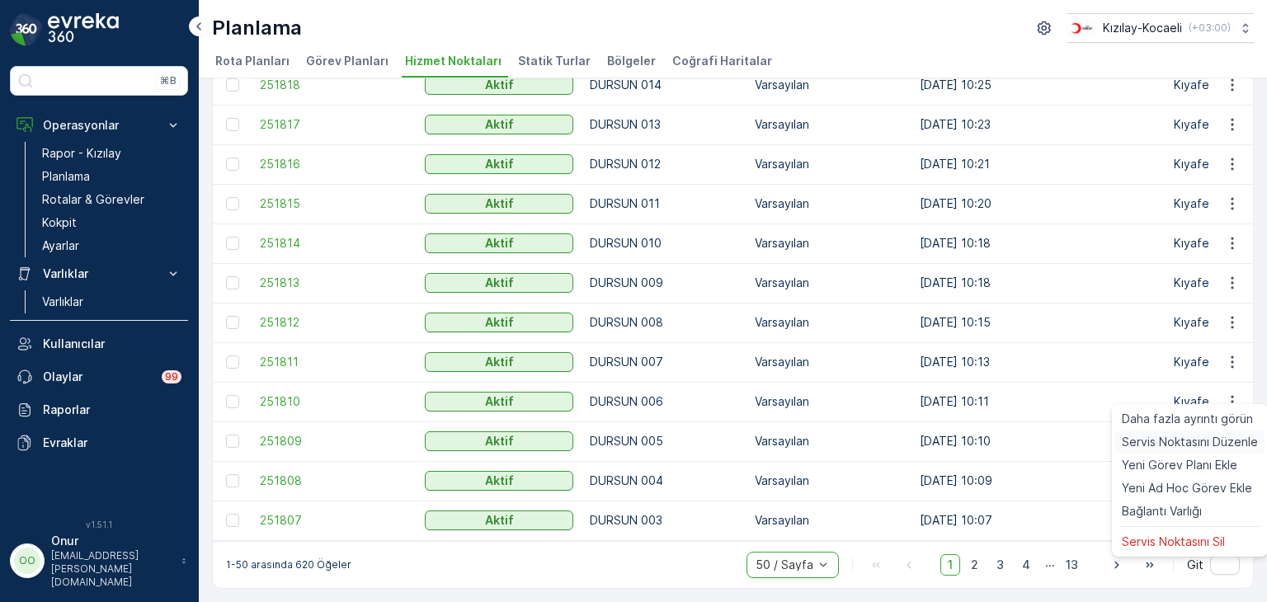
click at [1208, 445] on span "Servis Noktasını Düzenle" at bounding box center [1190, 442] width 136 height 17
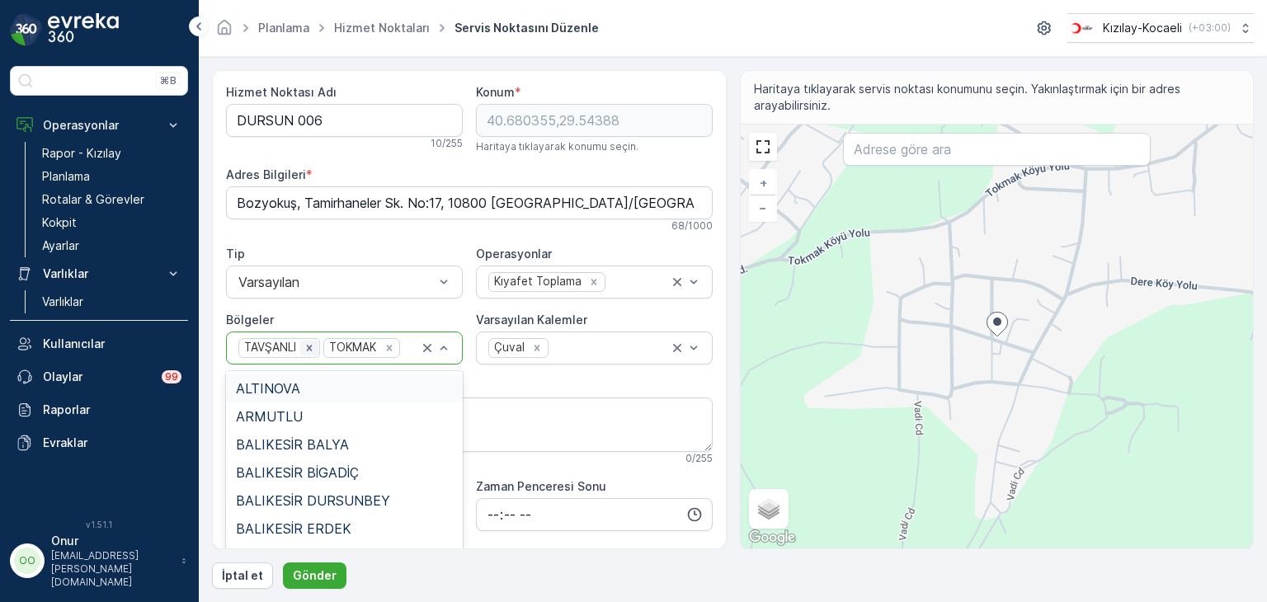
click at [304, 347] on icon "Remove TAVŞANLI" at bounding box center [310, 348] width 12 height 12
click at [318, 569] on p "Gönder" at bounding box center [315, 576] width 44 height 17
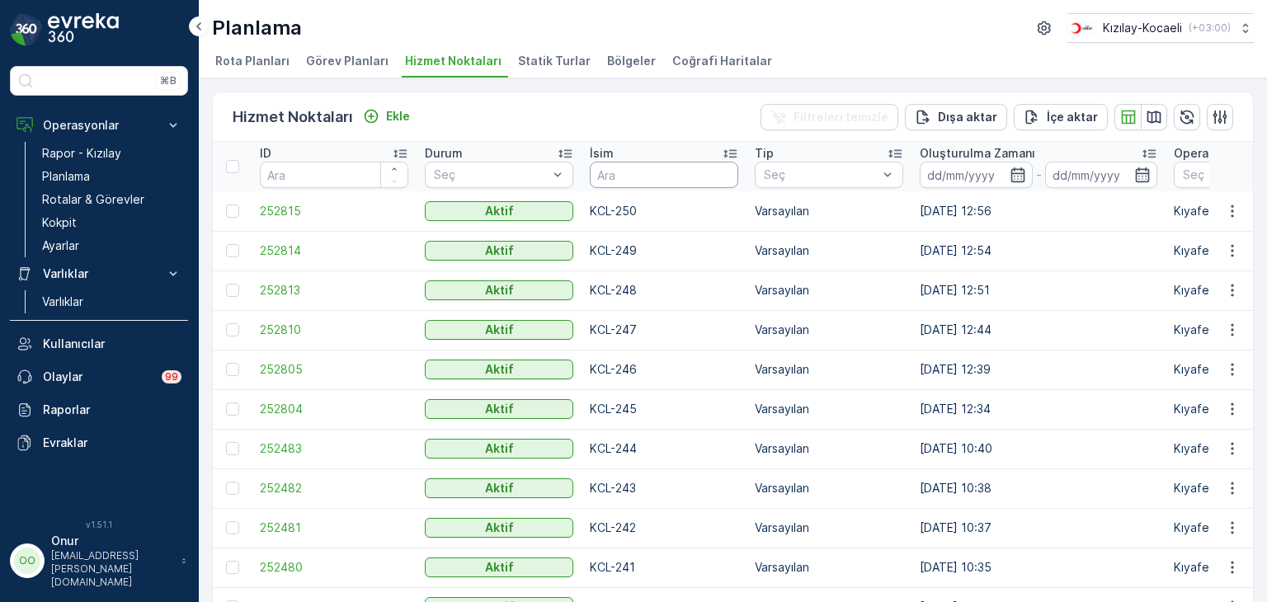
click at [620, 177] on input "text" at bounding box center [664, 175] width 149 height 26
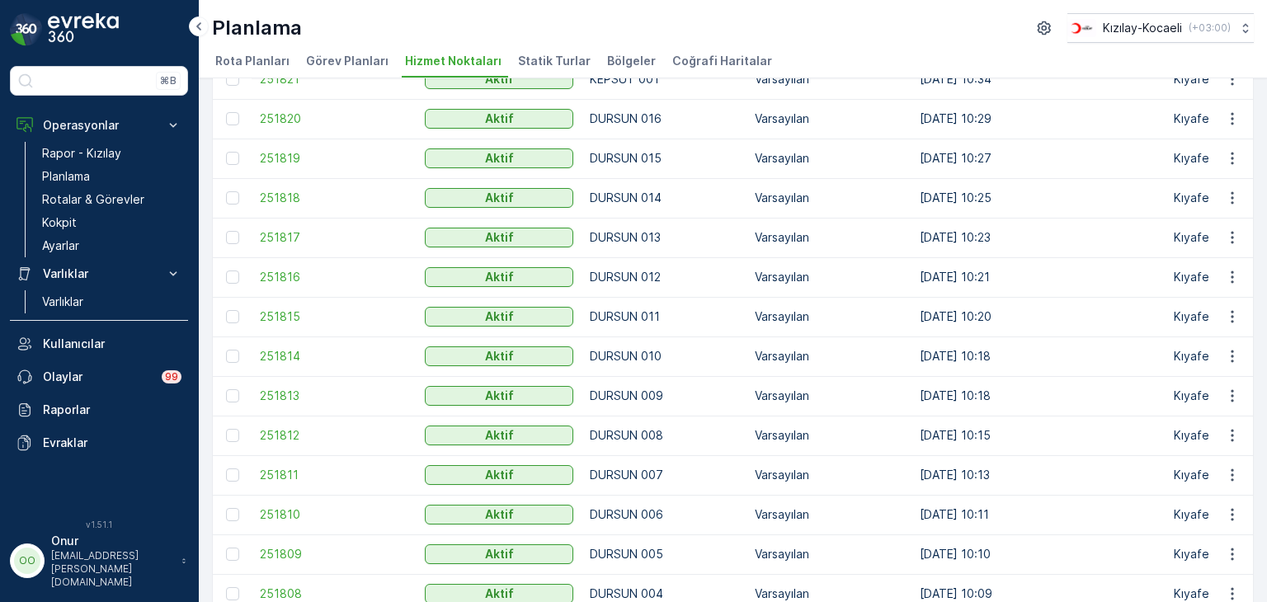
scroll to position [1637, 0]
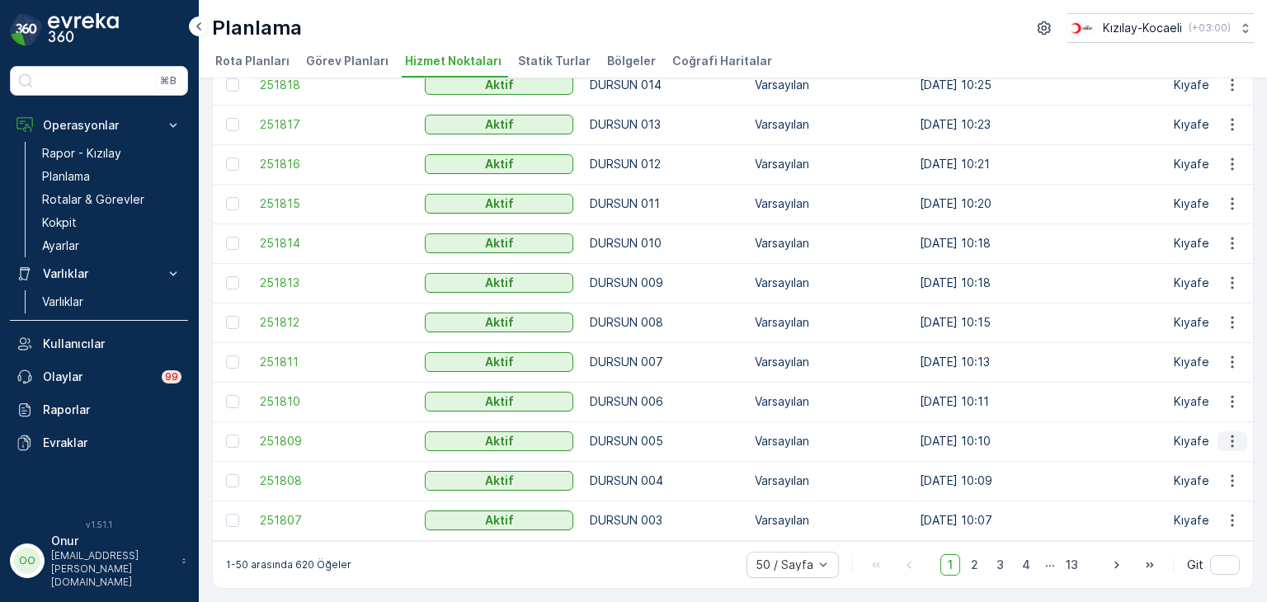
click at [1234, 433] on icon "button" at bounding box center [1232, 441] width 17 height 17
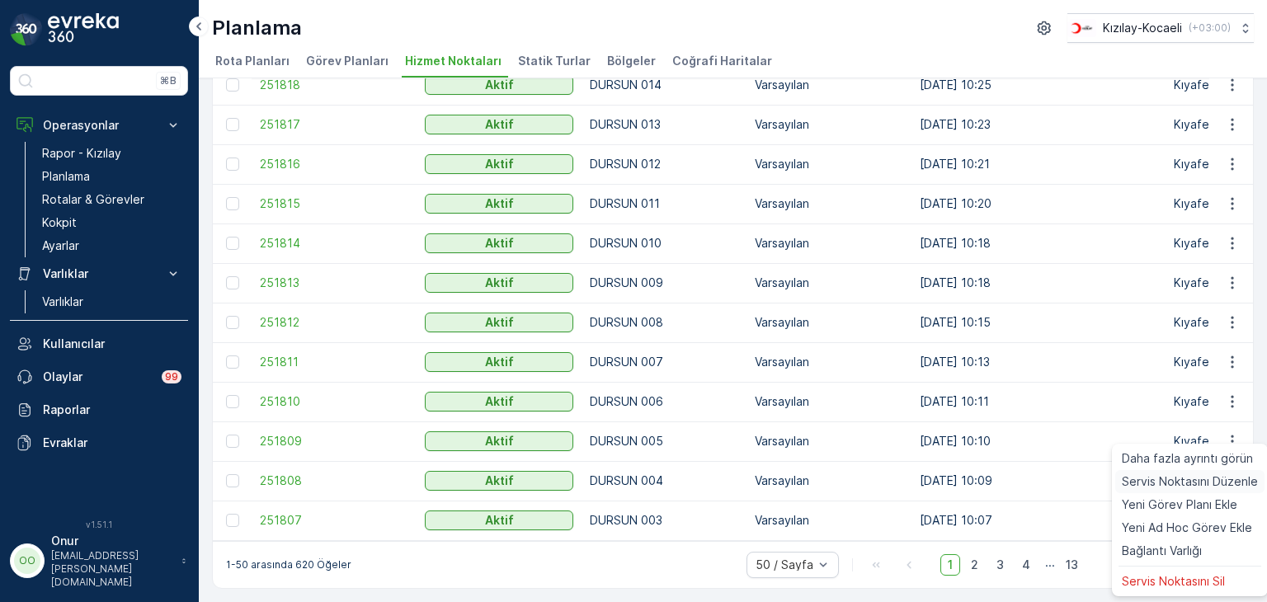
click at [1220, 482] on span "Servis Noktasını Düzenle" at bounding box center [1190, 482] width 136 height 17
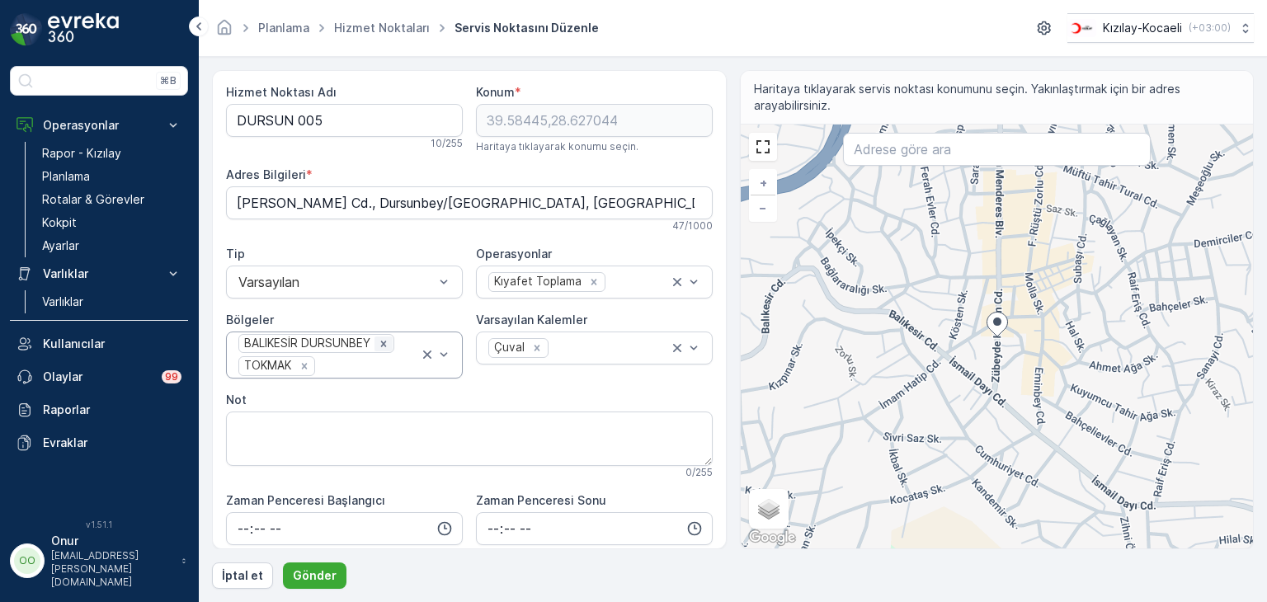
click at [380, 342] on icon "Remove BALIKESİR DURSUNBEY" at bounding box center [384, 344] width 12 height 12
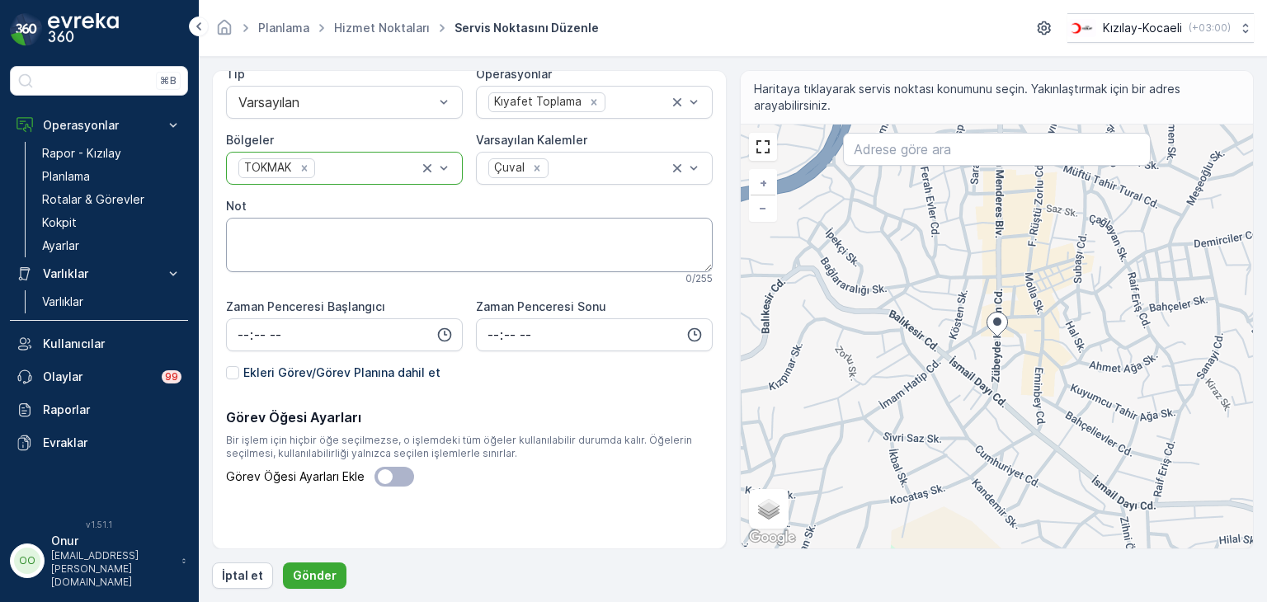
scroll to position [182, 0]
click at [331, 571] on button "Gönder" at bounding box center [315, 576] width 64 height 26
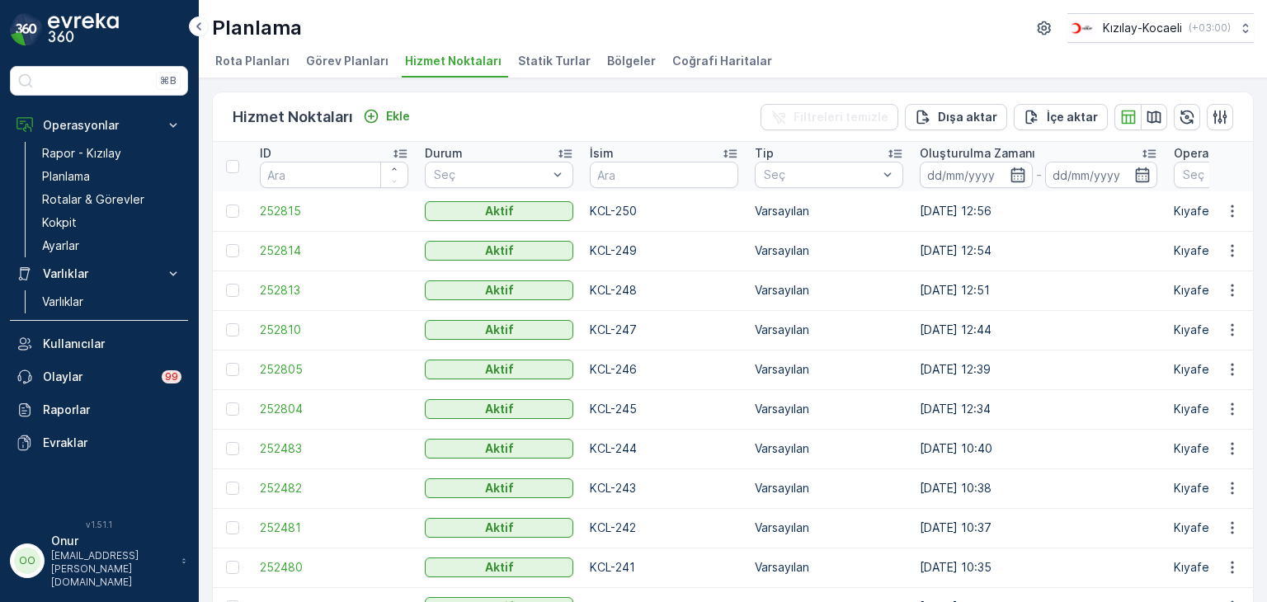
click at [309, 54] on span "Görev Planları" at bounding box center [347, 61] width 83 height 17
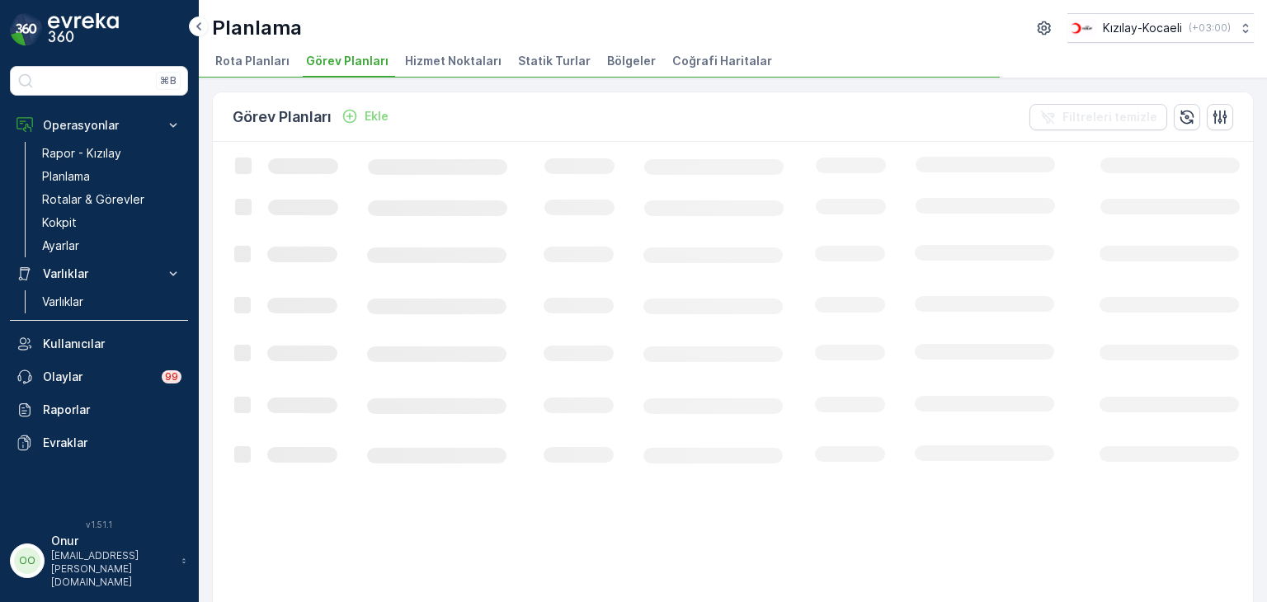
click at [518, 55] on span "Statik Turlar" at bounding box center [554, 61] width 73 height 17
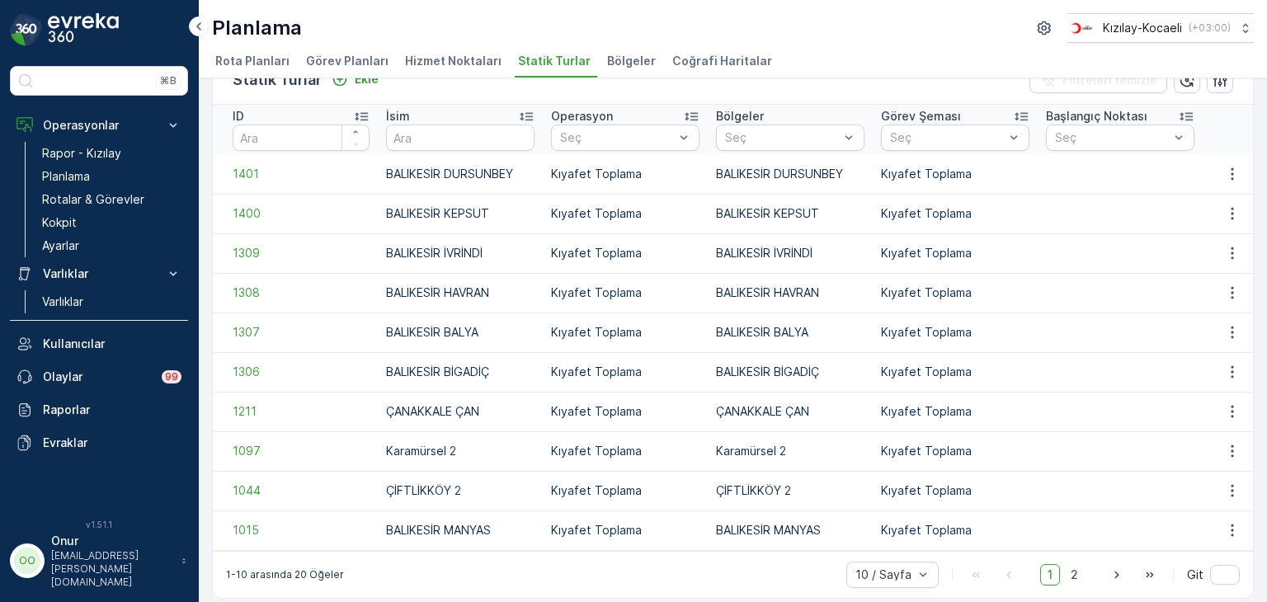
scroll to position [53, 0]
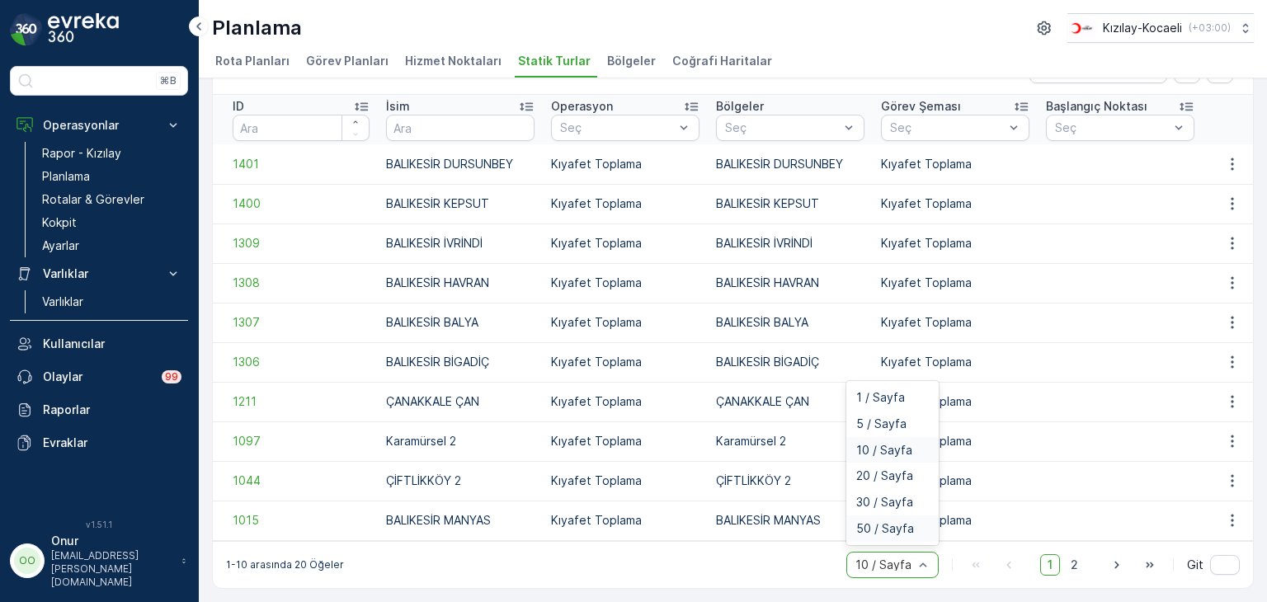
click at [888, 529] on span "50 / Sayfa" at bounding box center [885, 528] width 58 height 13
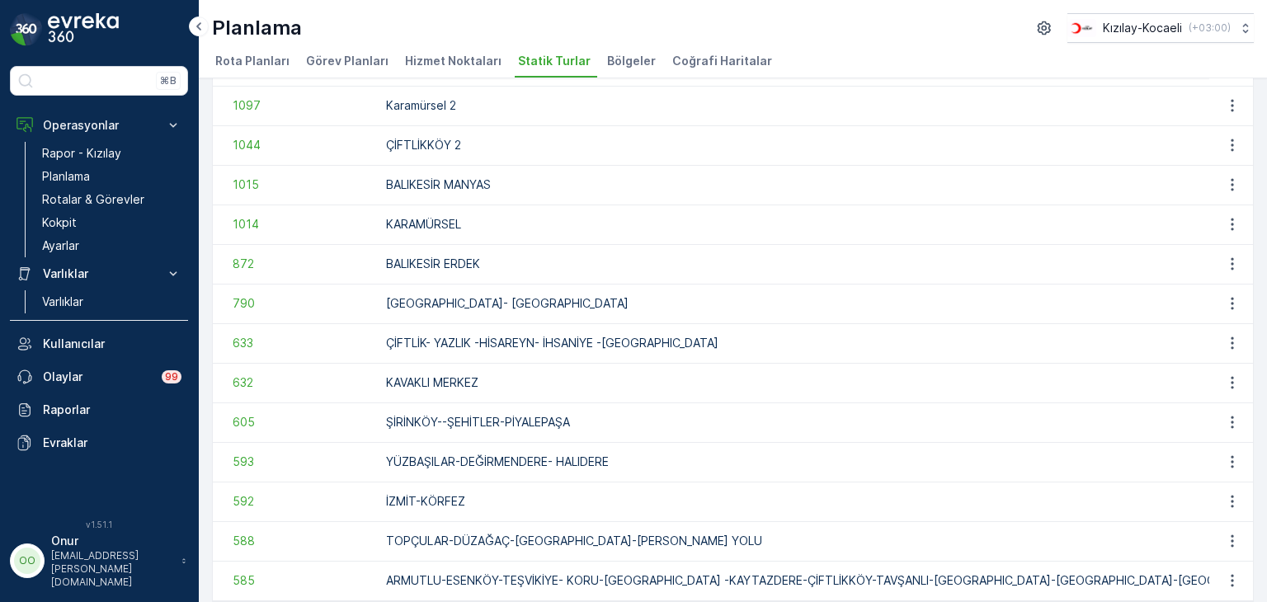
scroll to position [449, 0]
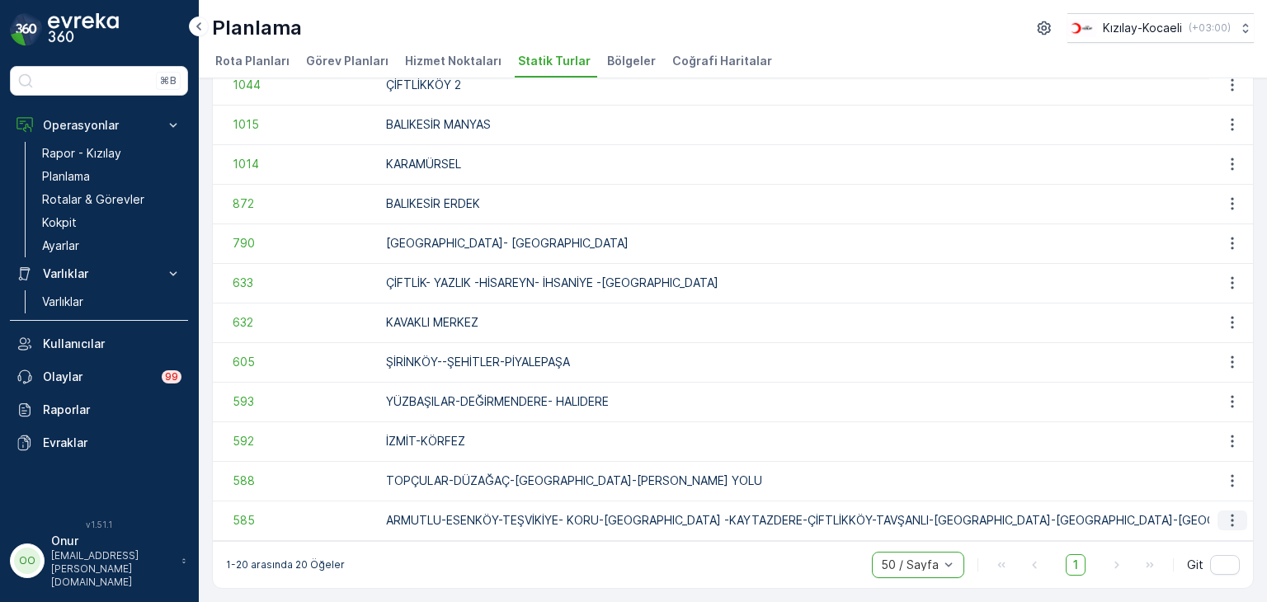
click at [1224, 516] on icon "button" at bounding box center [1232, 520] width 17 height 17
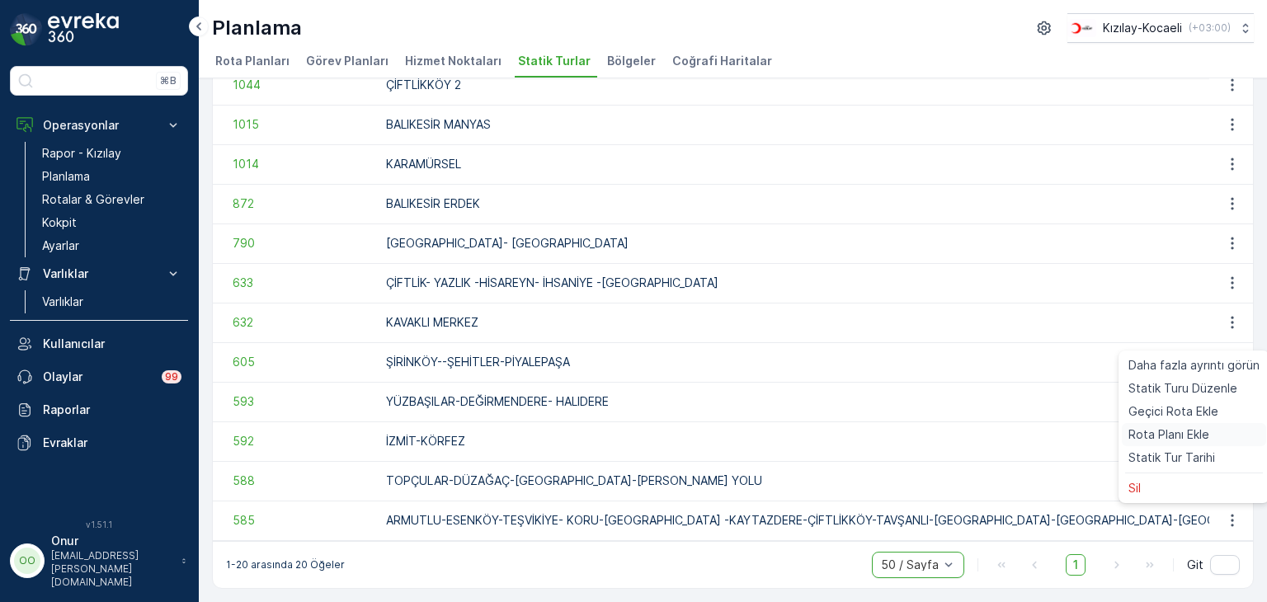
click at [1200, 434] on span "Rota Planı Ekle" at bounding box center [1169, 435] width 81 height 17
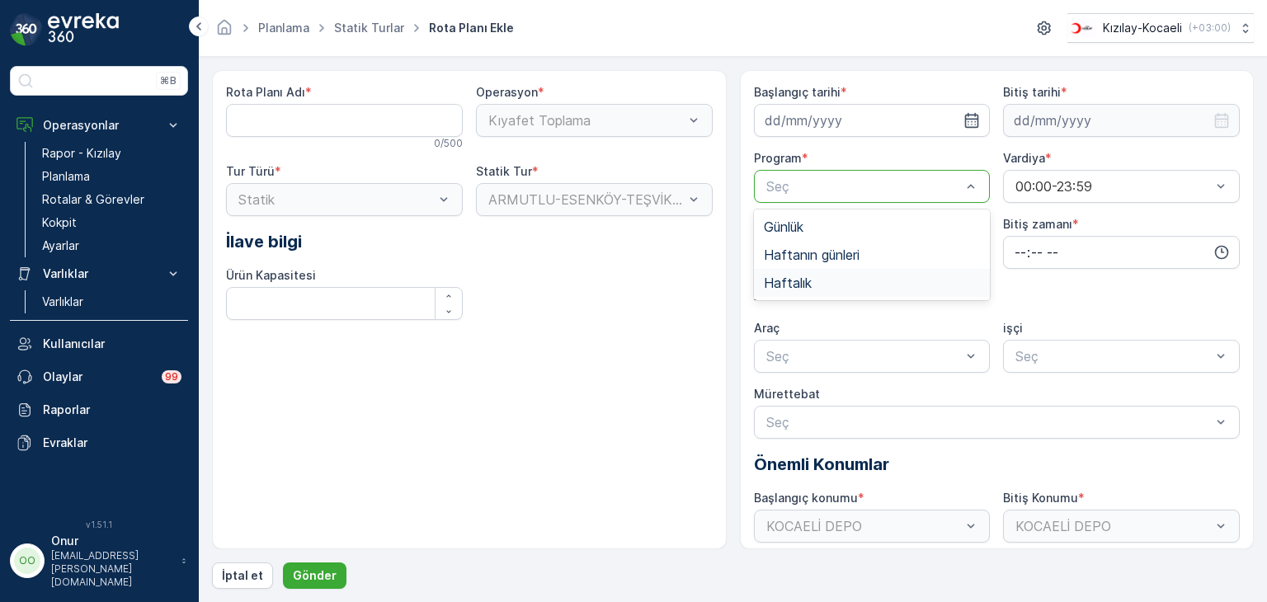
click at [686, 382] on div "Rota Planı Adı * 0 / 500 Operasyon * Kıyafet Toplama Tur Türü * Statik Statik T…" at bounding box center [469, 309] width 515 height 479
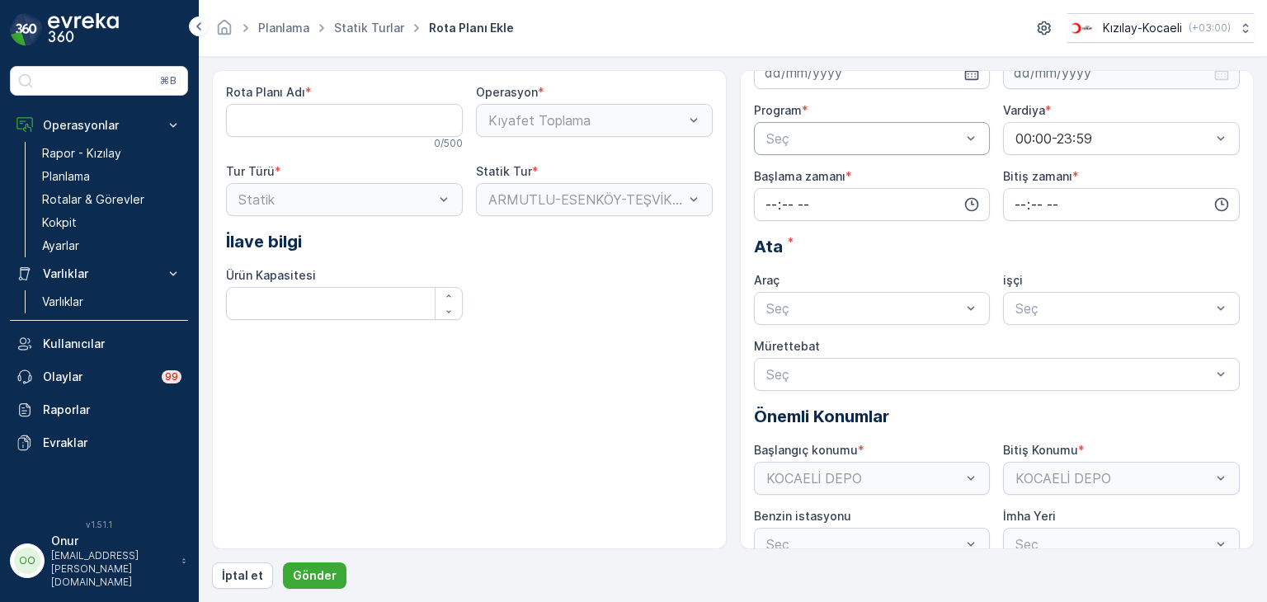
scroll to position [73, 0]
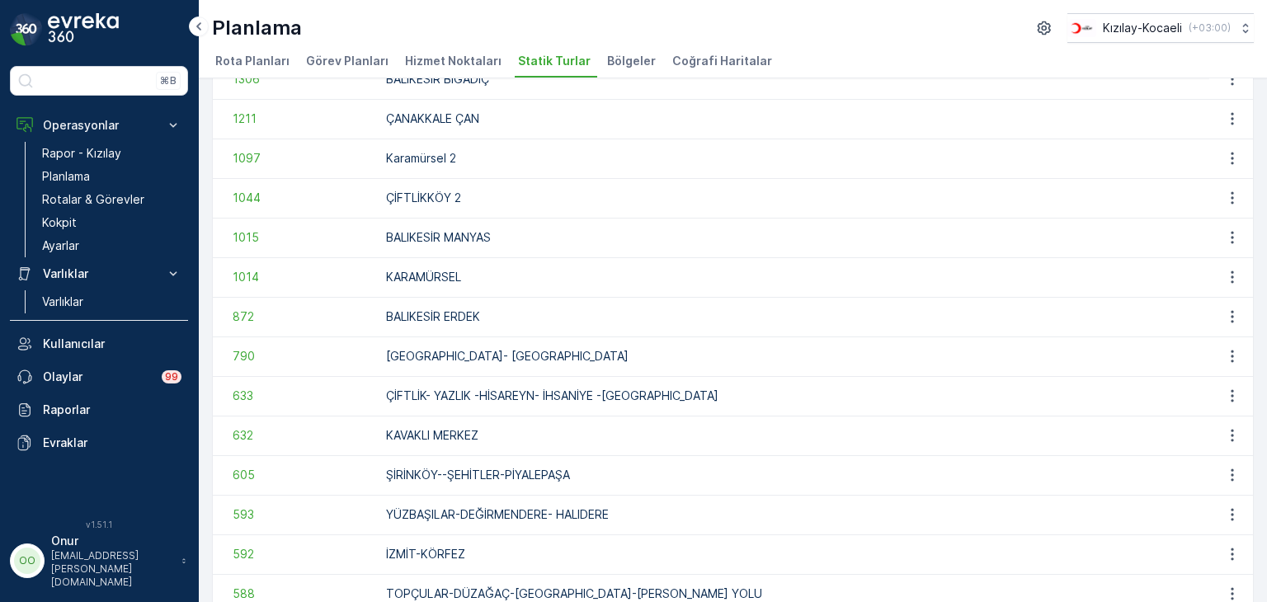
scroll to position [449, 0]
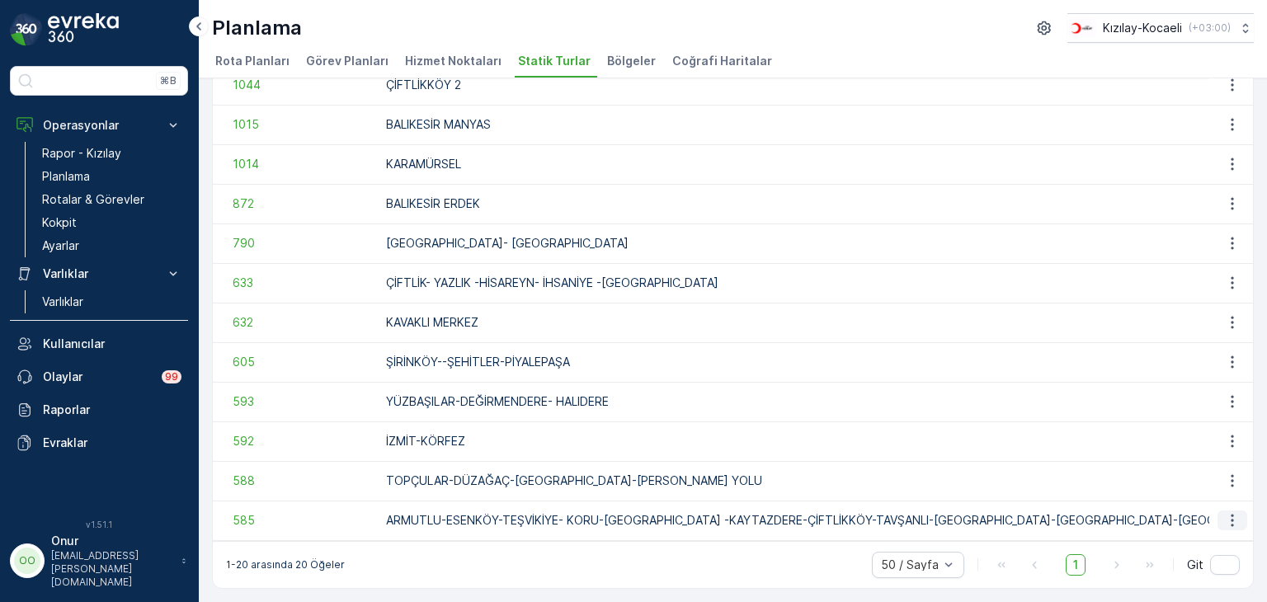
click at [1231, 519] on icon "button" at bounding box center [1232, 521] width 2 height 12
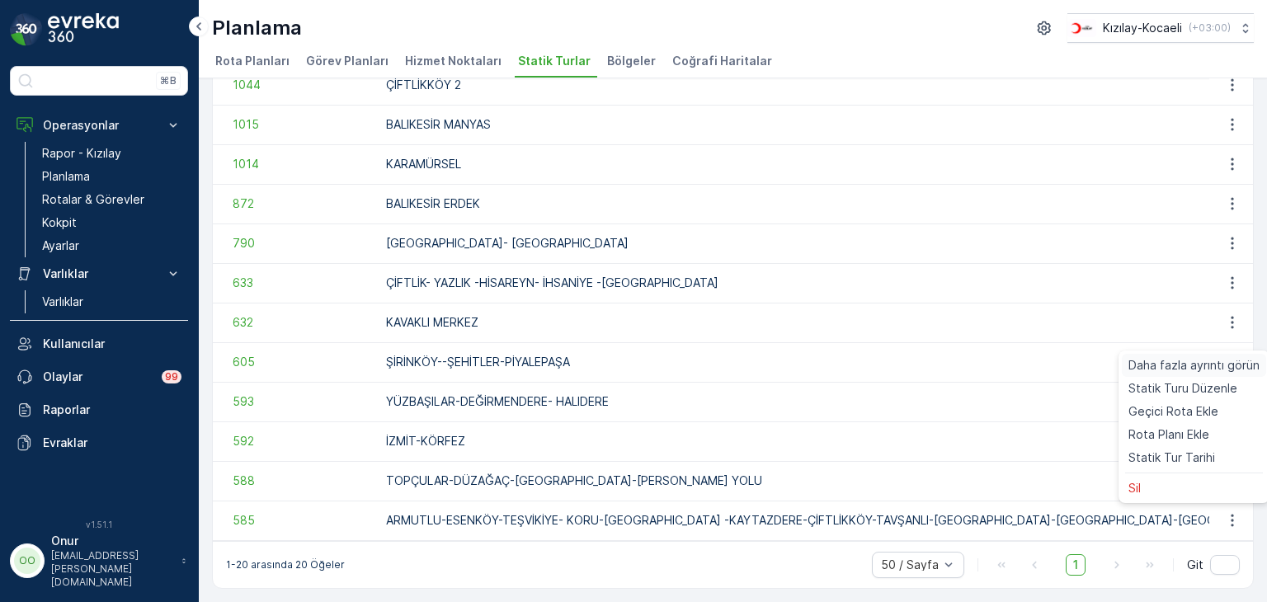
click at [1219, 360] on span "Daha fazla ayrıntı görün" at bounding box center [1194, 365] width 131 height 17
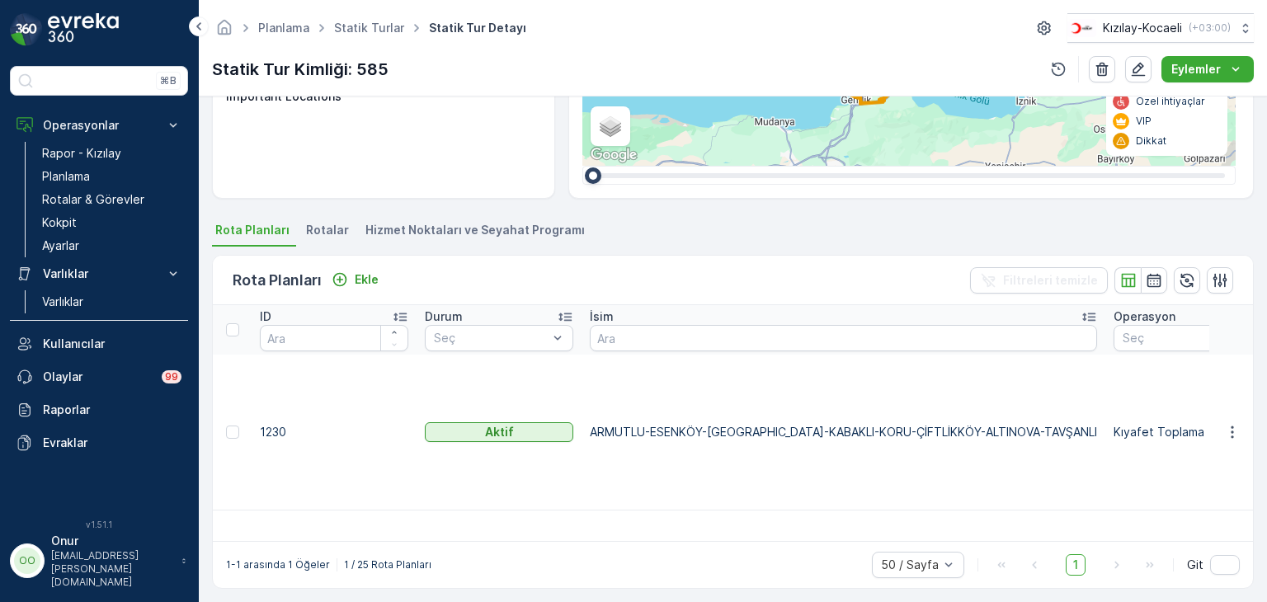
scroll to position [248, 0]
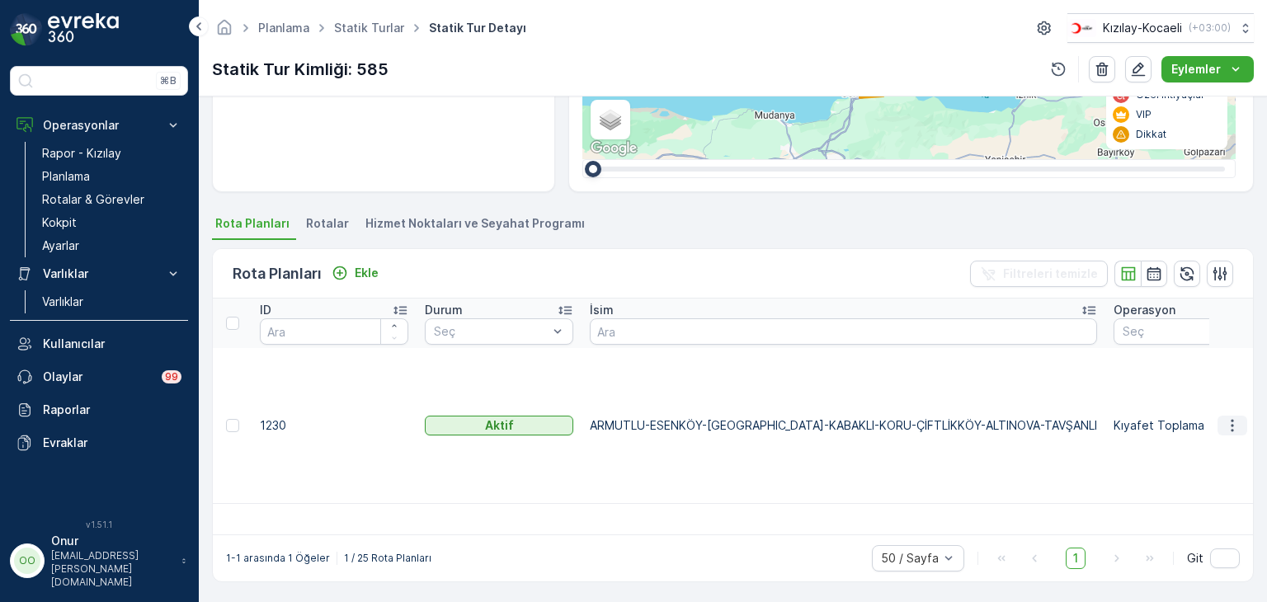
click at [1231, 417] on icon "button" at bounding box center [1232, 425] width 17 height 17
click at [1205, 427] on span "Rota Planını Düzenle" at bounding box center [1202, 432] width 113 height 17
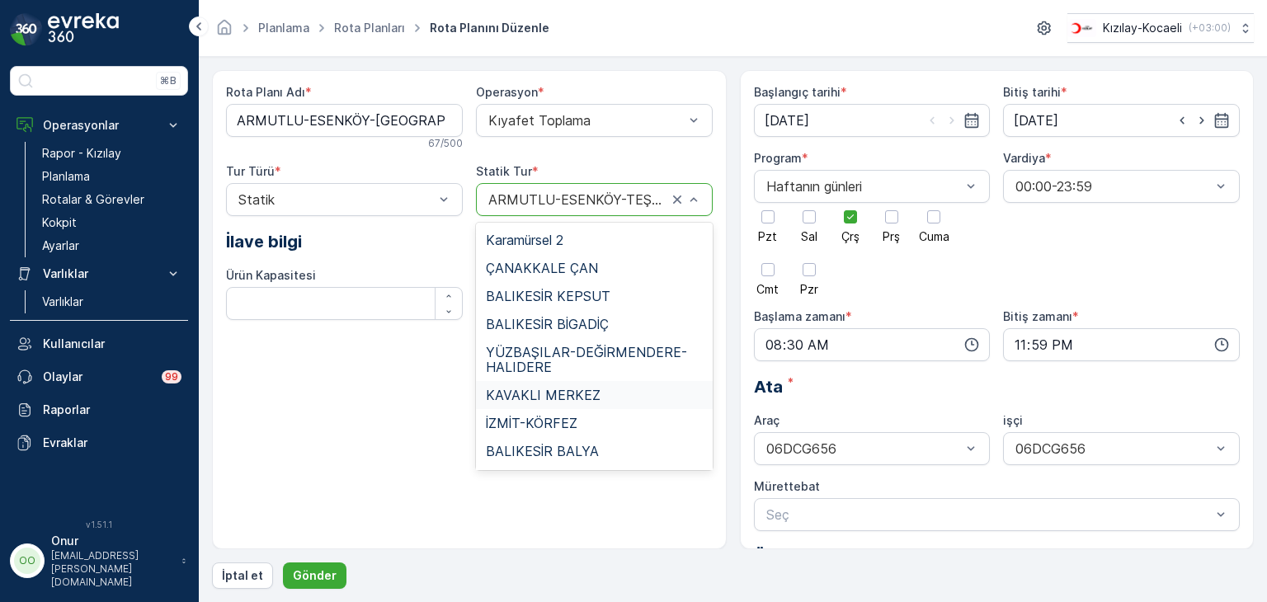
click at [373, 441] on div "Rota Planı Adı * ARMUTLU-ESENKÖY-TEŞVİKİYE-KABAKLI-KORU-ÇİFTLİKKÖY-ALTINOVA-TAV…" at bounding box center [469, 309] width 515 height 479
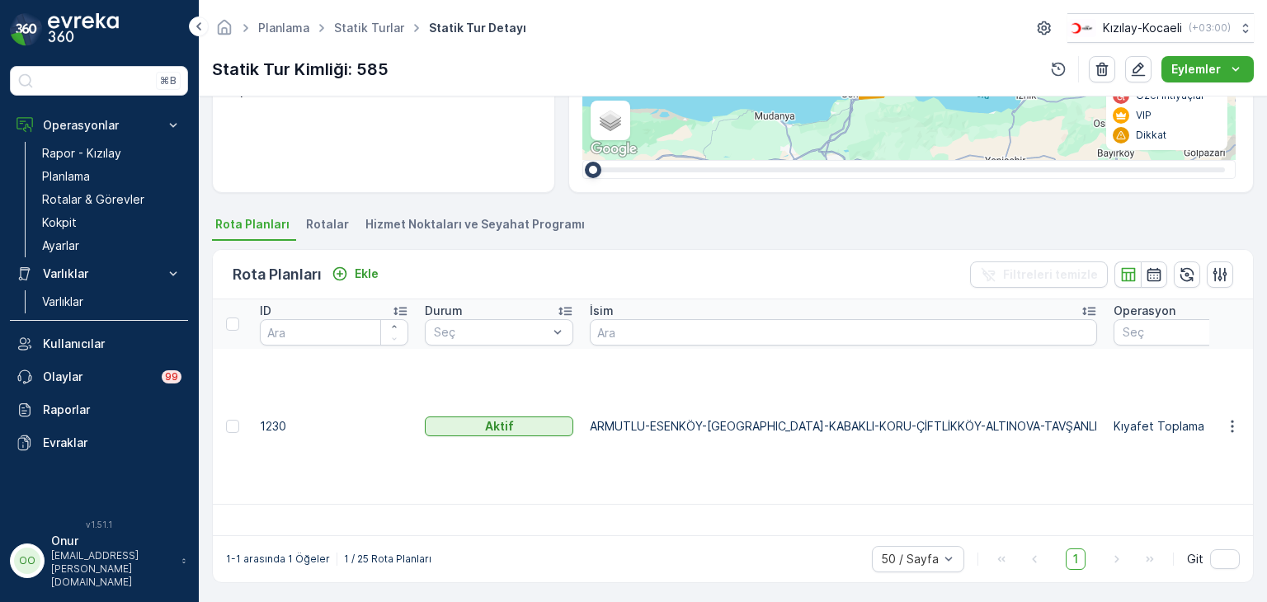
scroll to position [248, 0]
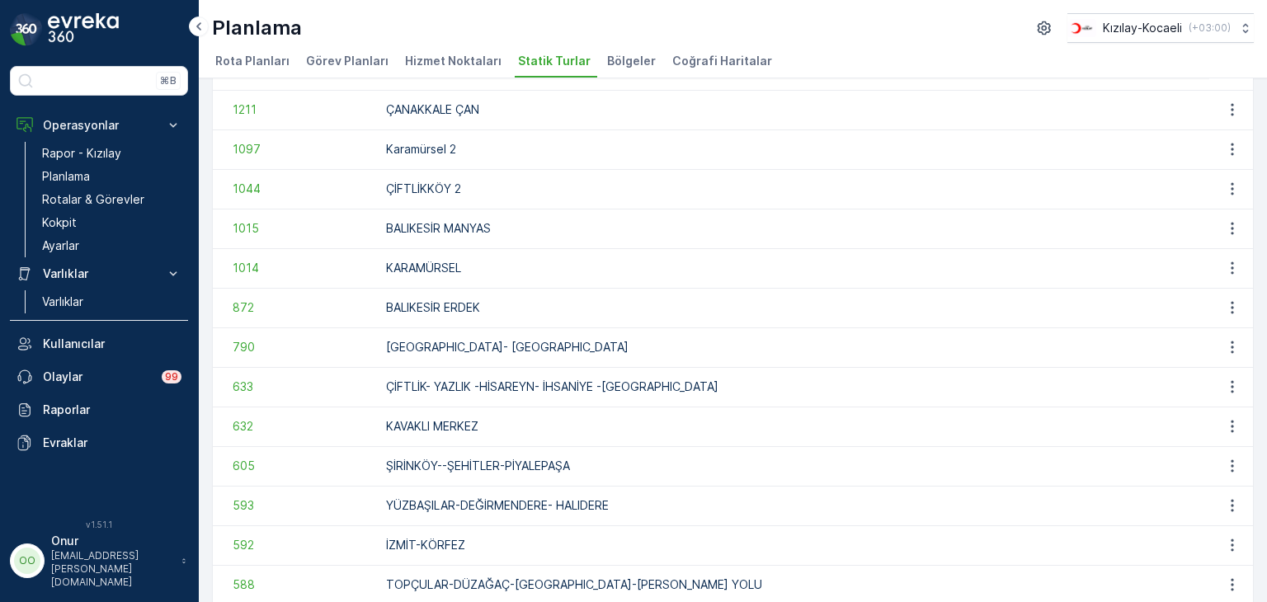
scroll to position [449, 0]
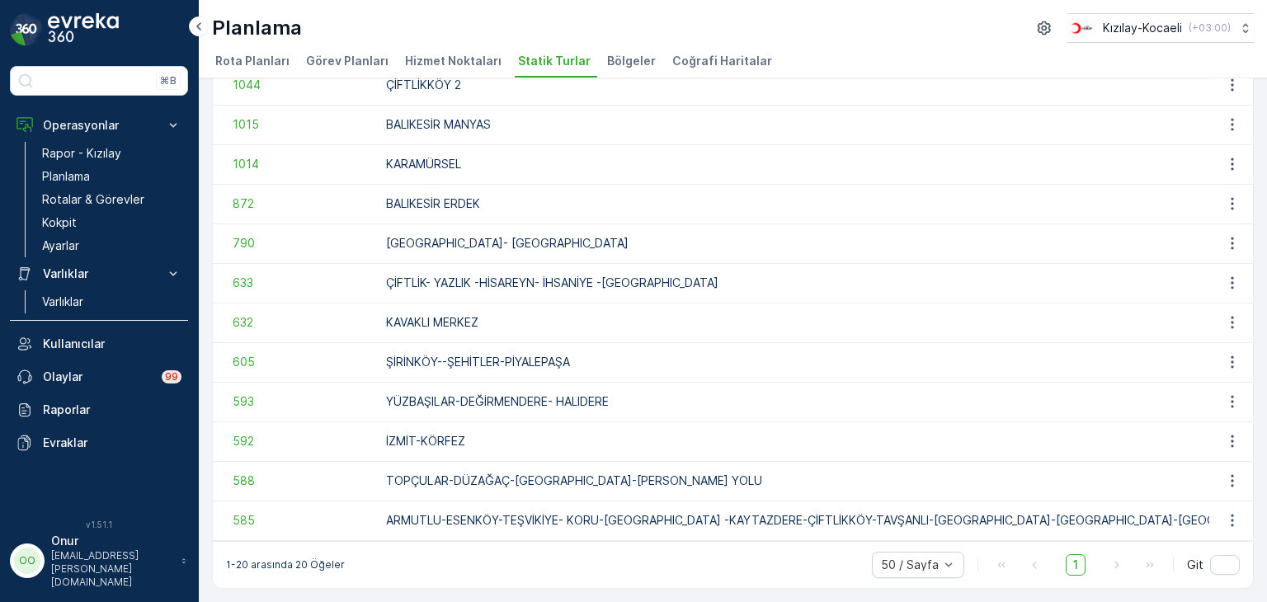
click at [611, 66] on span "Bölgeler" at bounding box center [631, 61] width 49 height 17
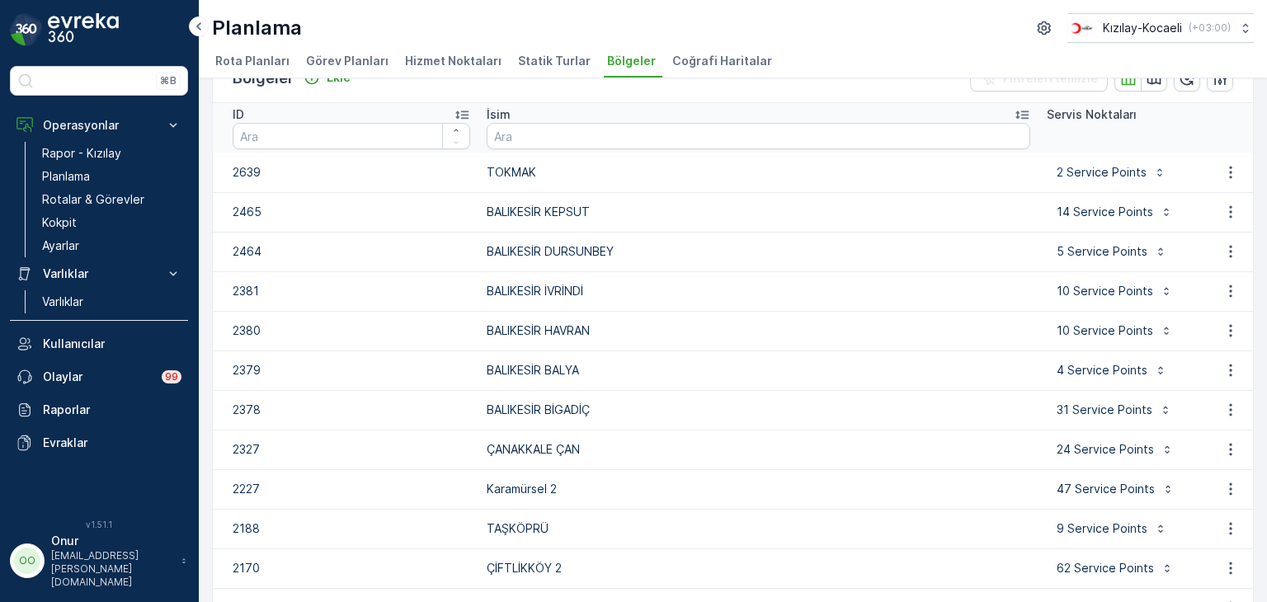
scroll to position [9, 0]
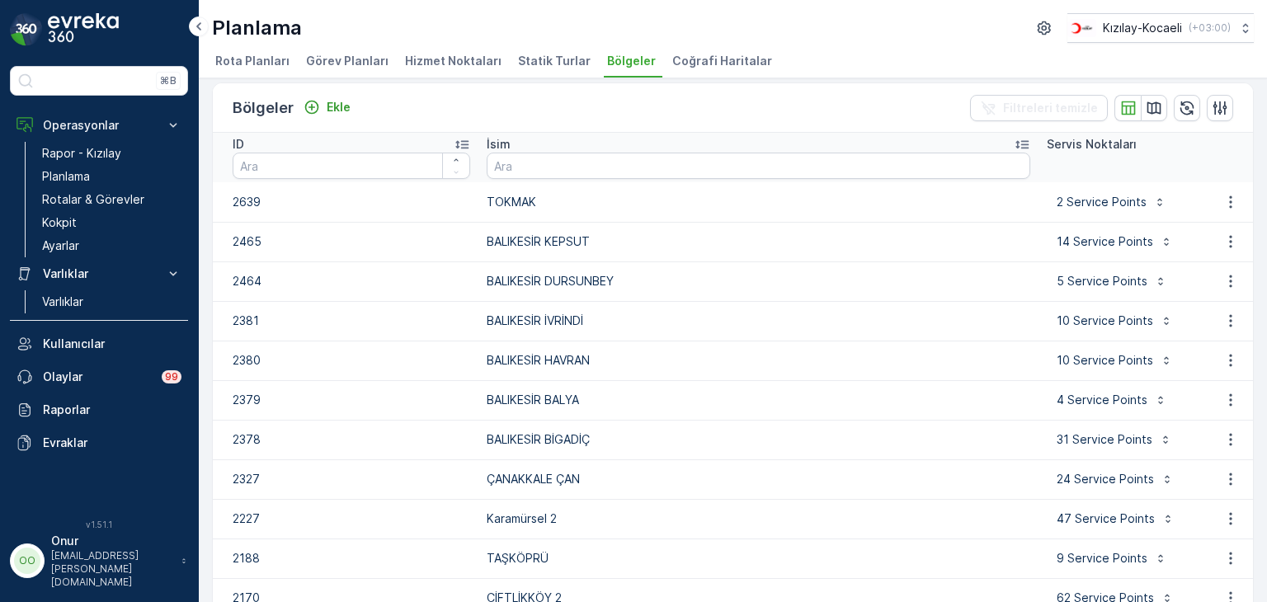
click at [677, 54] on span "Coğrafi Haritalar" at bounding box center [722, 61] width 100 height 17
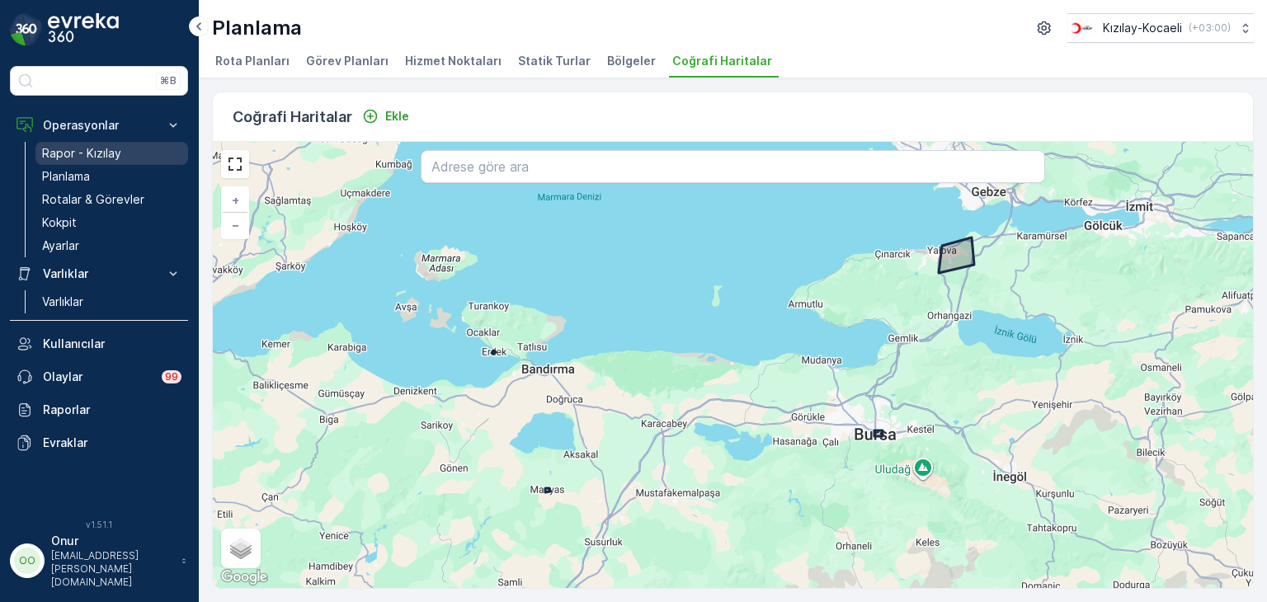
click at [92, 143] on link "Rapor - Kızılay" at bounding box center [111, 153] width 153 height 23
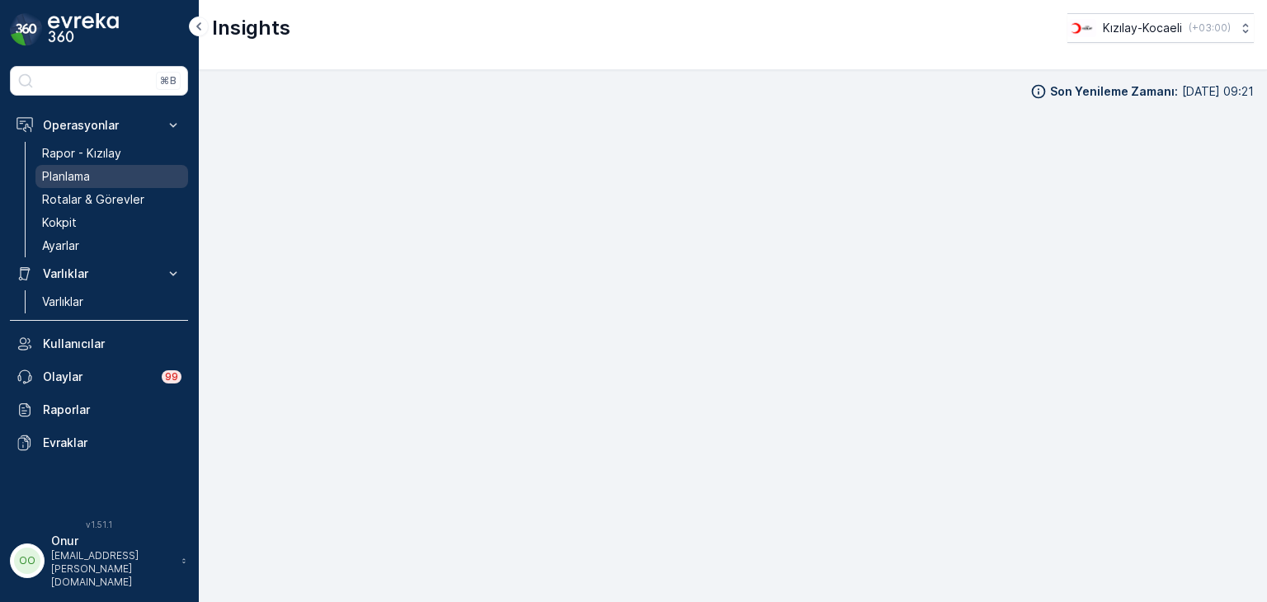
click at [73, 186] on link "Planlama" at bounding box center [111, 176] width 153 height 23
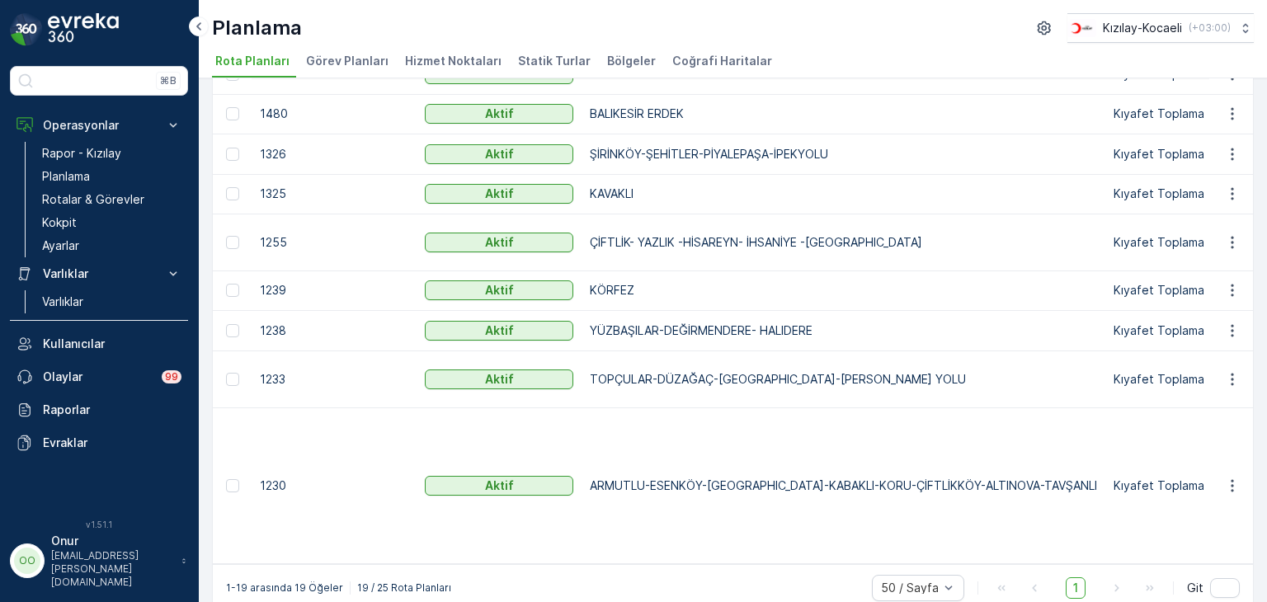
scroll to position [545, 0]
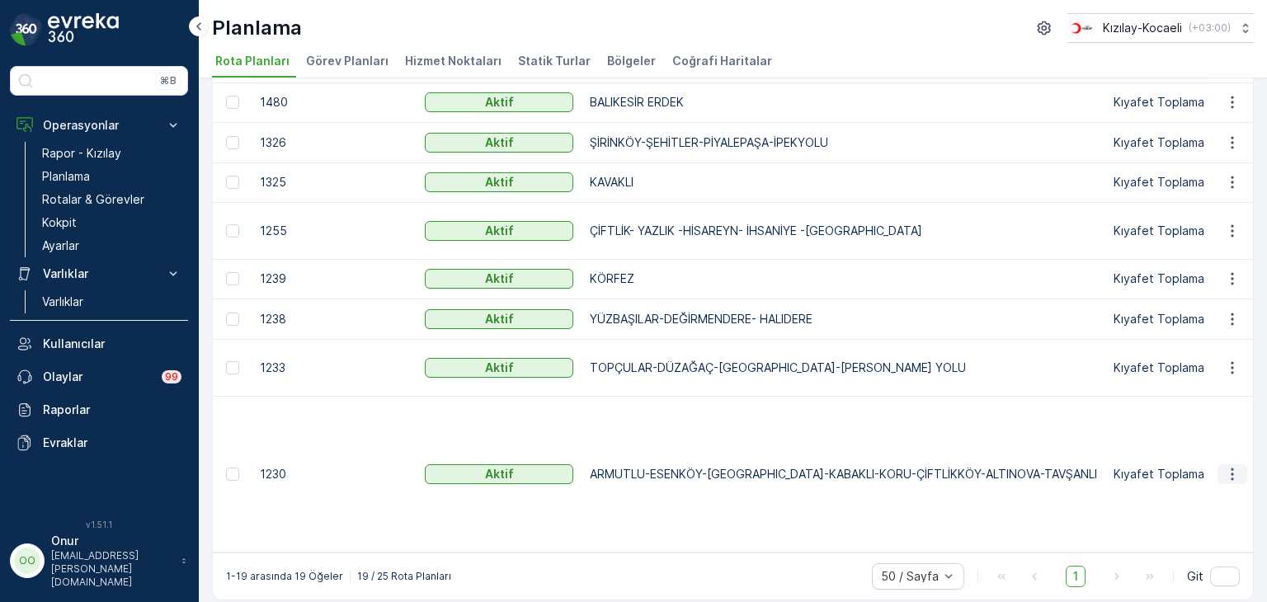
click at [1226, 479] on icon "button" at bounding box center [1232, 474] width 17 height 17
click at [1201, 500] on span "Rota Planını Düzenle" at bounding box center [1202, 496] width 113 height 17
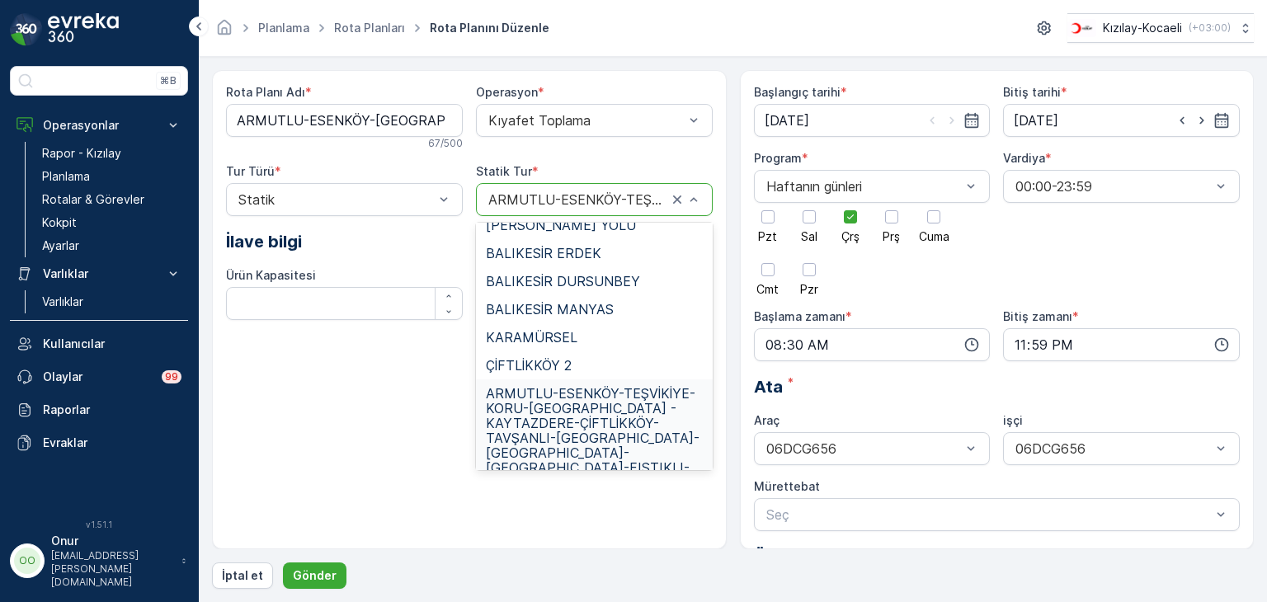
scroll to position [439, 0]
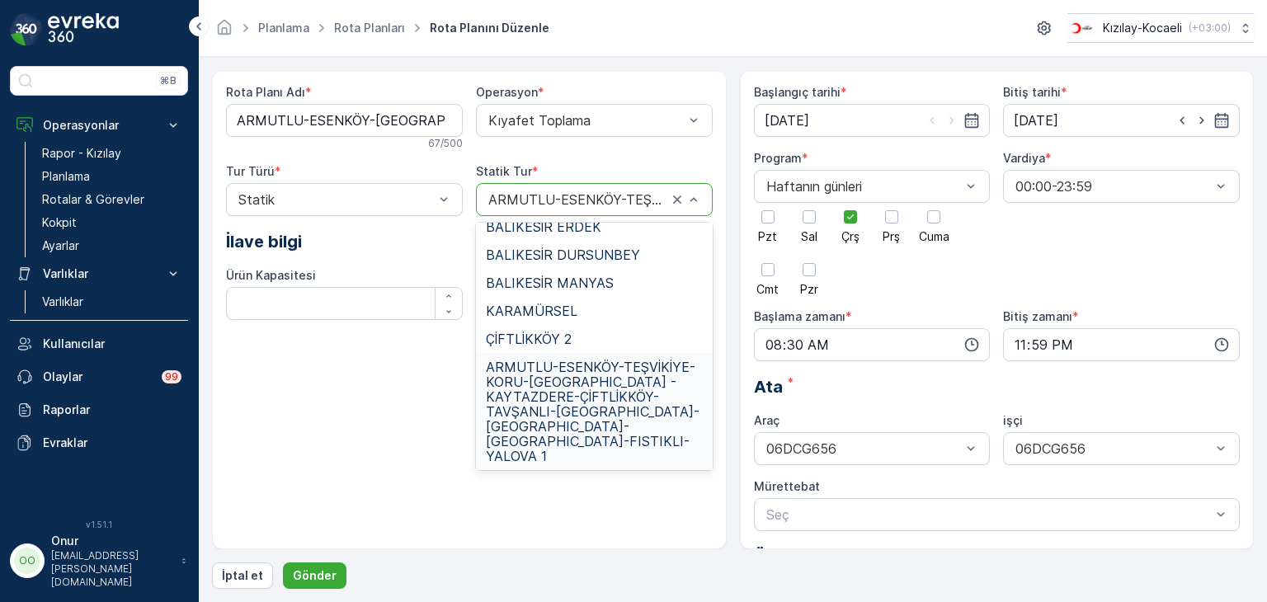
click at [393, 456] on div "Rota Planı Adı * ARMUTLU-ESENKÖY-TEŞVİKİYE-KABAKLI-KORU-ÇİFTLİKKÖY-ALTINOVA-TAV…" at bounding box center [469, 309] width 515 height 479
click at [328, 416] on div "Rota Planı Adı * ARMUTLU-ESENKÖY-TEŞVİKİYE-KABAKLI-KORU-ÇİFTLİKKÖY-ALTINOVA-TAV…" at bounding box center [469, 309] width 515 height 479
click at [364, 422] on div "Rota Planı Adı * ARMUTLU-ESENKÖY-TEŞVİKİYE-KABAKLI-KORU-ÇİFTLİKKÖY-ALTINOVA-TAV…" at bounding box center [469, 309] width 515 height 479
click at [363, 498] on div "Rota Planı Adı * ARMUTLU-ESENKÖY-TEŞVİKİYE-KABAKLI-KORU-ÇİFTLİKKÖY-ALTINOVA-TAV…" at bounding box center [469, 309] width 515 height 479
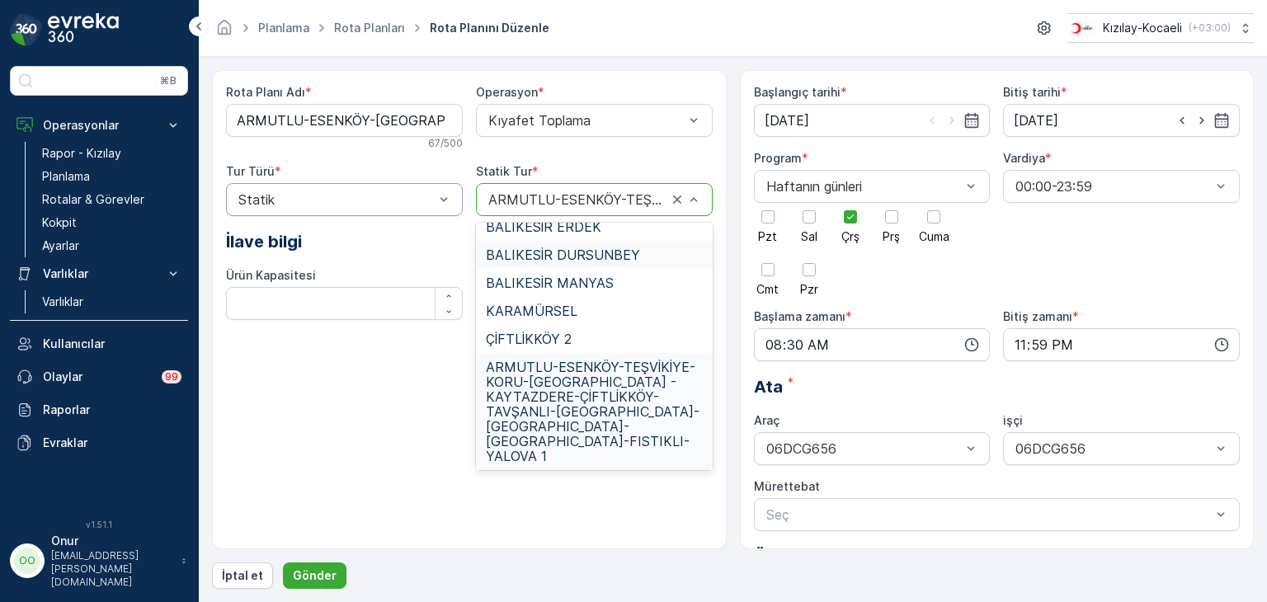
click at [1096, 235] on div "Vardiya * 00:00-23:59" at bounding box center [1121, 222] width 237 height 145
click at [70, 222] on p "Kokpit" at bounding box center [59, 223] width 35 height 17
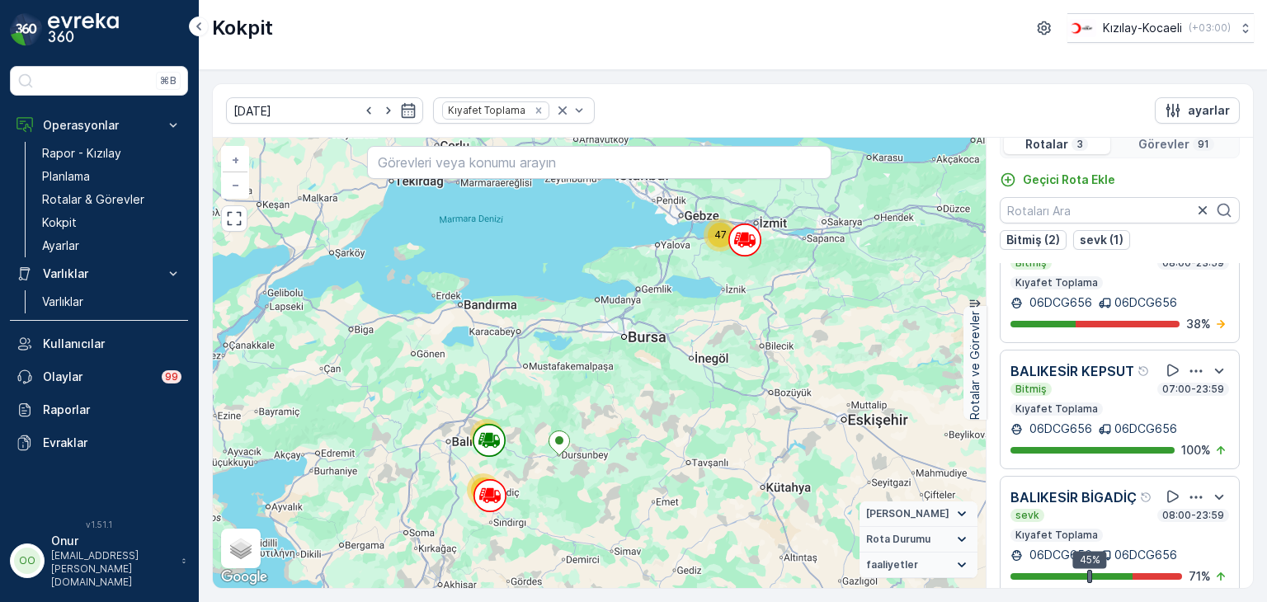
scroll to position [40, 0]
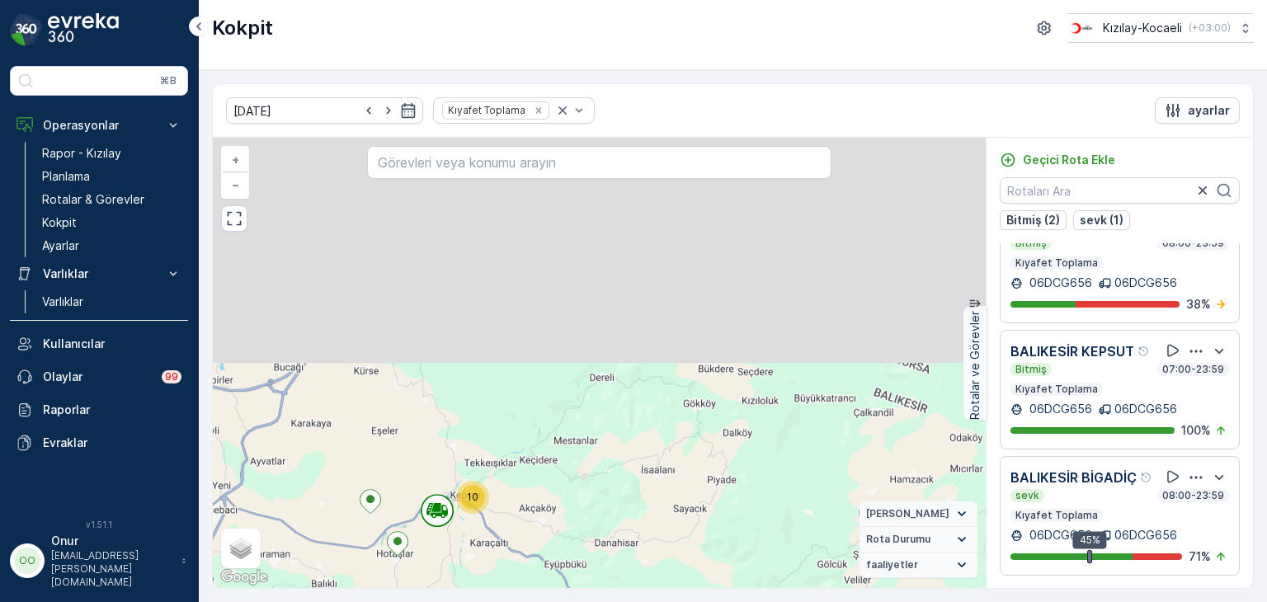
drag, startPoint x: 526, startPoint y: 388, endPoint x: 493, endPoint y: 575, distance: 190.3
click at [493, 575] on div "12 7 8 20 2 2 27 10 + − Uydu Yol haritası Arazi Karışık Leaflet Klavye kısayoll…" at bounding box center [599, 363] width 773 height 450
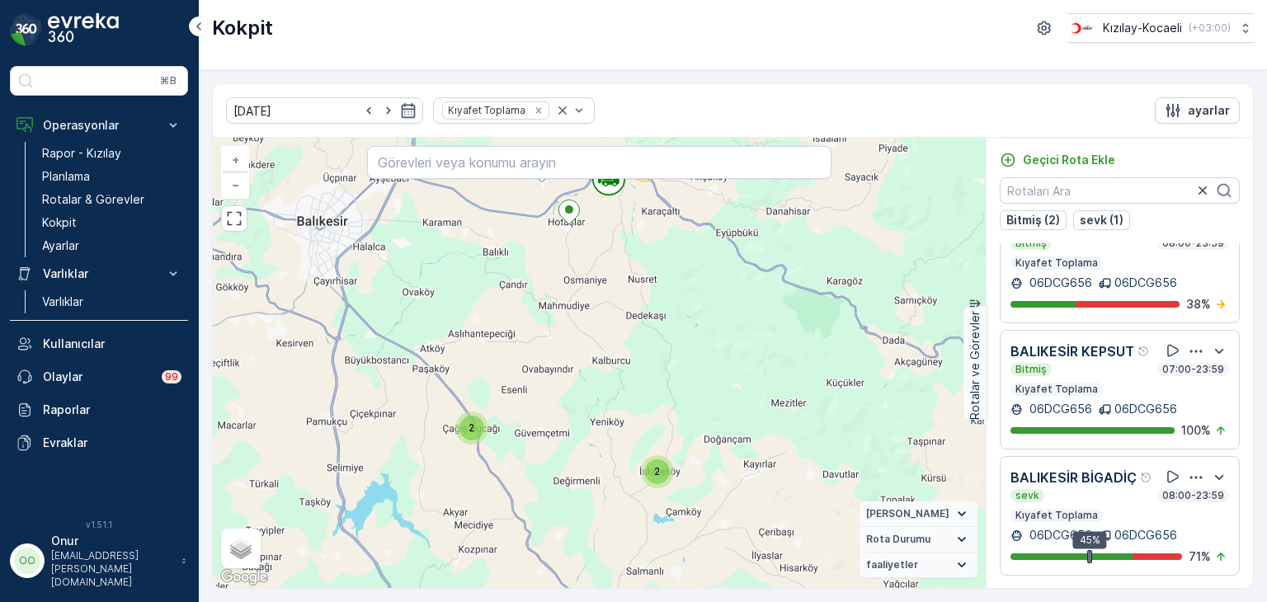
drag, startPoint x: 579, startPoint y: 430, endPoint x: 647, endPoint y: 166, distance: 272.5
click at [673, 120] on div "06.10.2025 Kıyafet Toplama ayarlar 12 7 8 20 2 2 27 10 + − Uydu Yol haritası Ar…" at bounding box center [733, 336] width 1042 height 506
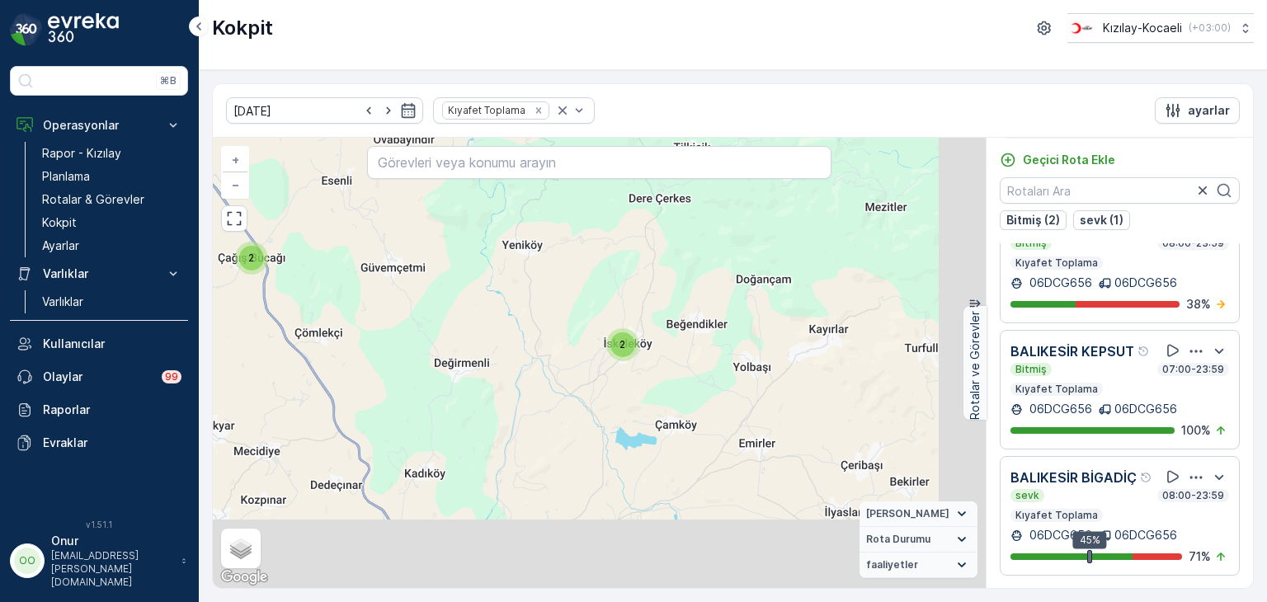
drag, startPoint x: 584, startPoint y: 463, endPoint x: 487, endPoint y: 38, distance: 435.9
click at [487, 38] on div "Kokpit Kızılay-Kocaeli ( +03:00 ) 06.10.2025 Kıyafet Toplama ayarlar 12 20 27 2…" at bounding box center [733, 301] width 1068 height 602
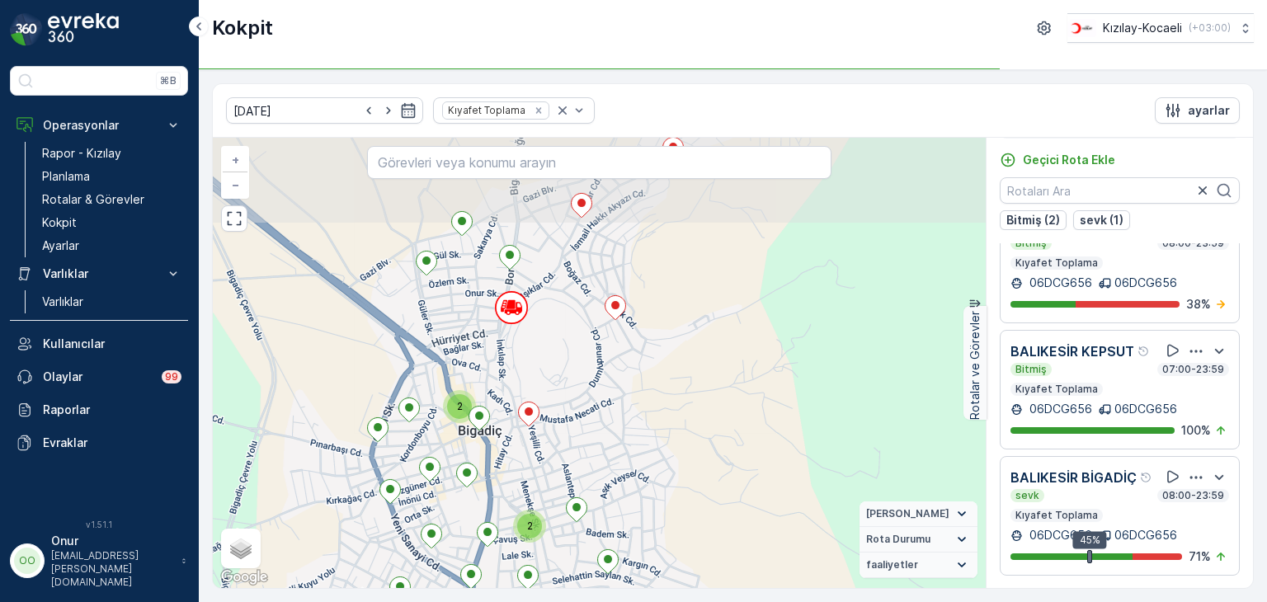
drag, startPoint x: 540, startPoint y: 254, endPoint x: 506, endPoint y: 417, distance: 167.0
click at [506, 417] on div "2 3 2 2 2 2 2 2 2 3 + − Uydu Yol haritası Arazi Karışık Leaflet Klavye kısayoll…" at bounding box center [599, 363] width 773 height 450
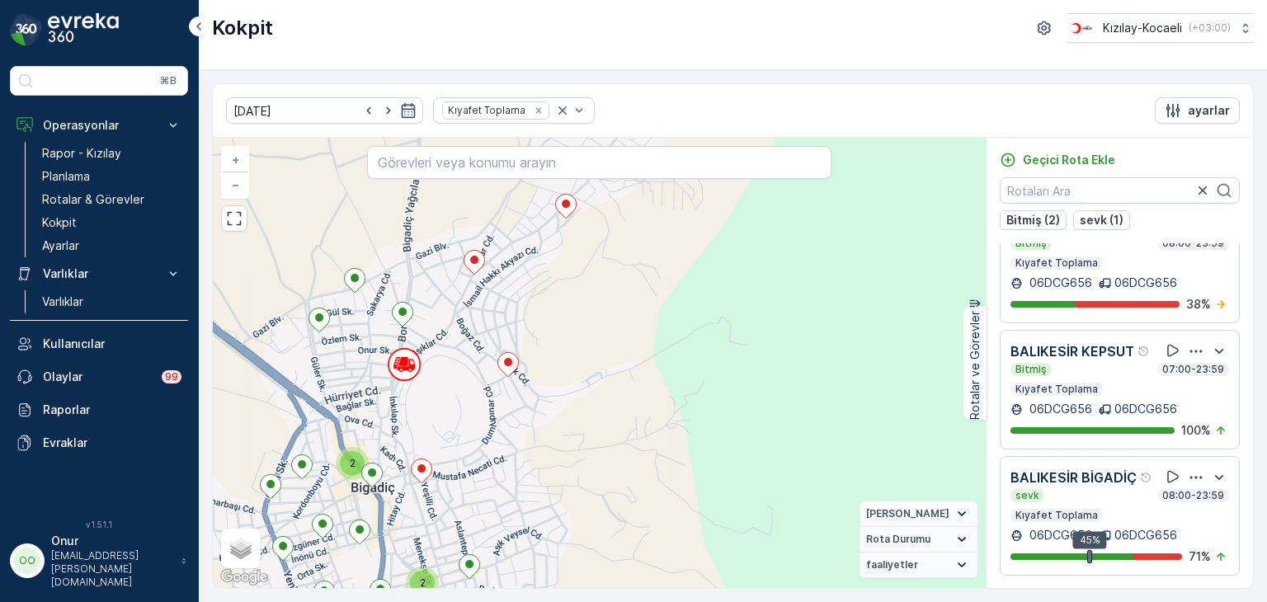
drag, startPoint x: 694, startPoint y: 368, endPoint x: 587, endPoint y: 425, distance: 121.4
click at [587, 425] on div "2 3 2 2 2 2 2 2 2 3 + − Uydu Yol haritası Arazi Karışık Leaflet Klavye kısayoll…" at bounding box center [599, 363] width 773 height 450
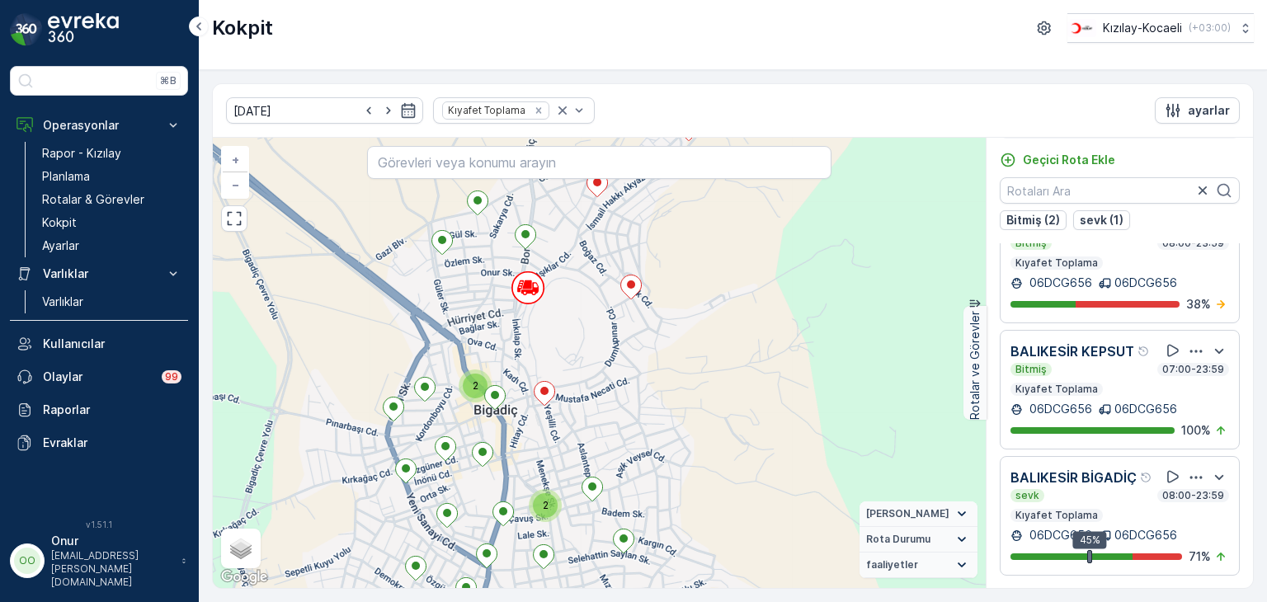
drag, startPoint x: 487, startPoint y: 525, endPoint x: 499, endPoint y: 412, distance: 113.7
click at [499, 436] on div "2 3 2 2 2 2 2 2 2 3 + − Uydu Yol haritası Arazi Karışık Leaflet Klavye kısayoll…" at bounding box center [599, 363] width 773 height 450
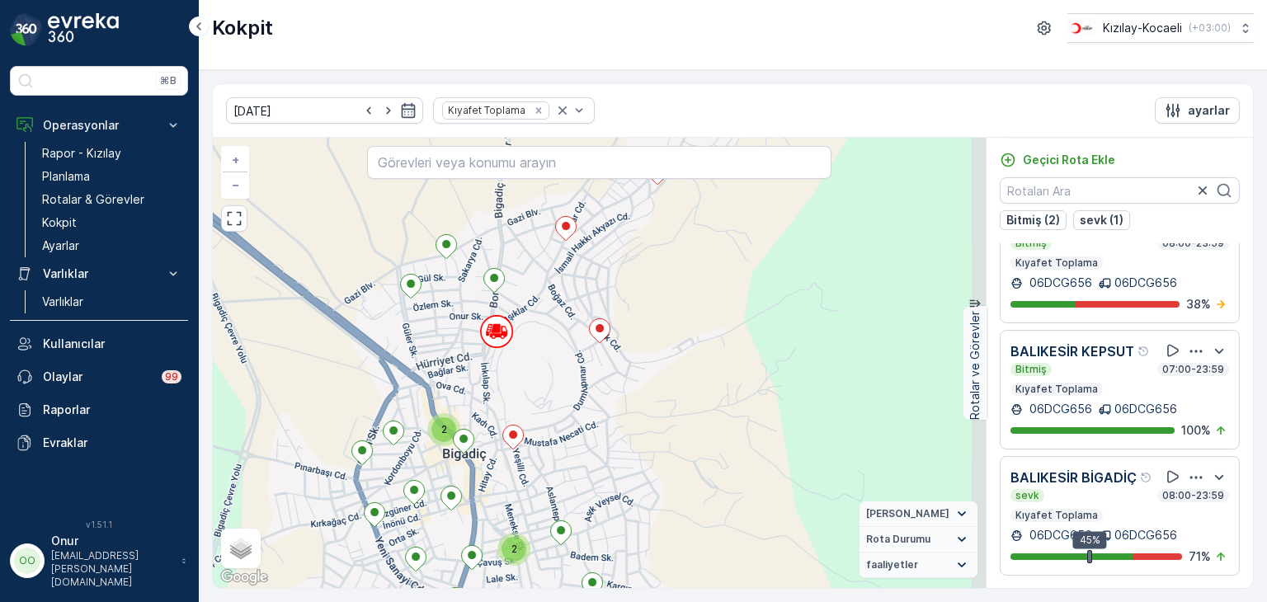
drag, startPoint x: 591, startPoint y: 377, endPoint x: 568, endPoint y: 420, distance: 48.7
click at [568, 420] on div "2 3 2 2 2 2 2 2 2 3 + − Uydu Yol haritası Arazi Karışık Leaflet Klavye kısayoll…" at bounding box center [599, 363] width 773 height 450
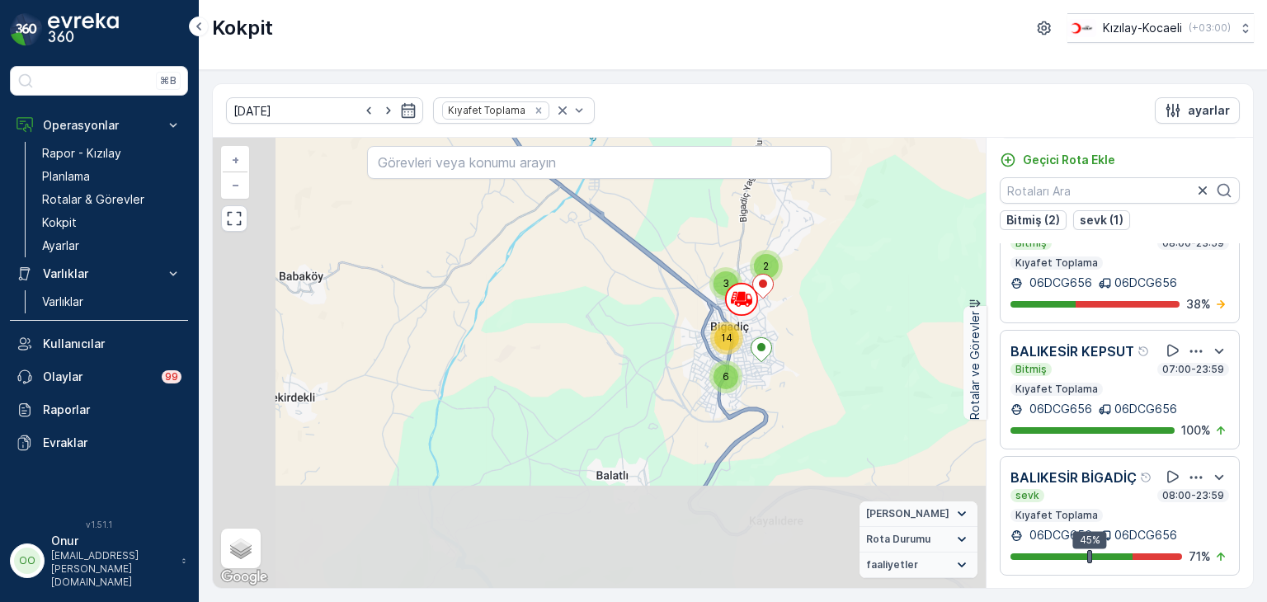
drag, startPoint x: 470, startPoint y: 420, endPoint x: 756, endPoint y: 310, distance: 305.8
click at [756, 310] on circle at bounding box center [741, 299] width 31 height 31
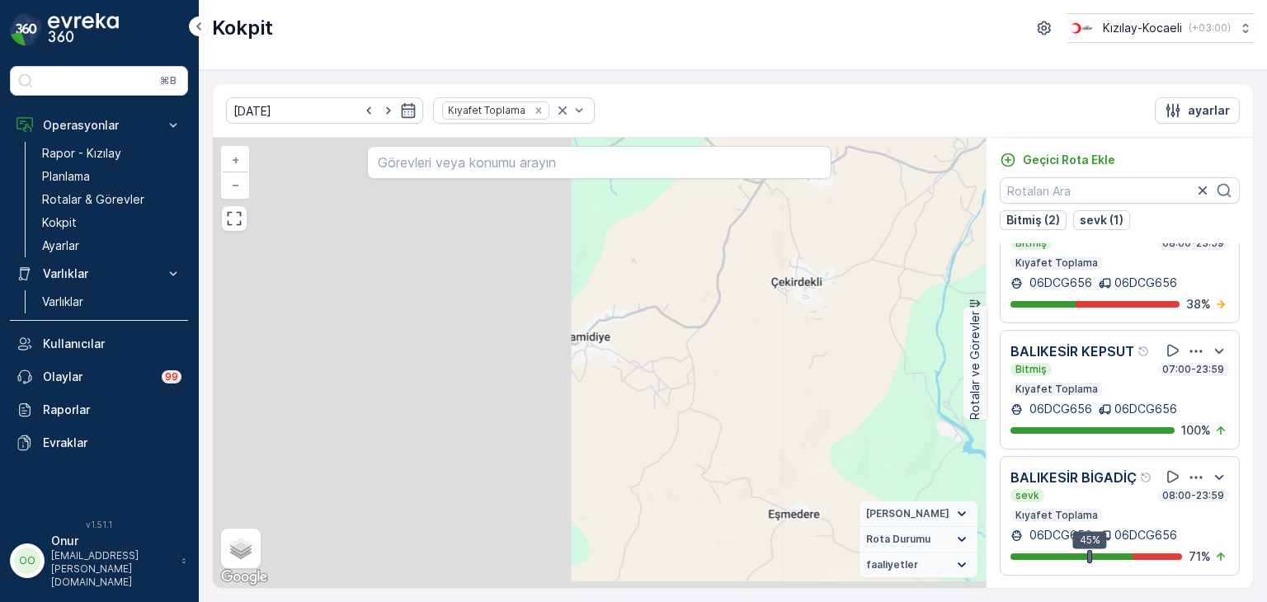
drag, startPoint x: 490, startPoint y: 386, endPoint x: 1001, endPoint y: 271, distance: 523.4
click at [1001, 271] on div "2 2 2 6 7 7 5 3 3 8 2 2 6 2 14 3 5 5 22239793 + − Uydu Yol haritası Arazi Karış…" at bounding box center [733, 363] width 1040 height 450
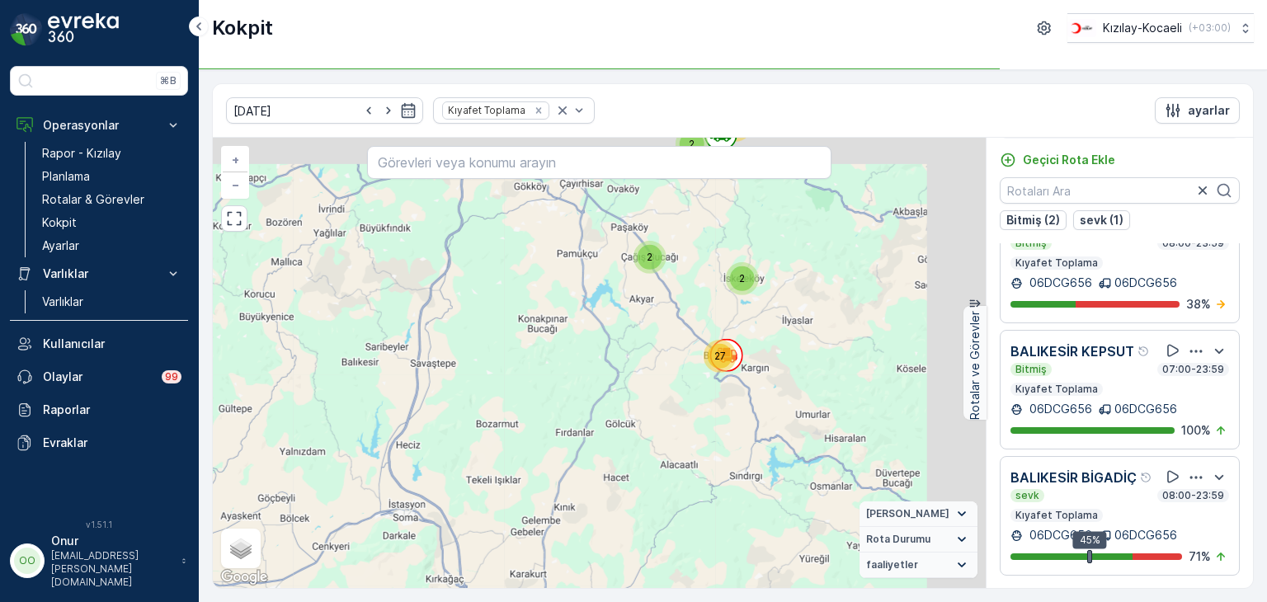
drag, startPoint x: 662, startPoint y: 323, endPoint x: 531, endPoint y: 370, distance: 138.6
click at [535, 368] on div "19 8 20 2 2 27 2 10 + − Uydu Yol haritası Arazi Karışık Leaflet Klavye kısayoll…" at bounding box center [599, 363] width 773 height 450
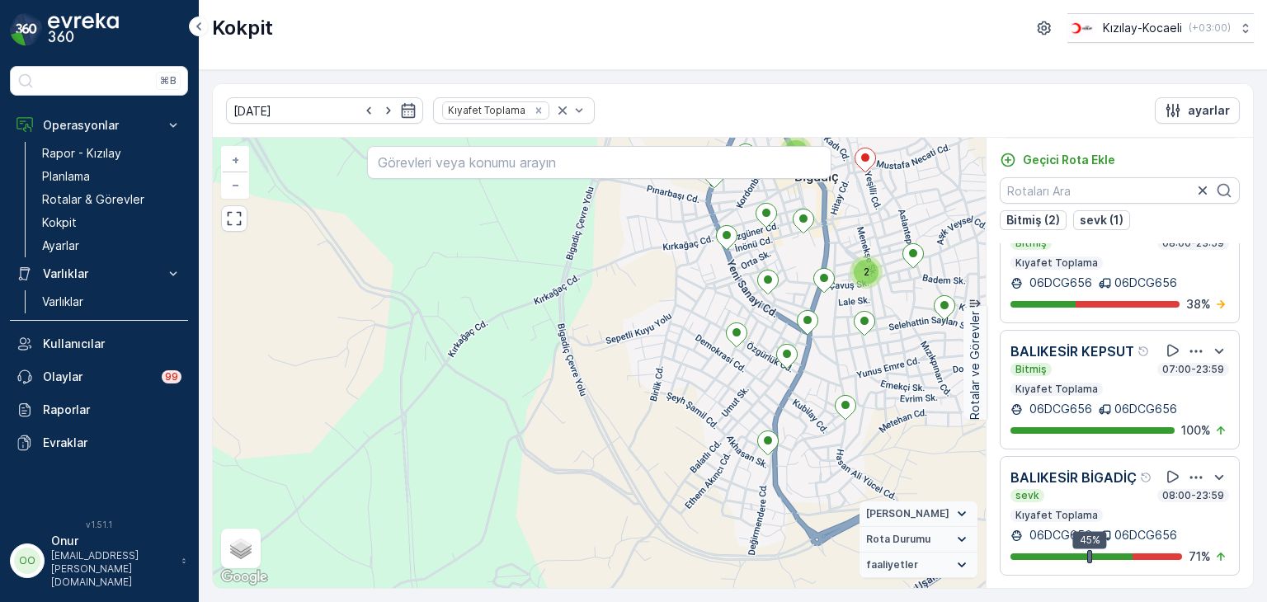
drag, startPoint x: 603, startPoint y: 379, endPoint x: 441, endPoint y: 392, distance: 163.1
click at [441, 394] on div "2 3 2 2 2 2 2 2 2 3 + − Uydu Yol haritası Arazi Karışık Leaflet Klavye kısayoll…" at bounding box center [599, 363] width 773 height 450
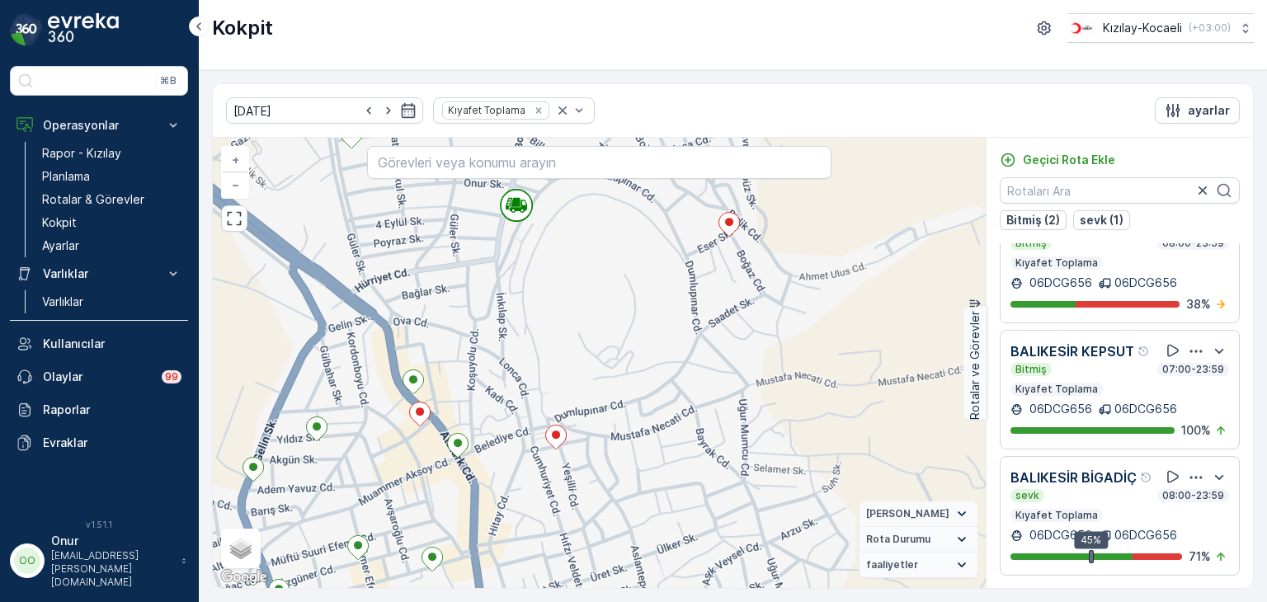
drag, startPoint x: 518, startPoint y: 337, endPoint x: 424, endPoint y: 431, distance: 133.0
click at [424, 431] on div "2 3 2 2 2 + − Uydu Yol haritası Arazi Karışık Leaflet Klavye kısayolları Harita…" at bounding box center [599, 363] width 773 height 450
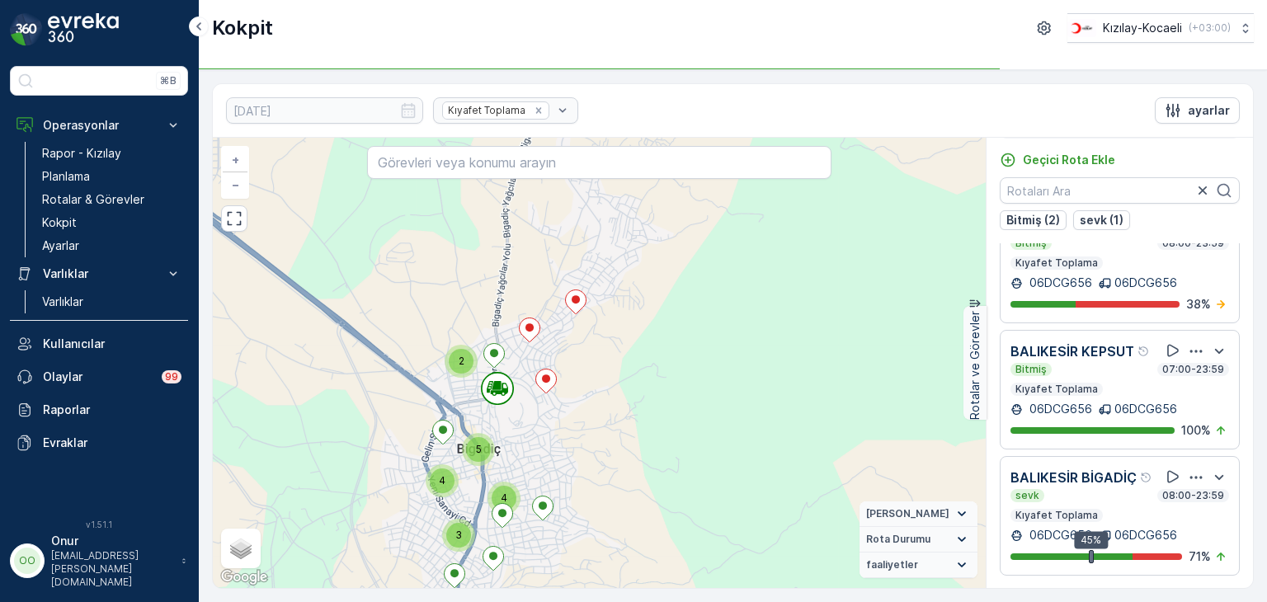
drag, startPoint x: 479, startPoint y: 419, endPoint x: 514, endPoint y: 422, distance: 35.6
click at [514, 422] on div "2 2 5 5 5 3 2 3 3 5 2 2 3 5 4 4 2 3 2 2 + − Uydu Yol haritası Arazi Karışık Lea…" at bounding box center [599, 363] width 773 height 450
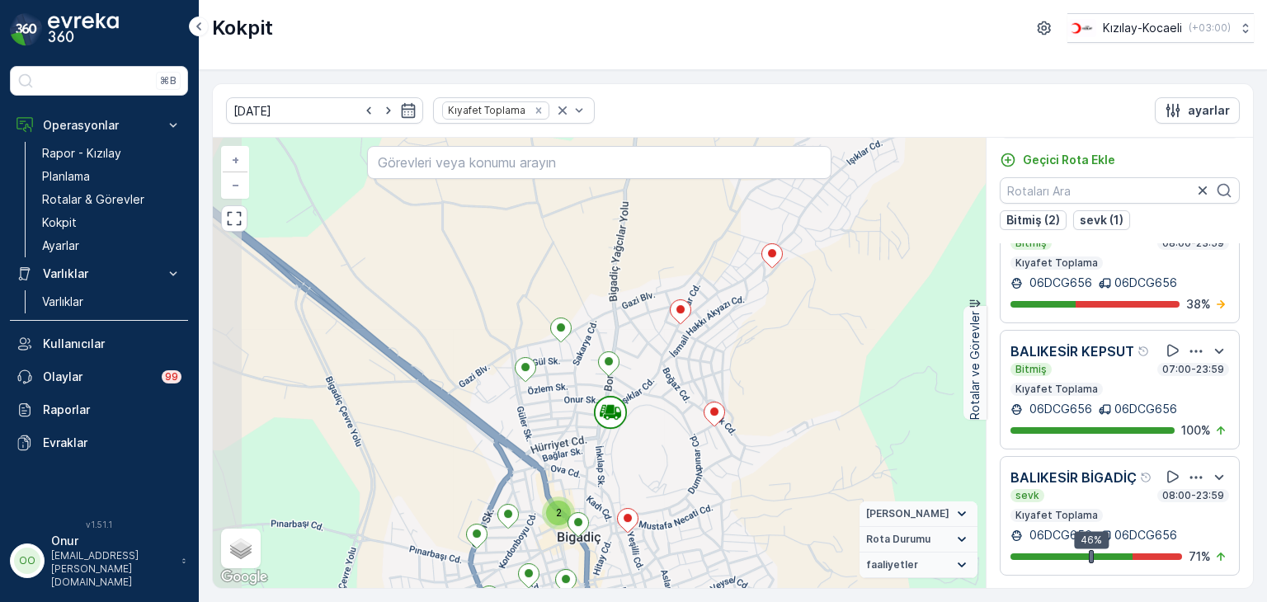
drag, startPoint x: 662, startPoint y: 380, endPoint x: 693, endPoint y: 471, distance: 96.0
click at [693, 471] on div "2 3 2 2 2 2 2 2 2 3 + − Uydu Yol haritası Arazi Karışık Leaflet Klavye kısayoll…" at bounding box center [599, 363] width 773 height 450
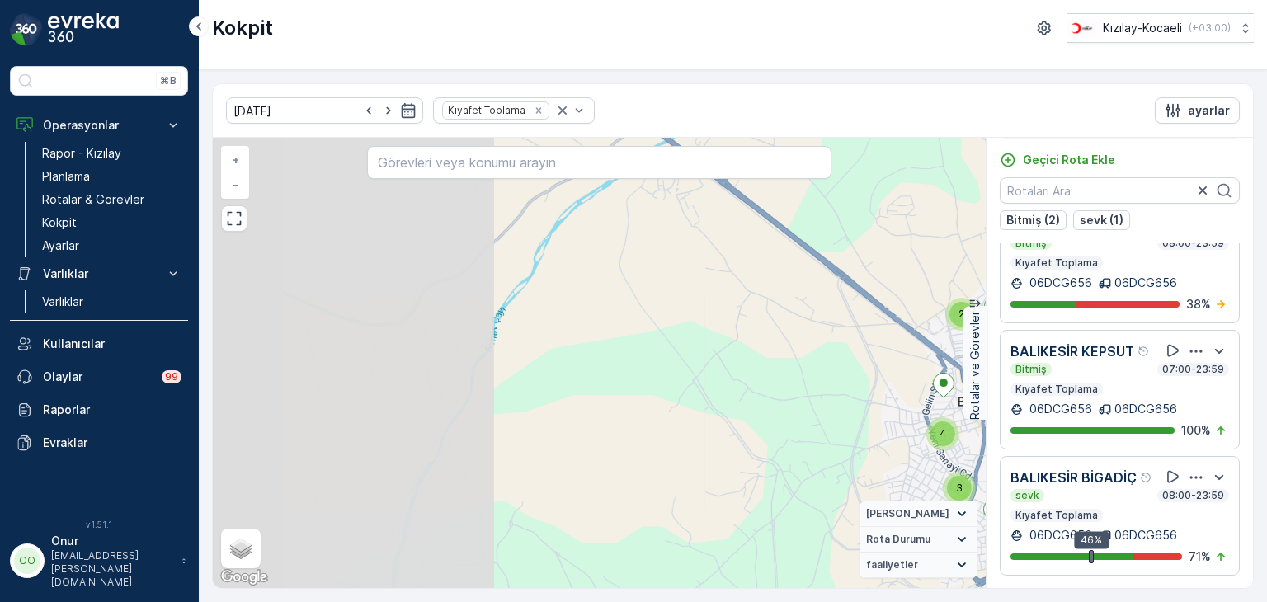
drag, startPoint x: 526, startPoint y: 408, endPoint x: 856, endPoint y: 332, distance: 338.6
click at [856, 332] on div "2 2 5 5 5 3 2 3 3 5 2 2 3 5 4 4 2 3 2 2 + − Uydu Yol haritası Arazi Karışık Lea…" at bounding box center [599, 363] width 773 height 450
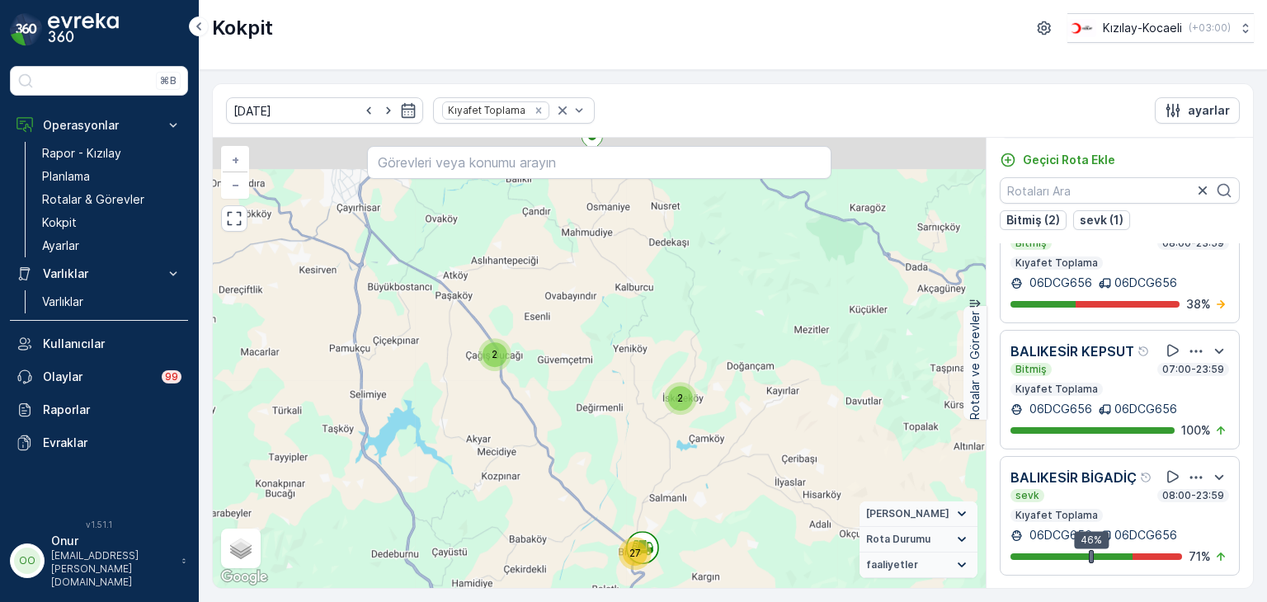
drag, startPoint x: 667, startPoint y: 251, endPoint x: 594, endPoint y: 432, distance: 195.8
click at [594, 432] on div "12 7 8 20 2 2 27 10 + − Uydu Yol haritası Arazi Karışık Leaflet Klavye kısayoll…" at bounding box center [599, 363] width 773 height 450
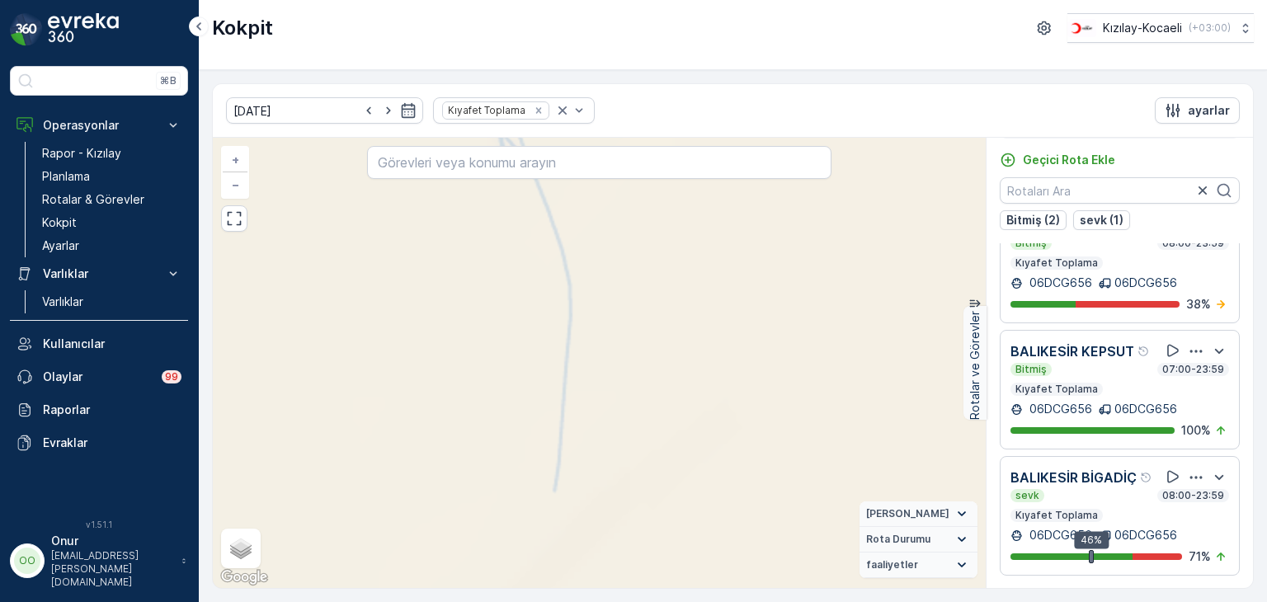
drag, startPoint x: 573, startPoint y: 258, endPoint x: 485, endPoint y: -72, distance: 341.4
click at [485, 0] on html "⌘B Operasyonlar Rapor - Kızılay Planlama Rotalar & Görevler Kokpit Ayarlar Varl…" at bounding box center [633, 301] width 1267 height 602
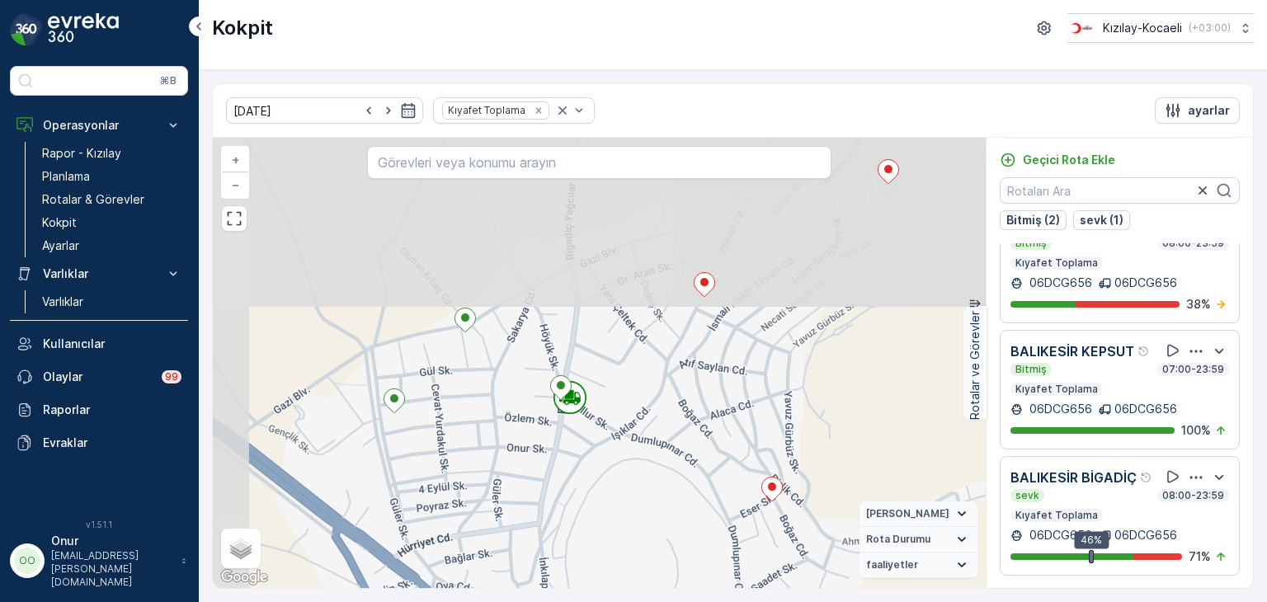
drag, startPoint x: 613, startPoint y: 285, endPoint x: 667, endPoint y: 572, distance: 292.2
click at [667, 572] on div "2 3 2 2 2 + − Uydu Yol haritası Arazi Karışık Leaflet Klavye kısayolları Harita…" at bounding box center [599, 363] width 773 height 450
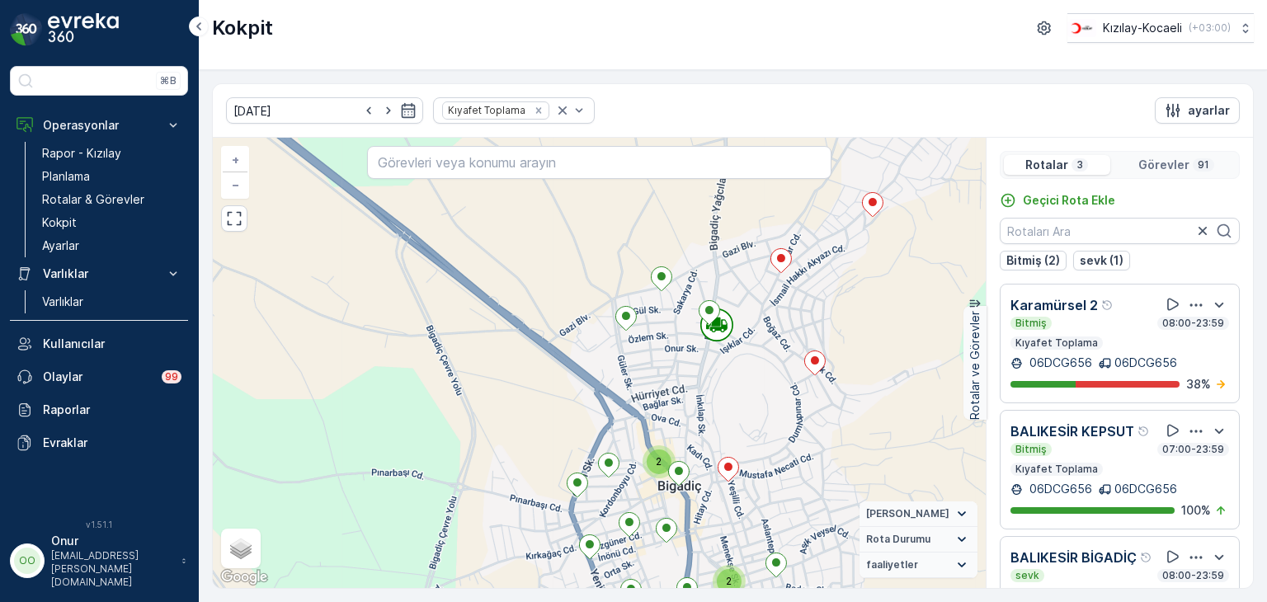
scroll to position [77, 0]
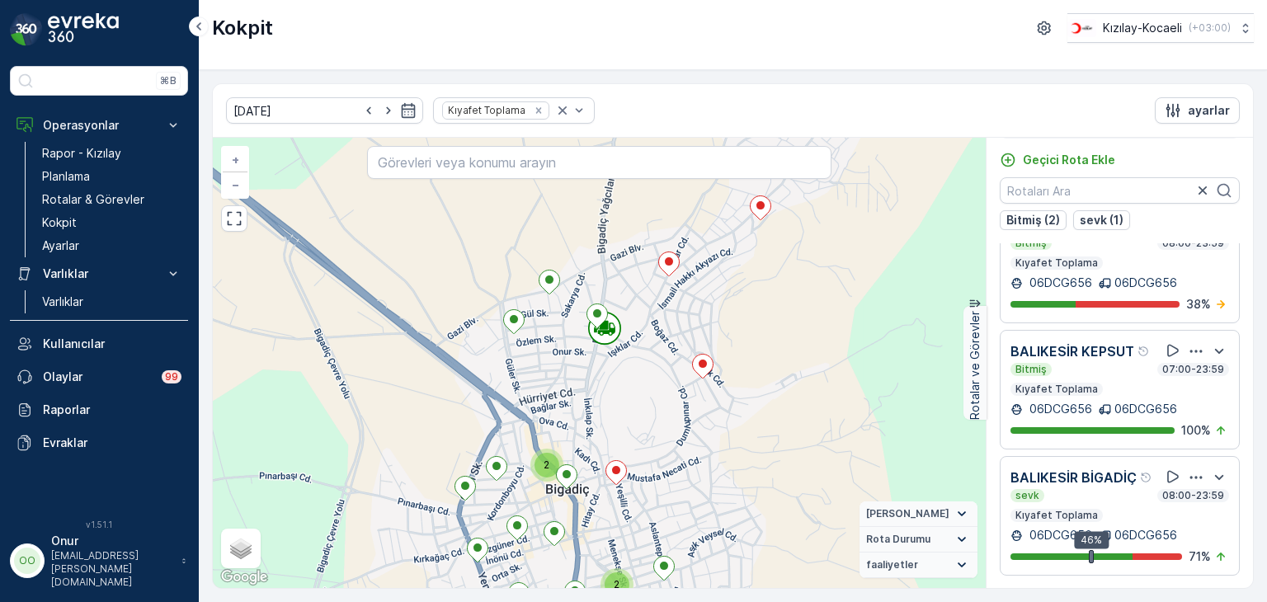
click at [586, 444] on div "2 3 2 2 2 2 2 2 2 3 + − Uydu Yol haritası Arazi Karışık Leaflet Klavye kısayoll…" at bounding box center [599, 363] width 773 height 450
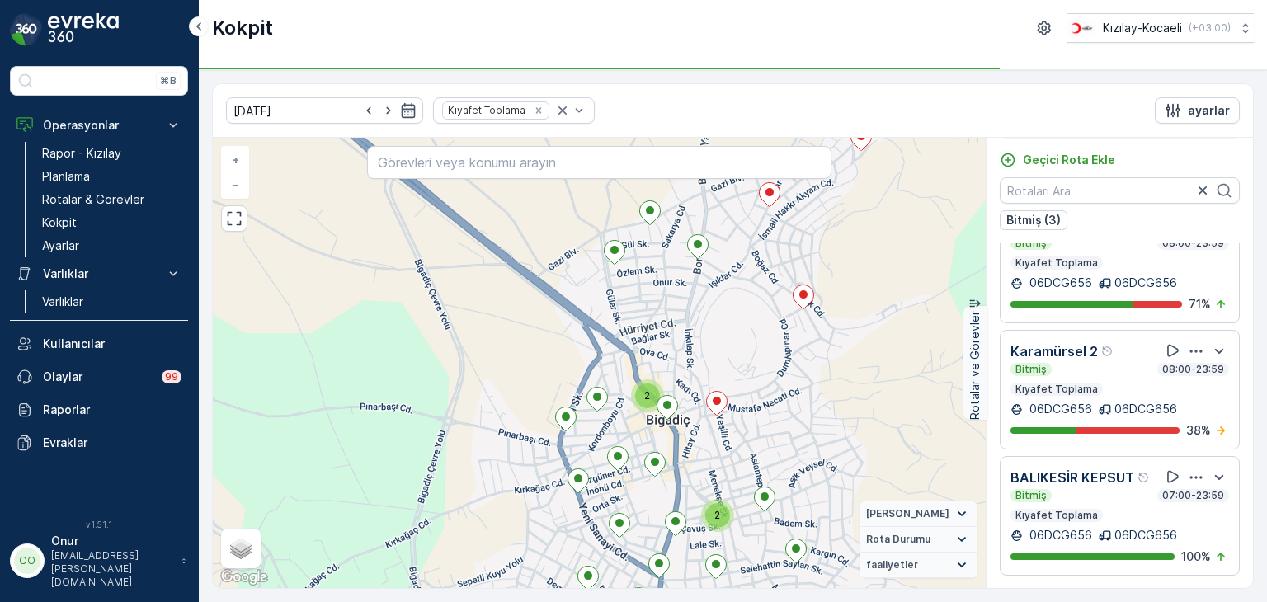
scroll to position [0, 0]
